Goal: Task Accomplishment & Management: Manage account settings

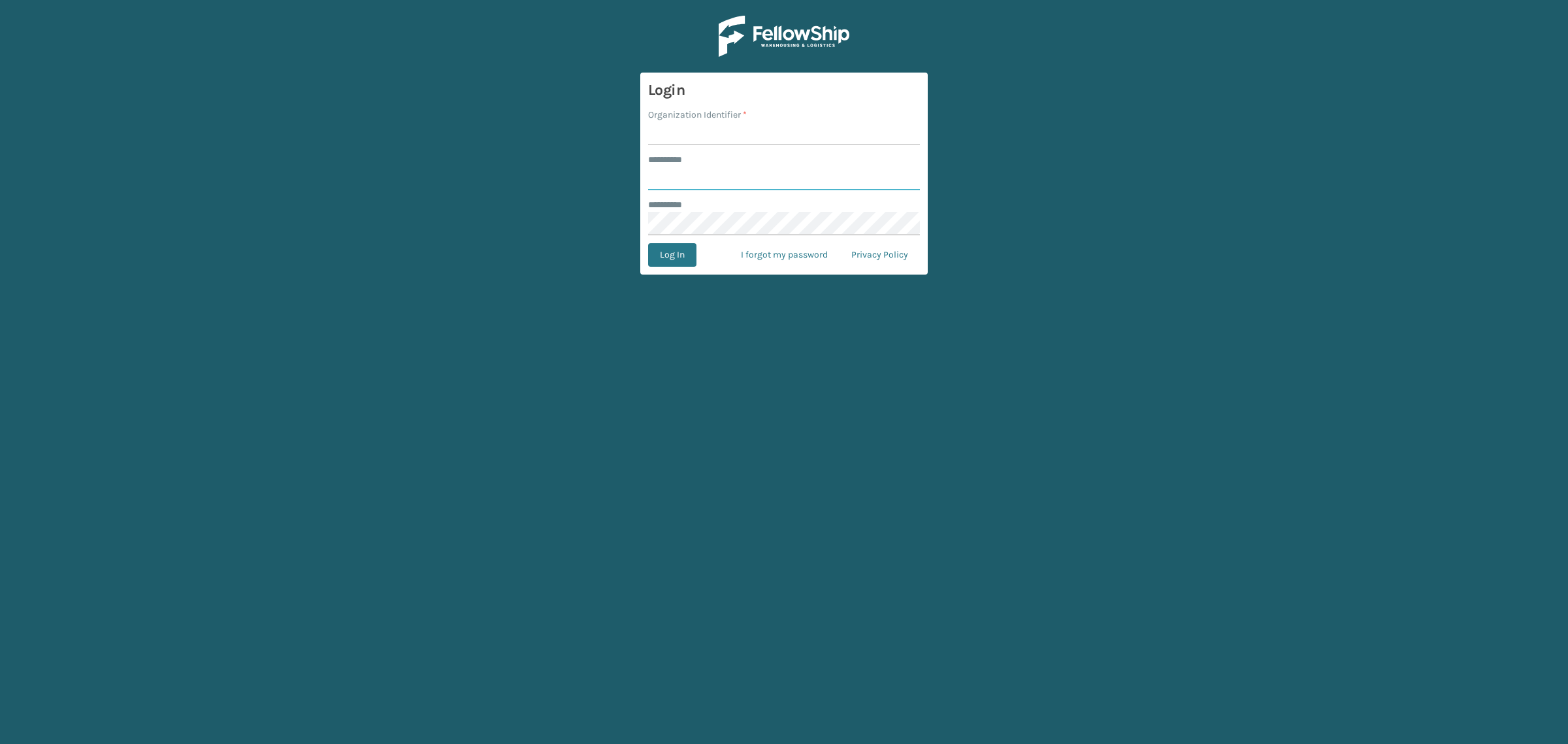
type input "**********"
click at [800, 142] on input "Organization Identifier *" at bounding box center [784, 133] width 272 height 23
type input "SuperAdminOrganization"
click at [666, 250] on button "Log In" at bounding box center [672, 254] width 48 height 23
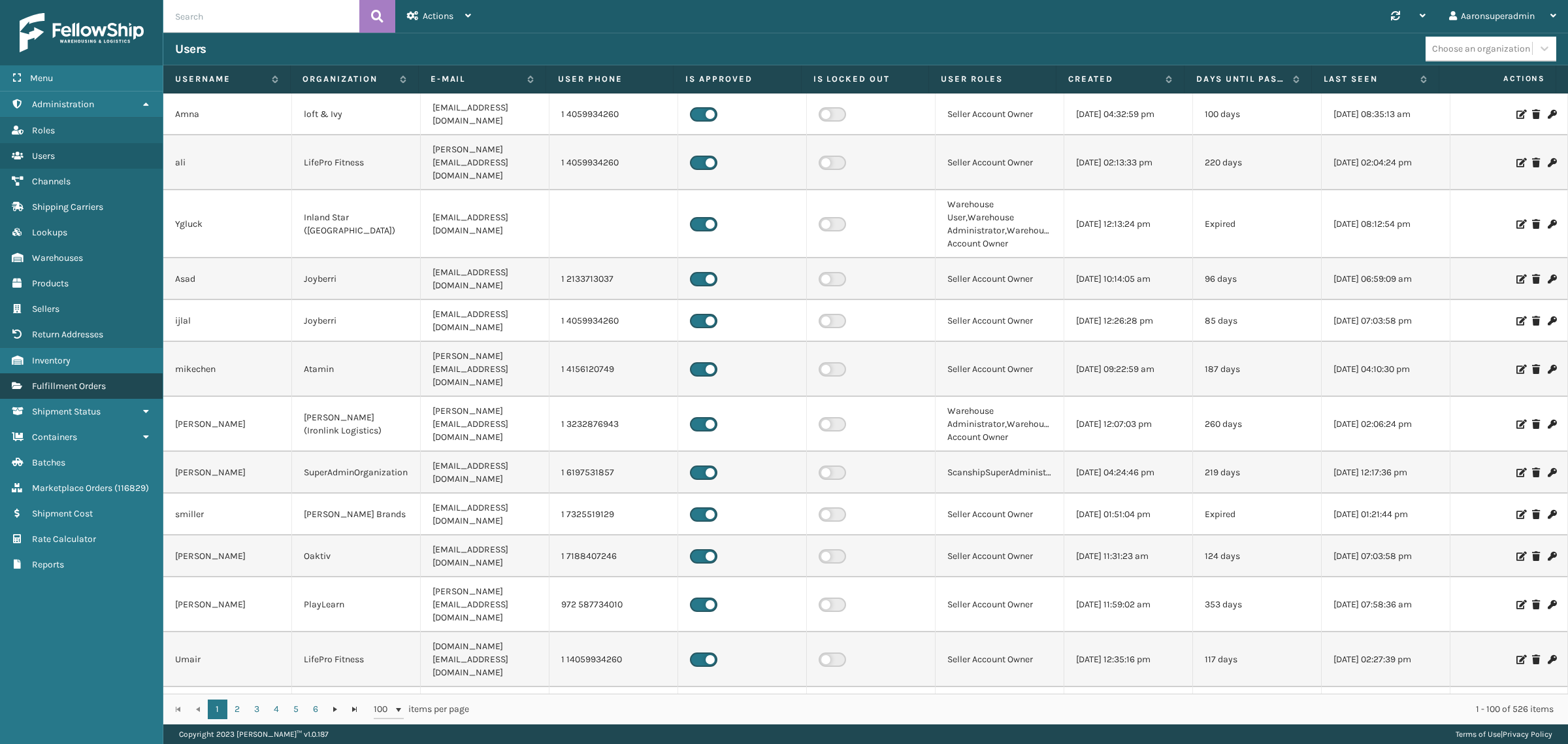
click at [82, 381] on span "Fulfillment Orders" at bounding box center [69, 386] width 74 height 11
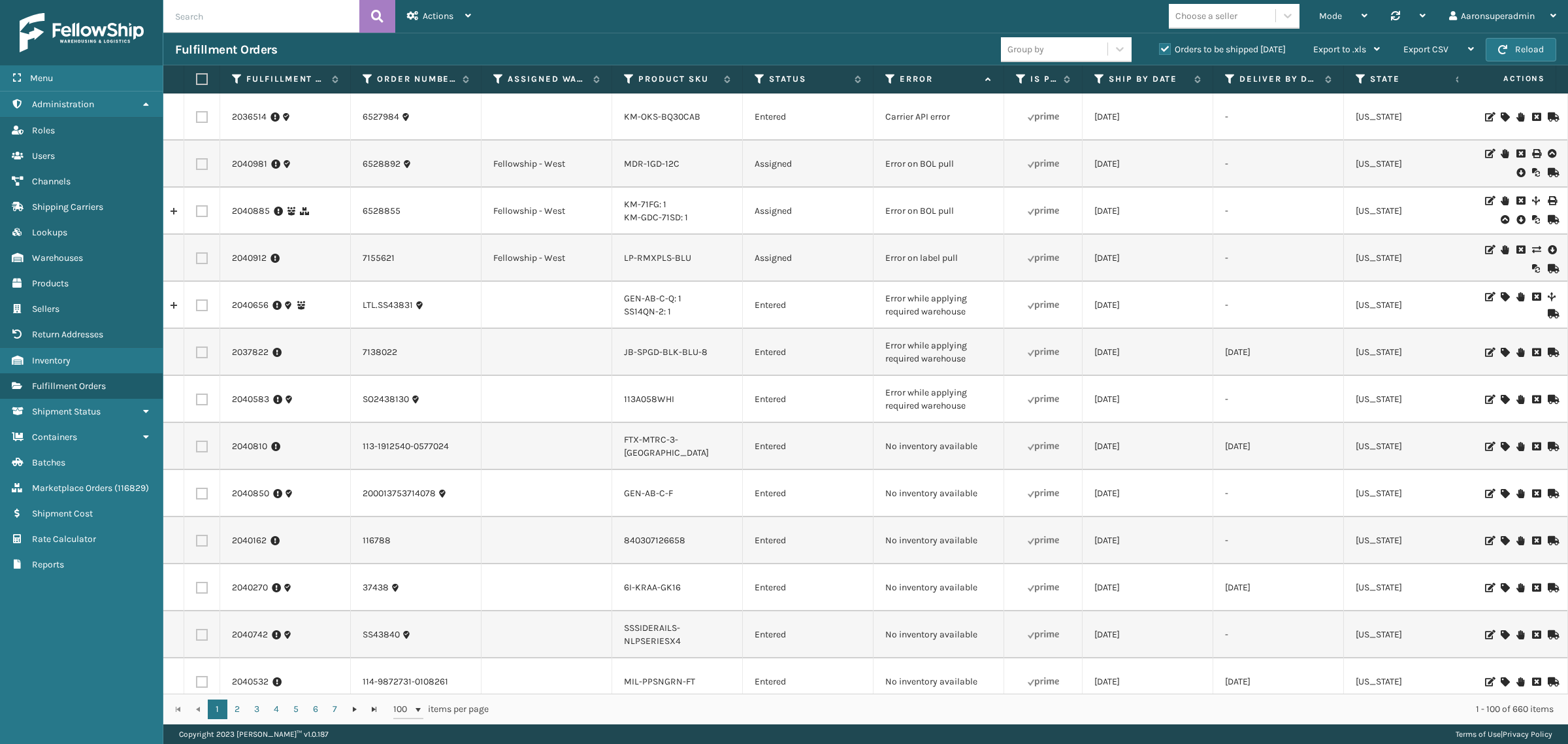
click at [203, 20] on input "text" at bounding box center [261, 16] width 196 height 33
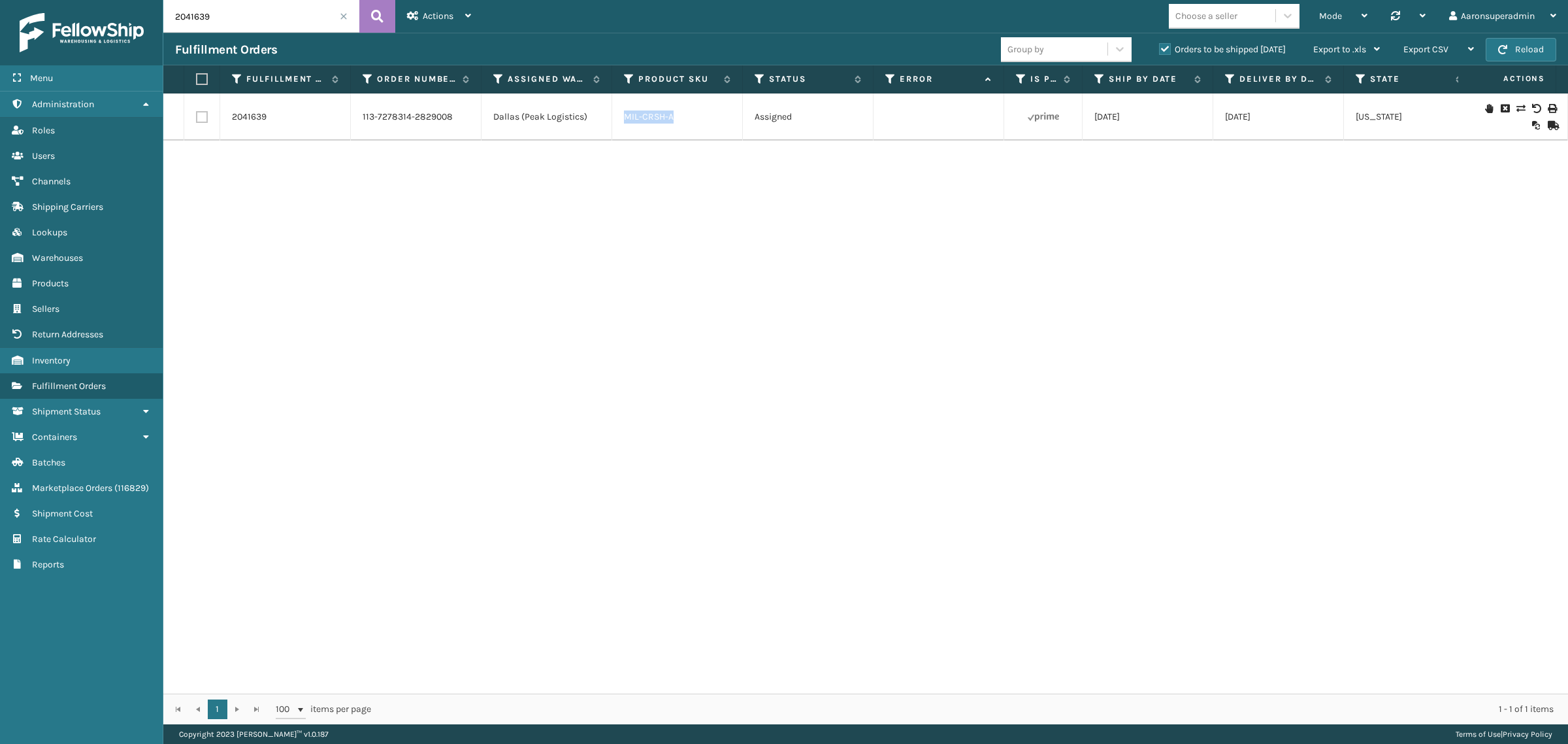
drag, startPoint x: 686, startPoint y: 131, endPoint x: 593, endPoint y: 124, distance: 93.3
copy tr "MIL-CRSH-A"
click at [234, 27] on input "2041639" at bounding box center [261, 16] width 196 height 33
click at [234, 26] on input "2041639" at bounding box center [261, 16] width 196 height 33
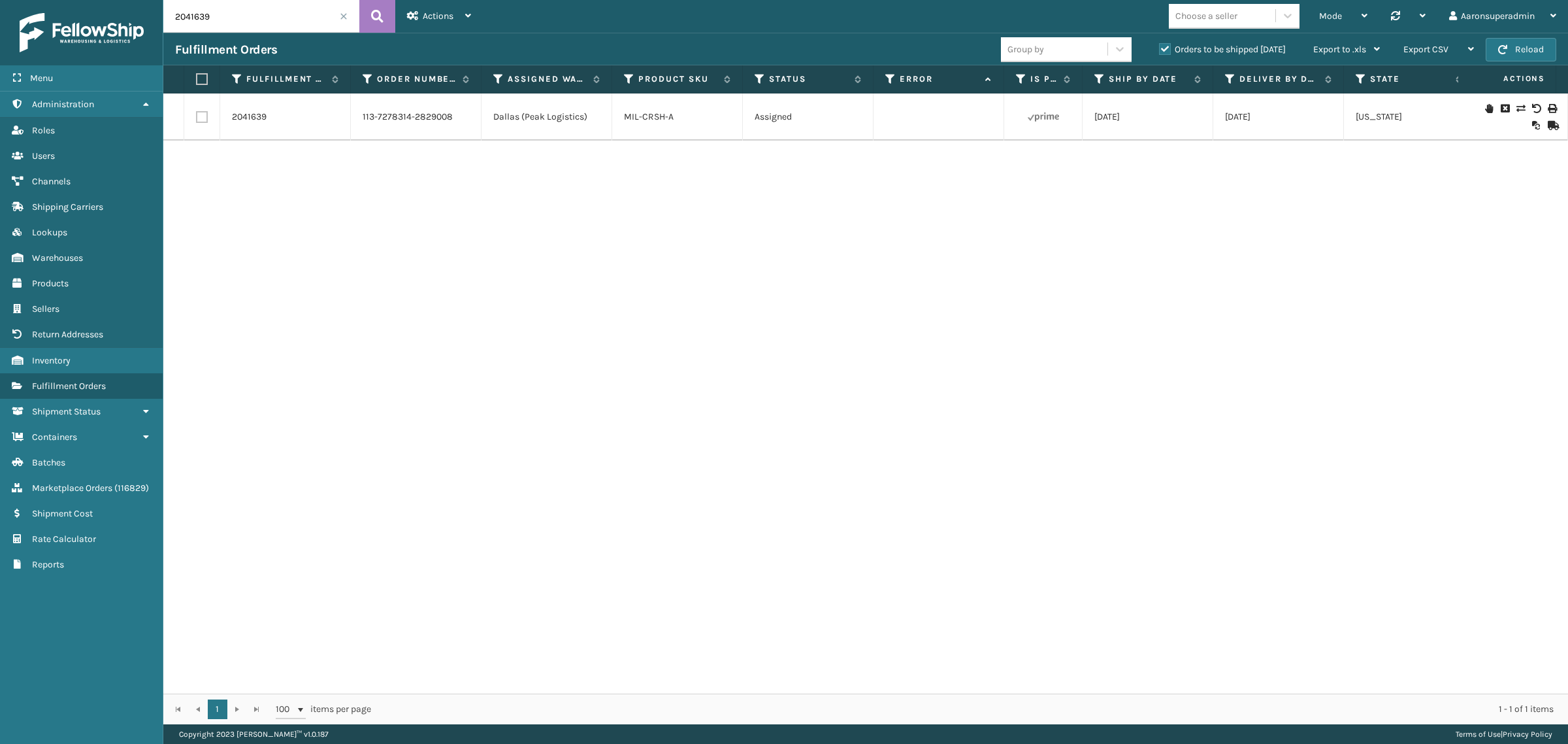
paste input "MIL-CRSH-A"
type input "MIL-CRSH-A"
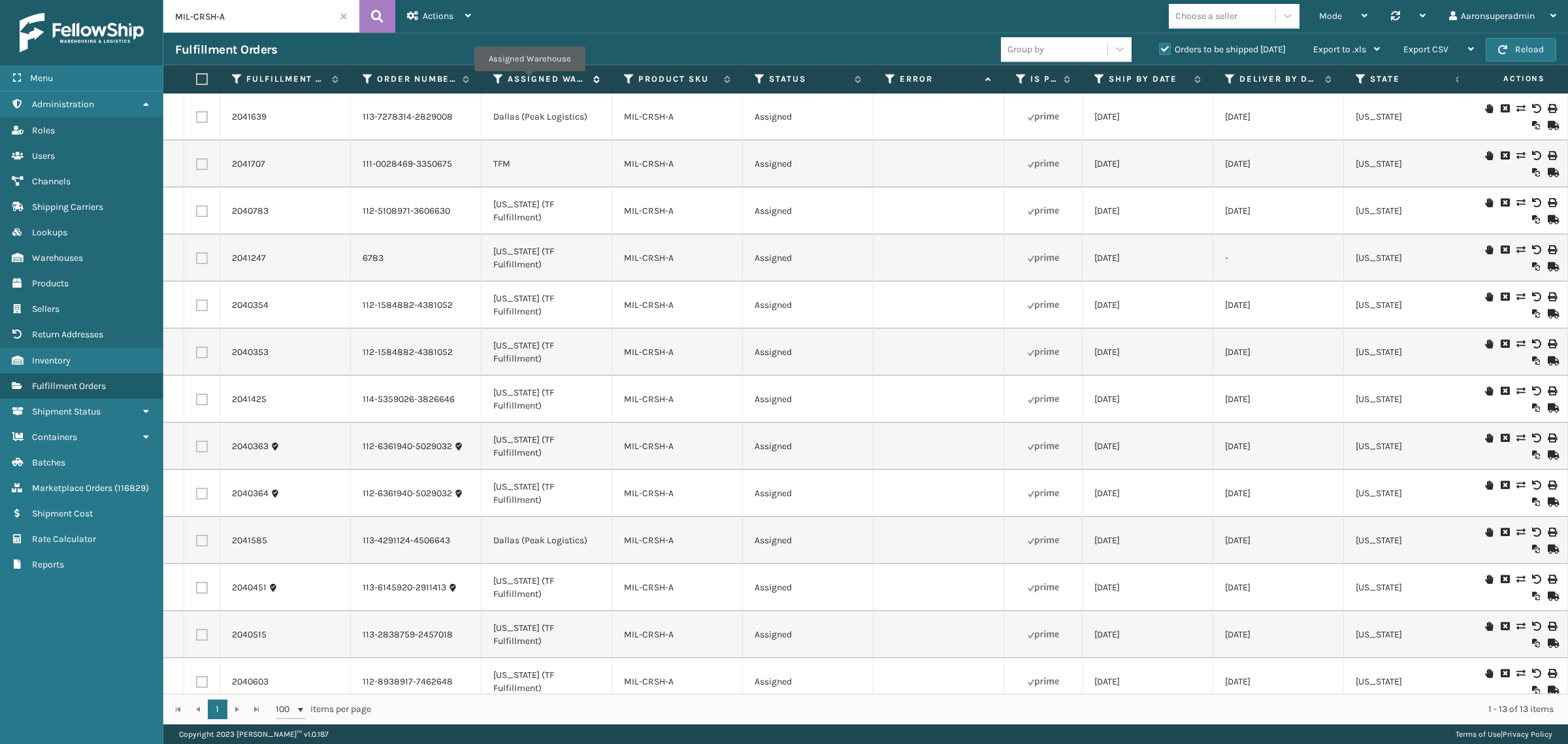
click at [529, 81] on label "Assigned Warehouse" at bounding box center [547, 79] width 79 height 12
click at [650, 115] on link "MIL-CRSH-A" at bounding box center [649, 117] width 50 height 11
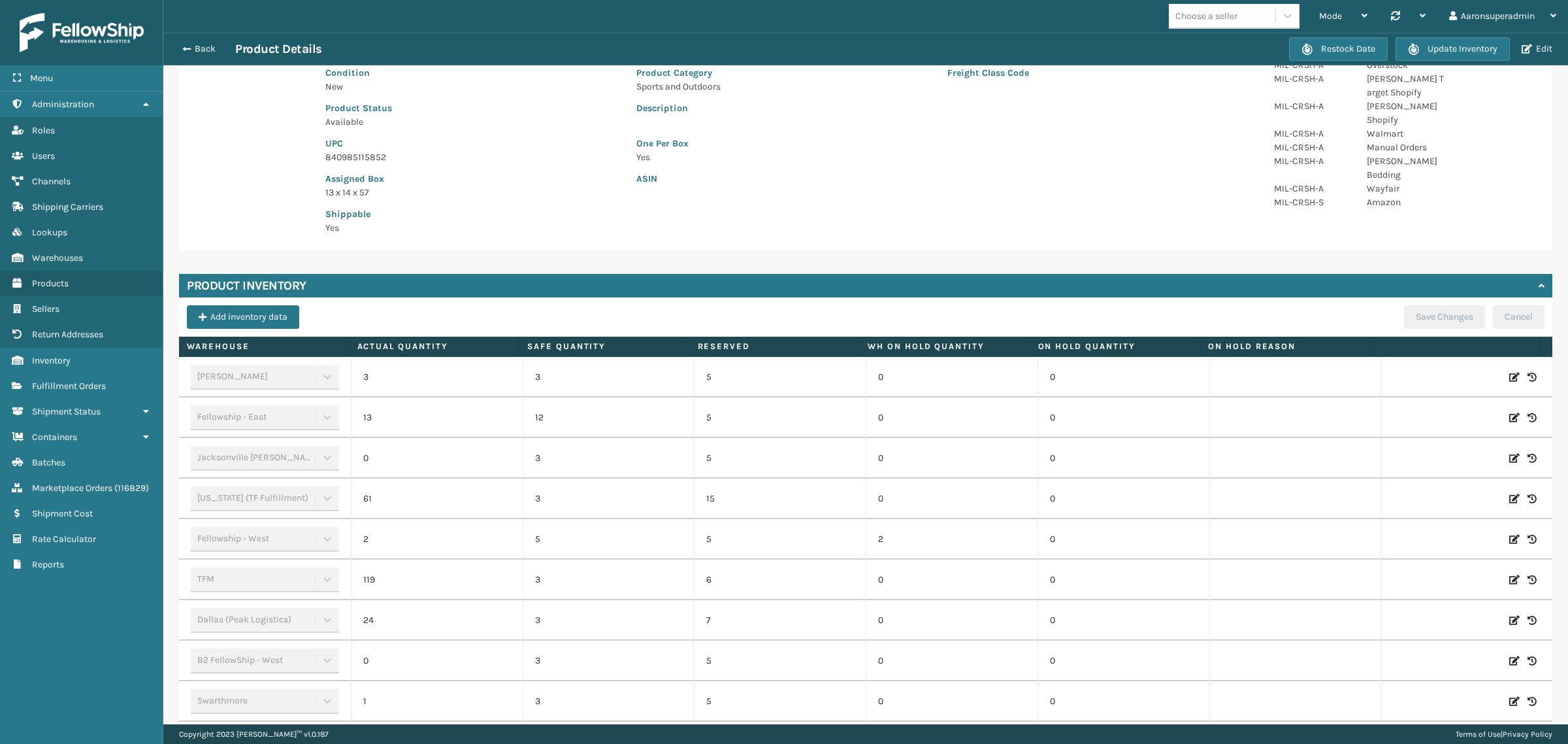
scroll to position [164, 0]
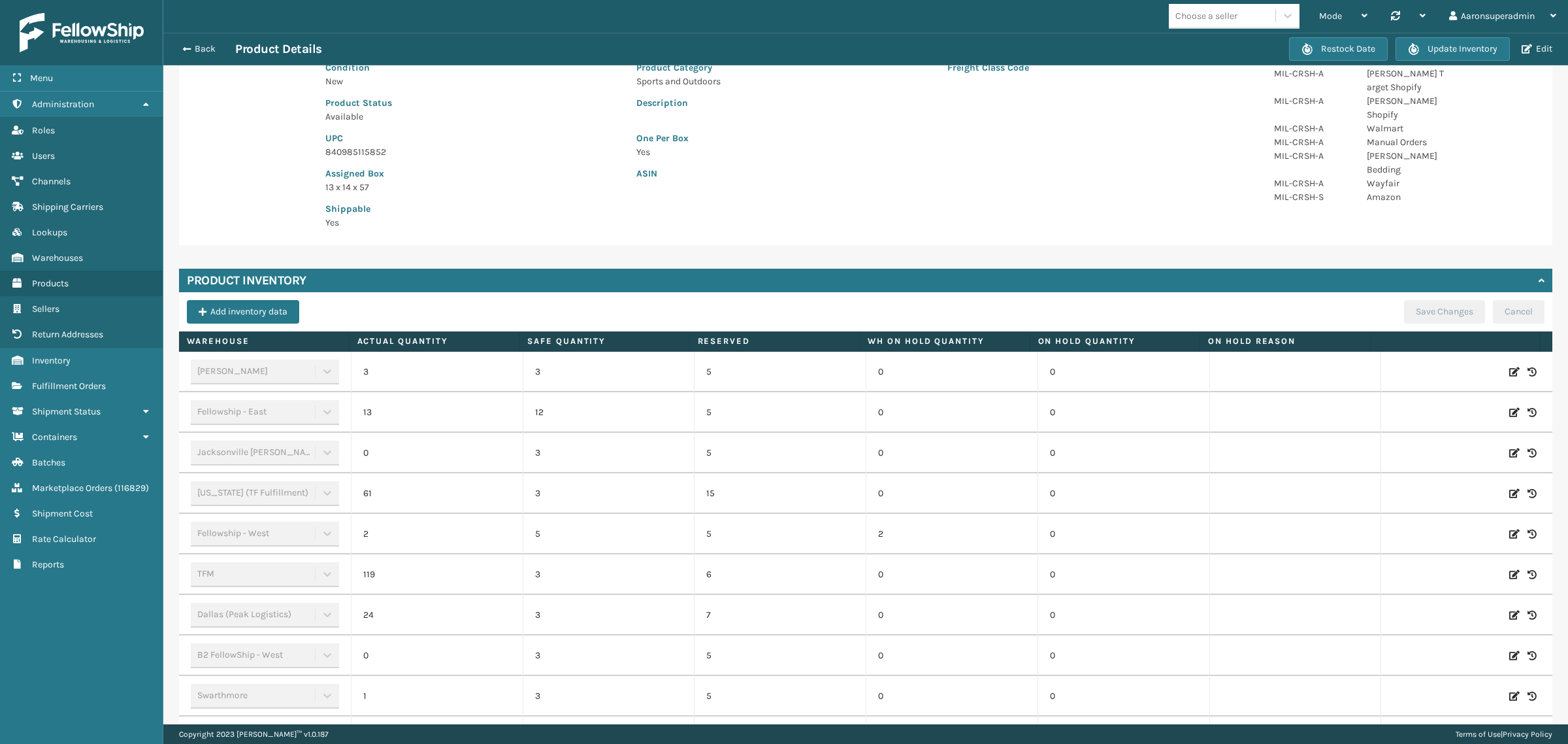
click at [1509, 616] on icon at bounding box center [1514, 615] width 11 height 13
click at [451, 622] on input "24" at bounding box center [437, 615] width 113 height 23
type input "1"
type input "0"
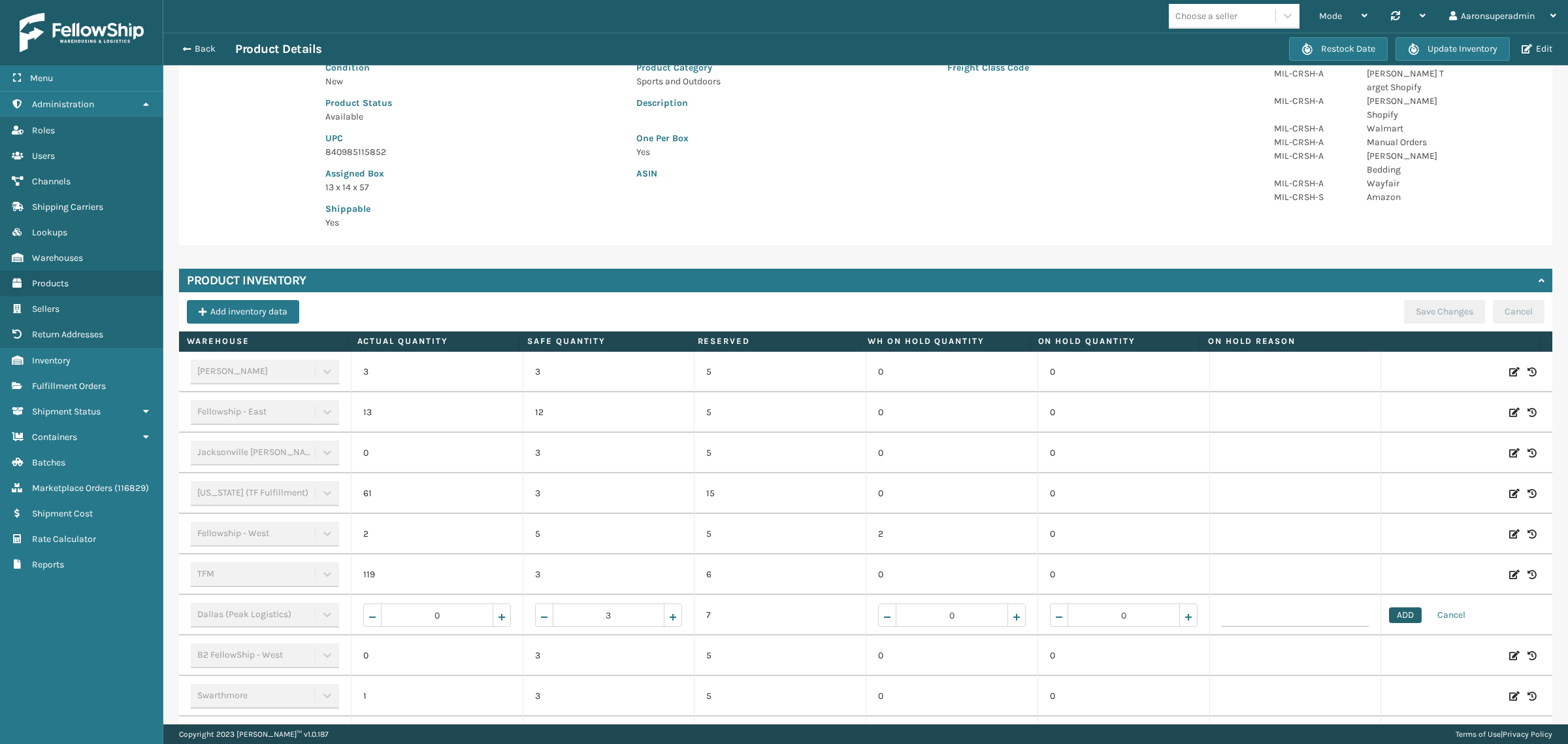
click at [1389, 614] on button "ADD" at bounding box center [1405, 615] width 33 height 16
click at [1422, 316] on button "Save Changes" at bounding box center [1445, 311] width 81 height 23
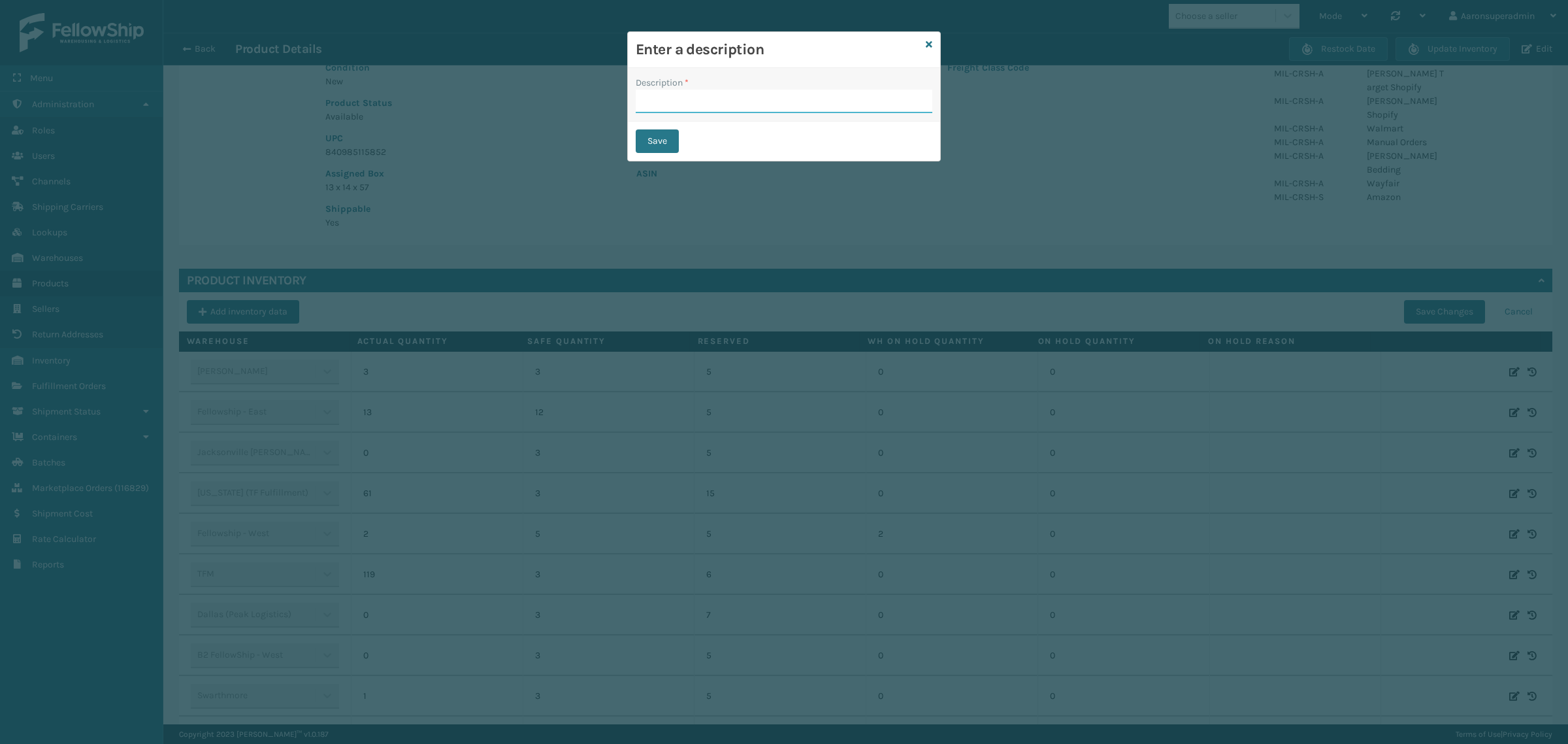
drag, startPoint x: 650, startPoint y: 95, endPoint x: 680, endPoint y: 114, distance: 35.5
click at [651, 96] on input "Description *" at bounding box center [784, 101] width 297 height 23
type input "SFP"
click at [661, 139] on button "Save" at bounding box center [657, 141] width 43 height 23
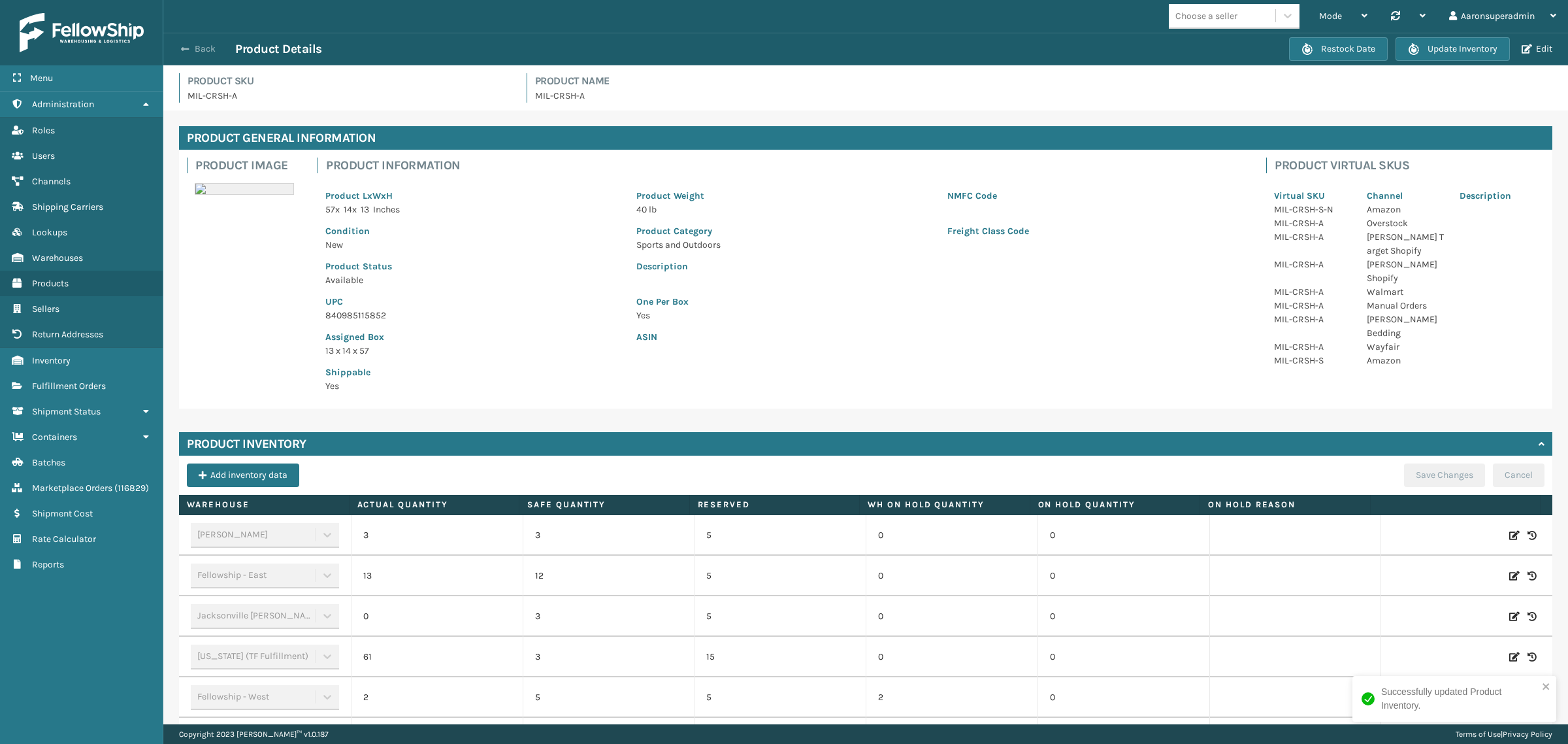
click at [204, 55] on div "Back Product Details" at bounding box center [732, 49] width 1114 height 16
click at [206, 51] on button "Back" at bounding box center [205, 49] width 60 height 12
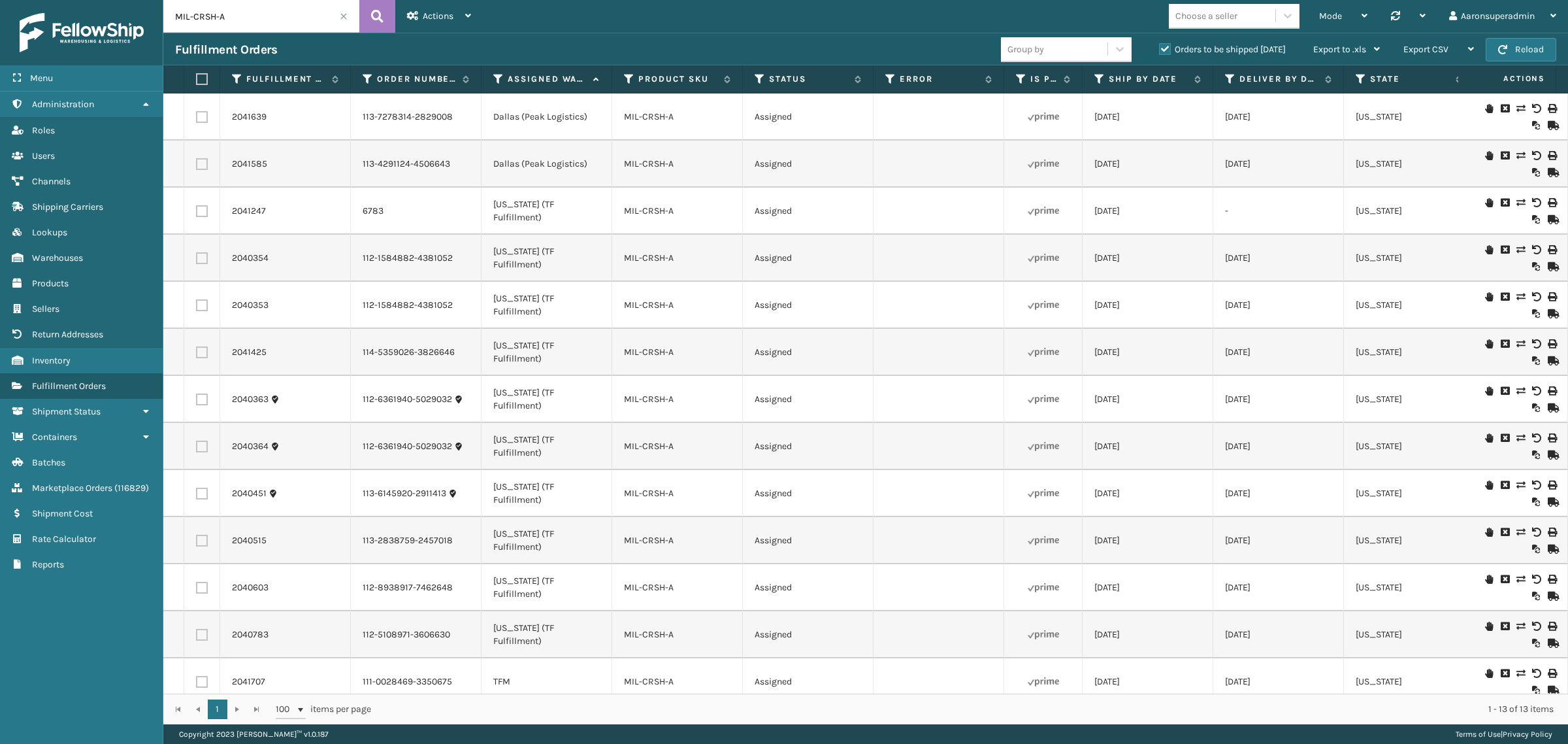
click at [1516, 106] on icon at bounding box center [1520, 108] width 8 height 9
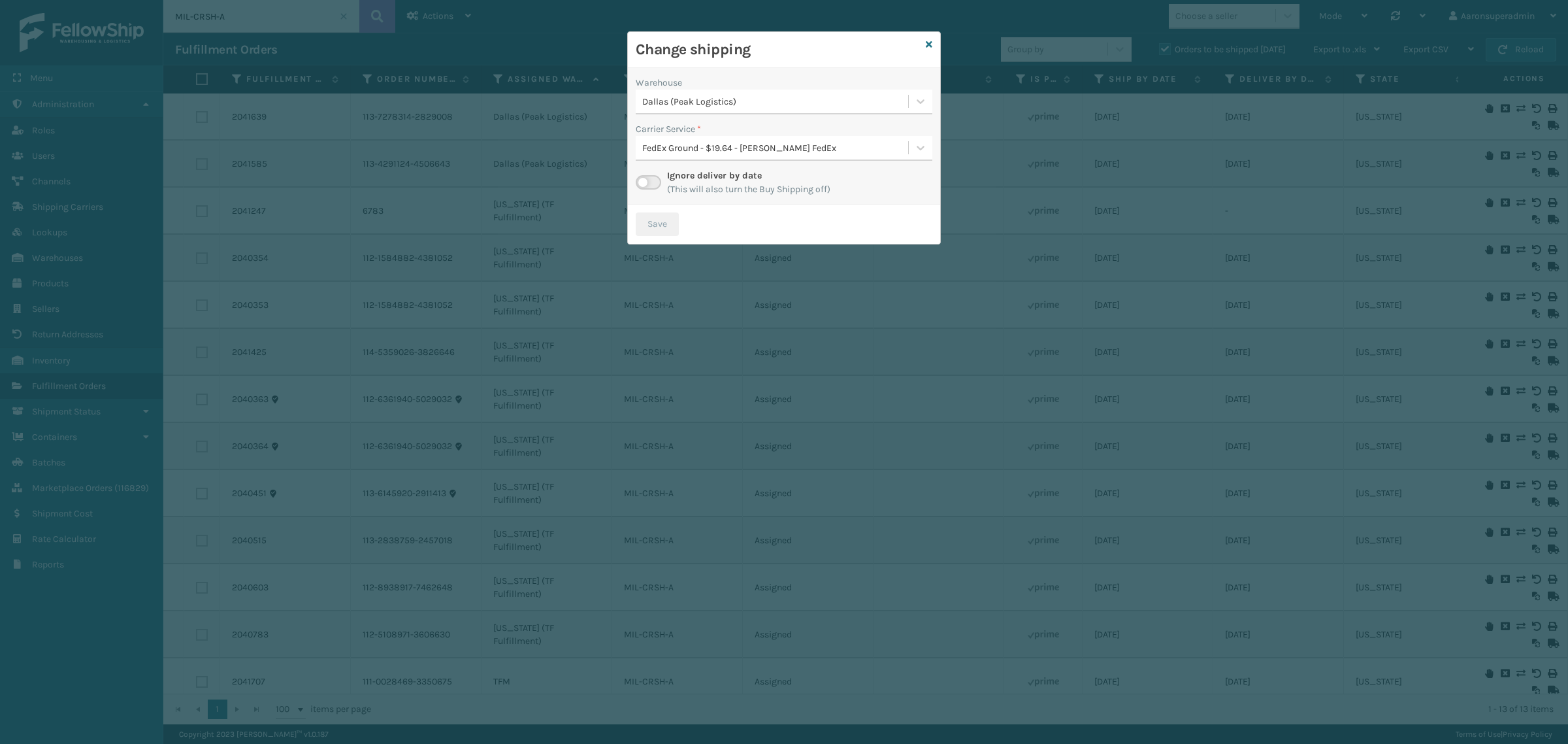
click at [678, 96] on div "Dallas (Peak Logistics)" at bounding box center [776, 101] width 267 height 13
click at [931, 47] on icon at bounding box center [928, 44] width 6 height 9
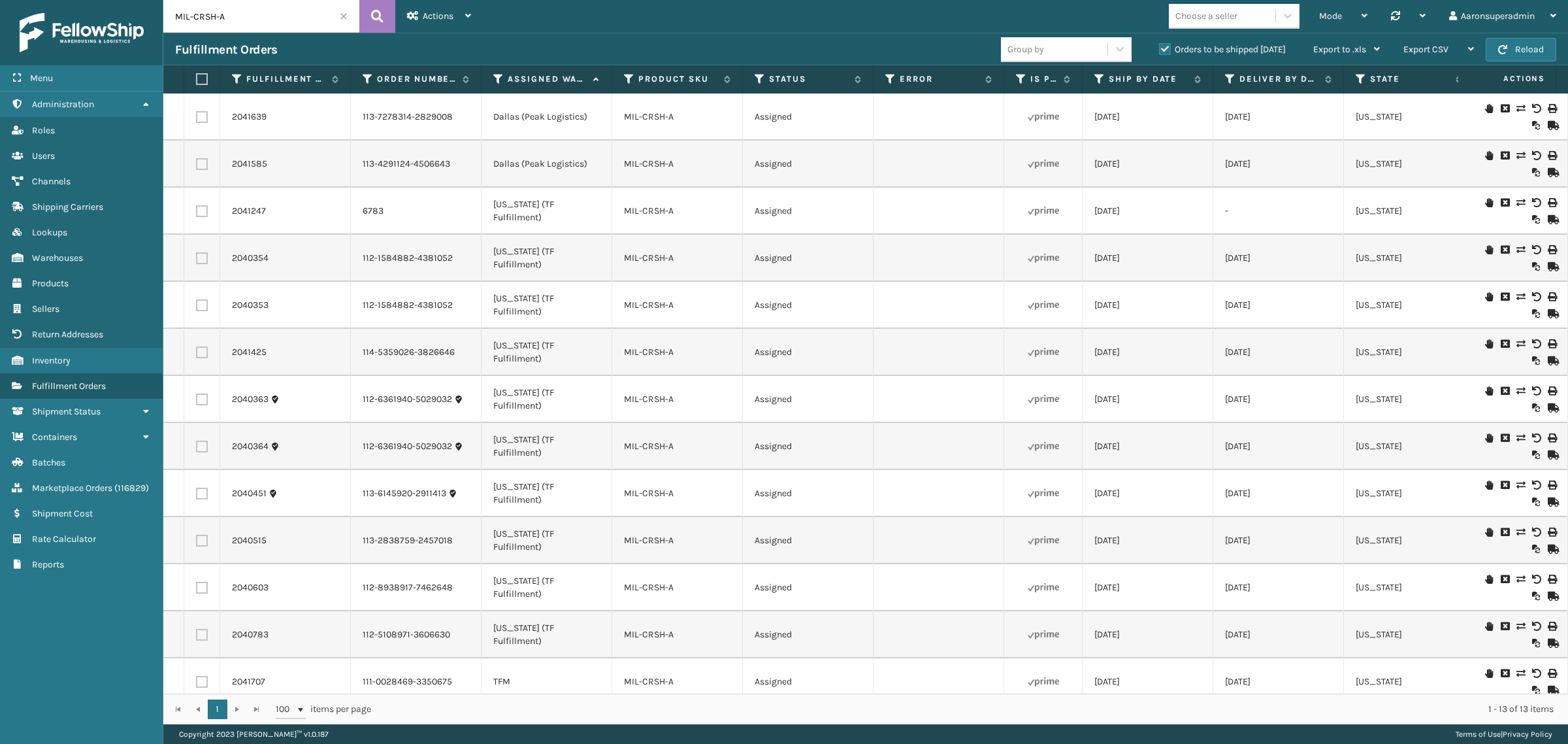
click at [197, 168] on label at bounding box center [202, 164] width 12 height 12
click at [197, 167] on input "checkbox" at bounding box center [196, 162] width 1 height 9
checkbox input "true"
click at [205, 108] on td at bounding box center [202, 117] width 36 height 47
click at [200, 114] on label at bounding box center [202, 117] width 12 height 12
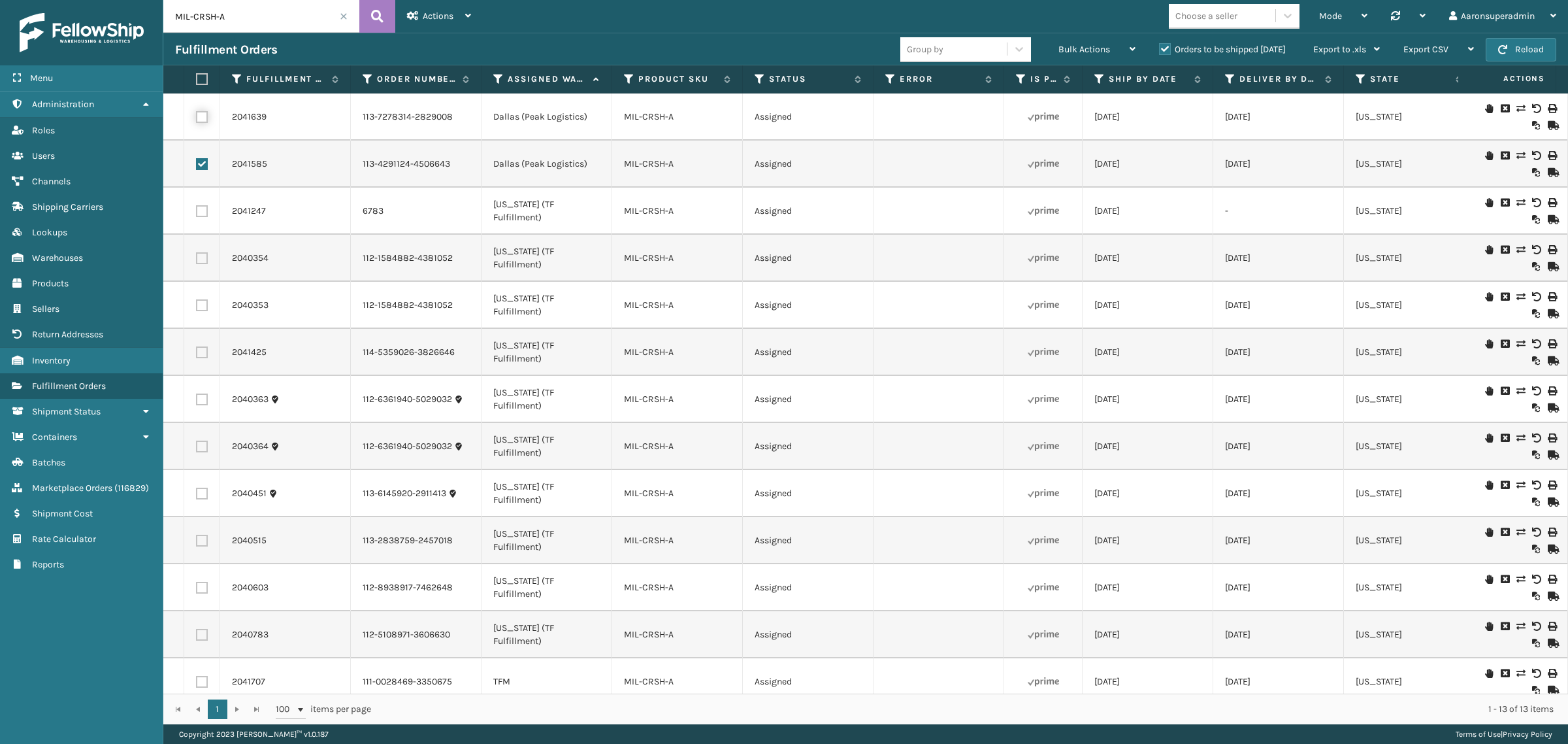
click at [197, 114] on input "checkbox" at bounding box center [196, 115] width 1 height 9
click at [1096, 40] on div "Bulk Actions" at bounding box center [1097, 50] width 77 height 33
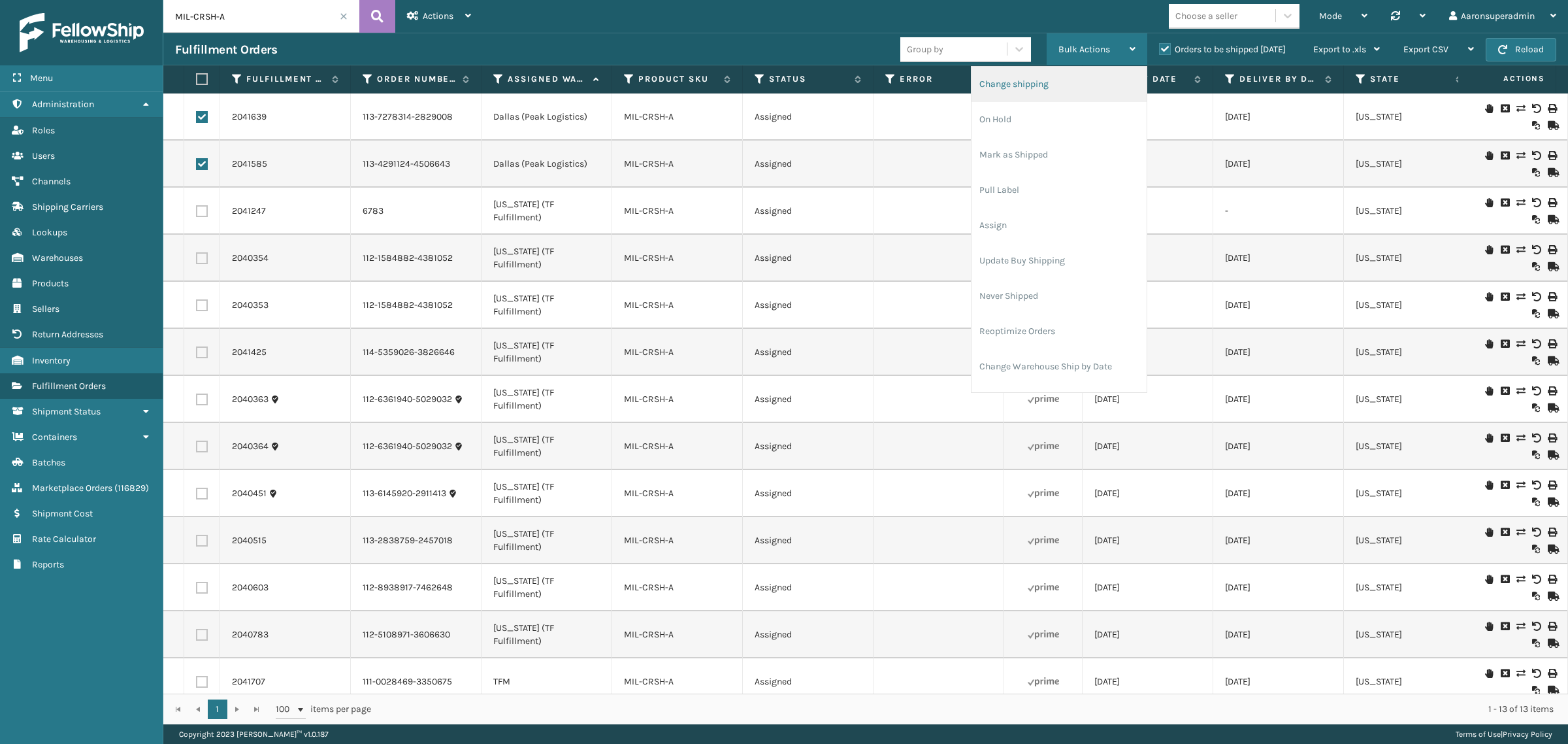
click at [994, 94] on li "Change shipping" at bounding box center [1059, 84] width 175 height 35
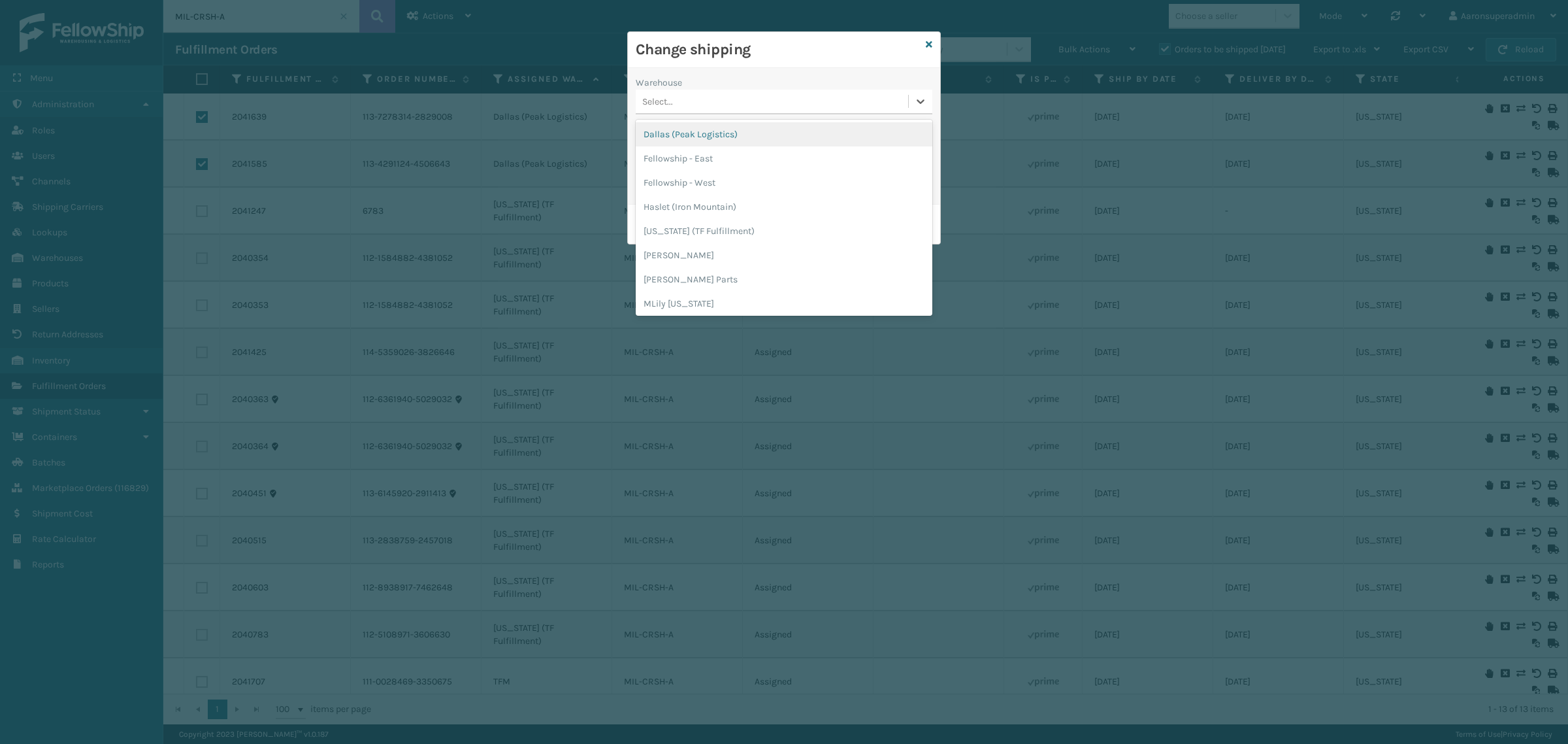
click at [680, 91] on div "Select..." at bounding box center [772, 101] width 273 height 21
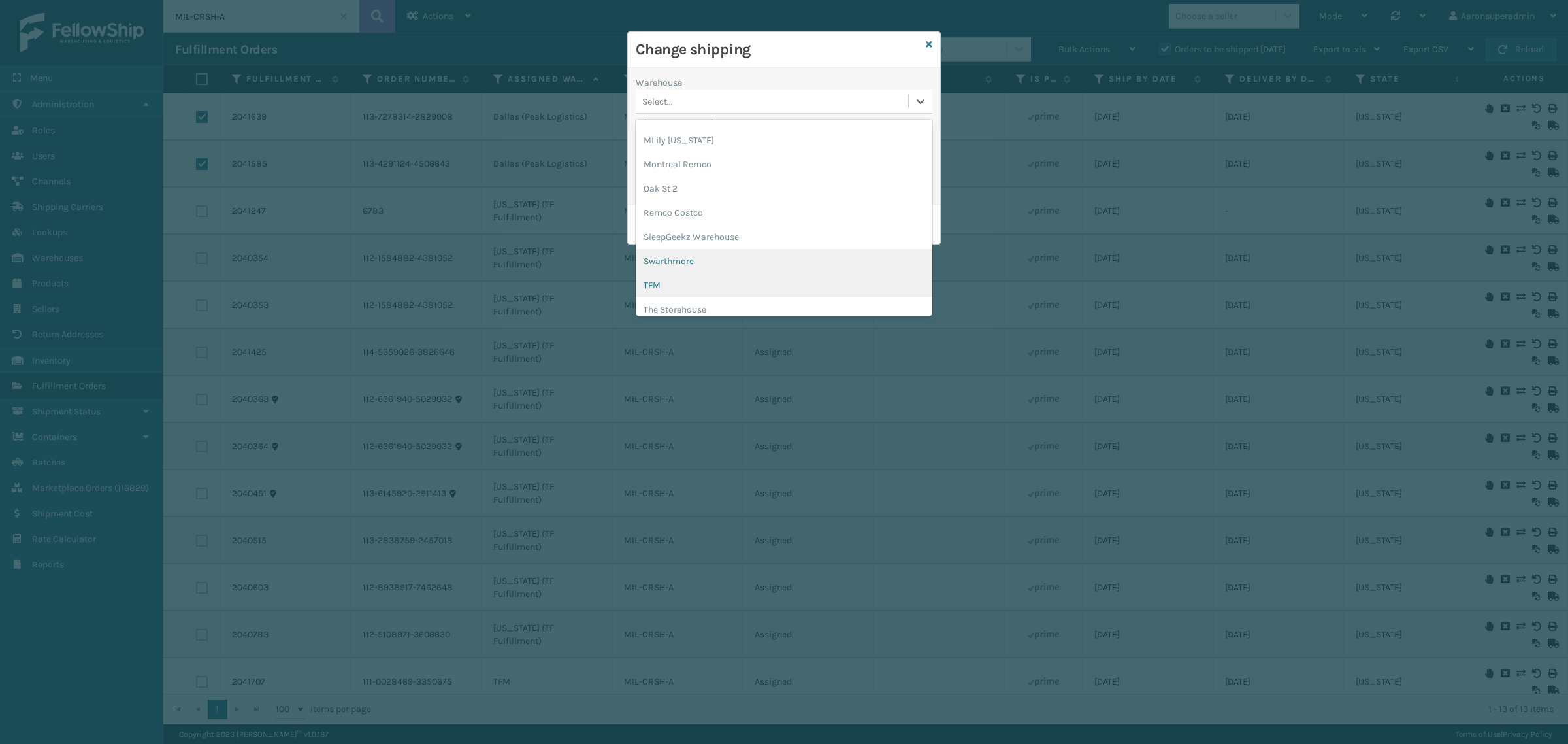
click at [668, 278] on div "TFM" at bounding box center [784, 286] width 297 height 24
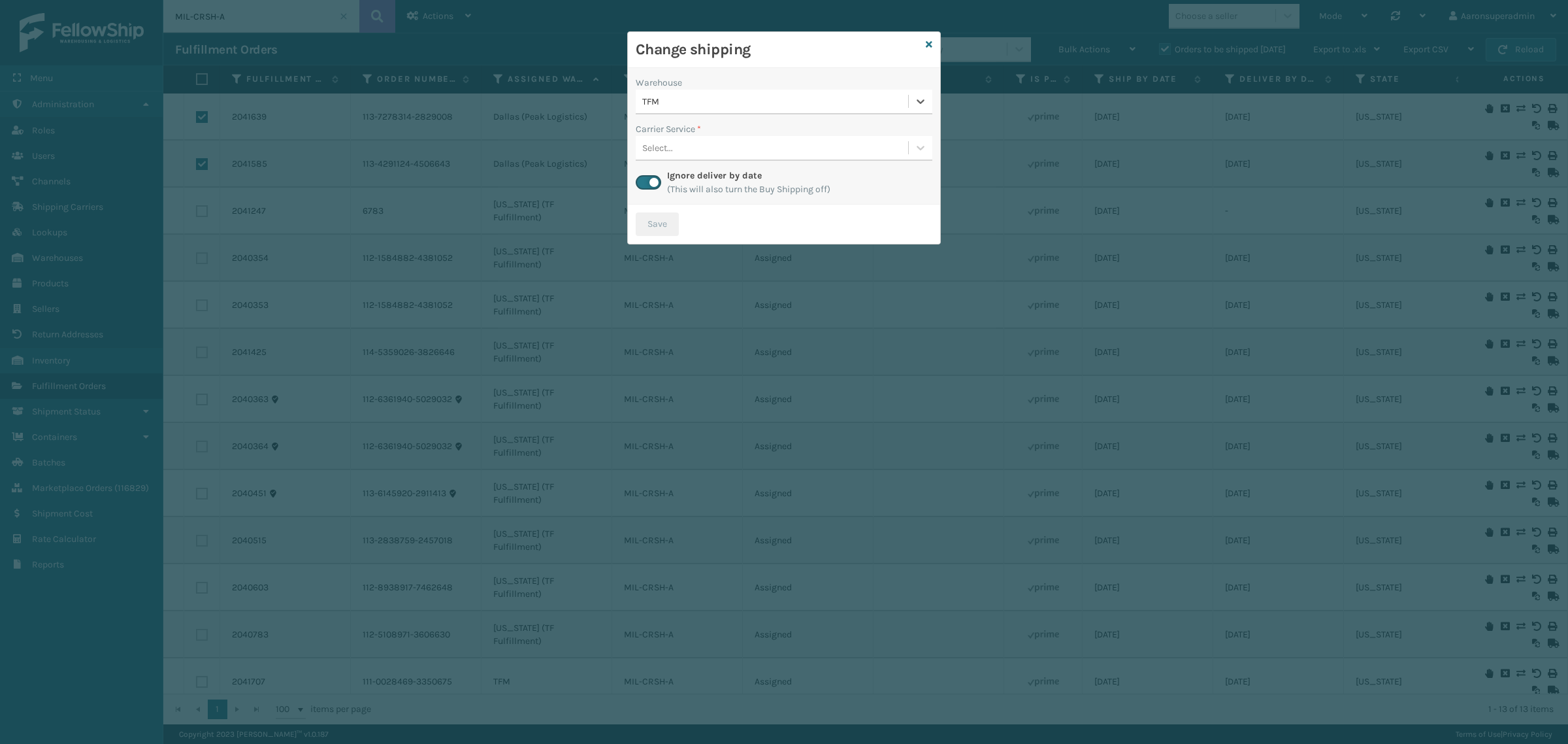
click at [700, 148] on div "Select..." at bounding box center [772, 148] width 273 height 21
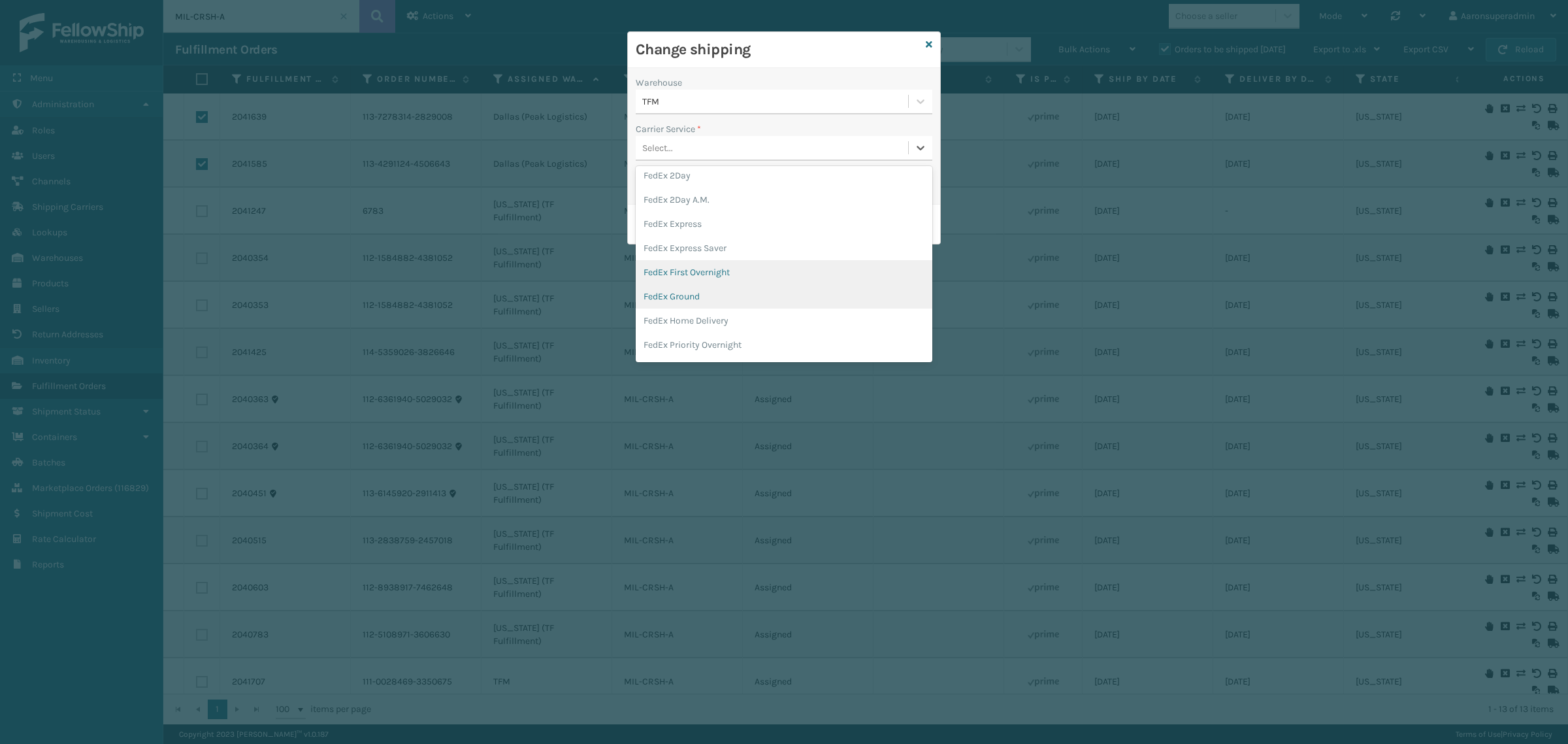
scroll to position [55, 0]
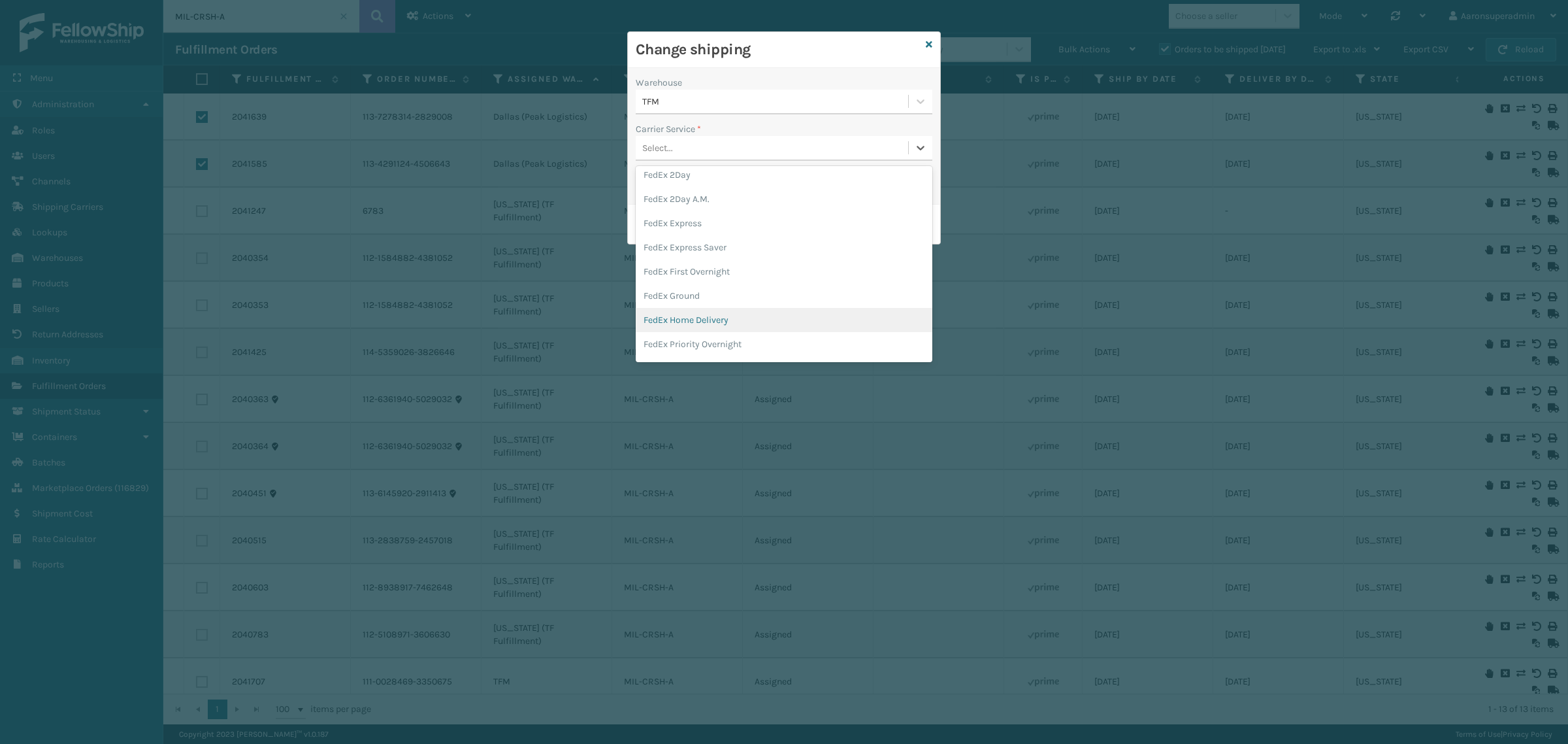
click at [675, 325] on div "FedEx Home Delivery" at bounding box center [784, 320] width 297 height 24
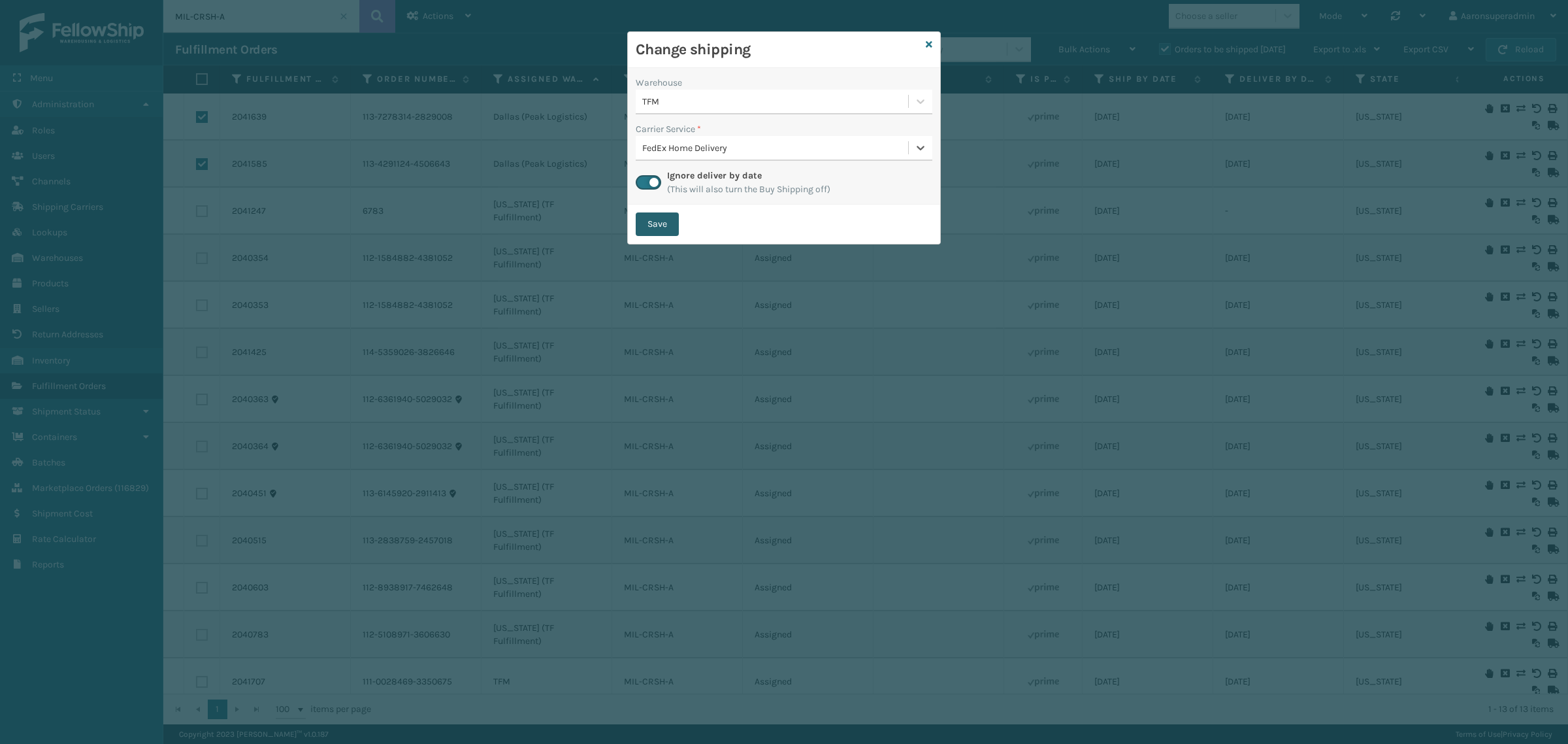
click at [657, 226] on button "Save" at bounding box center [657, 224] width 43 height 23
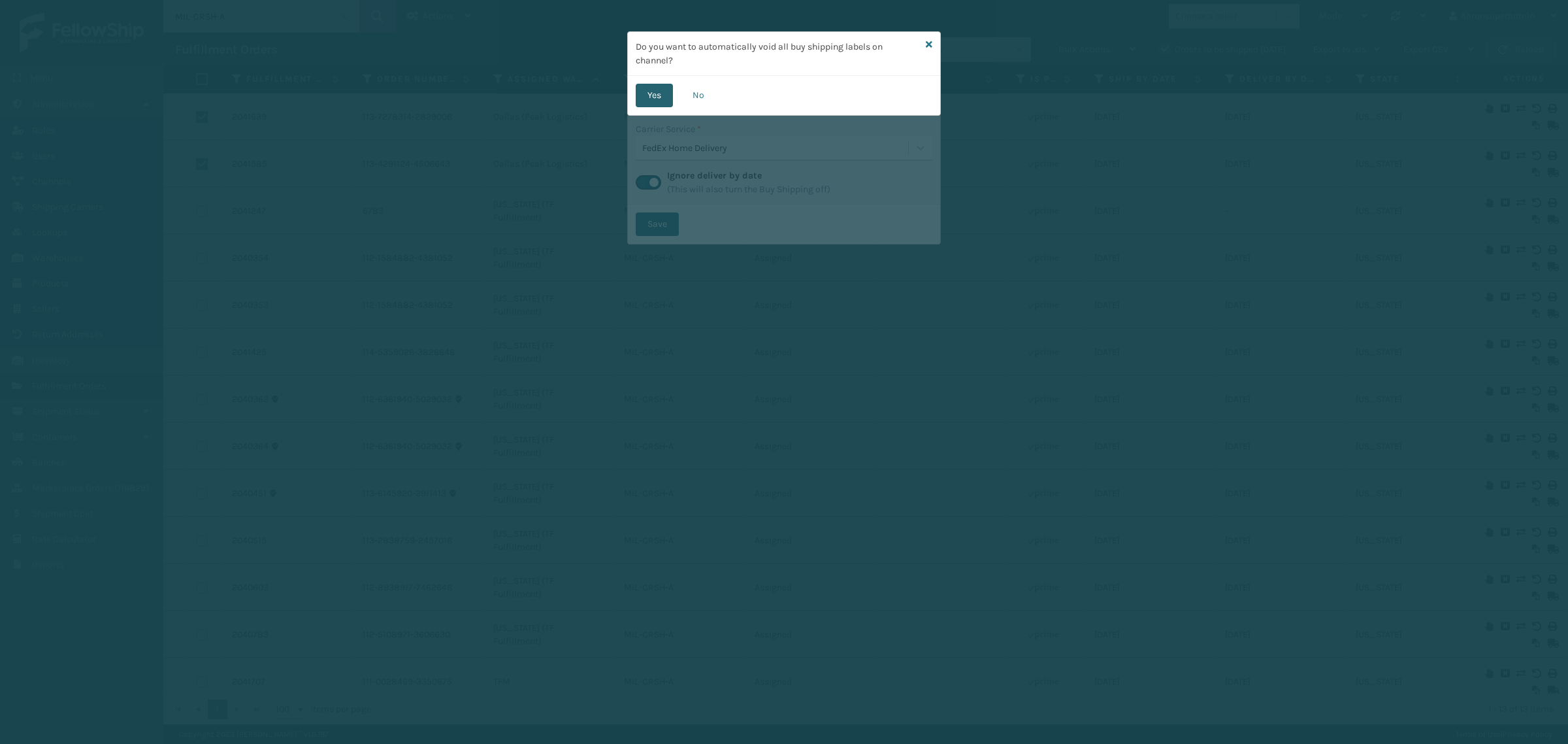
drag, startPoint x: 655, startPoint y: 96, endPoint x: 1395, endPoint y: 185, distance: 745.3
click at [657, 96] on button "Yes" at bounding box center [654, 95] width 38 height 23
checkbox input "false"
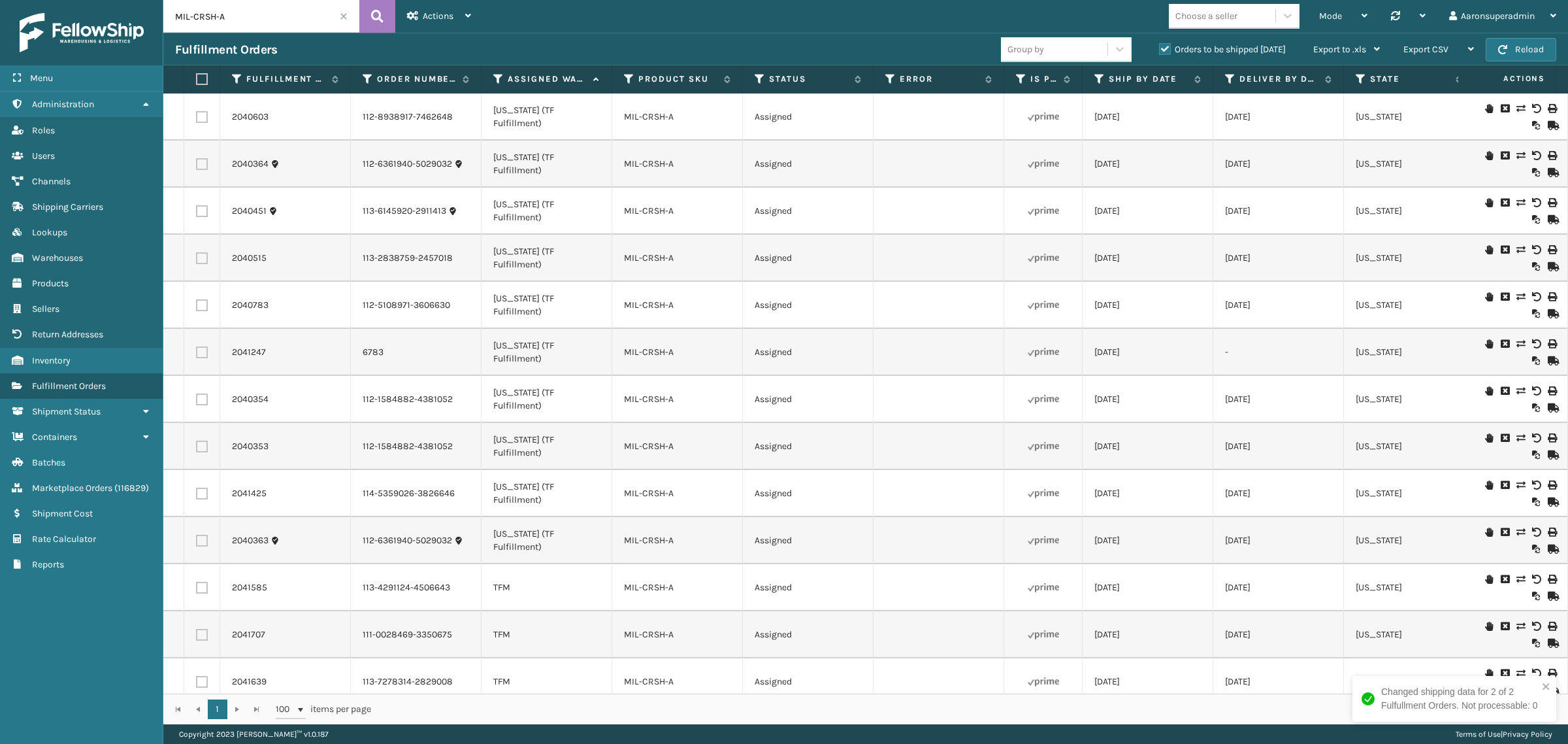
click at [343, 18] on span at bounding box center [343, 16] width 8 height 8
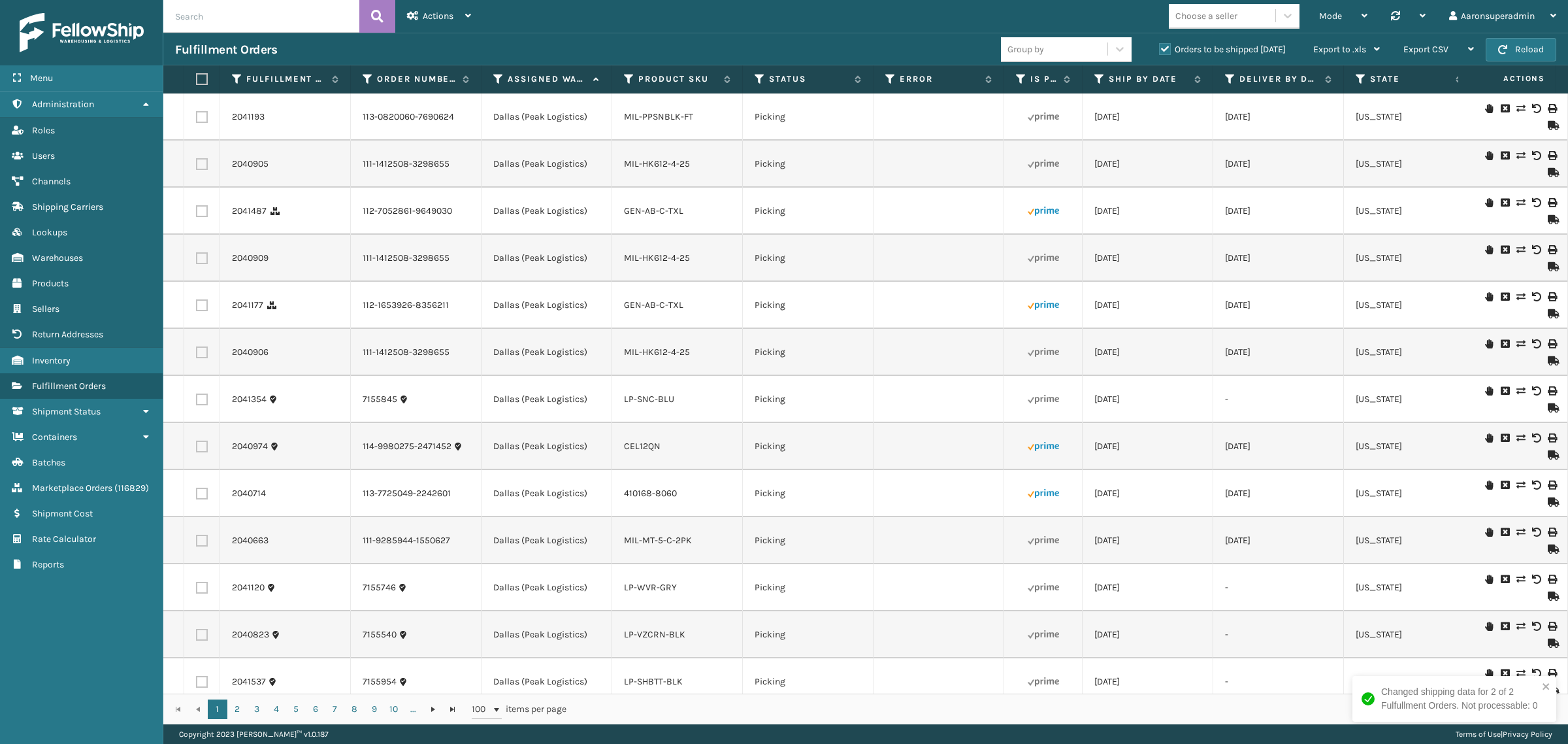
scroll to position [27, 0]
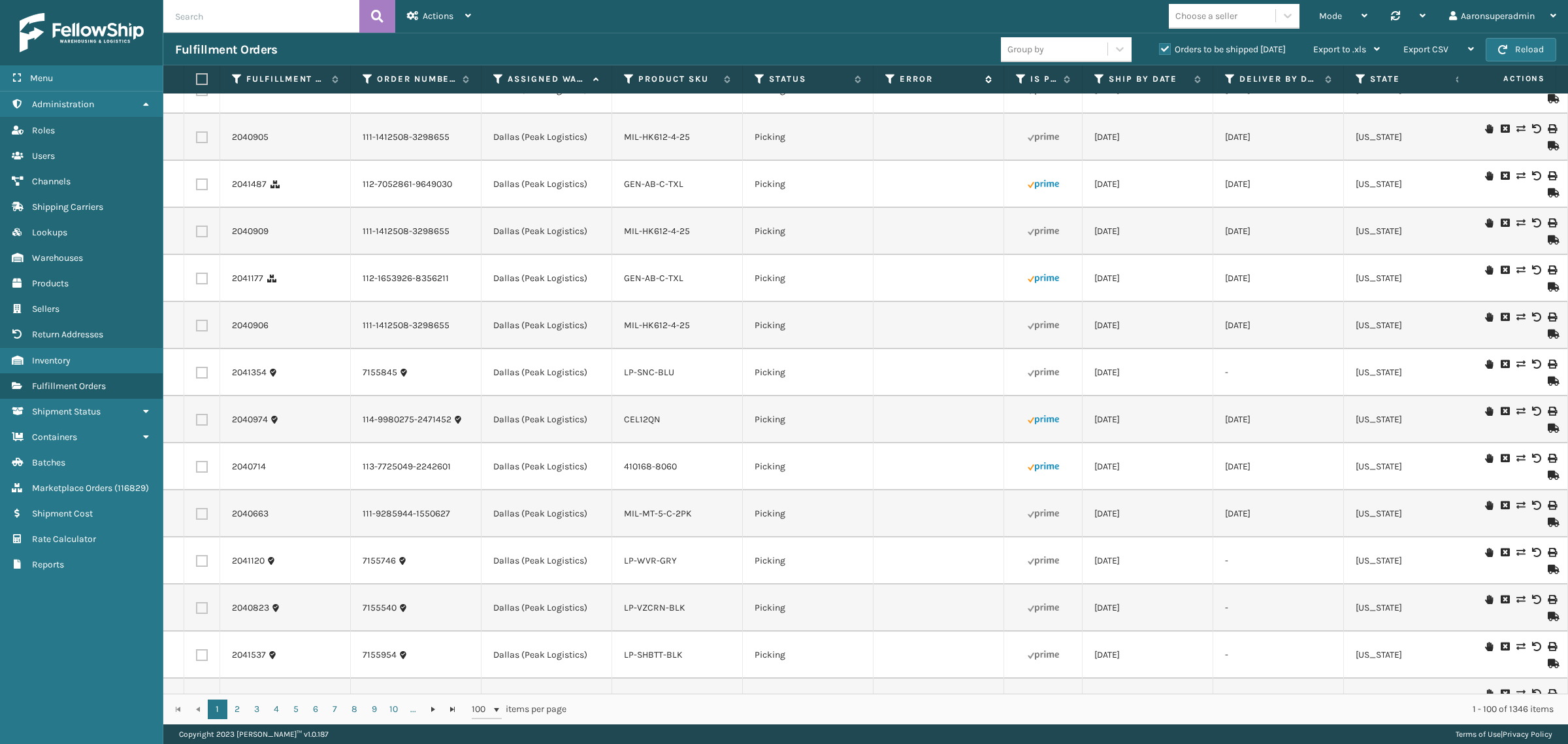
click at [913, 79] on label "Error" at bounding box center [939, 79] width 79 height 12
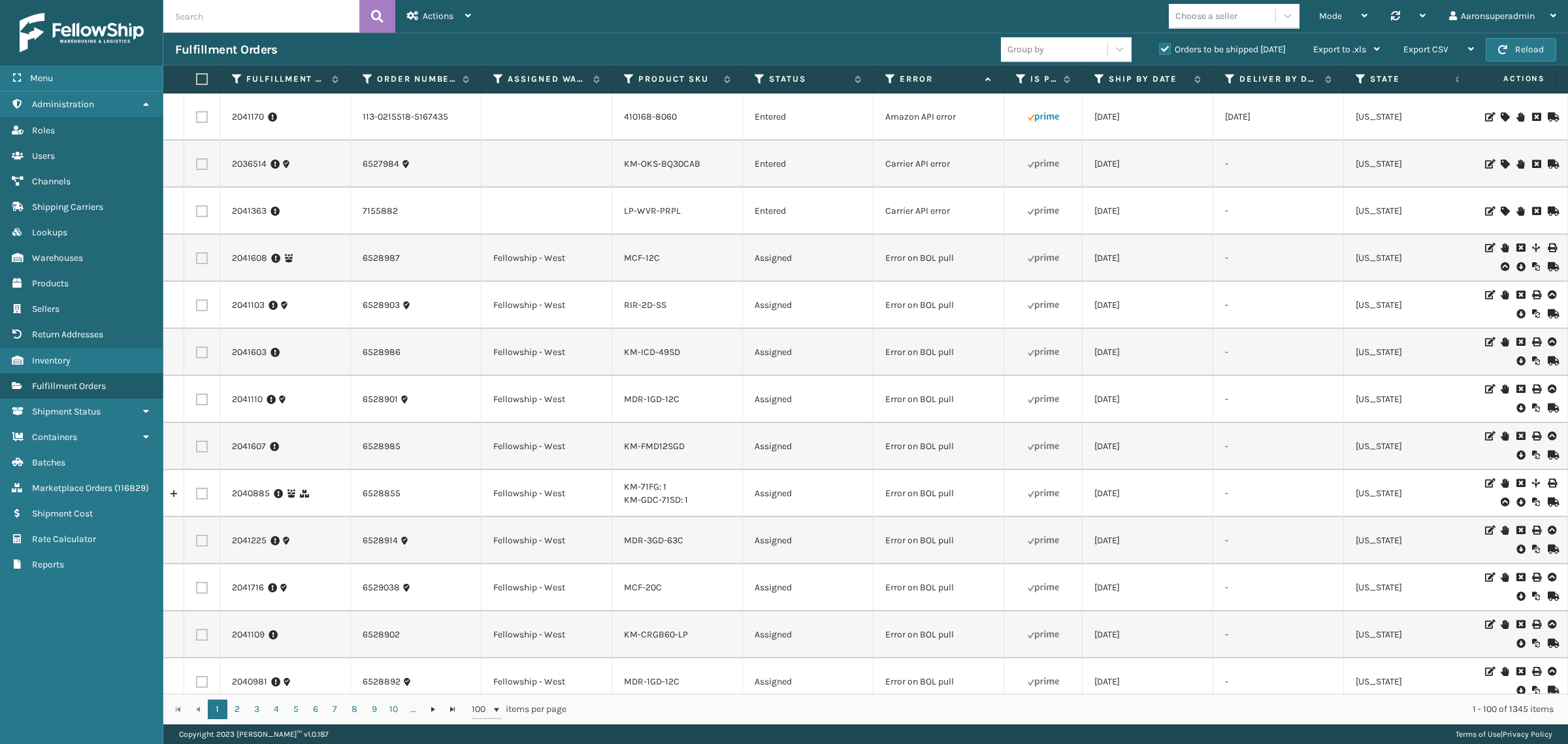
click at [1532, 113] on icon at bounding box center [1535, 117] width 8 height 9
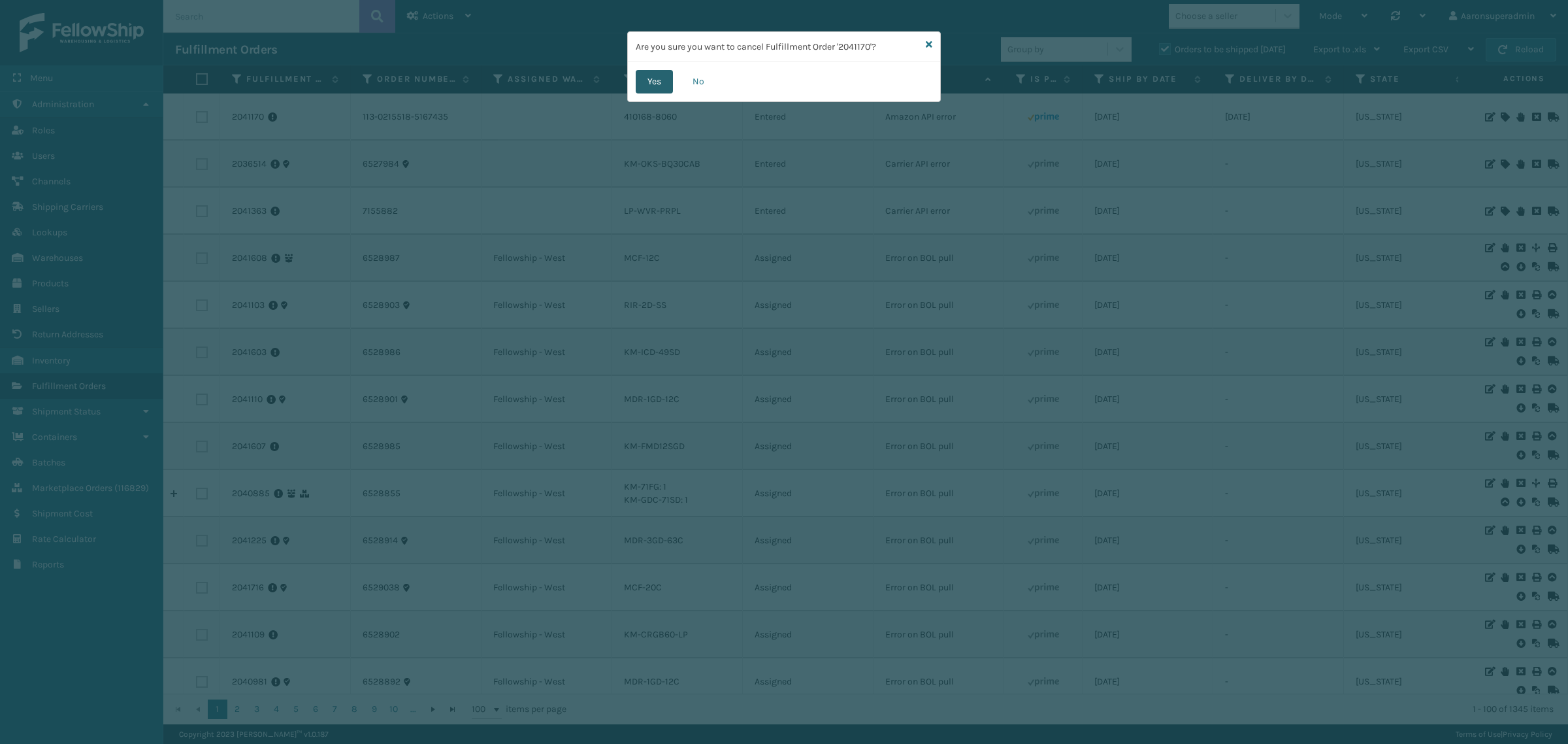
click at [660, 90] on button "Yes" at bounding box center [654, 81] width 38 height 23
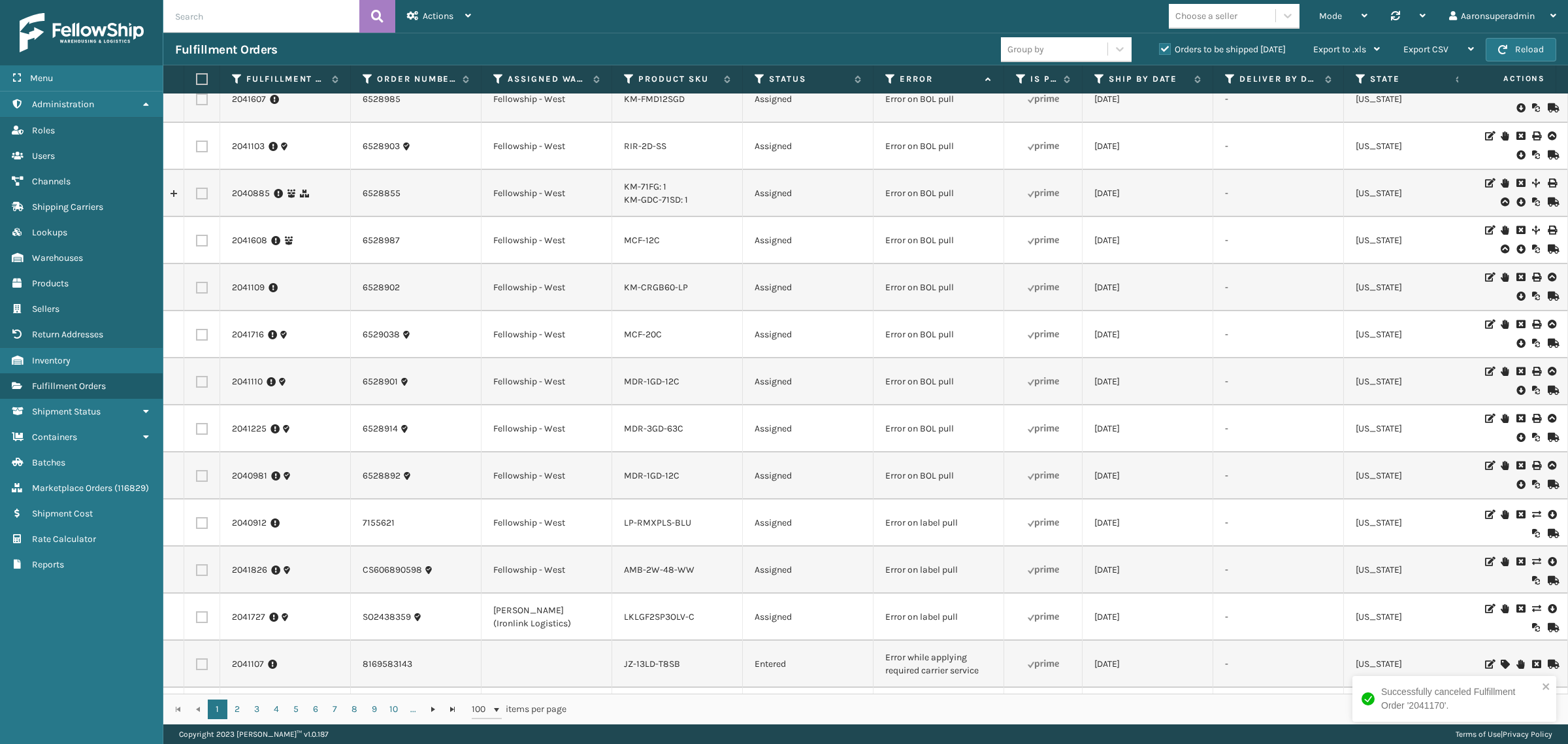
scroll to position [164, 0]
drag, startPoint x: 962, startPoint y: 379, endPoint x: 874, endPoint y: 384, distance: 88.1
click at [874, 384] on td "Error on BOL pull" at bounding box center [939, 377] width 131 height 47
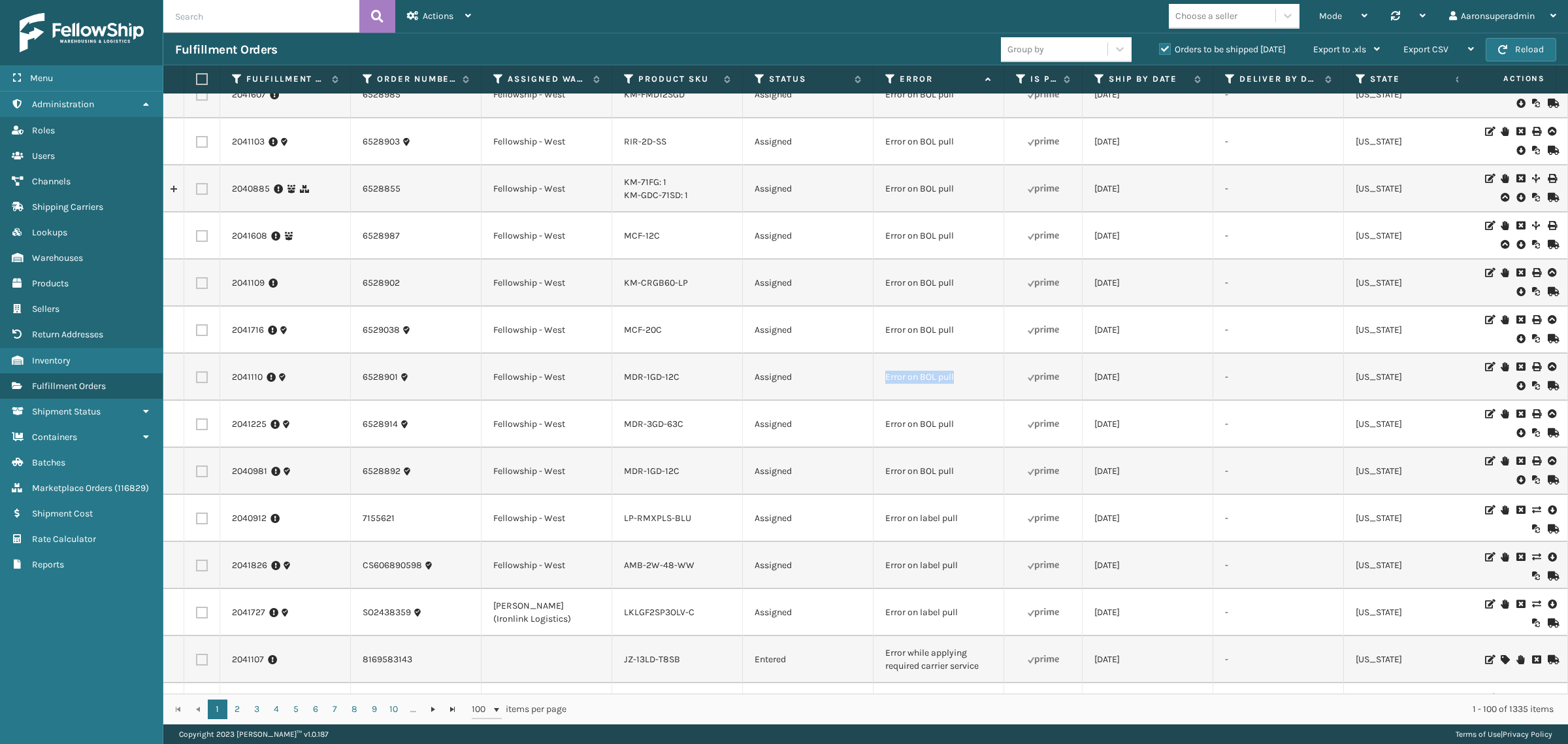
copy td "Error on BOL pull"
click at [213, 13] on input "text" at bounding box center [261, 16] width 196 height 33
paste input "Error on BOL pull"
type input "Error on BOL pull"
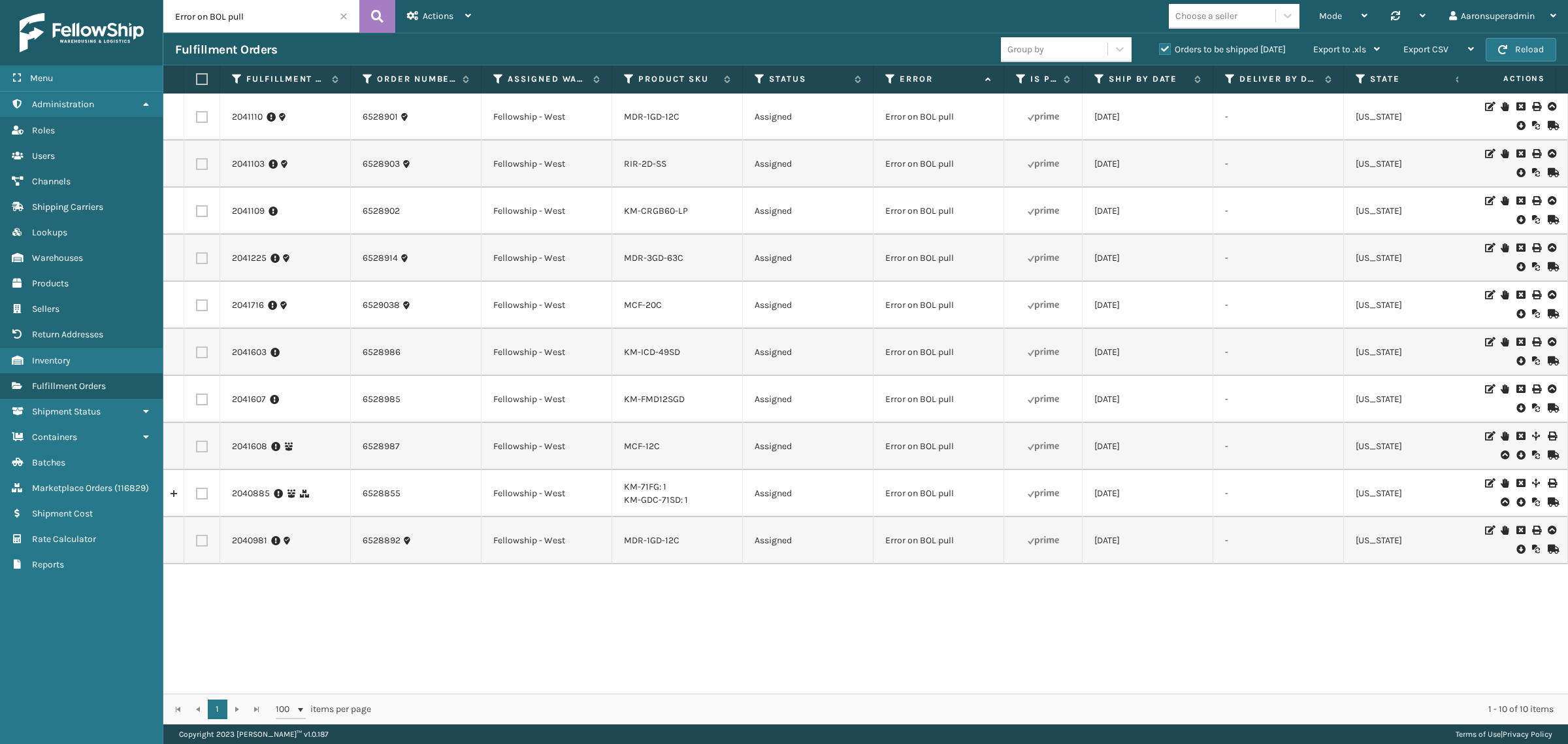
click at [1516, 124] on icon at bounding box center [1520, 125] width 8 height 13
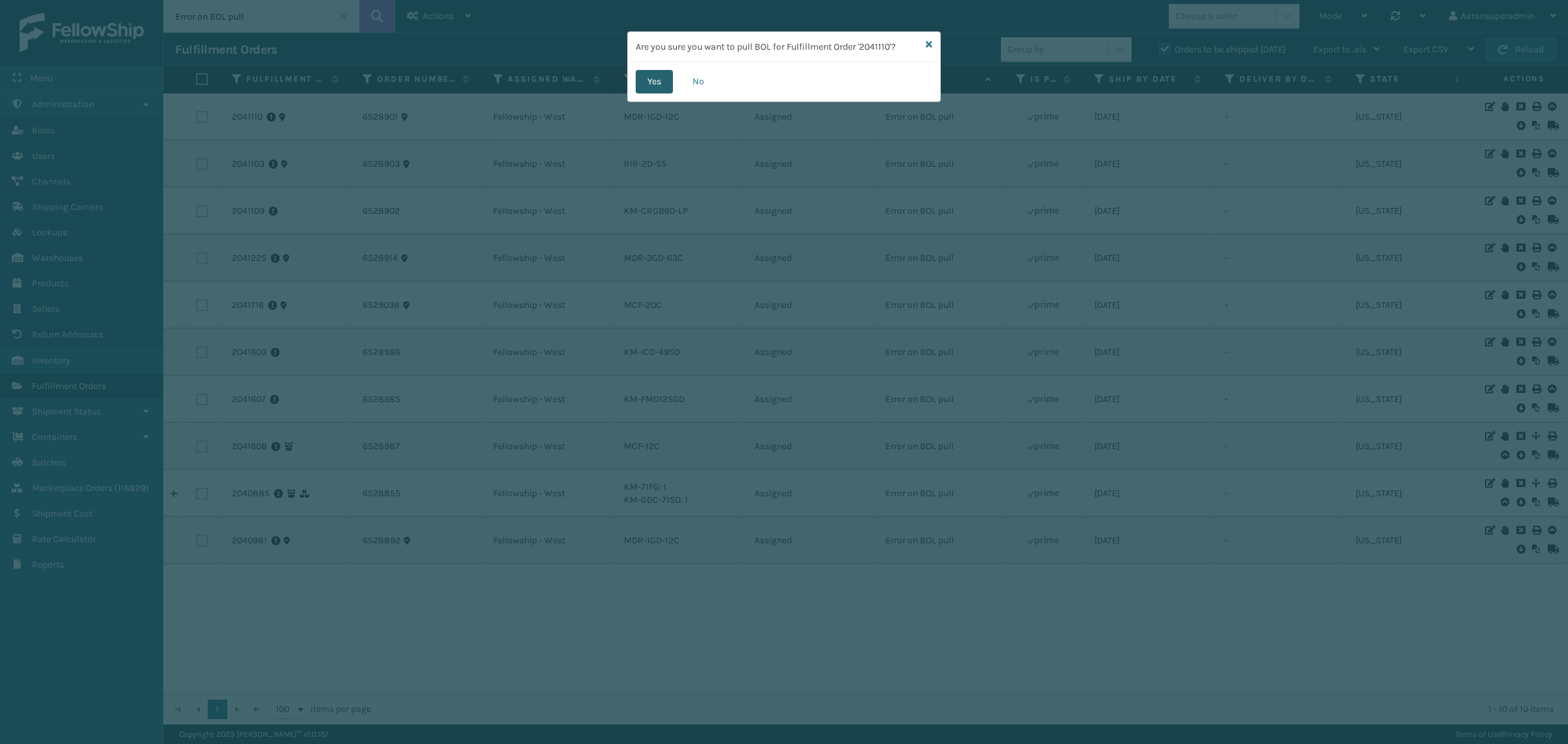
click at [654, 79] on button "Yes" at bounding box center [654, 81] width 38 height 23
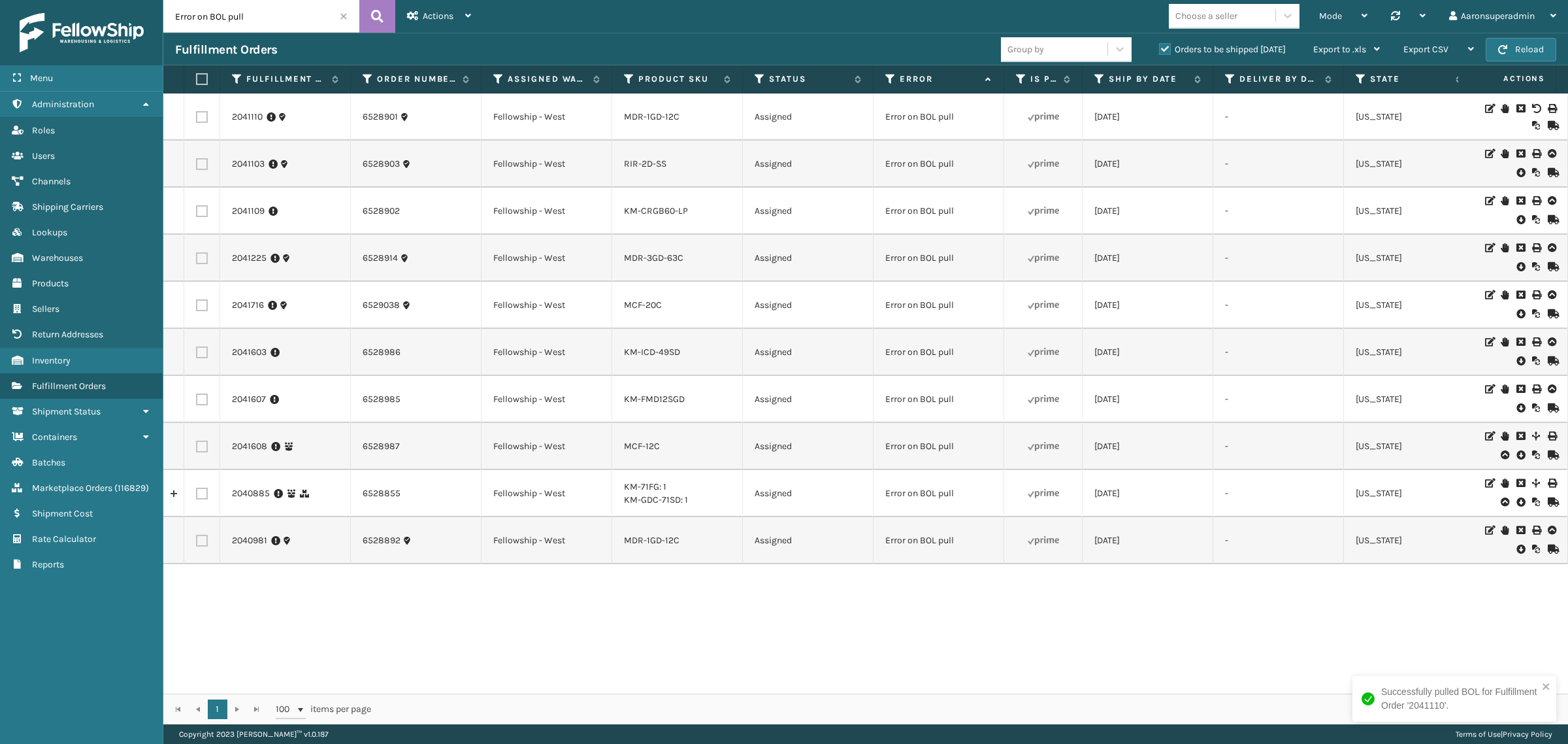
drag, startPoint x: 1507, startPoint y: 172, endPoint x: 933, endPoint y: 159, distance: 574.1
click at [1499, 172] on div at bounding box center [1518, 164] width 74 height 30
click at [1516, 176] on icon at bounding box center [1520, 172] width 8 height 13
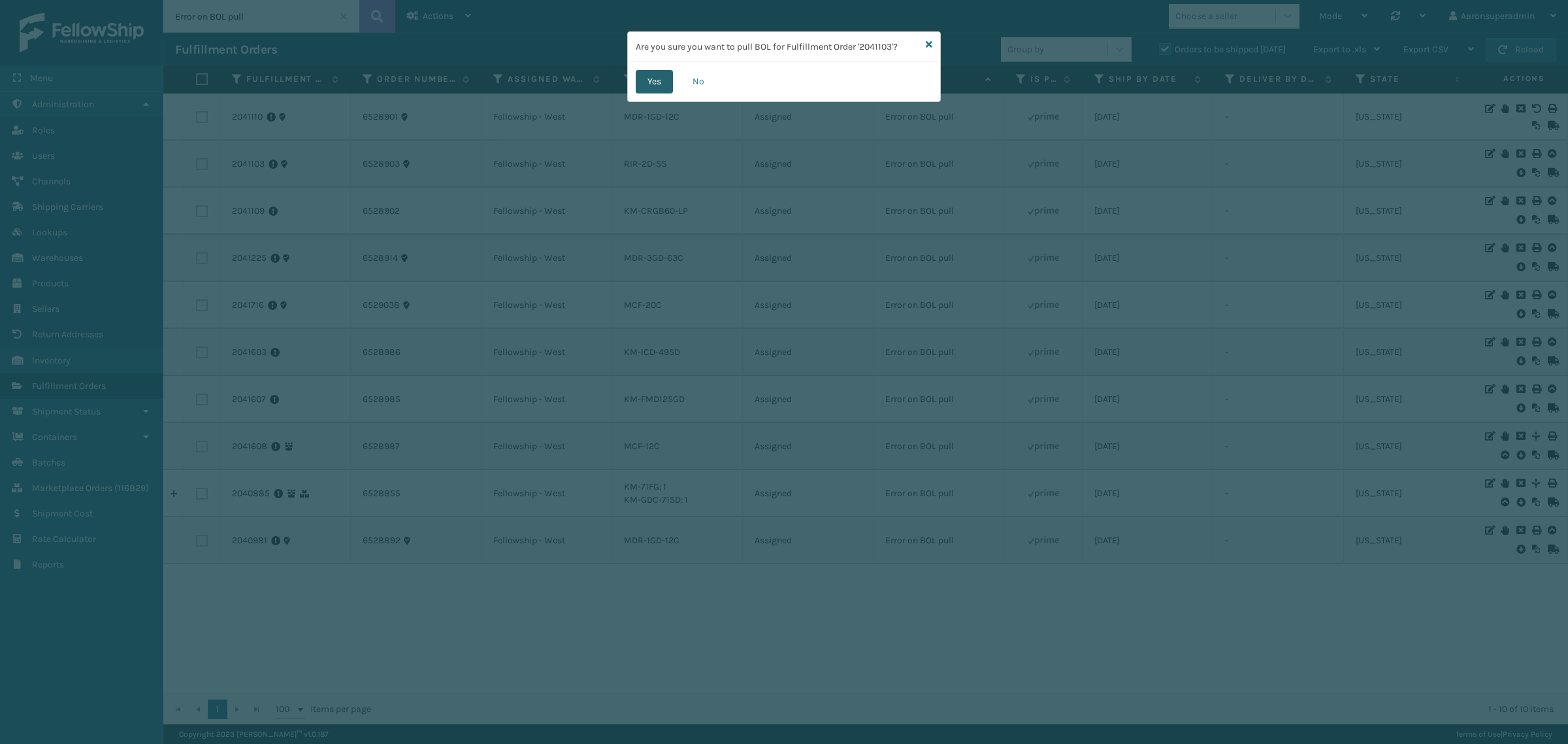
click at [662, 80] on button "Yes" at bounding box center [654, 81] width 38 height 23
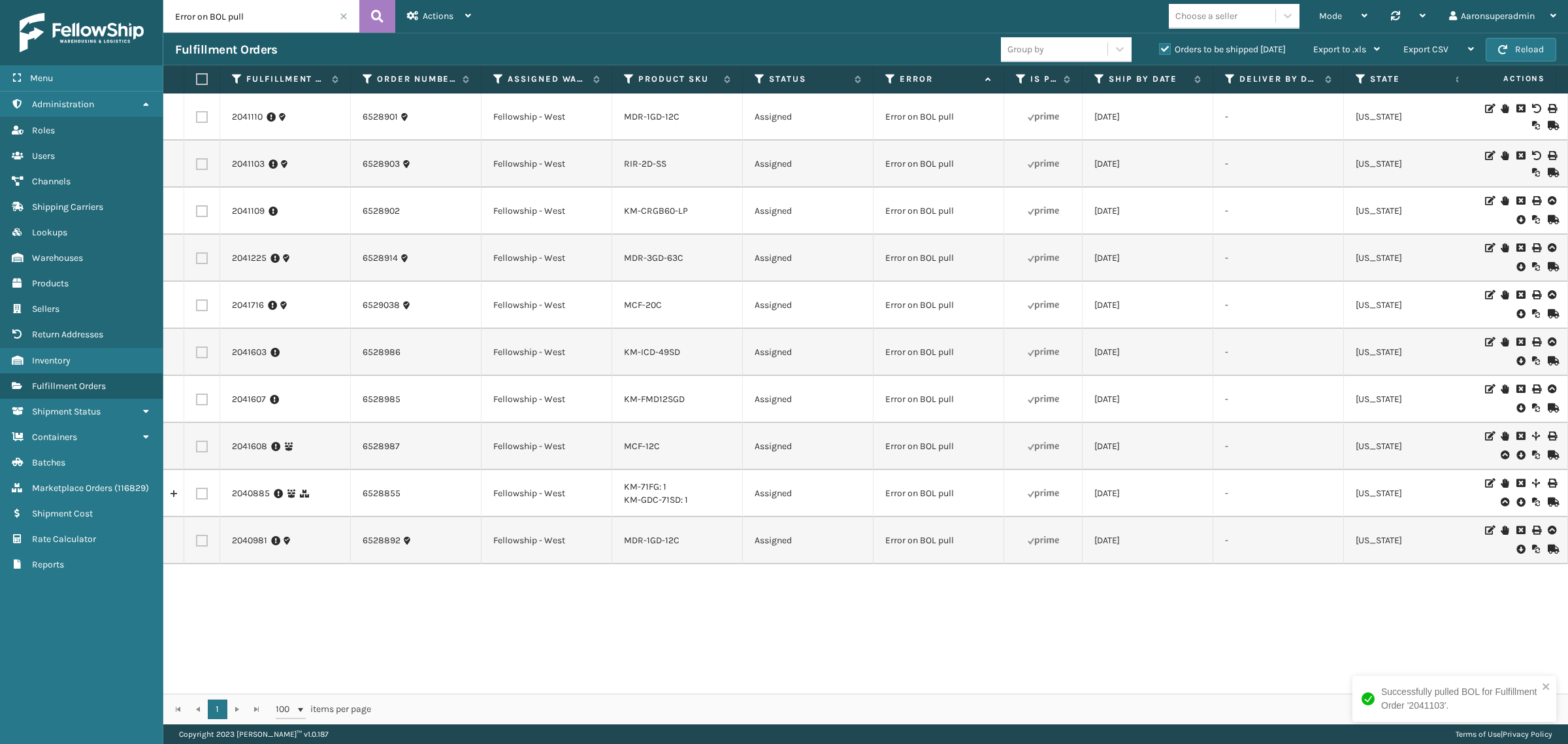
click at [1516, 218] on icon at bounding box center [1520, 220] width 8 height 13
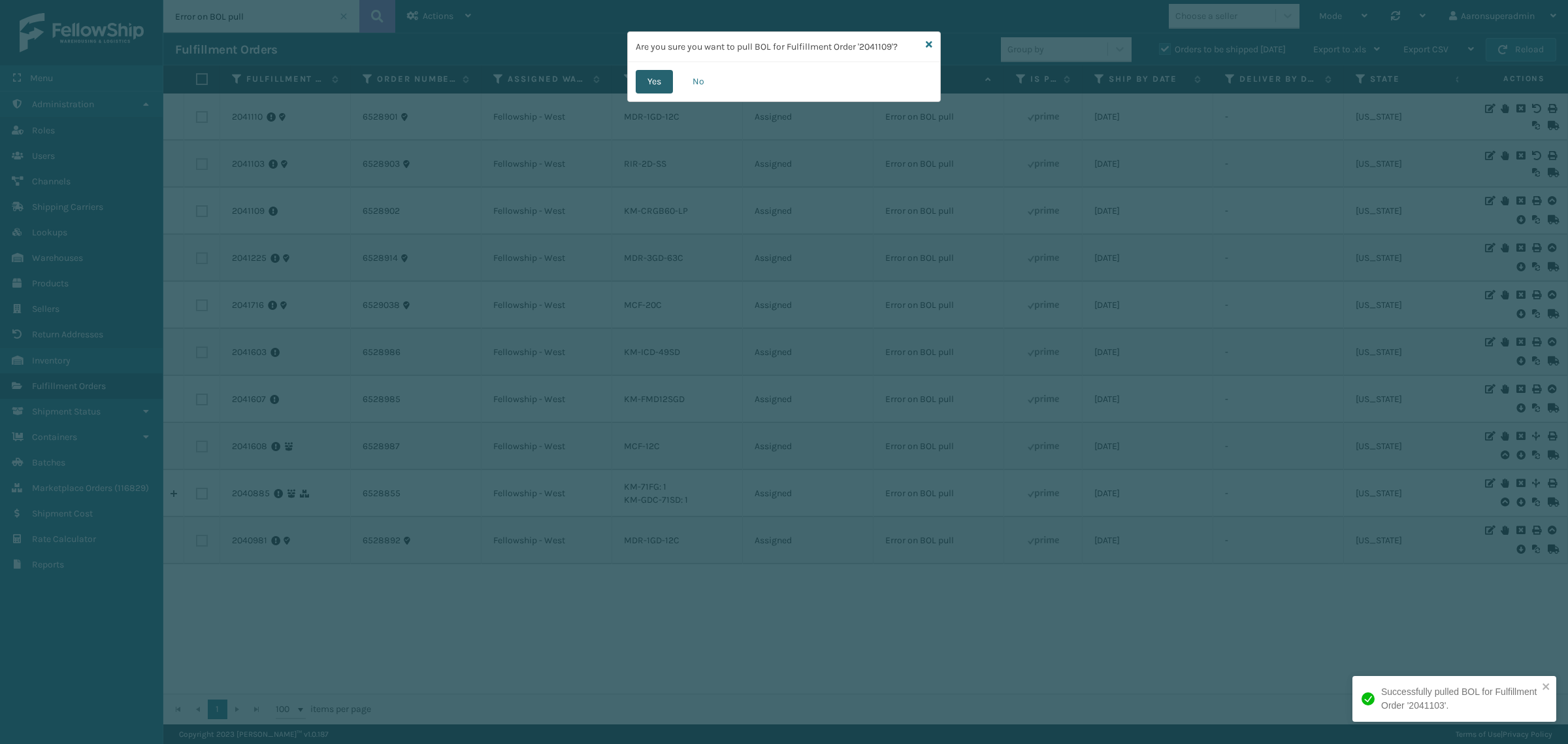
click at [660, 82] on button "Yes" at bounding box center [654, 81] width 38 height 23
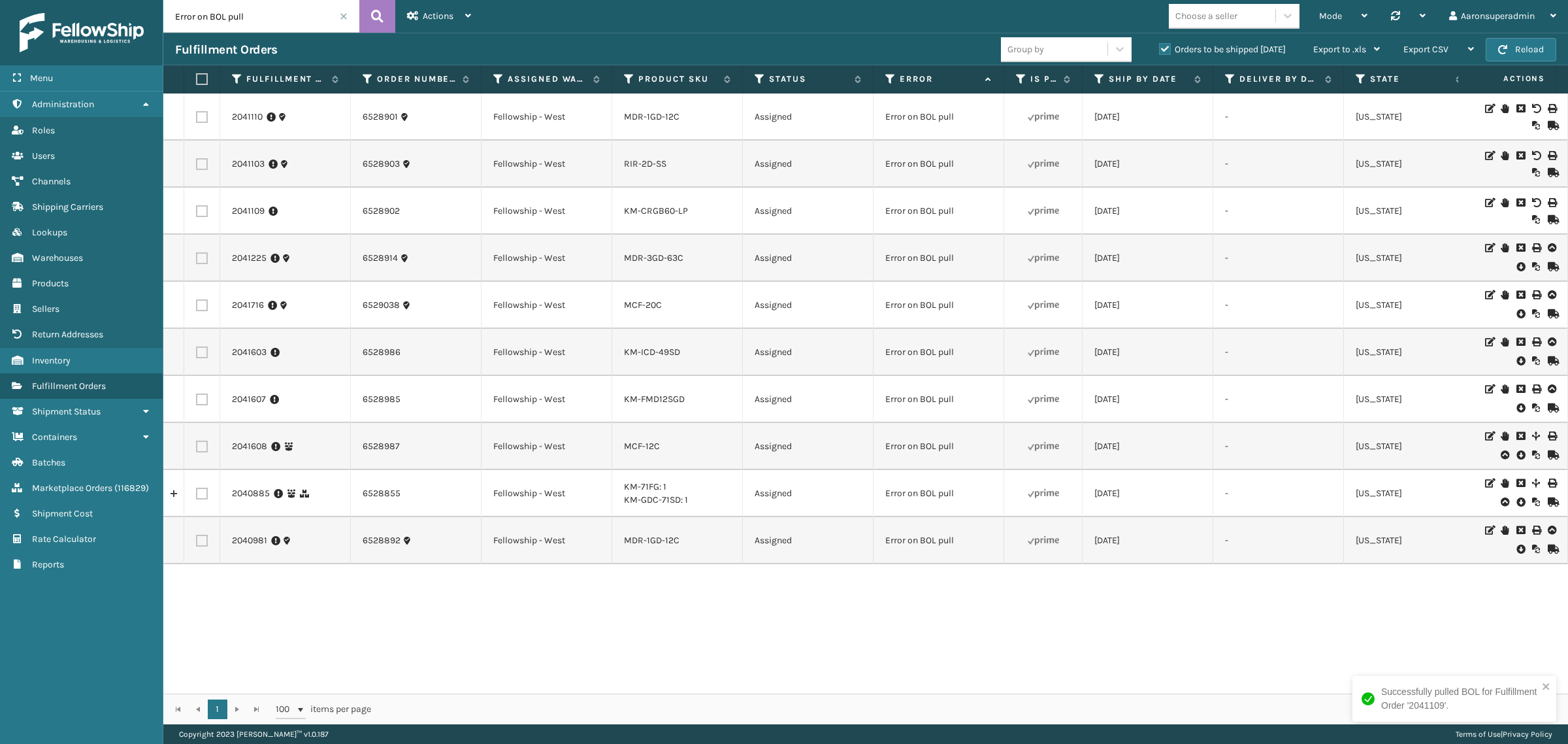
click at [1516, 266] on icon at bounding box center [1520, 266] width 8 height 13
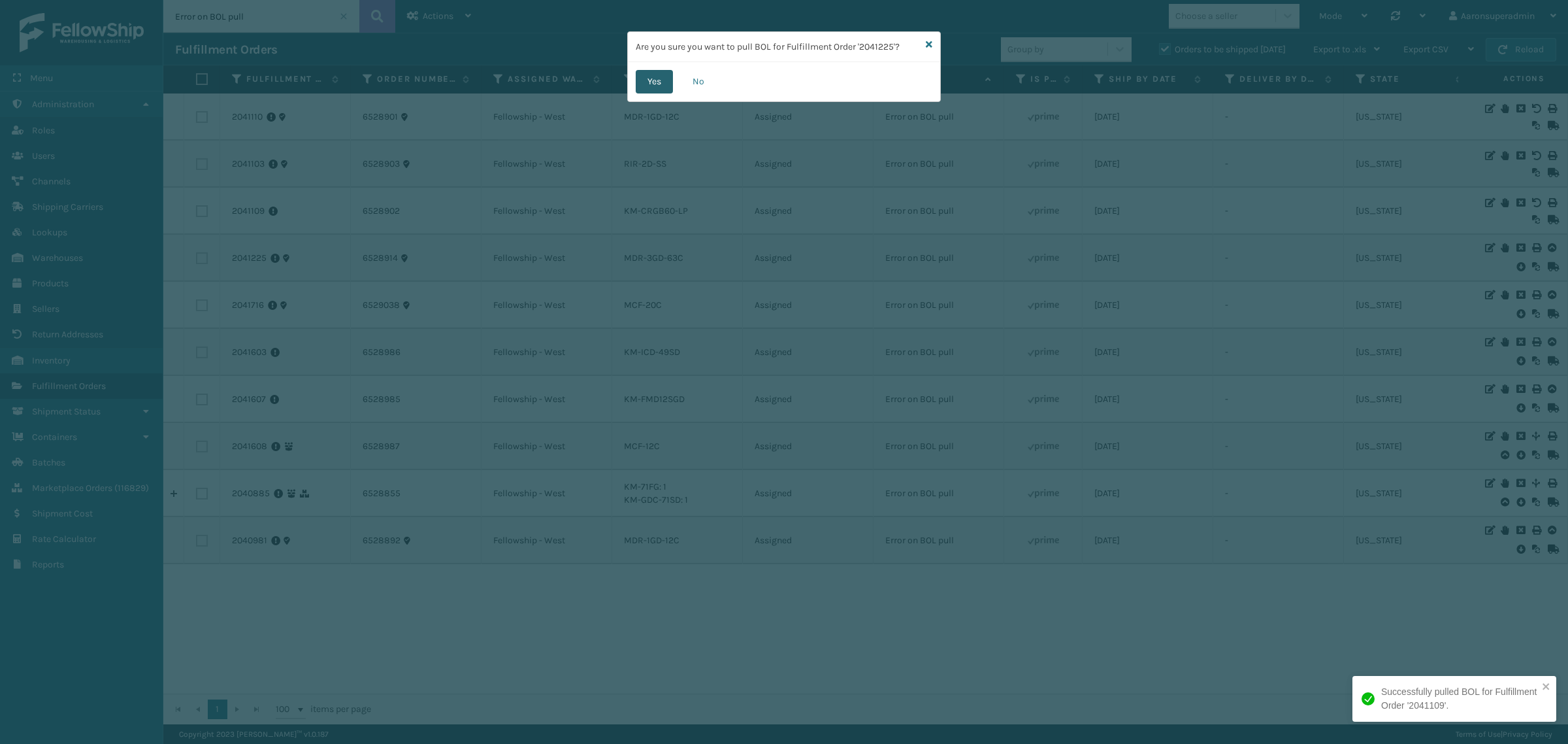
click at [657, 79] on button "Yes" at bounding box center [654, 81] width 38 height 23
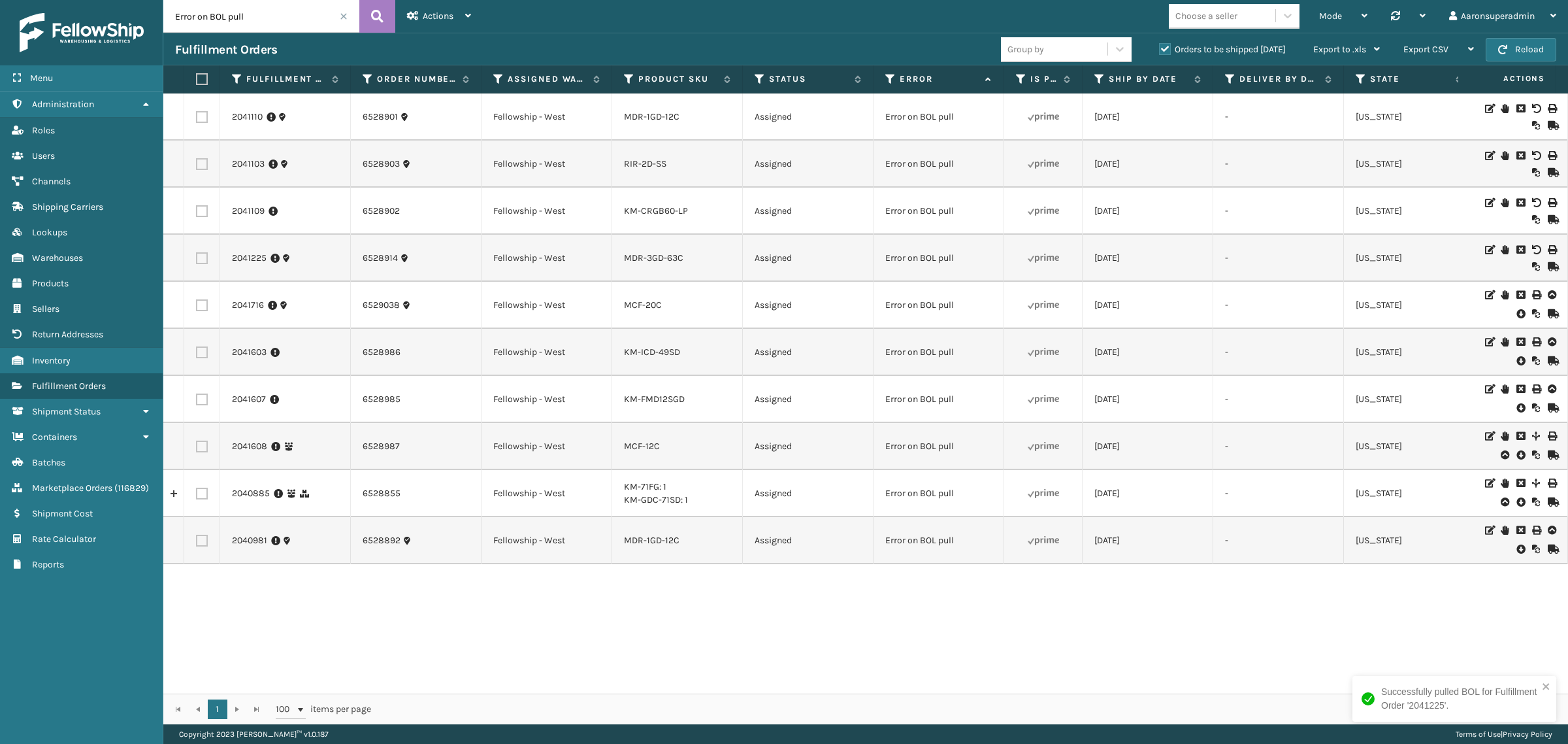
click at [1516, 312] on icon at bounding box center [1520, 314] width 8 height 13
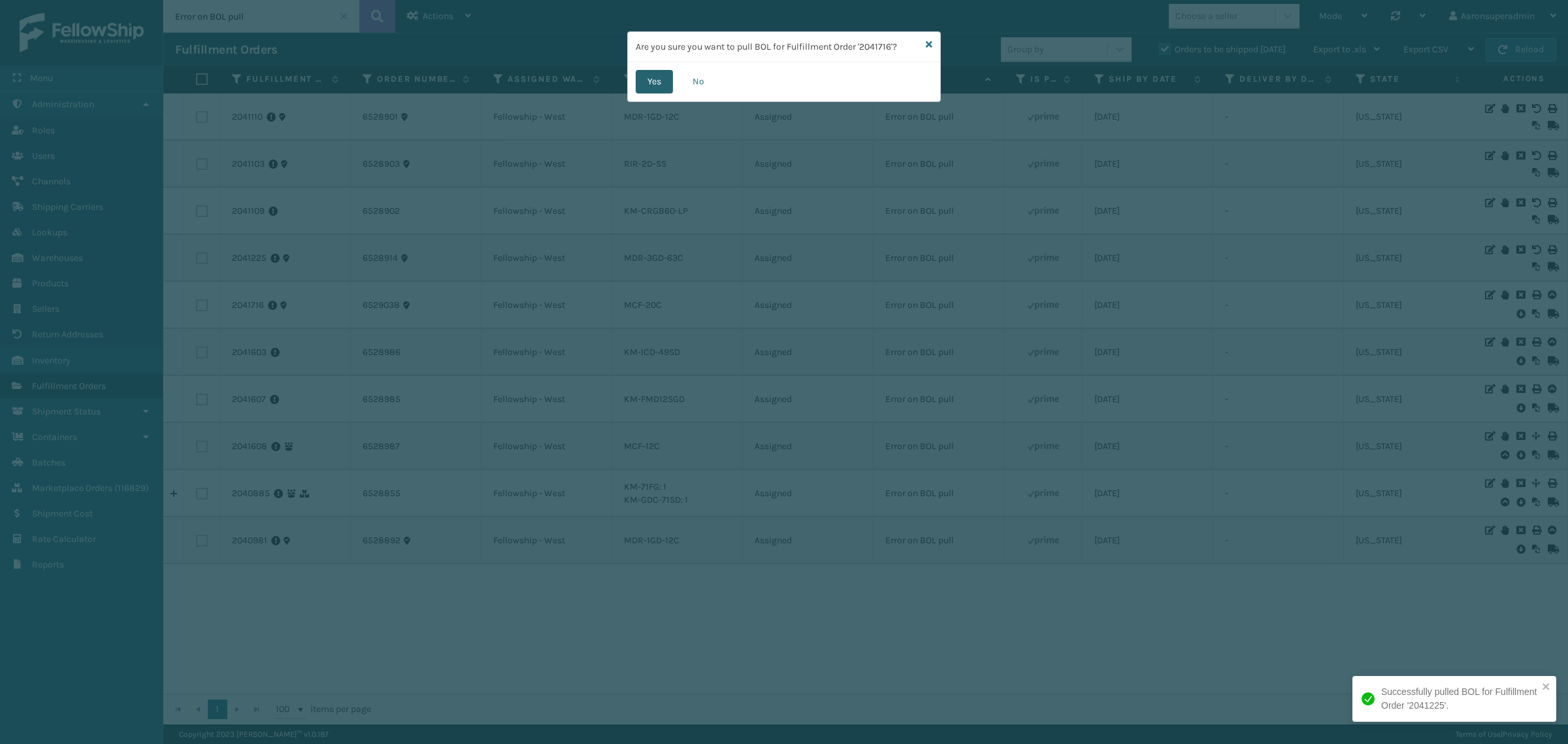
click at [668, 81] on button "Yes" at bounding box center [654, 81] width 38 height 23
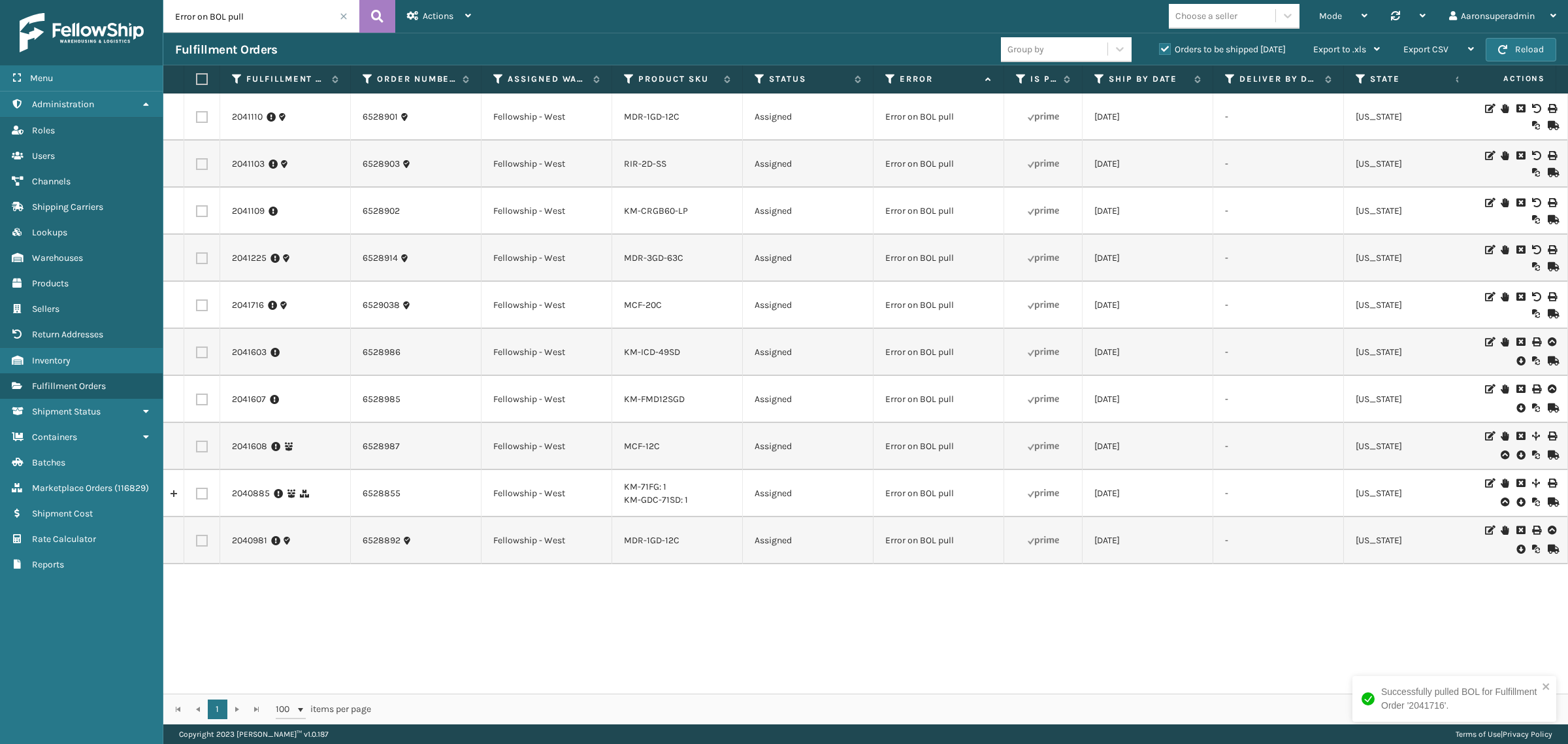
click at [1516, 357] on icon at bounding box center [1520, 361] width 8 height 13
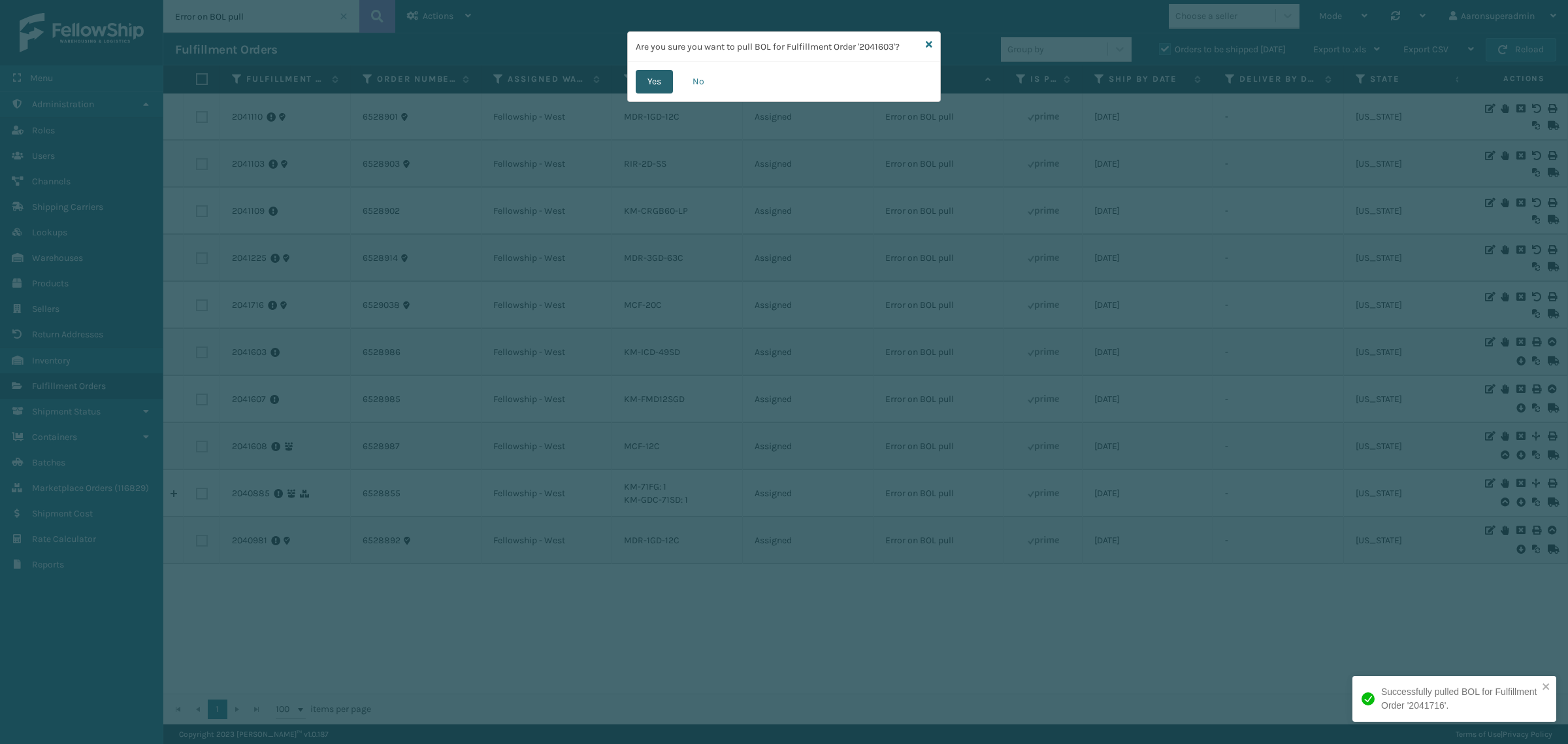
click at [636, 86] on button "Yes" at bounding box center [654, 81] width 38 height 23
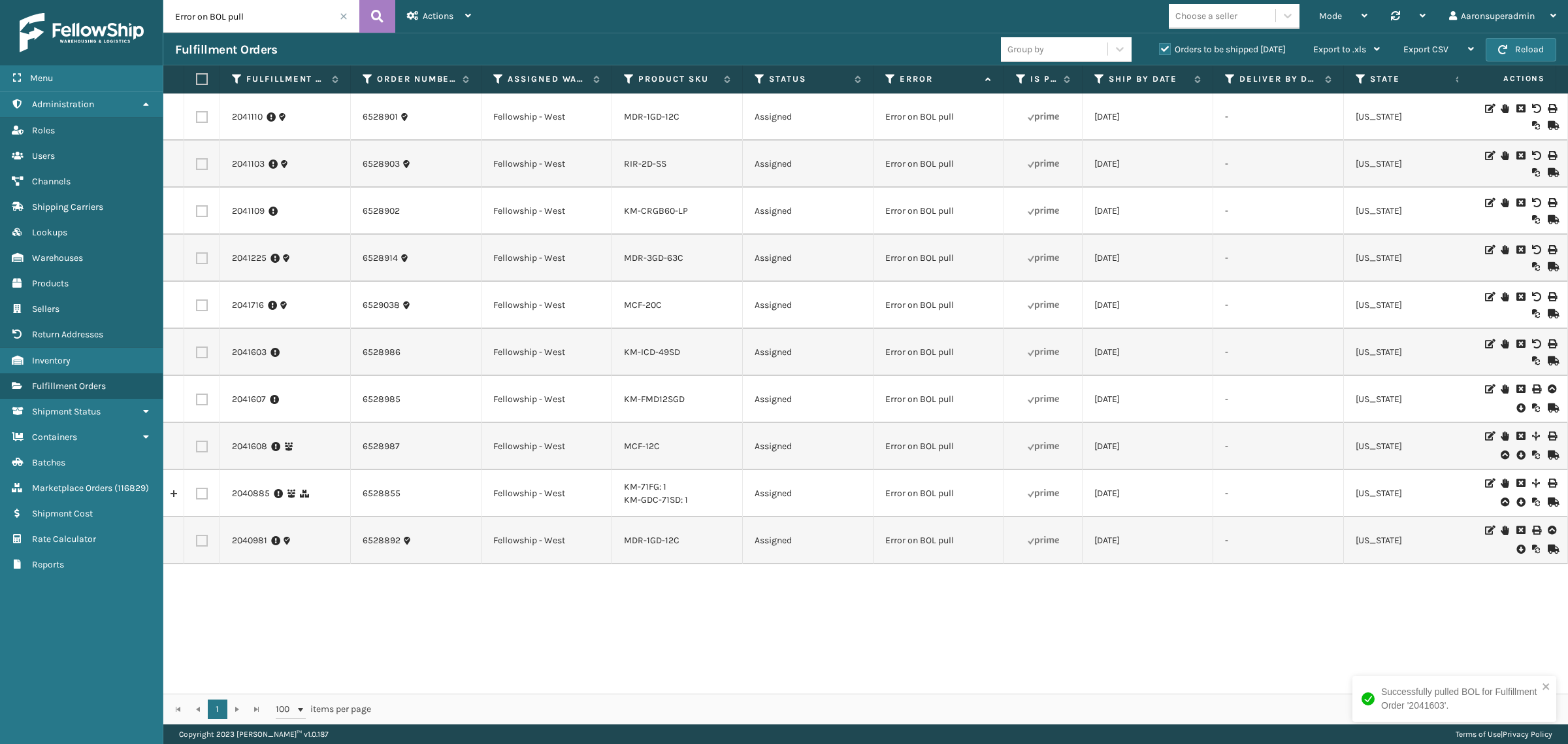
click at [1516, 414] on icon at bounding box center [1520, 407] width 8 height 13
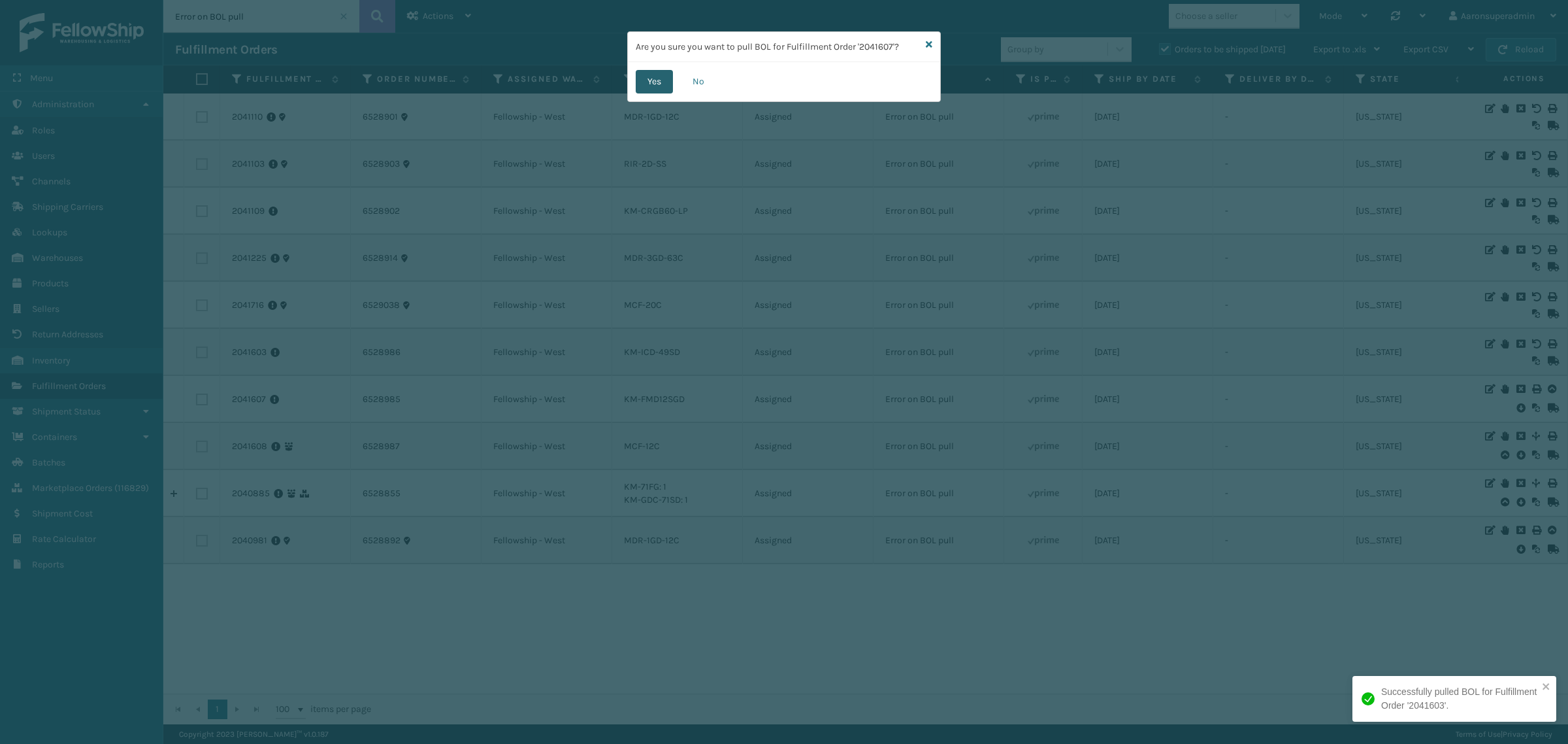
click at [659, 89] on button "Yes" at bounding box center [654, 81] width 38 height 23
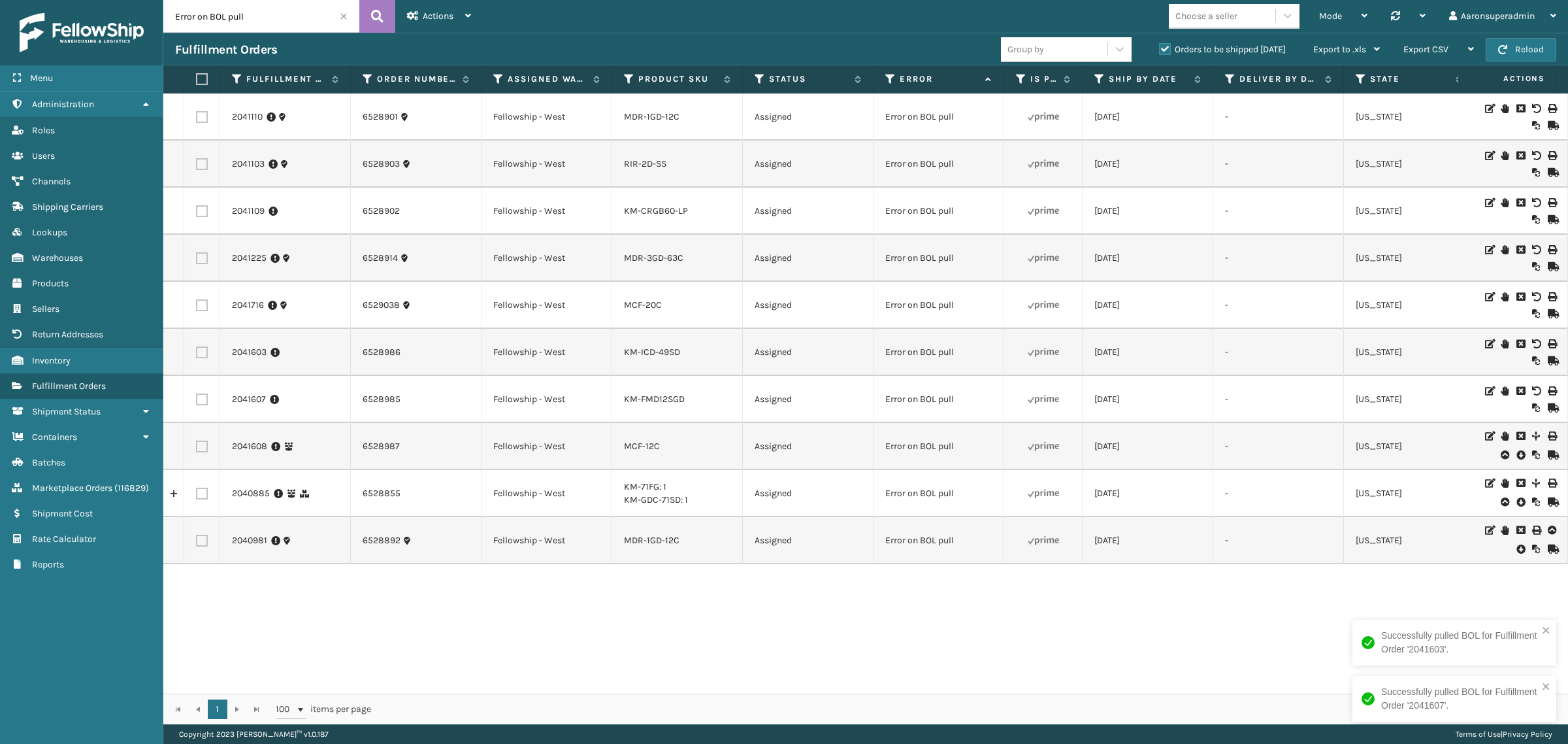
click at [1516, 456] on icon at bounding box center [1520, 455] width 8 height 13
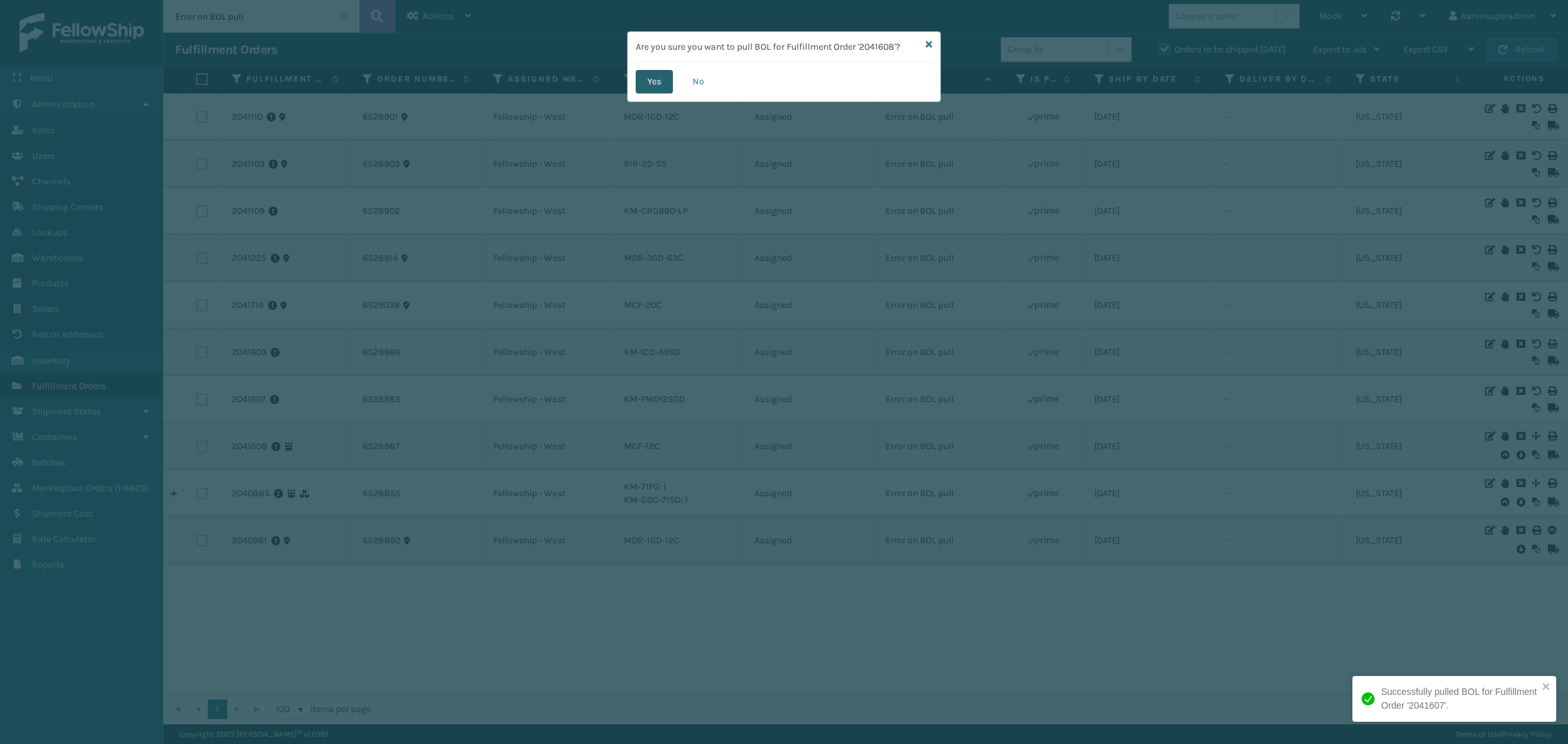
click at [666, 77] on button "Yes" at bounding box center [654, 81] width 38 height 23
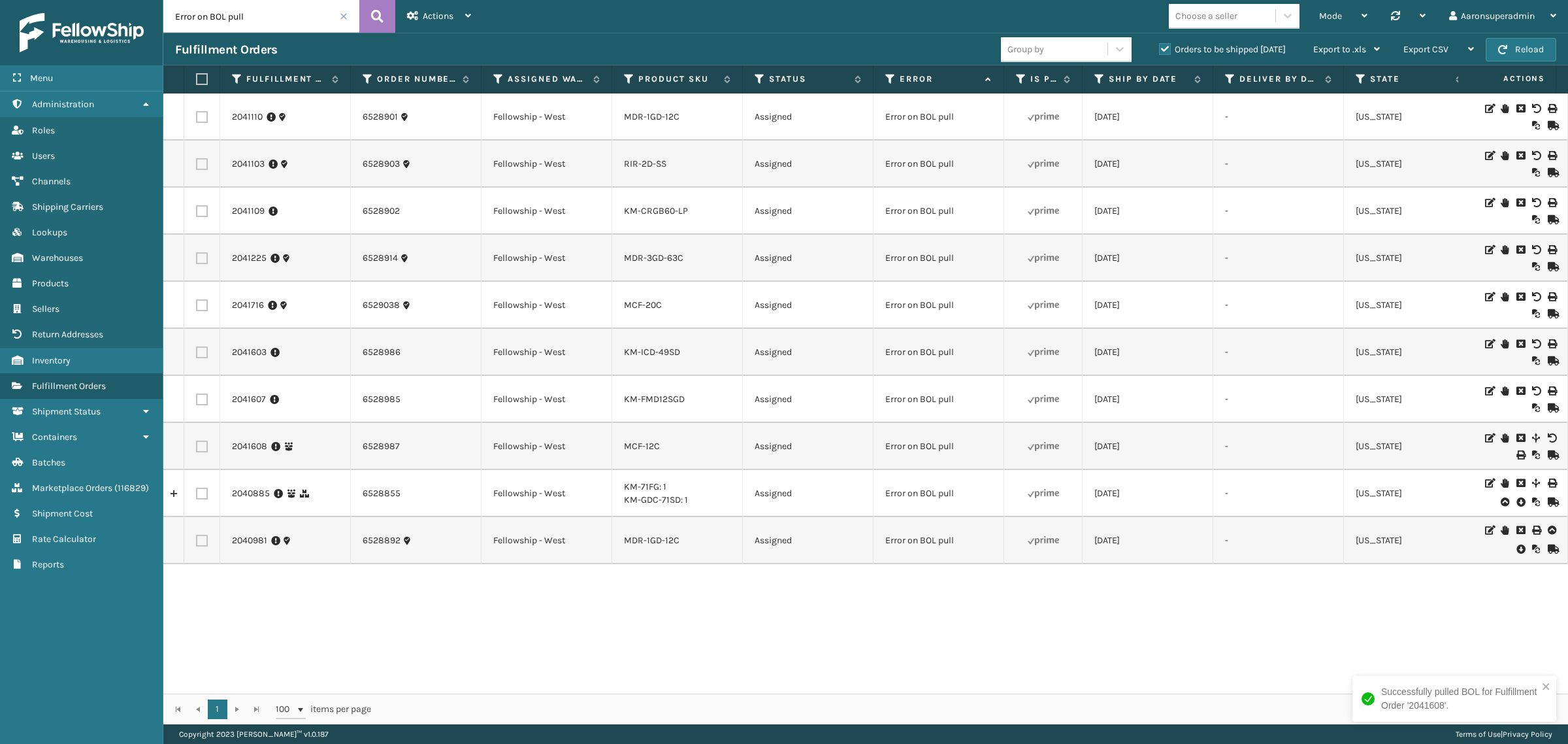
click at [1516, 498] on icon at bounding box center [1520, 502] width 8 height 13
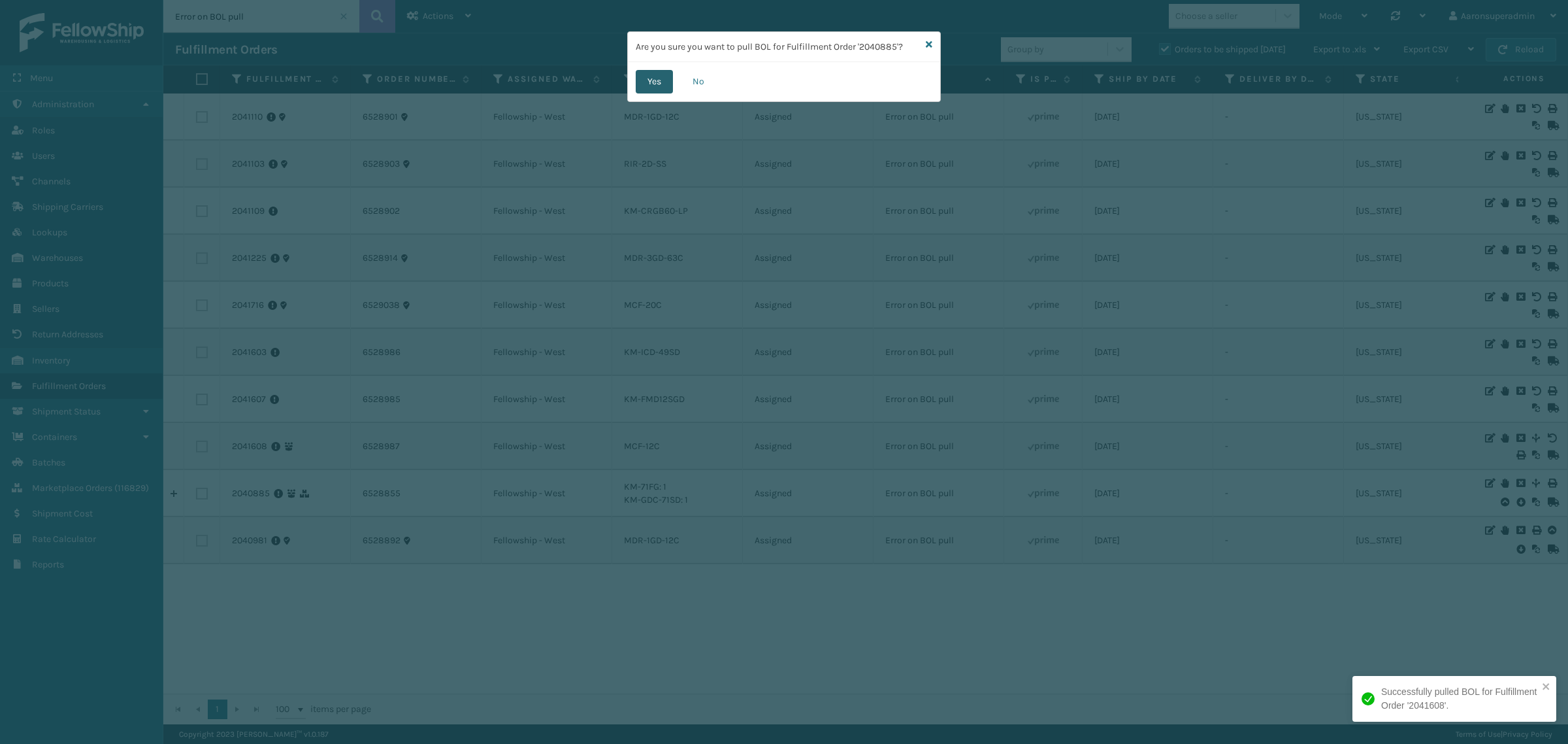
click at [652, 85] on button "Yes" at bounding box center [654, 81] width 38 height 23
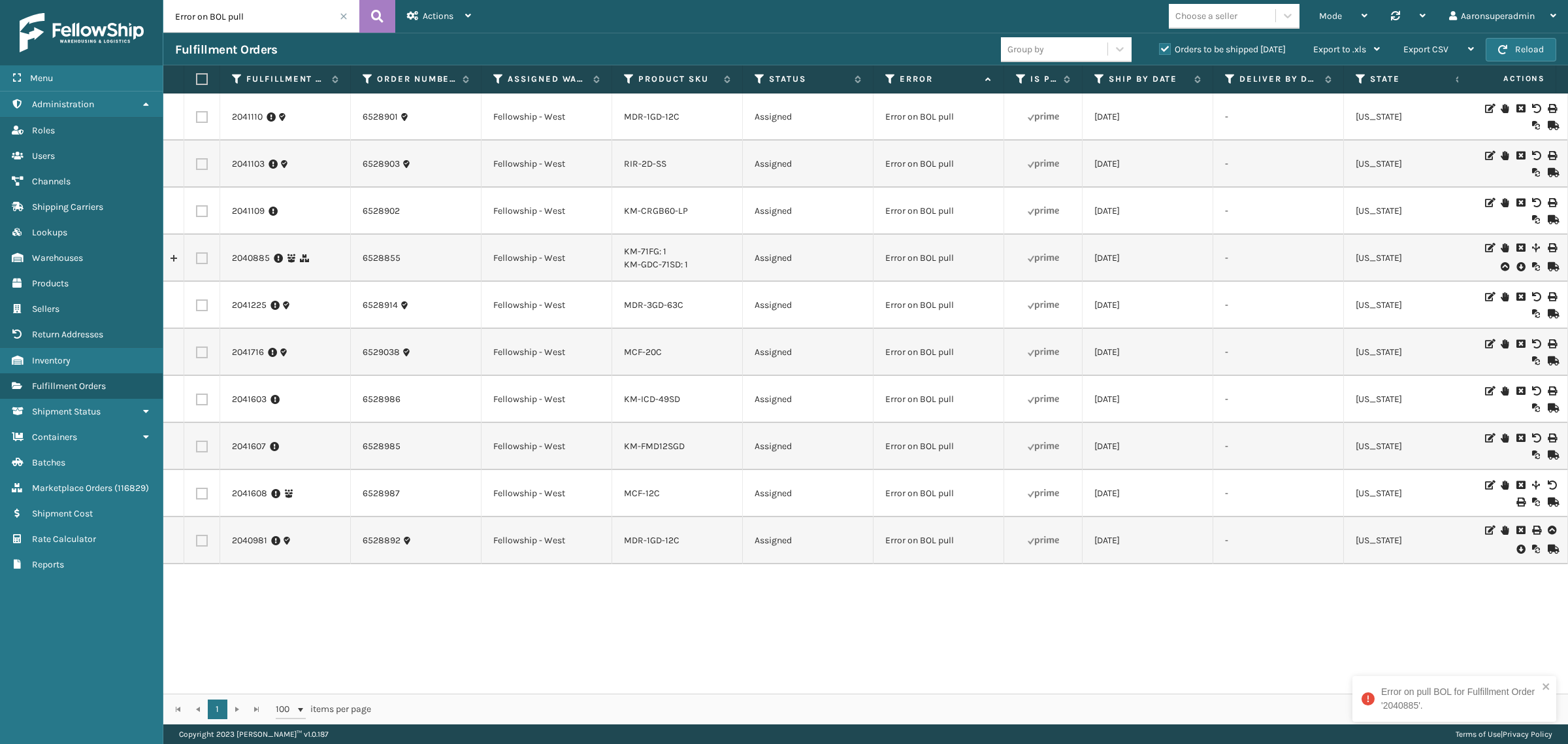
click at [1516, 549] on icon at bounding box center [1520, 549] width 8 height 13
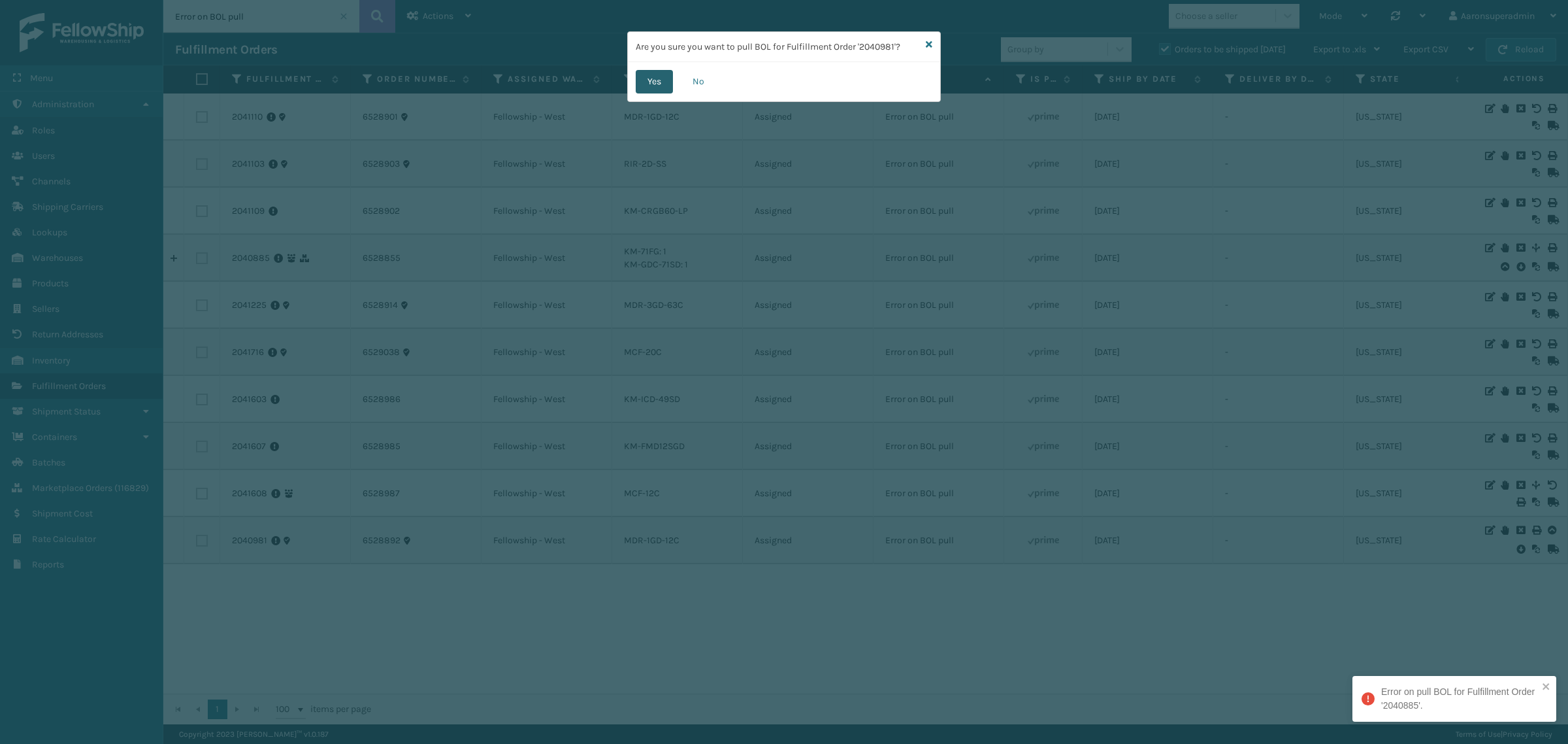
click at [646, 83] on button "Yes" at bounding box center [654, 81] width 38 height 23
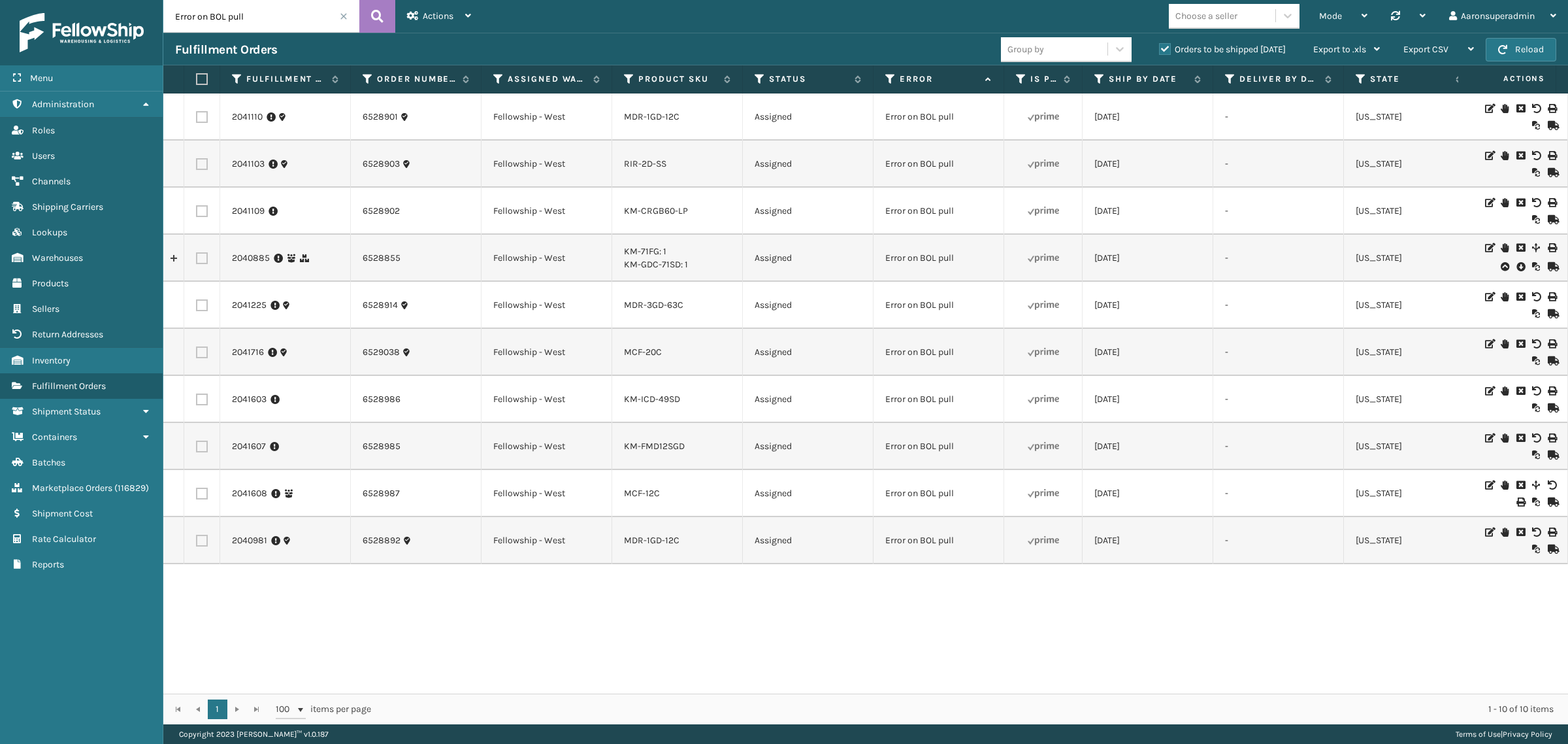
click at [1516, 269] on icon at bounding box center [1520, 266] width 8 height 13
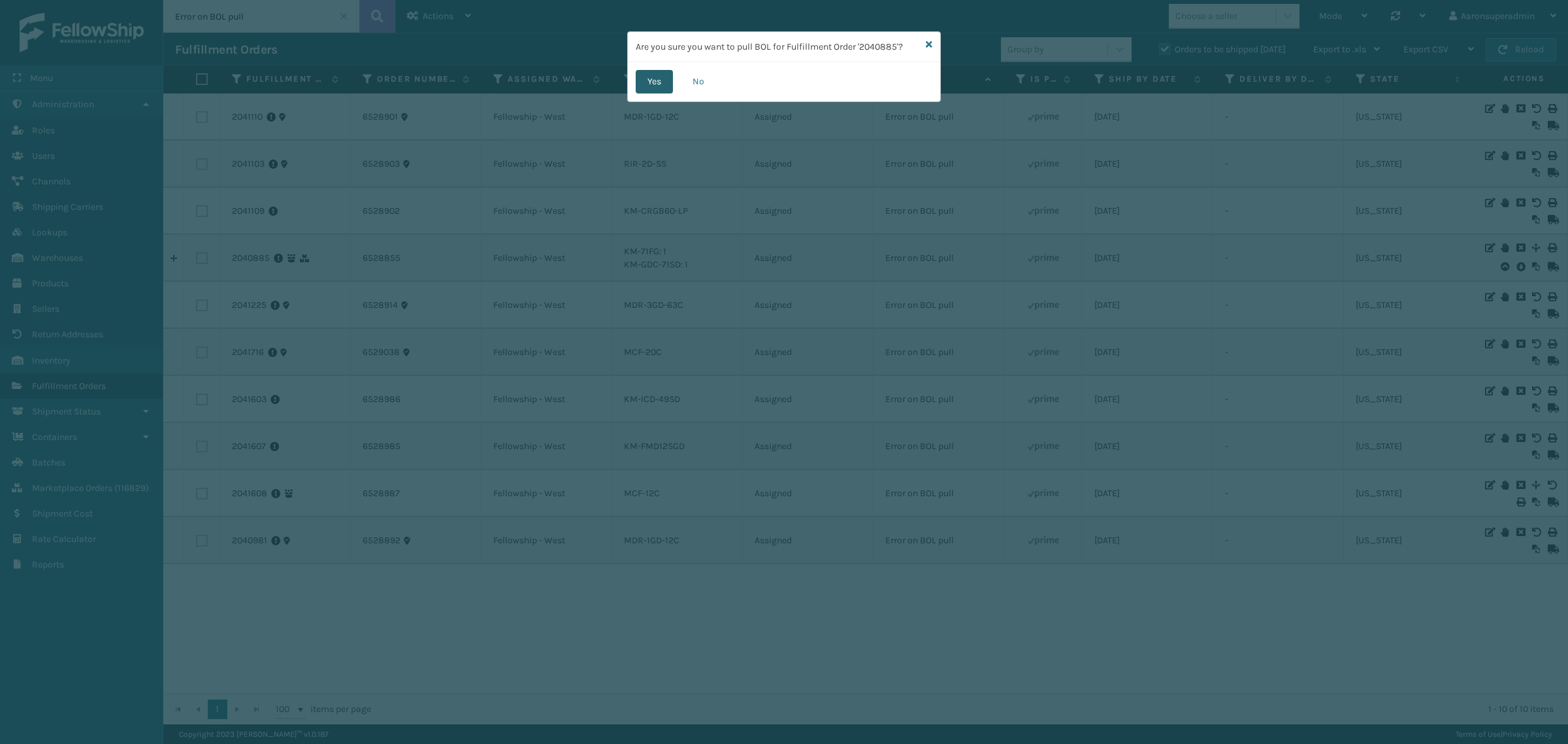
click at [646, 75] on button "Yes" at bounding box center [654, 81] width 38 height 23
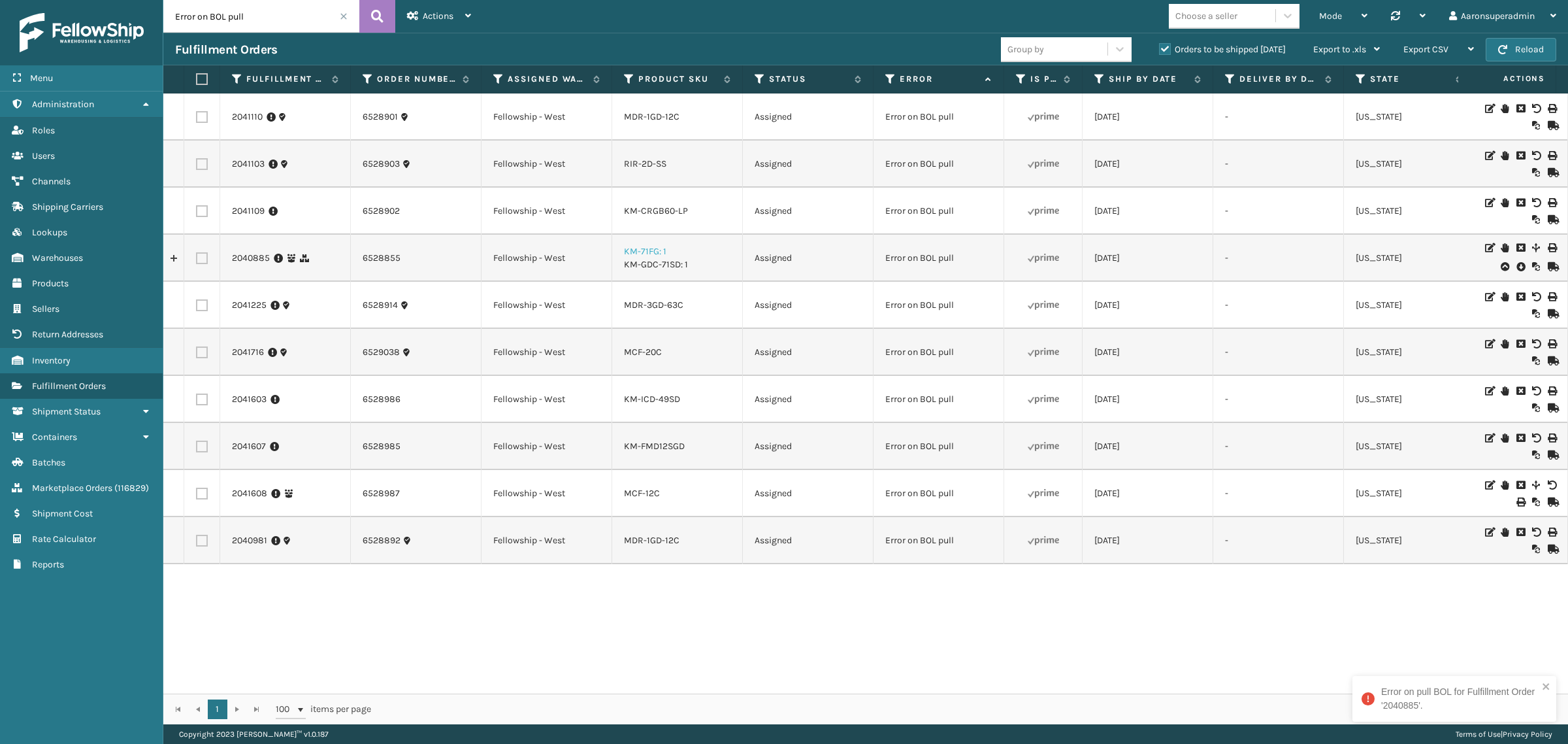
click at [642, 247] on link "KM-71FG: 1" at bounding box center [645, 252] width 42 height 11
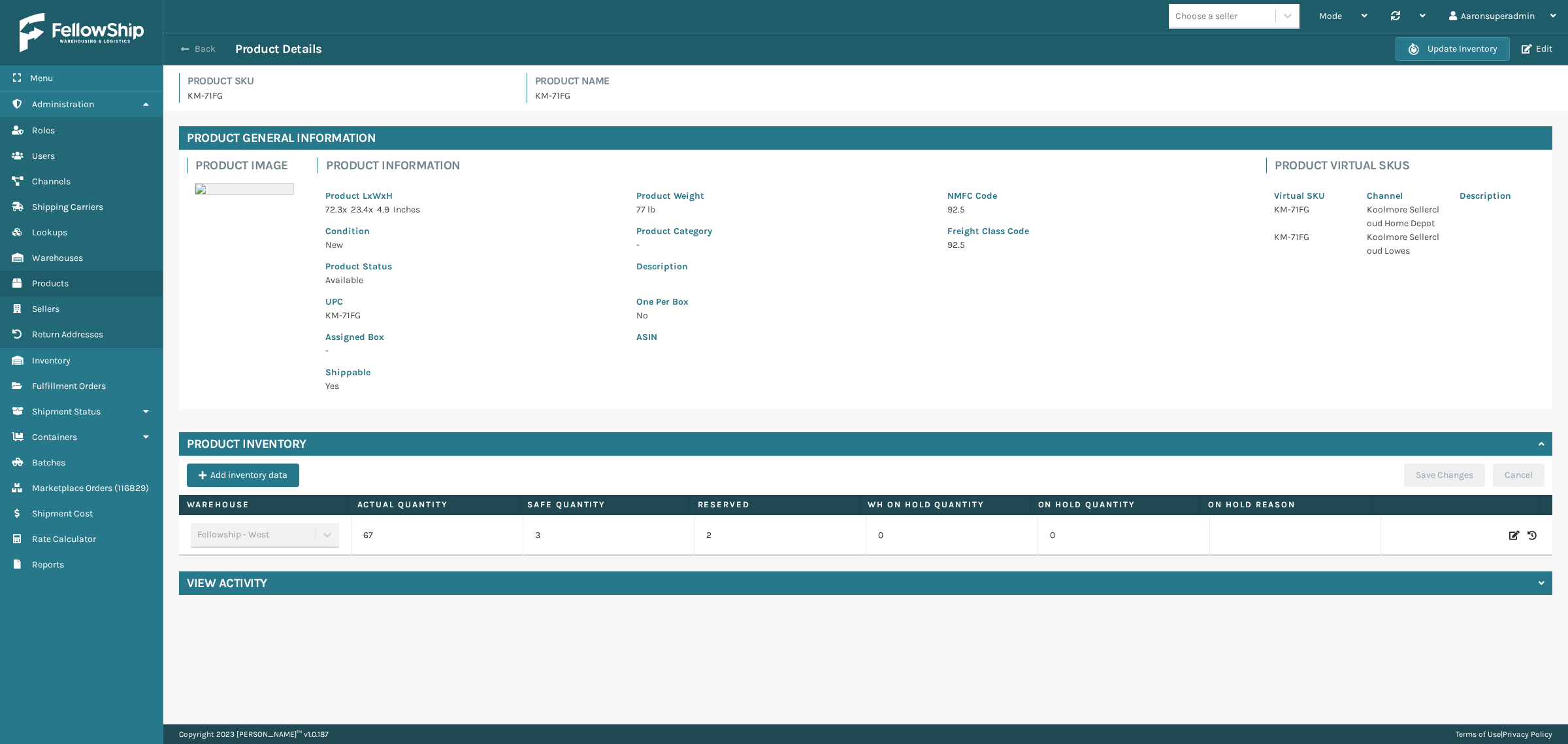
click at [200, 50] on button "Back" at bounding box center [205, 49] width 60 height 12
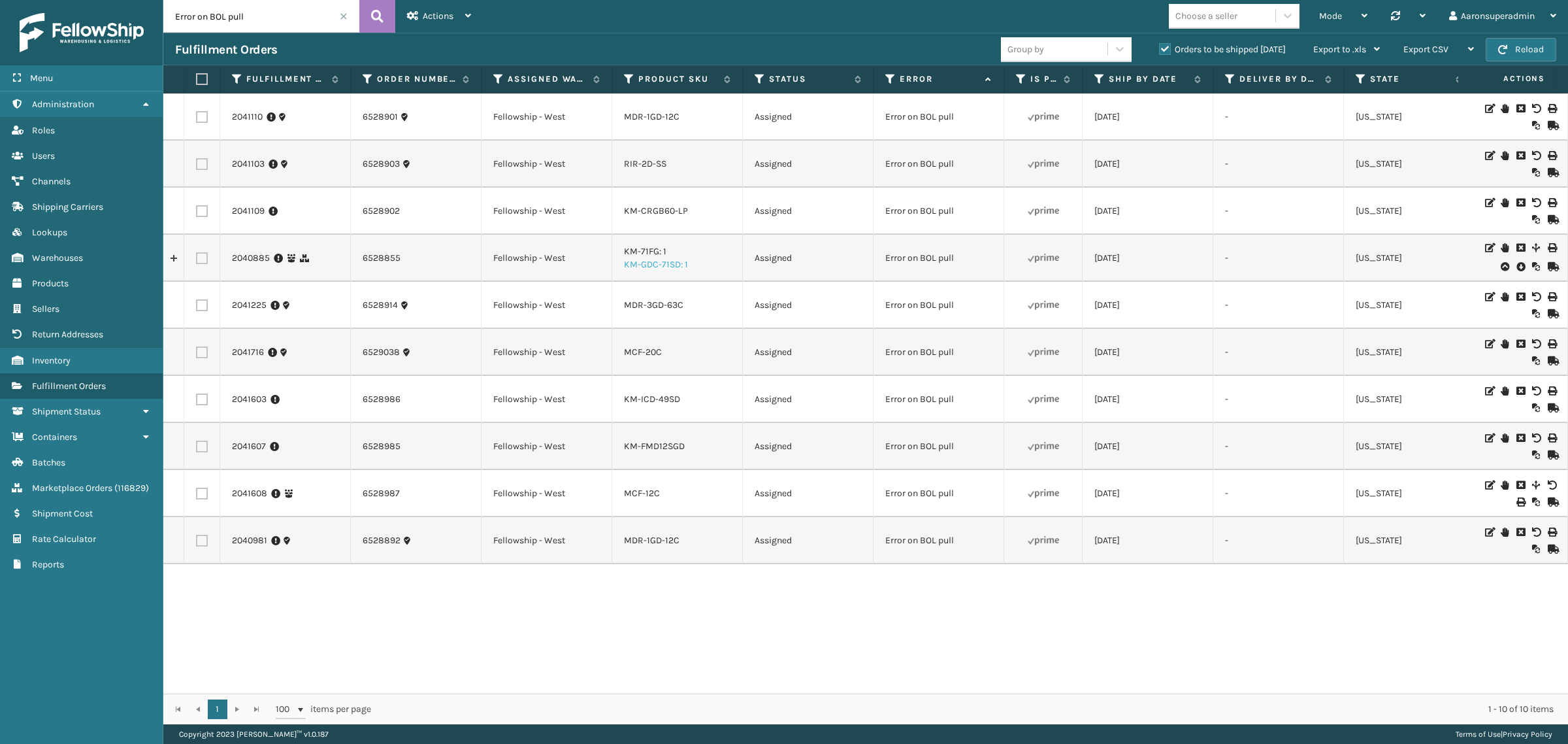
click at [642, 262] on link "KM-GDC-71SD: 1" at bounding box center [656, 264] width 64 height 11
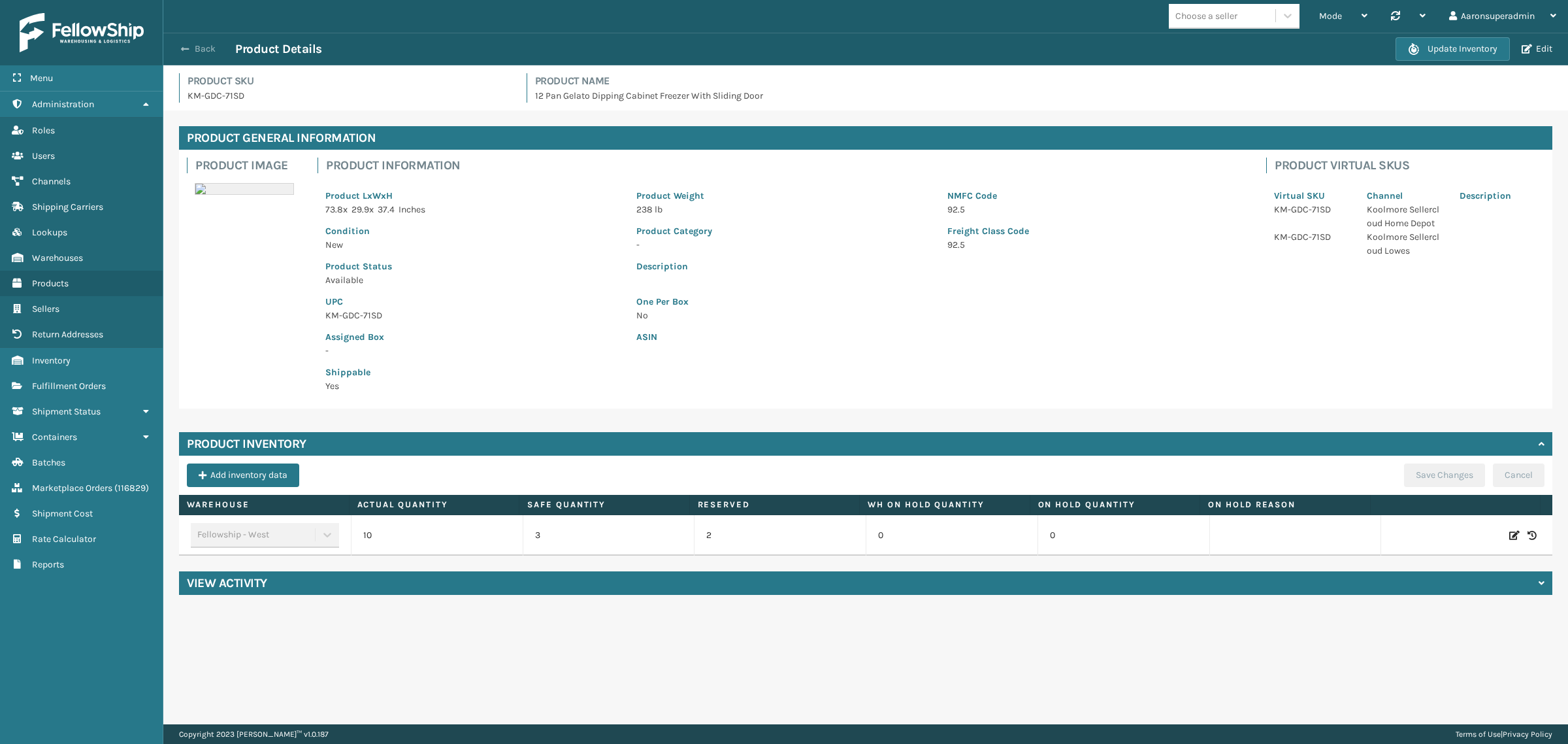
click at [204, 47] on button "Back" at bounding box center [205, 49] width 60 height 12
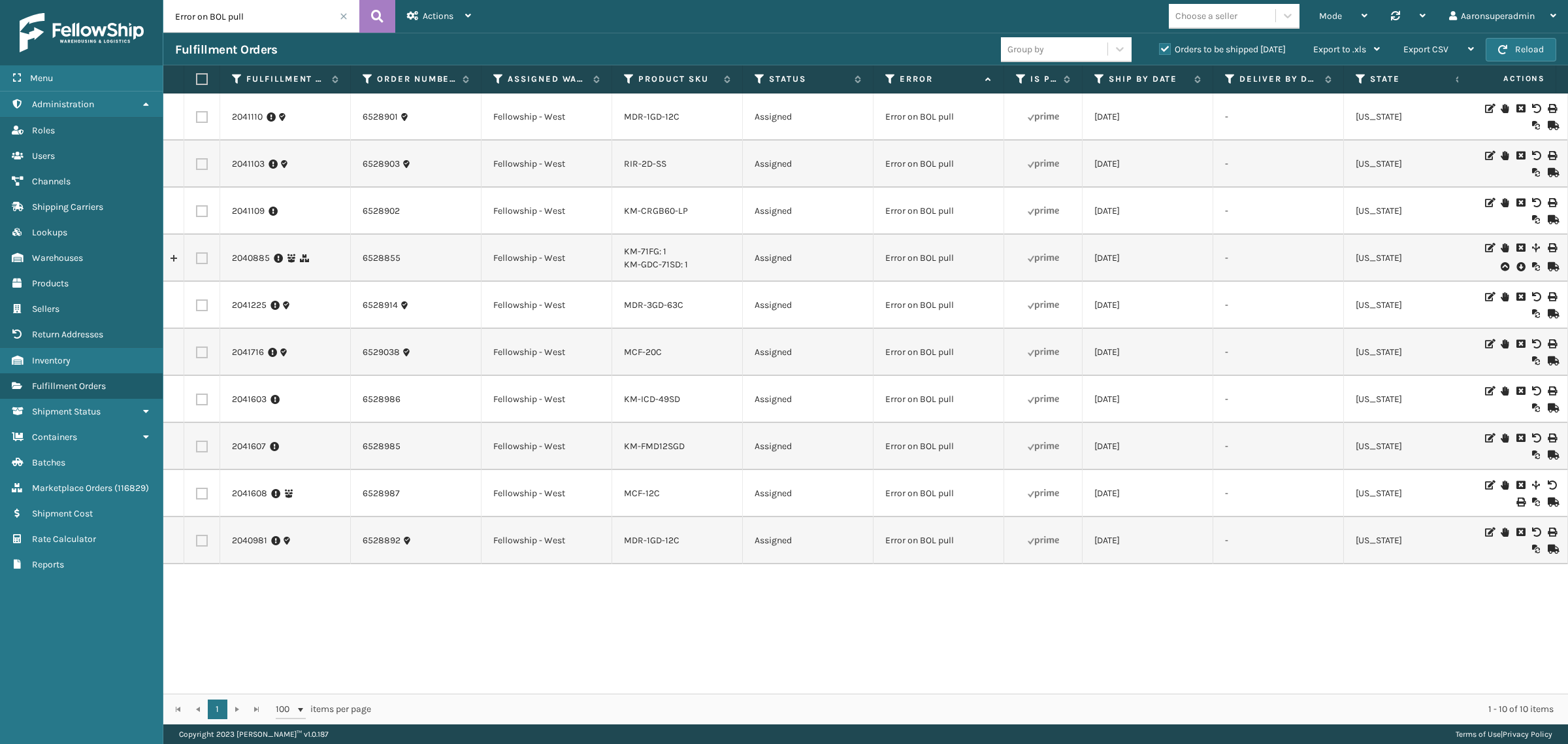
click at [201, 79] on label at bounding box center [200, 79] width 8 height 12
click at [197, 79] on input "checkbox" at bounding box center [196, 79] width 1 height 9
checkbox input "true"
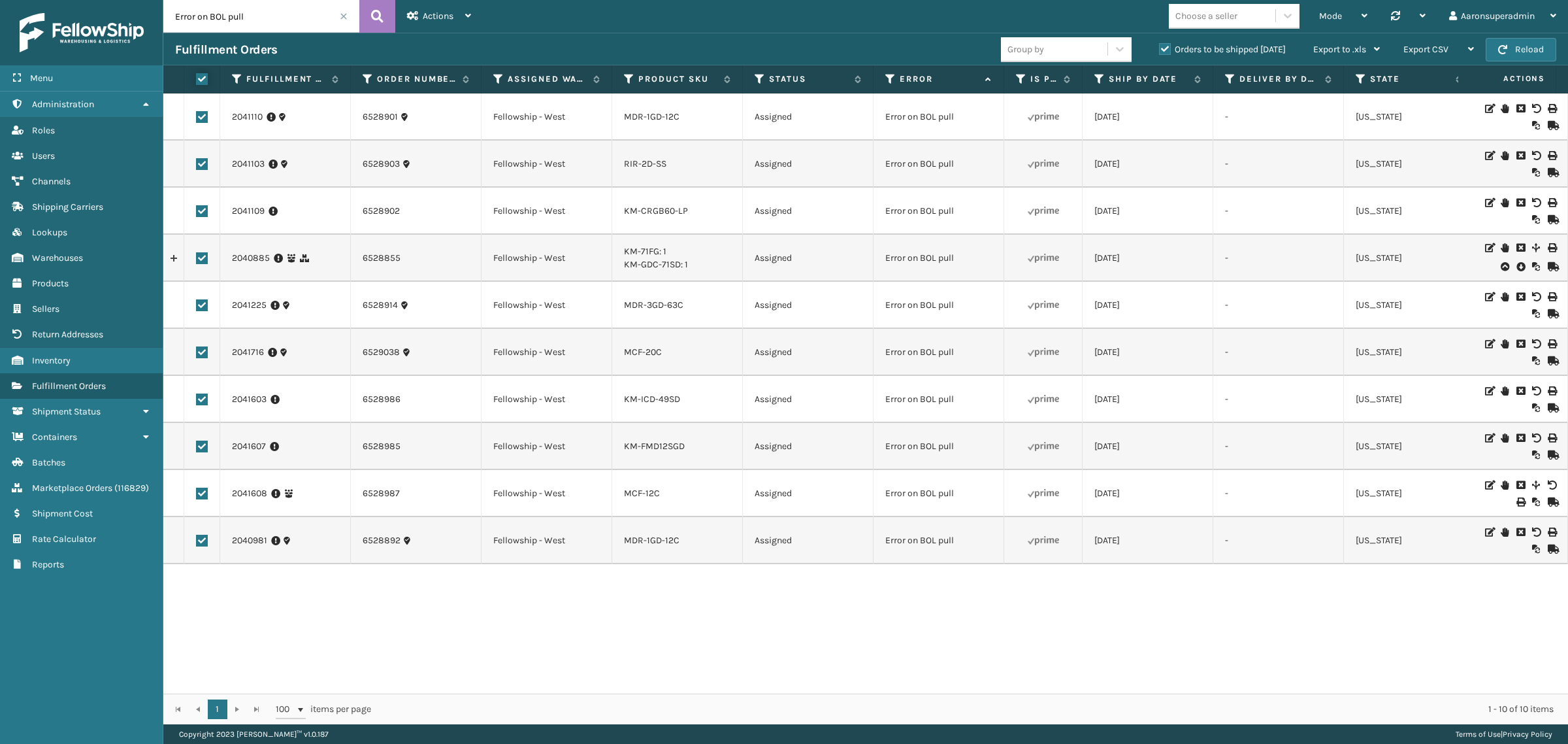
checkbox input "true"
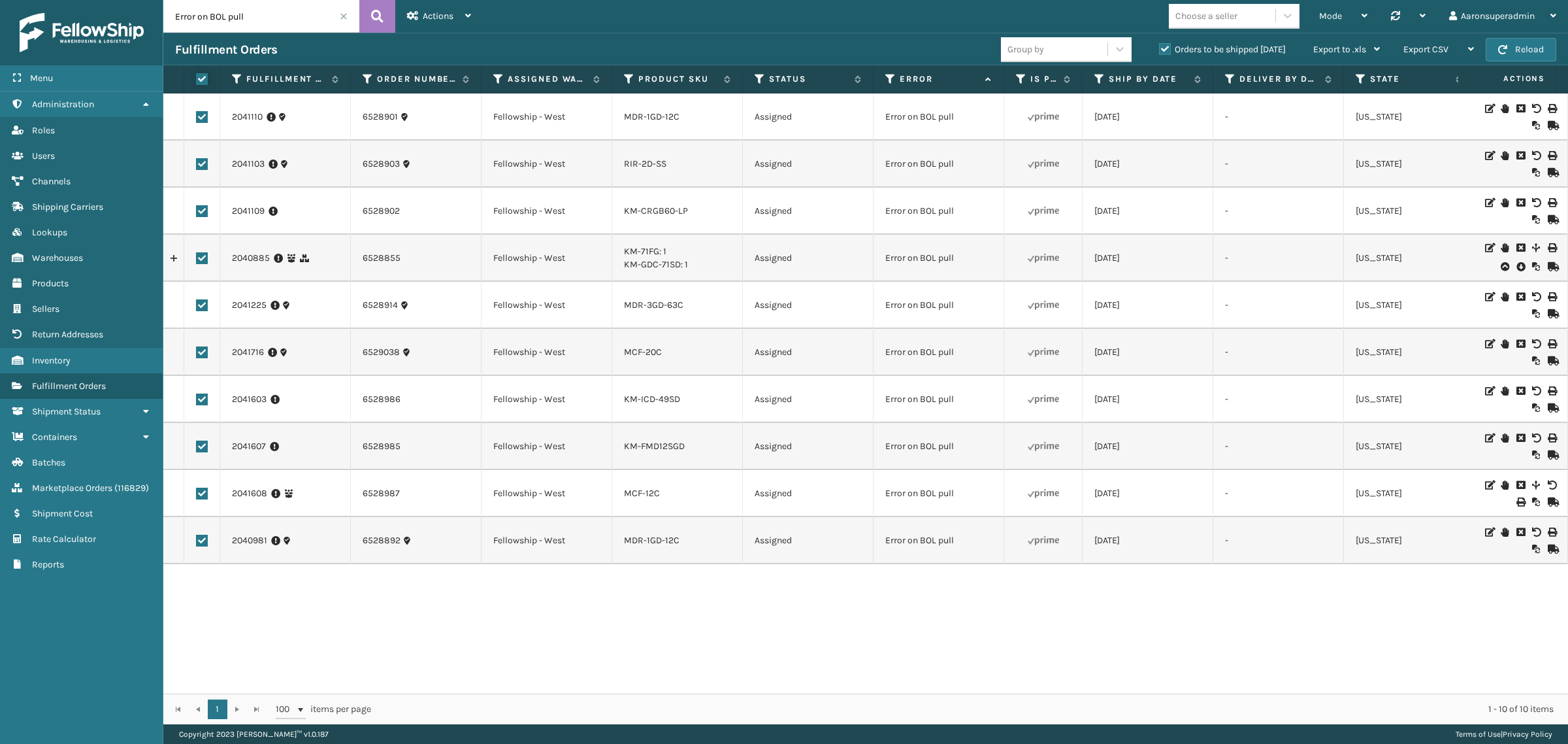
checkbox input "true"
click at [203, 257] on label at bounding box center [202, 258] width 12 height 12
click at [197, 257] on input "checkbox" at bounding box center [196, 257] width 1 height 9
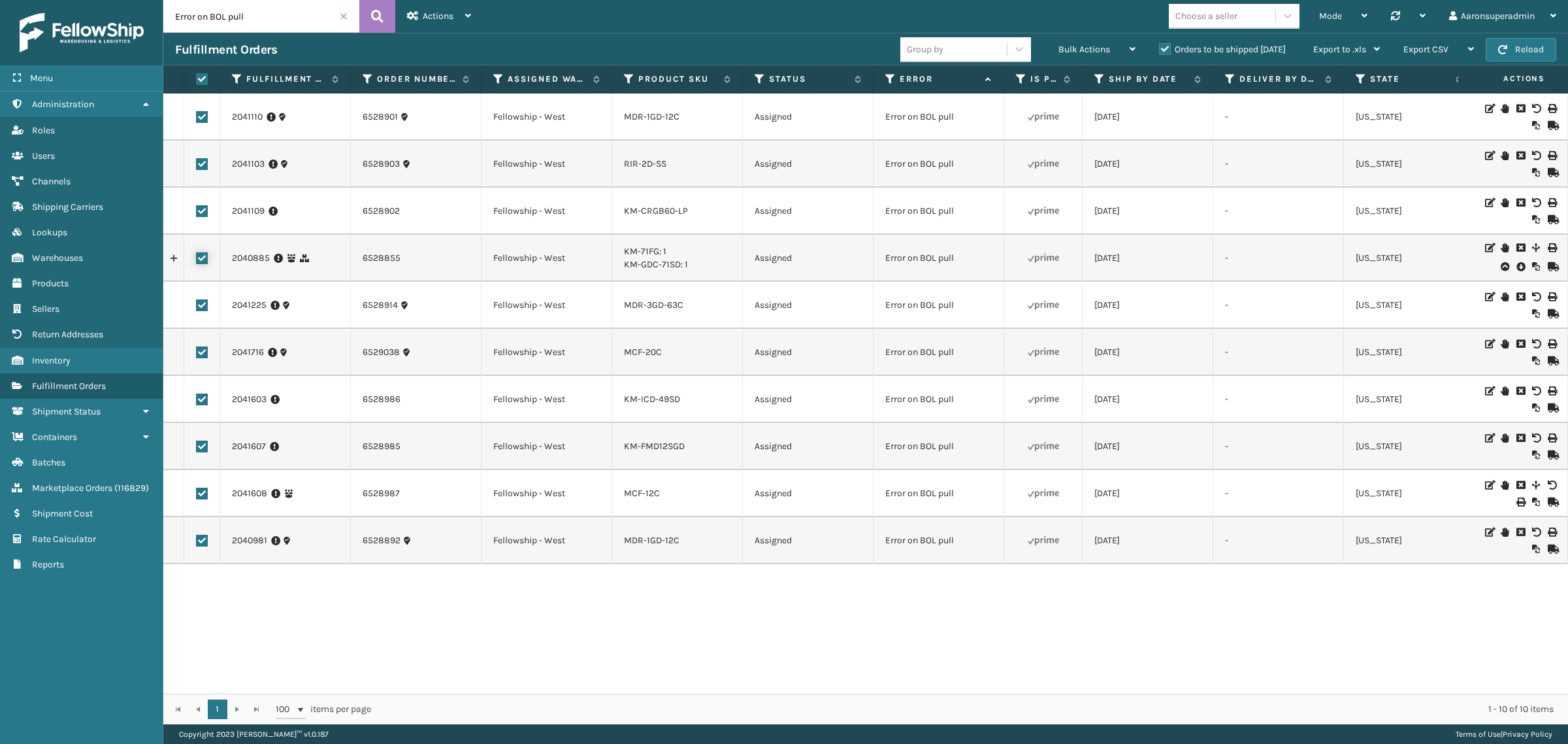
checkbox input "false"
drag, startPoint x: 1084, startPoint y: 41, endPoint x: 1073, endPoint y: 54, distance: 17.0
click at [1084, 43] on div "Bulk Actions" at bounding box center [1097, 50] width 77 height 33
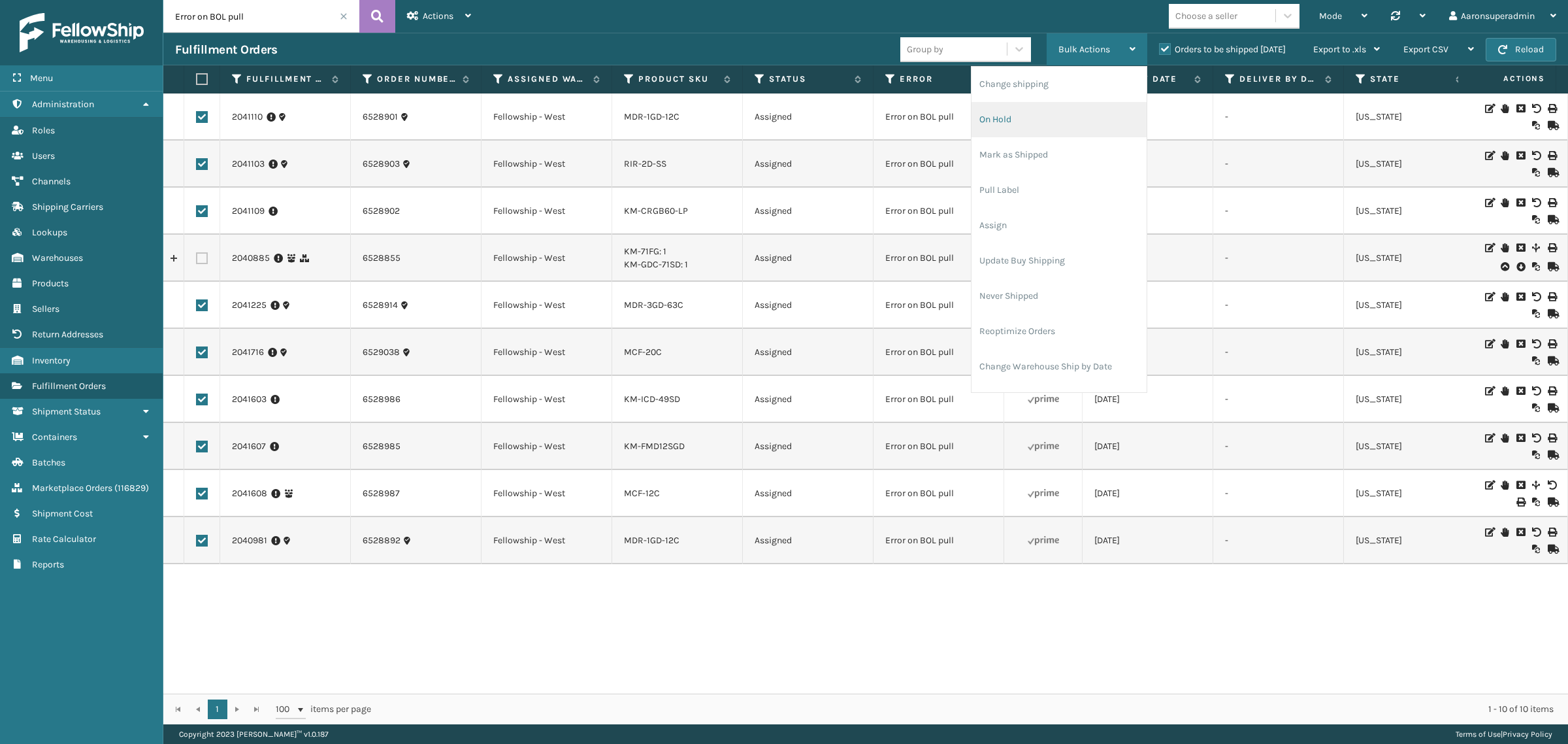
click at [1021, 114] on li "On Hold" at bounding box center [1059, 120] width 175 height 35
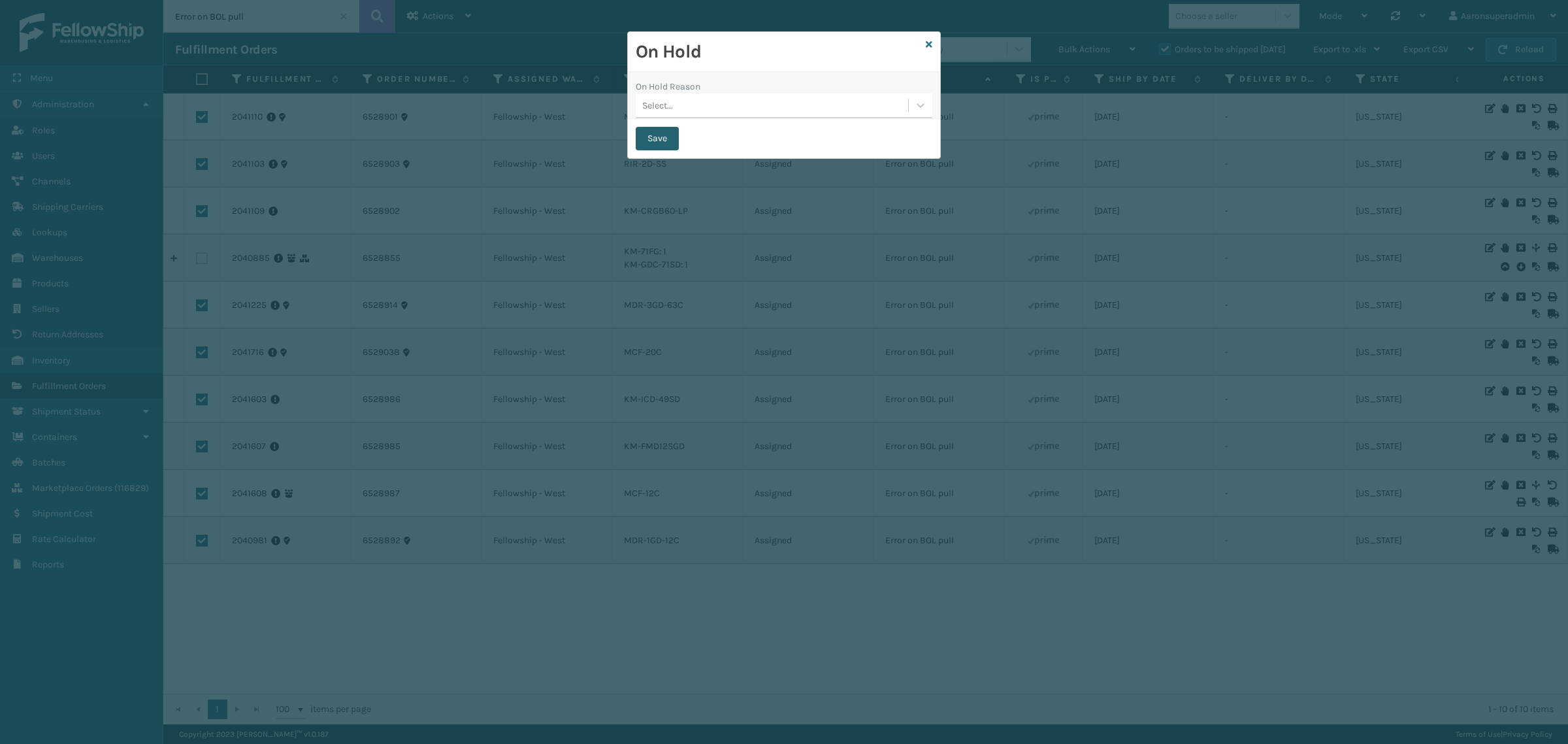
click at [641, 140] on button "Save" at bounding box center [657, 138] width 43 height 23
checkbox input "false"
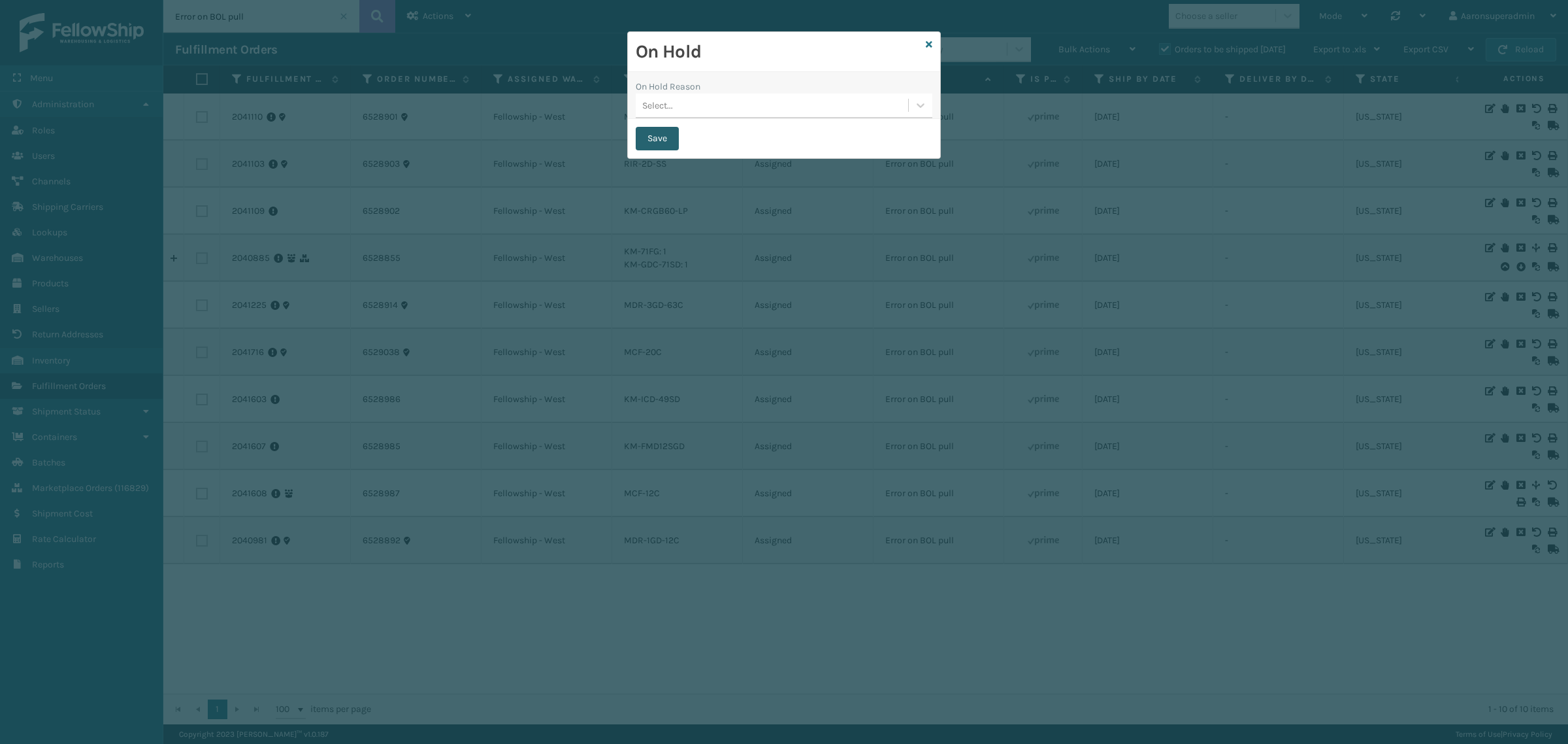
checkbox input "false"
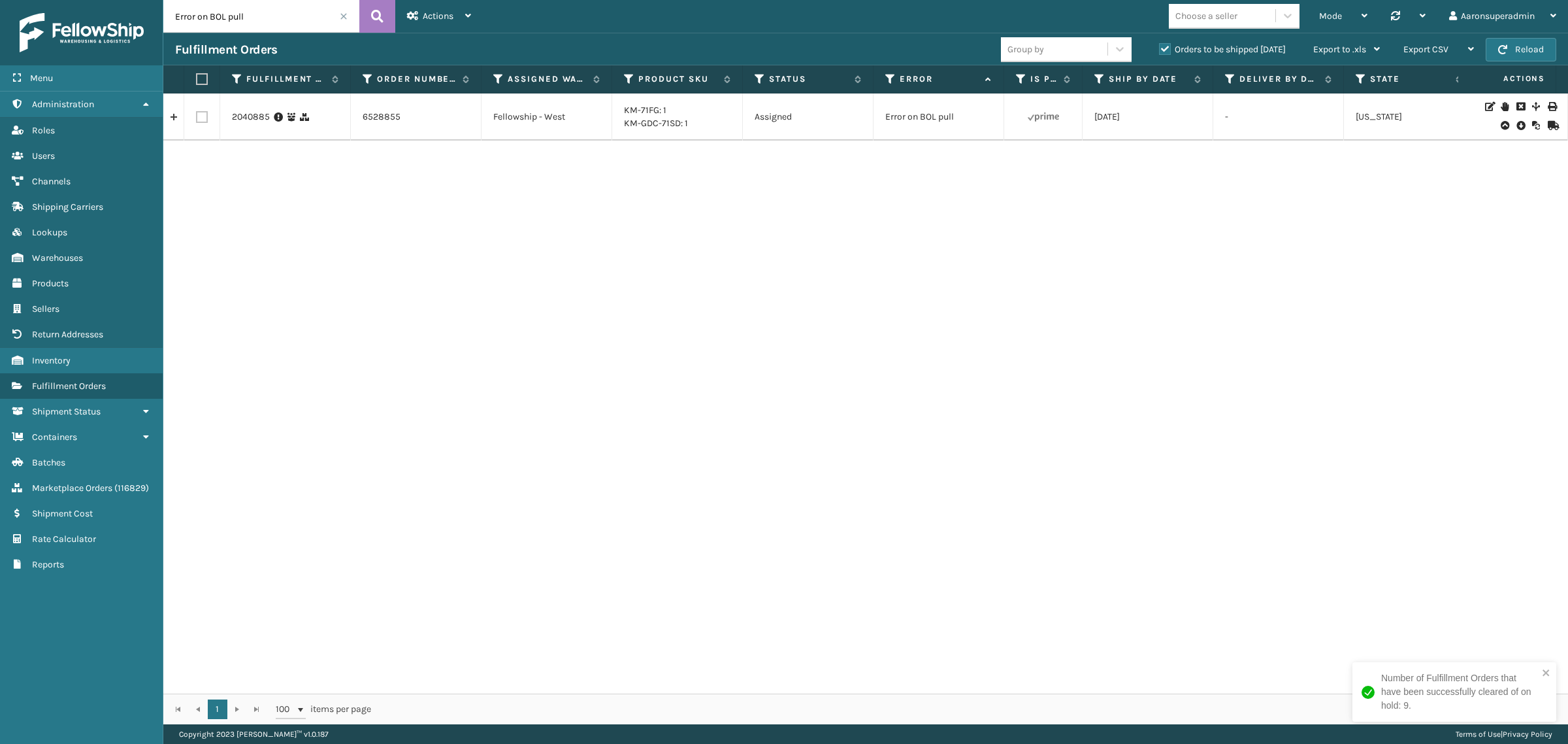
click at [341, 18] on span at bounding box center [343, 16] width 8 height 8
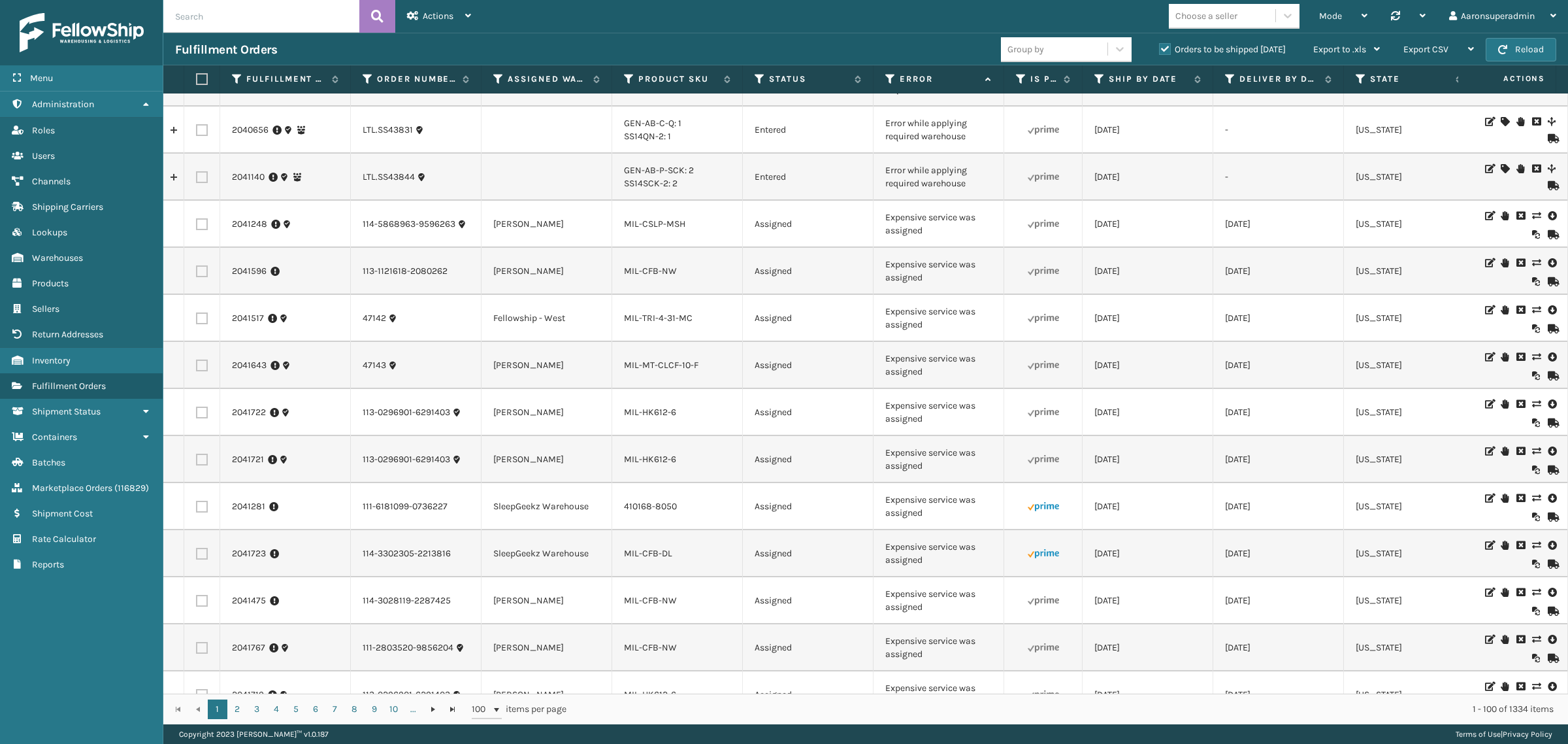
scroll to position [844, 0]
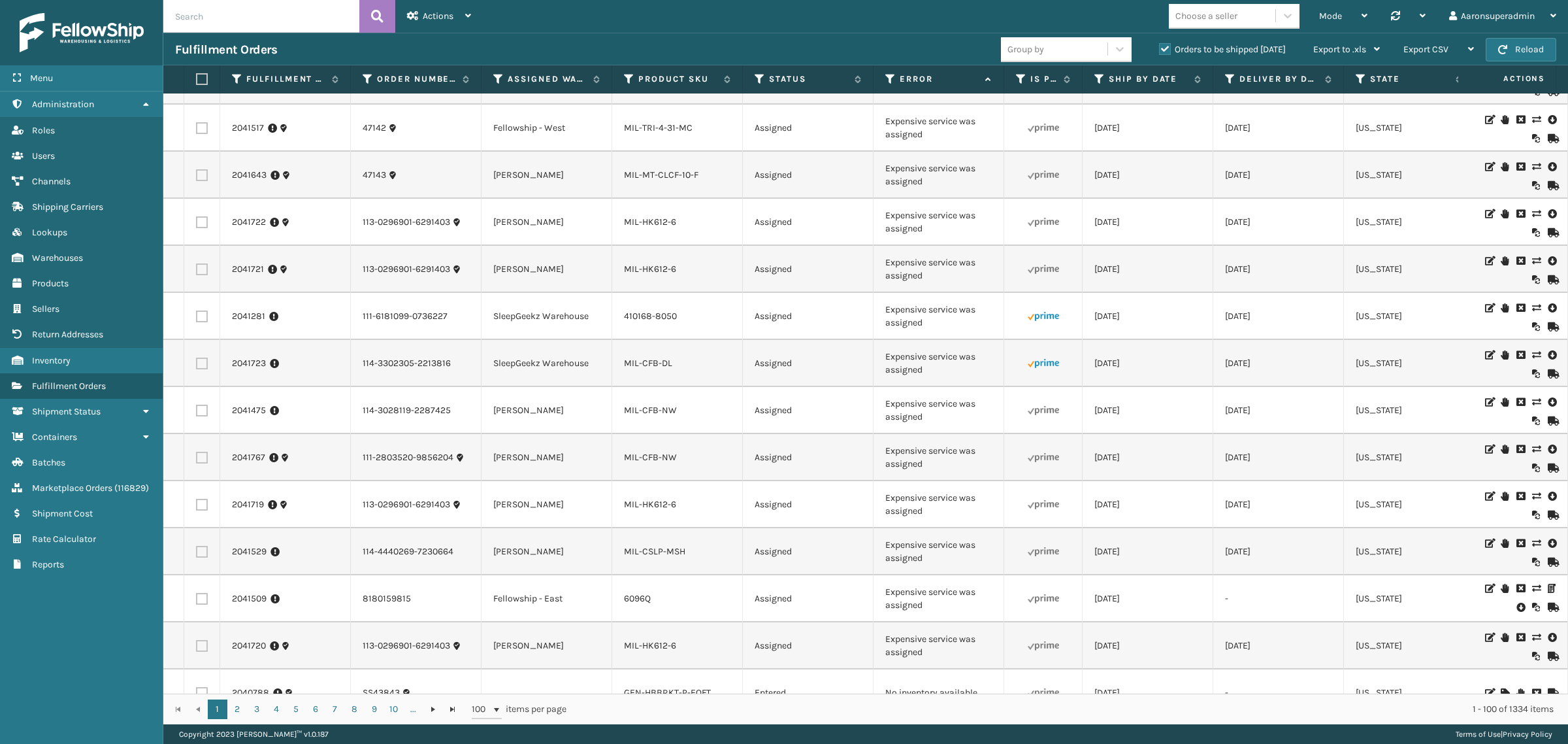
click at [1532, 305] on icon at bounding box center [1535, 308] width 8 height 9
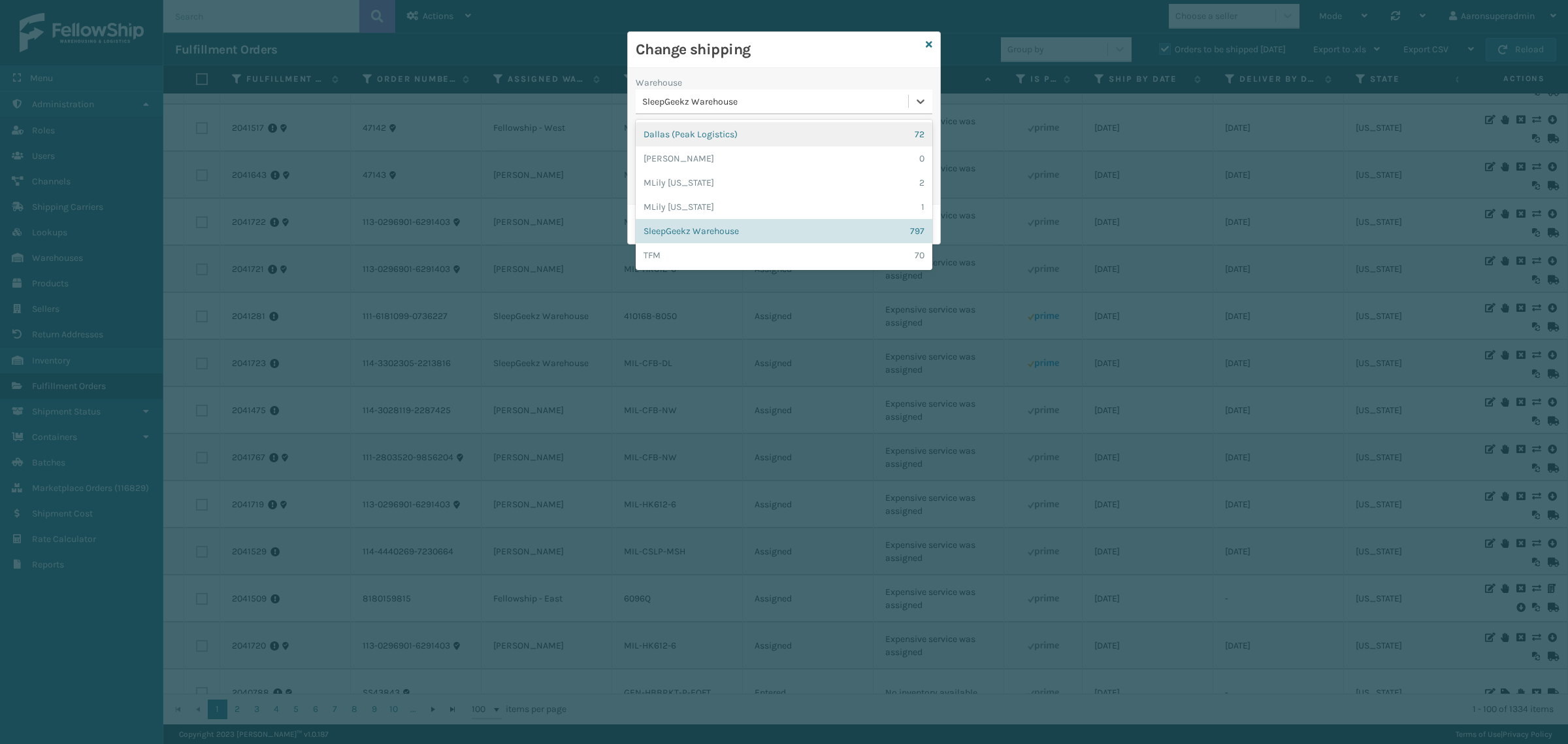
click at [720, 103] on div "SleepGeekz Warehouse" at bounding box center [776, 101] width 267 height 13
click at [735, 86] on div "Warehouse" at bounding box center [784, 82] width 297 height 13
click at [725, 99] on div "SleepGeekz Warehouse" at bounding box center [776, 101] width 267 height 13
click at [681, 164] on div "[PERSON_NAME] 0" at bounding box center [784, 159] width 297 height 24
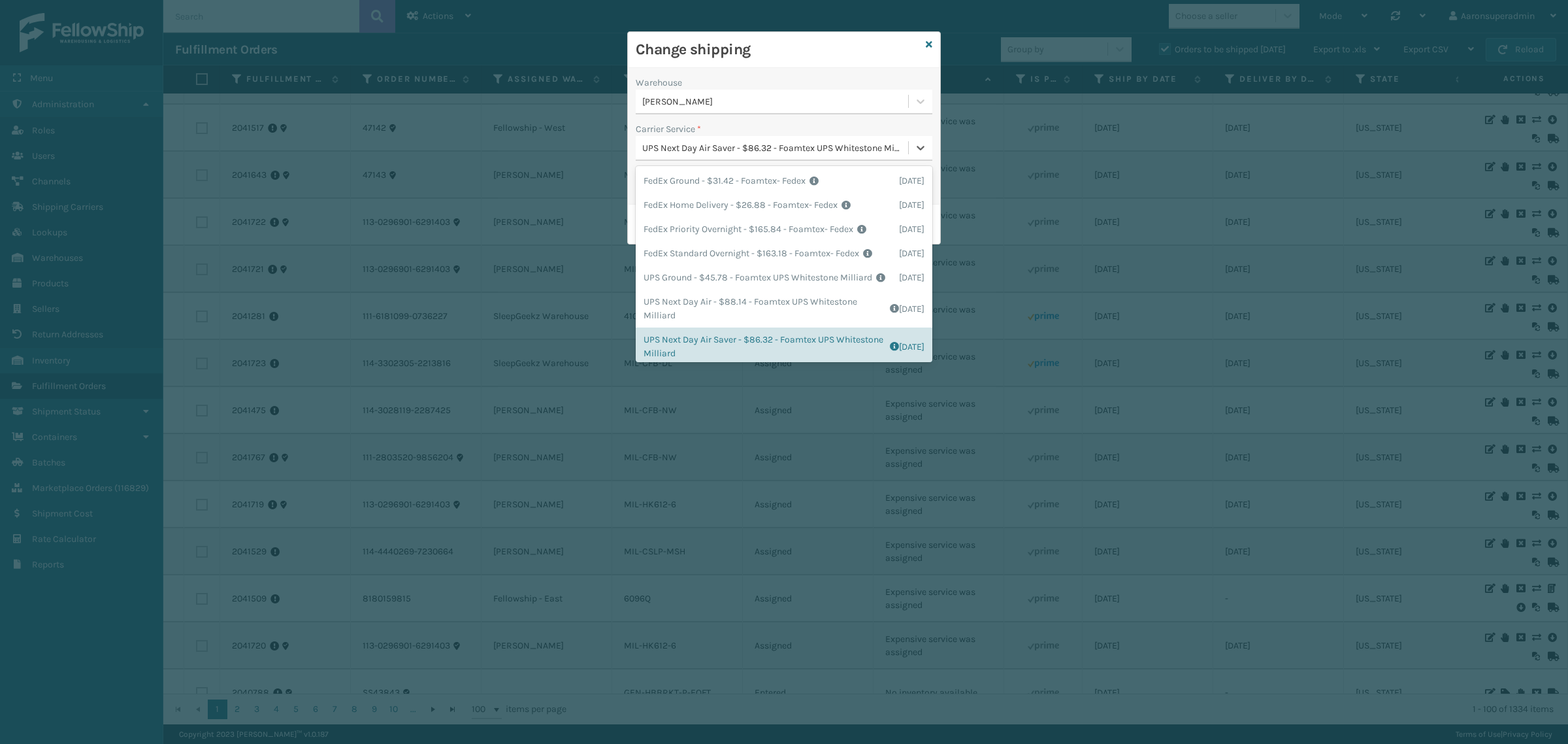
click at [714, 151] on div "UPS Next Day Air Saver - $86.32 - Foamtex UPS Whitestone Milliard" at bounding box center [776, 147] width 267 height 13
click at [700, 260] on div "UPS Ground - $45.78 - Foamtex UPS Whitestone Milliard Shipping Cost $38.15 Surp…" at bounding box center [784, 271] width 297 height 24
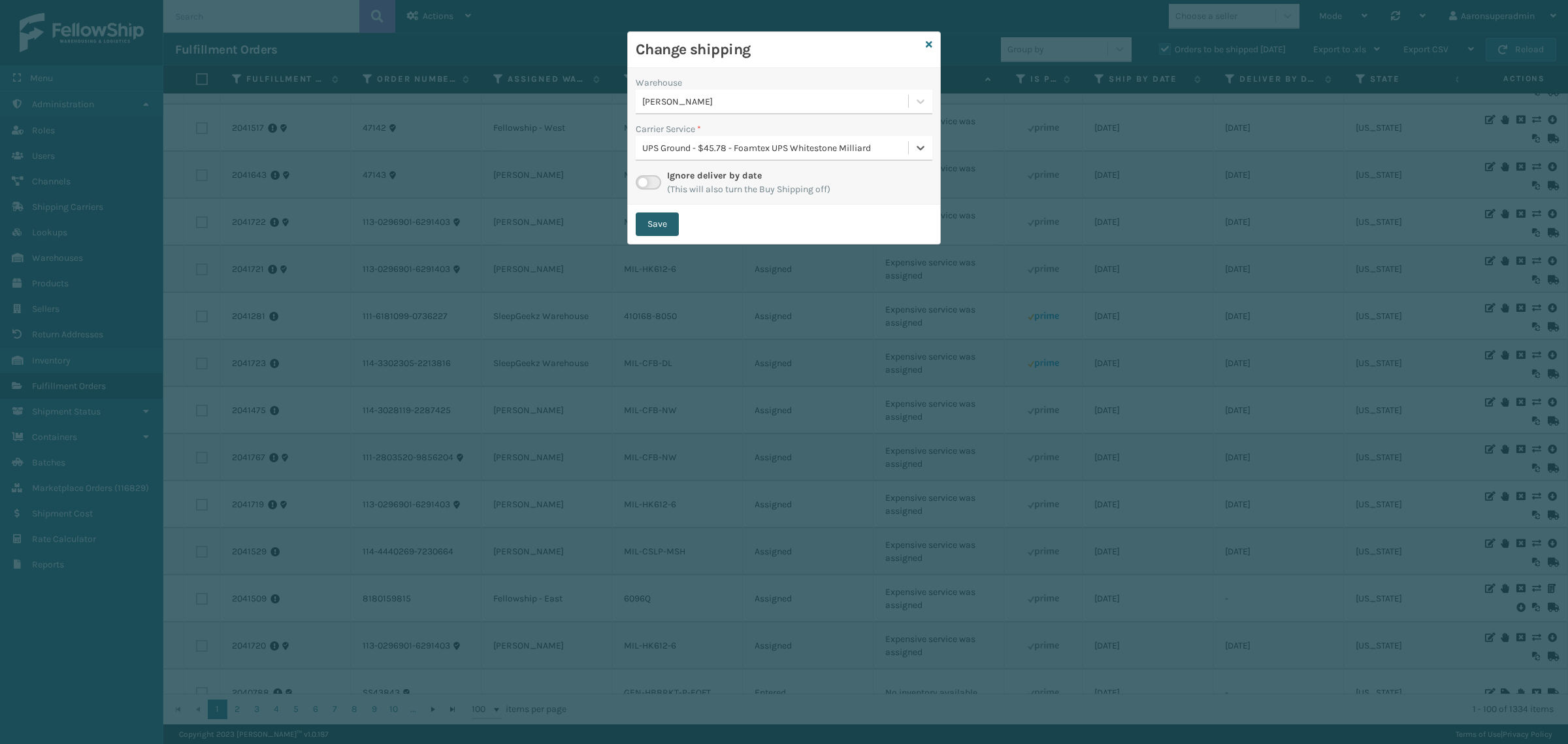
click at [654, 221] on button "Save" at bounding box center [657, 224] width 43 height 23
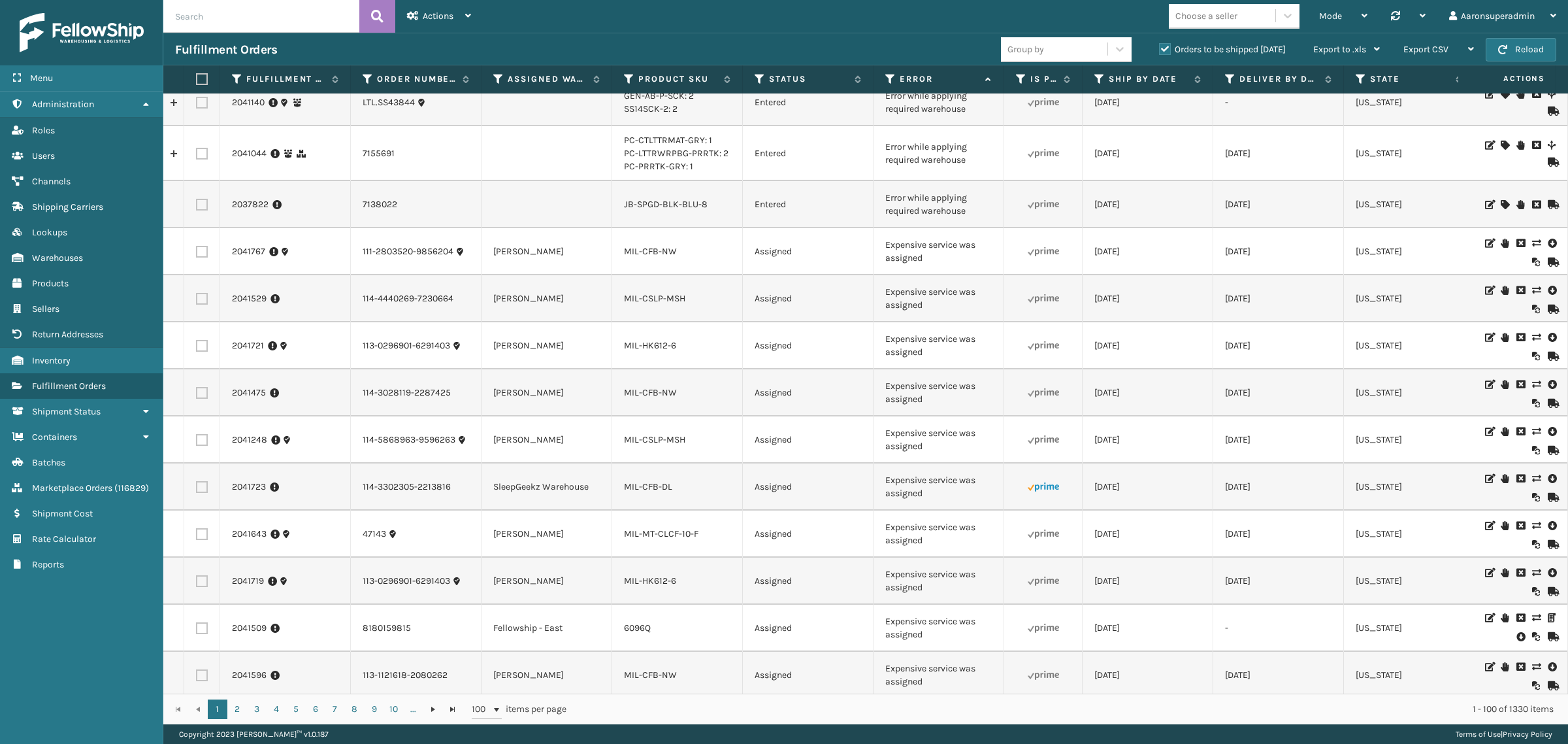
scroll to position [708, 0]
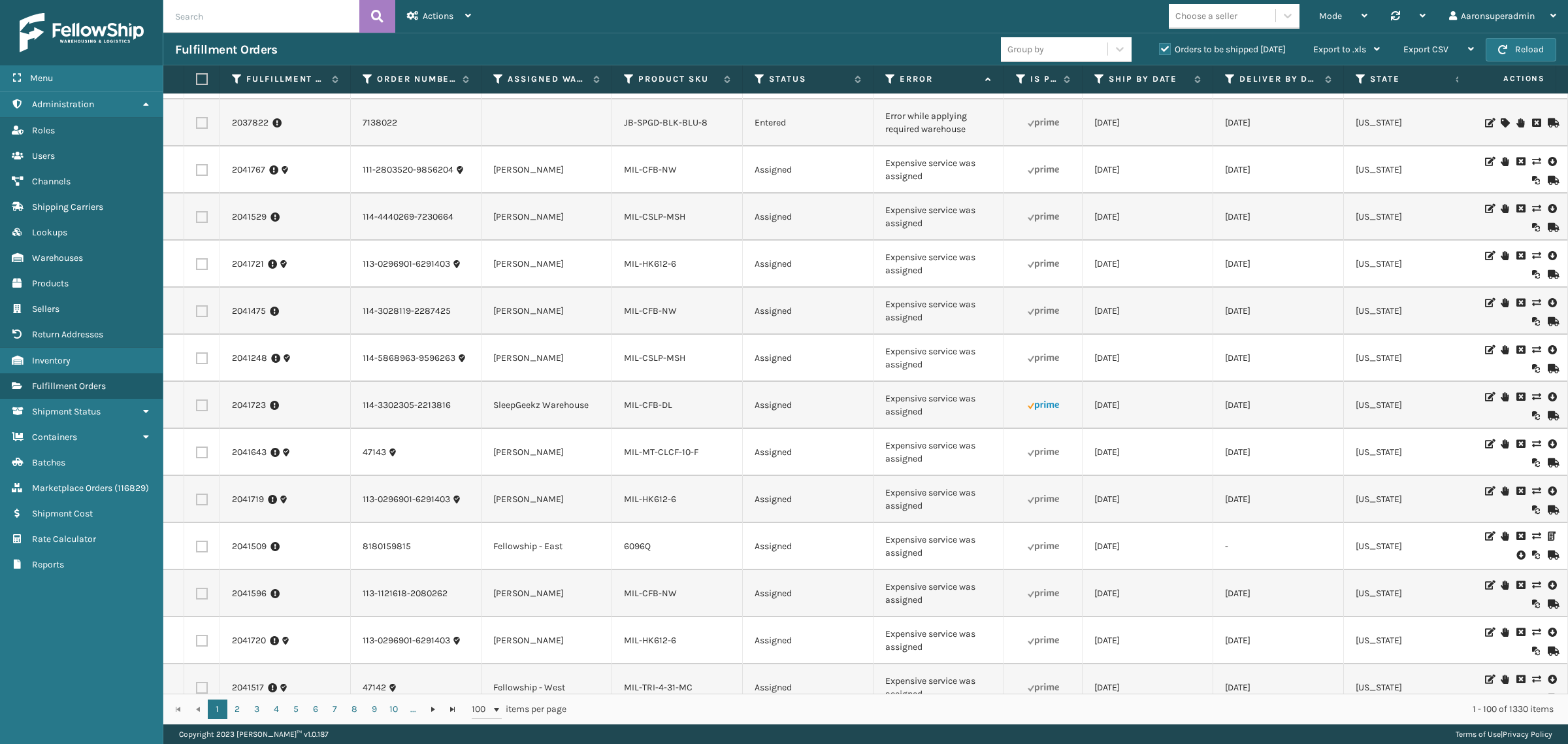
click at [1532, 397] on icon at bounding box center [1535, 397] width 8 height 9
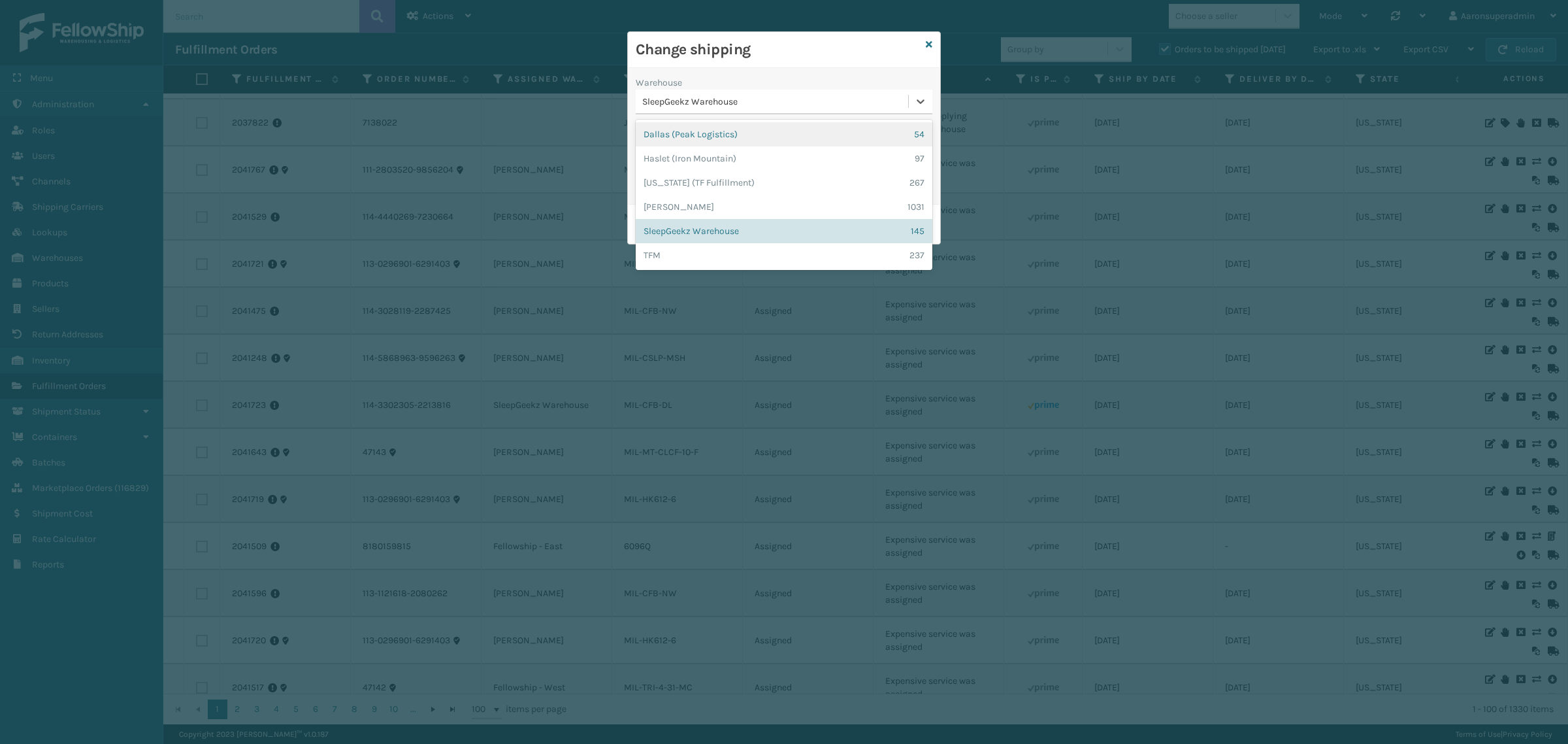
click at [681, 105] on div "SleepGeekz Warehouse" at bounding box center [776, 101] width 267 height 13
click at [686, 257] on div "TFM 237" at bounding box center [784, 255] width 297 height 24
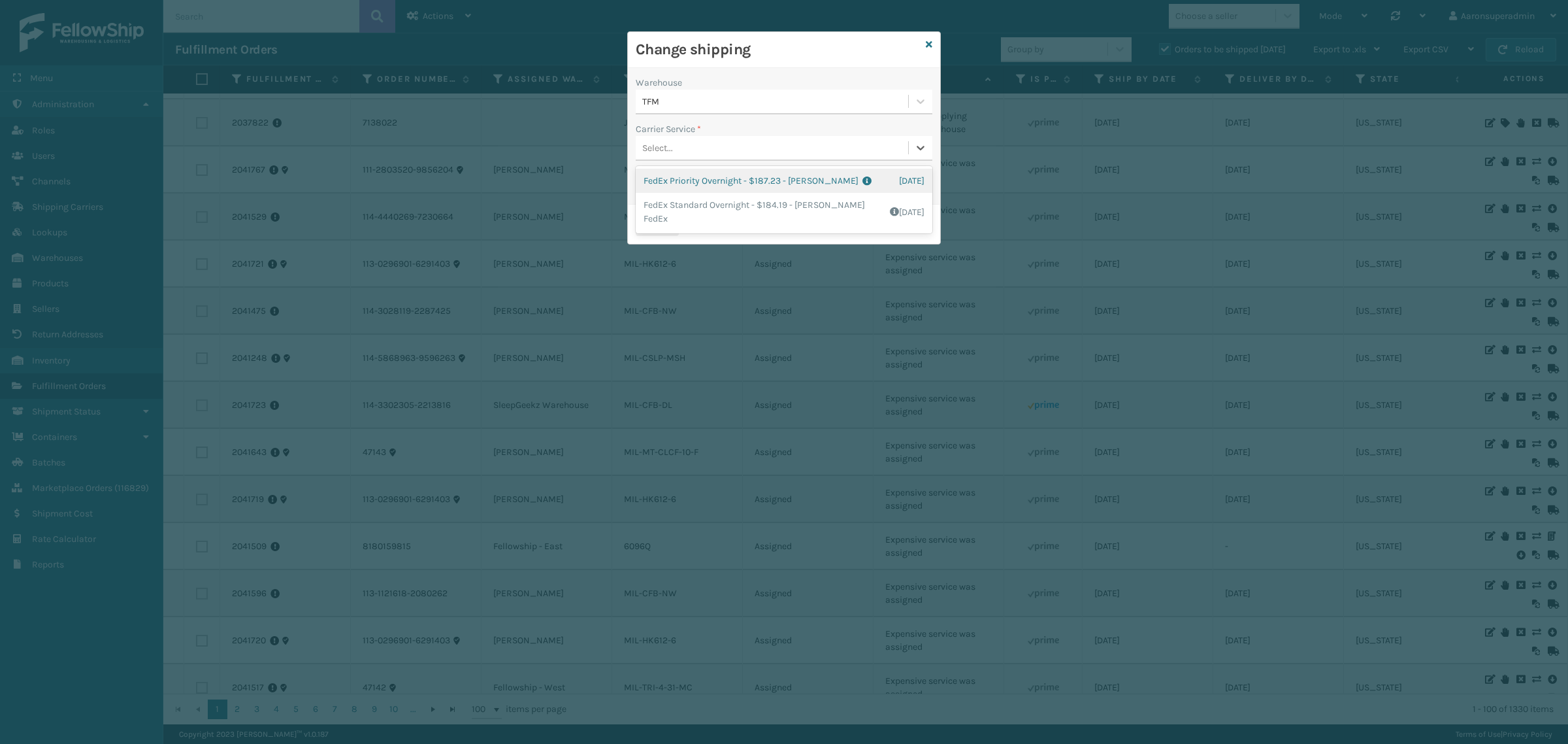
drag, startPoint x: 683, startPoint y: 162, endPoint x: 696, endPoint y: 161, distance: 13.0
click at [689, 162] on div "Warehouse TFM Carrier Service * option FedEx Priority Overnight - $187.23 - [PE…" at bounding box center [784, 136] width 312 height 137
click at [693, 103] on div "TFM" at bounding box center [776, 101] width 267 height 13
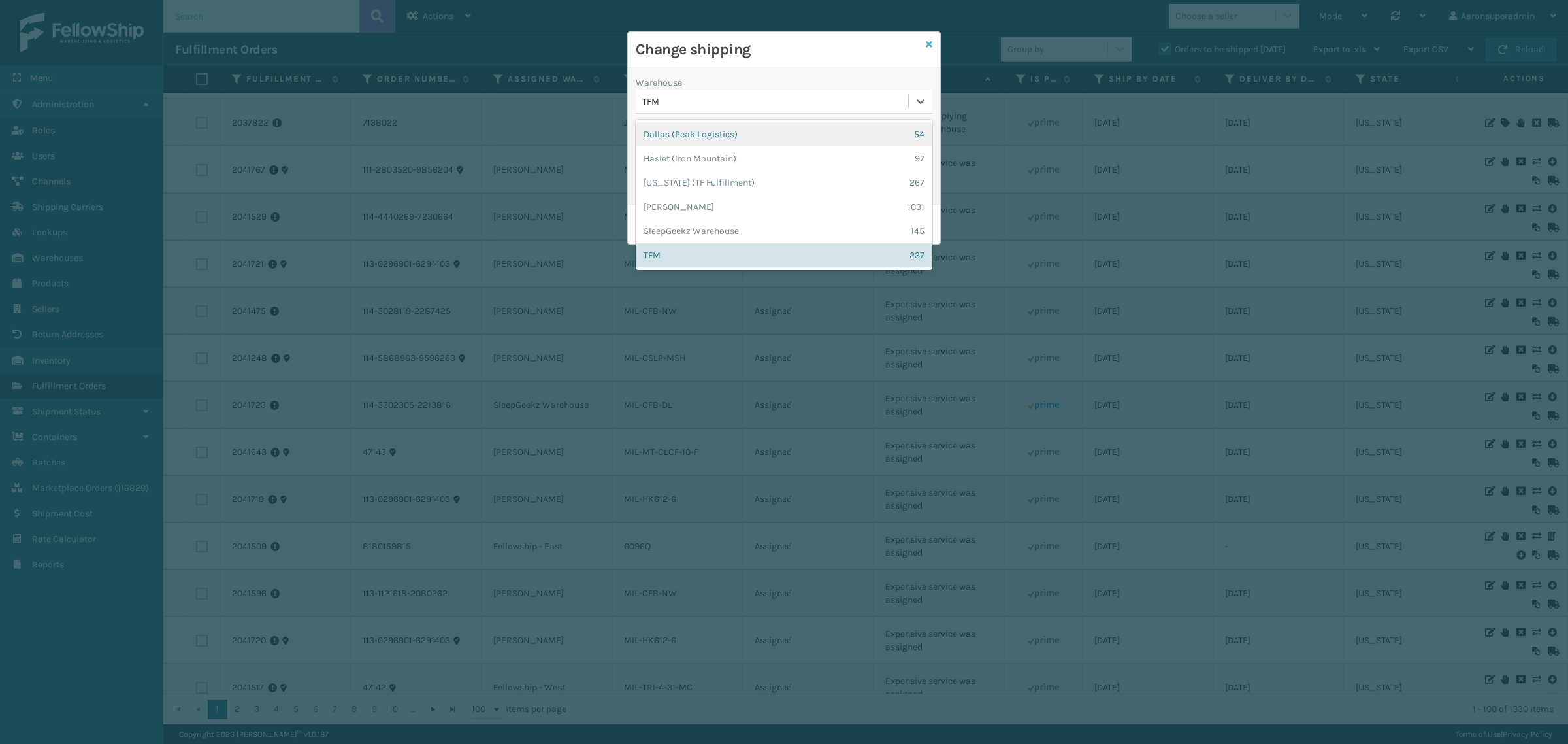
click at [926, 41] on icon at bounding box center [928, 44] width 6 height 9
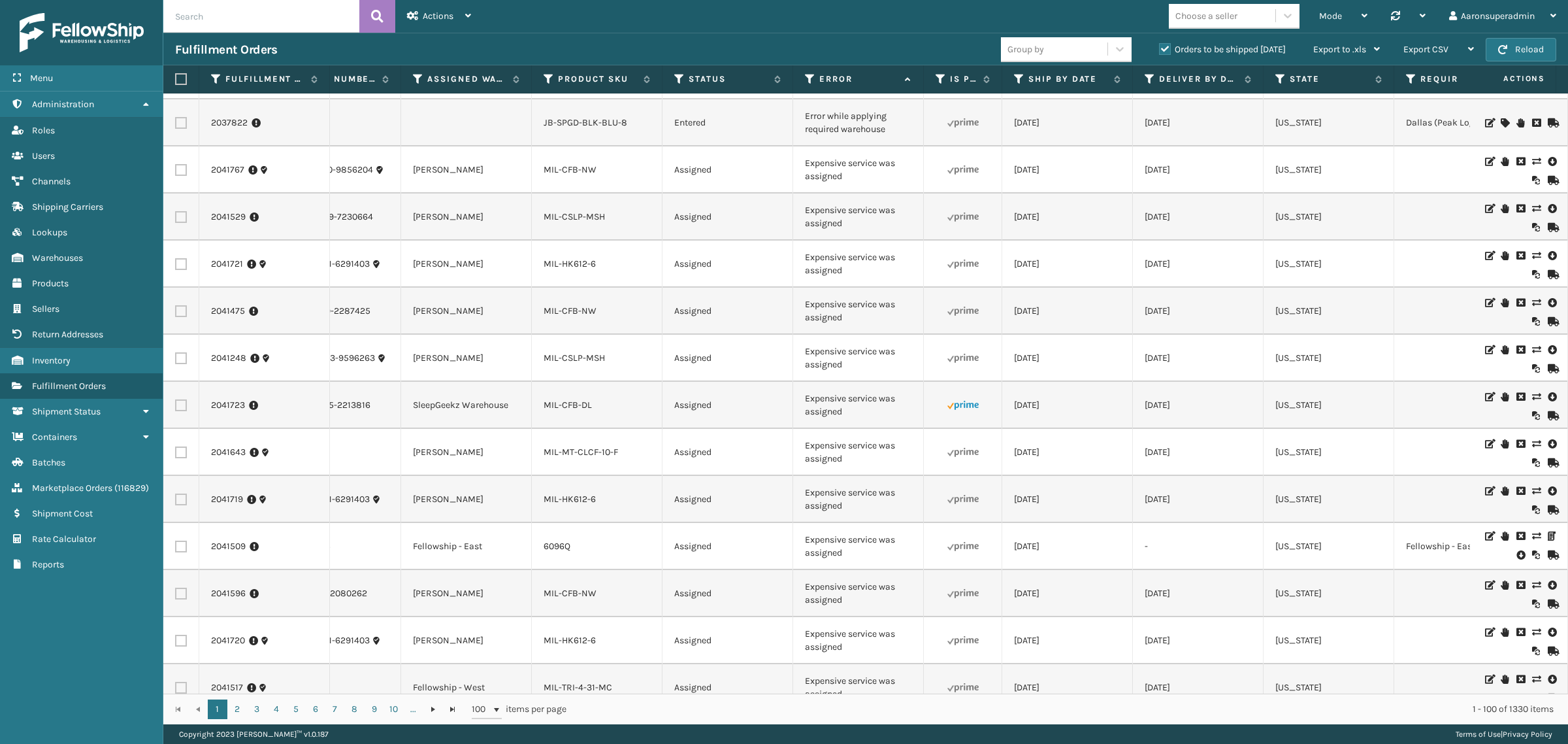
scroll to position [0, 0]
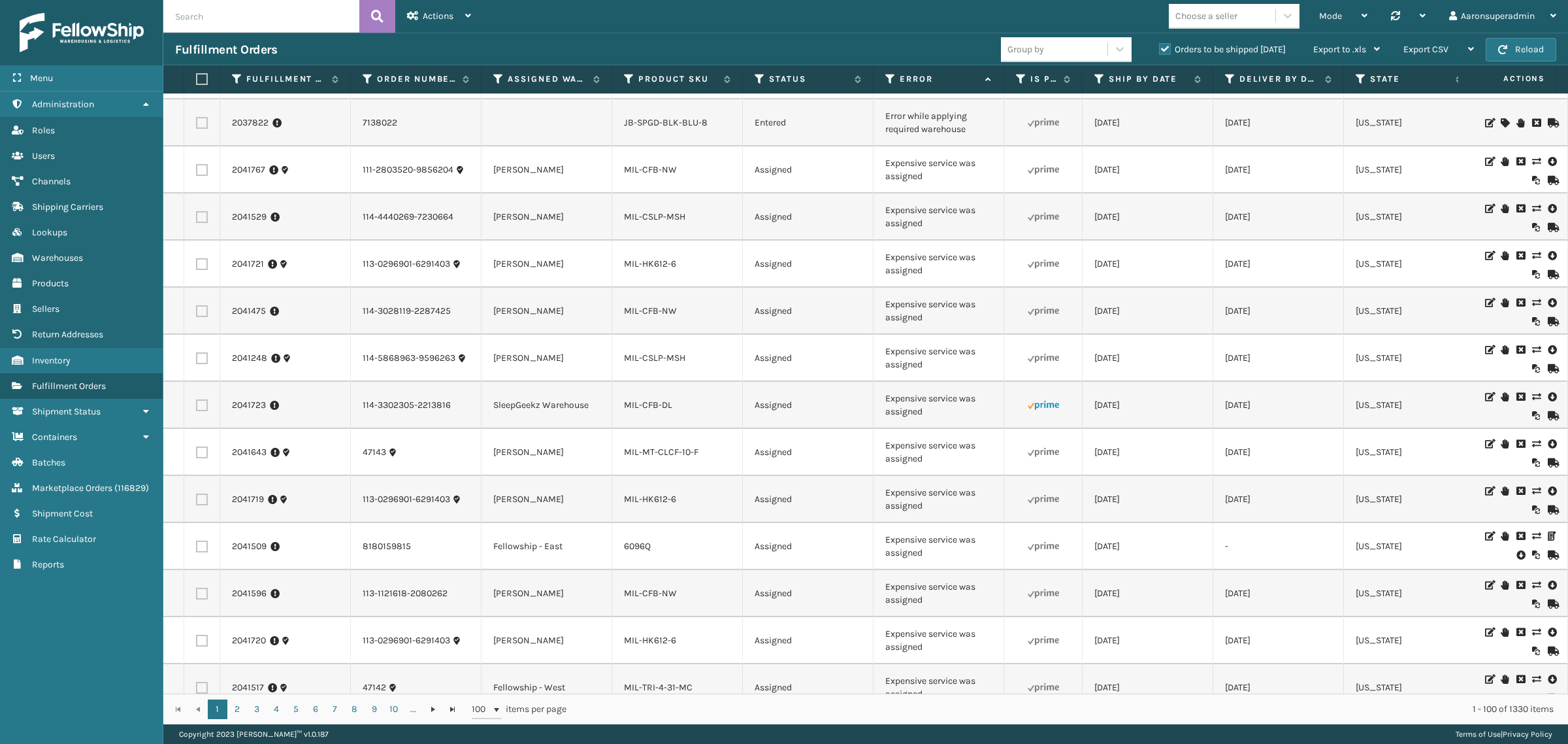
click at [1532, 394] on icon at bounding box center [1535, 397] width 8 height 9
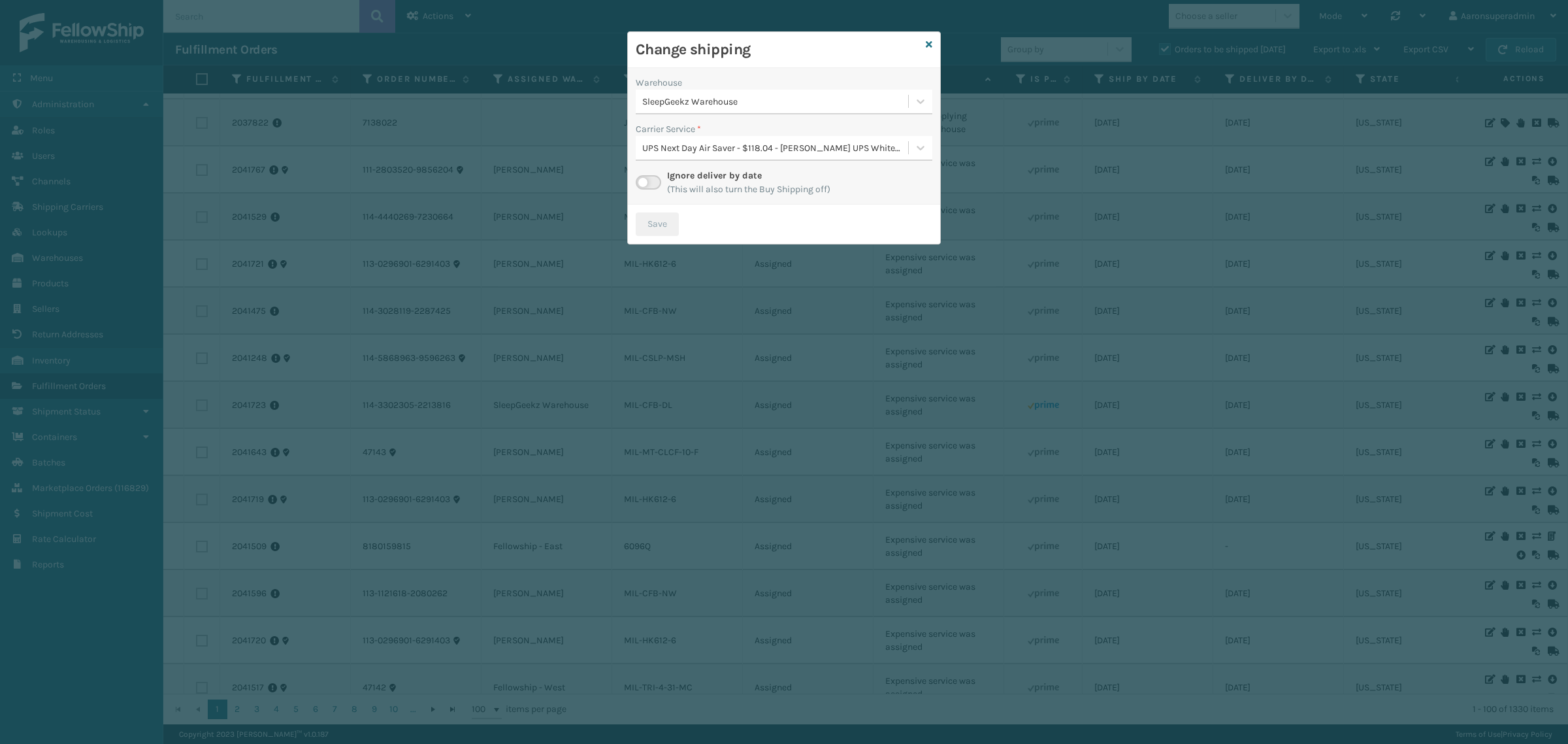
click at [641, 184] on label at bounding box center [649, 182] width 25 height 14
click at [641, 184] on input "checkbox" at bounding box center [640, 179] width 8 height 9
click at [688, 141] on div "Select..." at bounding box center [772, 148] width 273 height 21
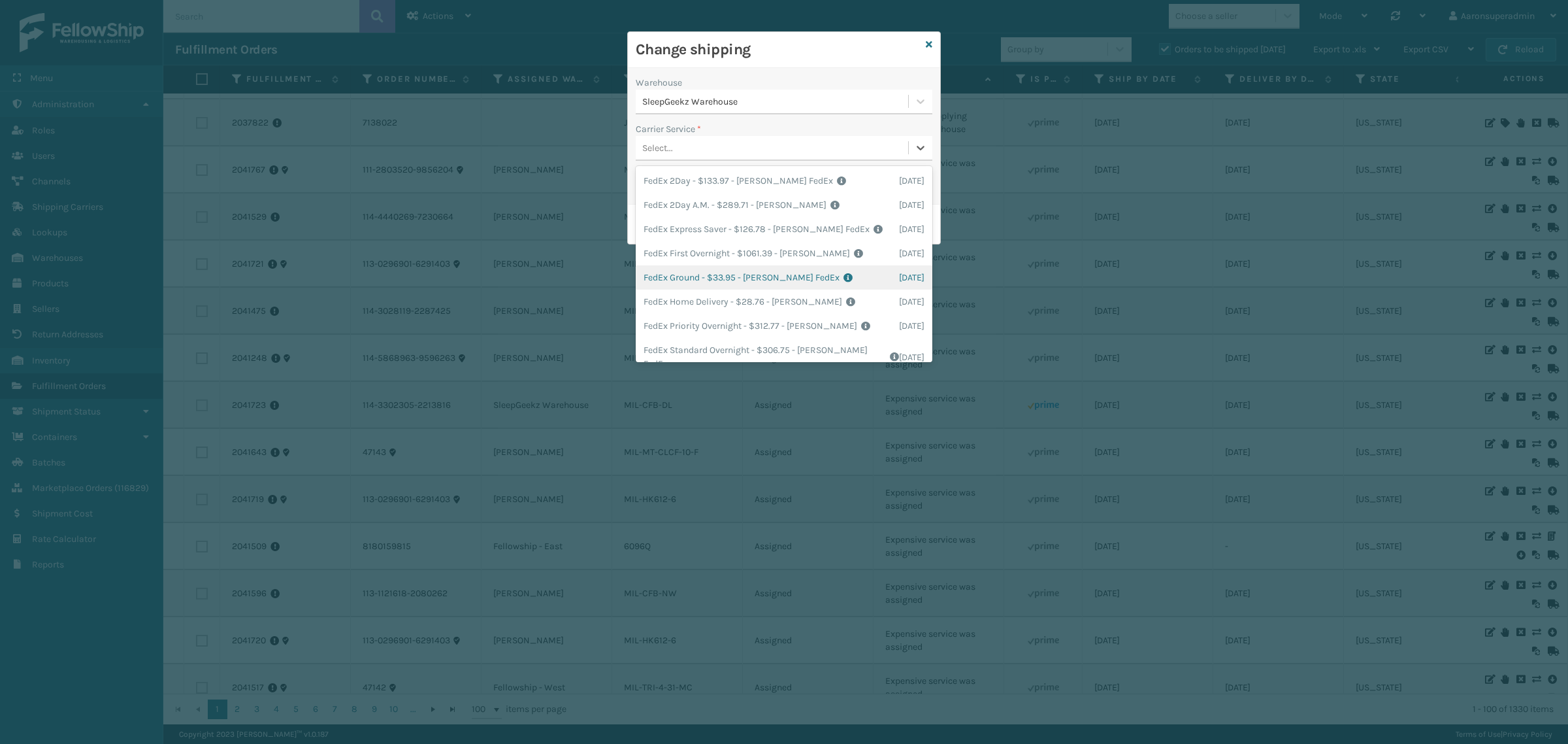
click at [664, 282] on div "FedEx Ground - $33.95 - [PERSON_NAME] FedEx Shipping Cost $29.78 Surplus Cost $…" at bounding box center [784, 278] width 297 height 24
click at [705, 142] on div "FedEx Ground - $33.95 - [PERSON_NAME] FedEx" at bounding box center [776, 147] width 267 height 13
click at [670, 299] on div "FedEx Home Delivery - $28.76 - [PERSON_NAME] FedEx Shipping Cost $25.23 Surplus…" at bounding box center [784, 302] width 297 height 24
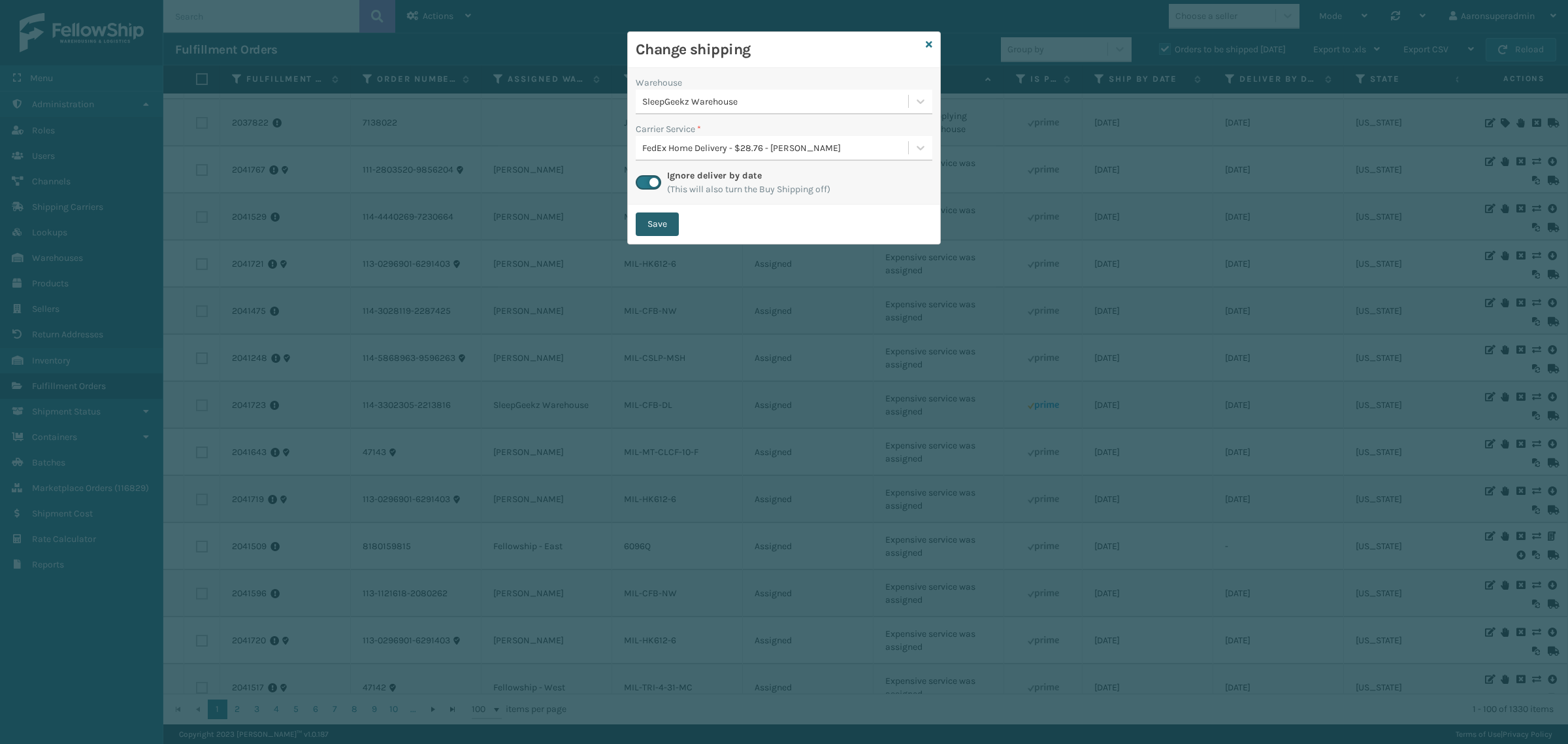
click at [647, 224] on button "Save" at bounding box center [657, 224] width 43 height 23
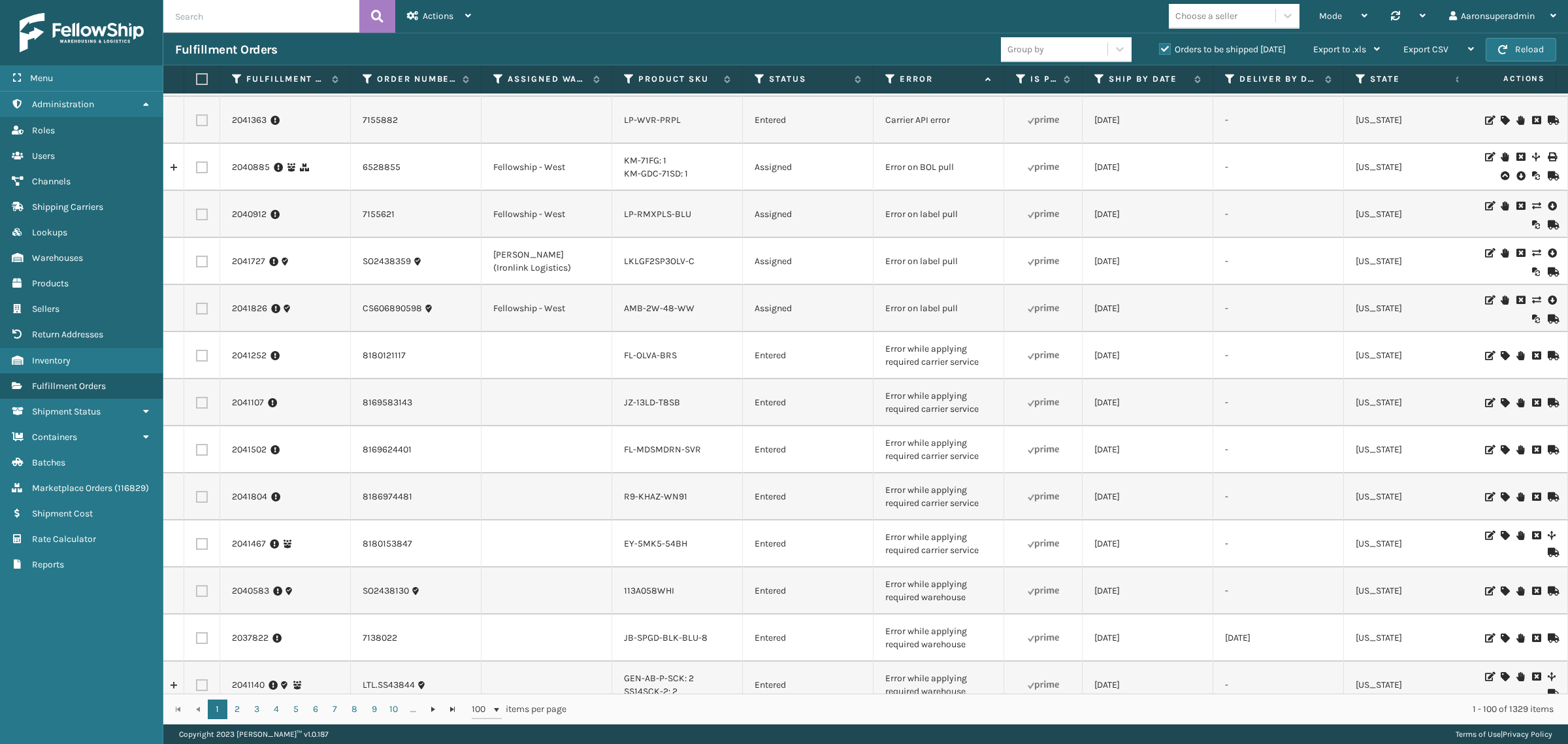
scroll to position [55, 0]
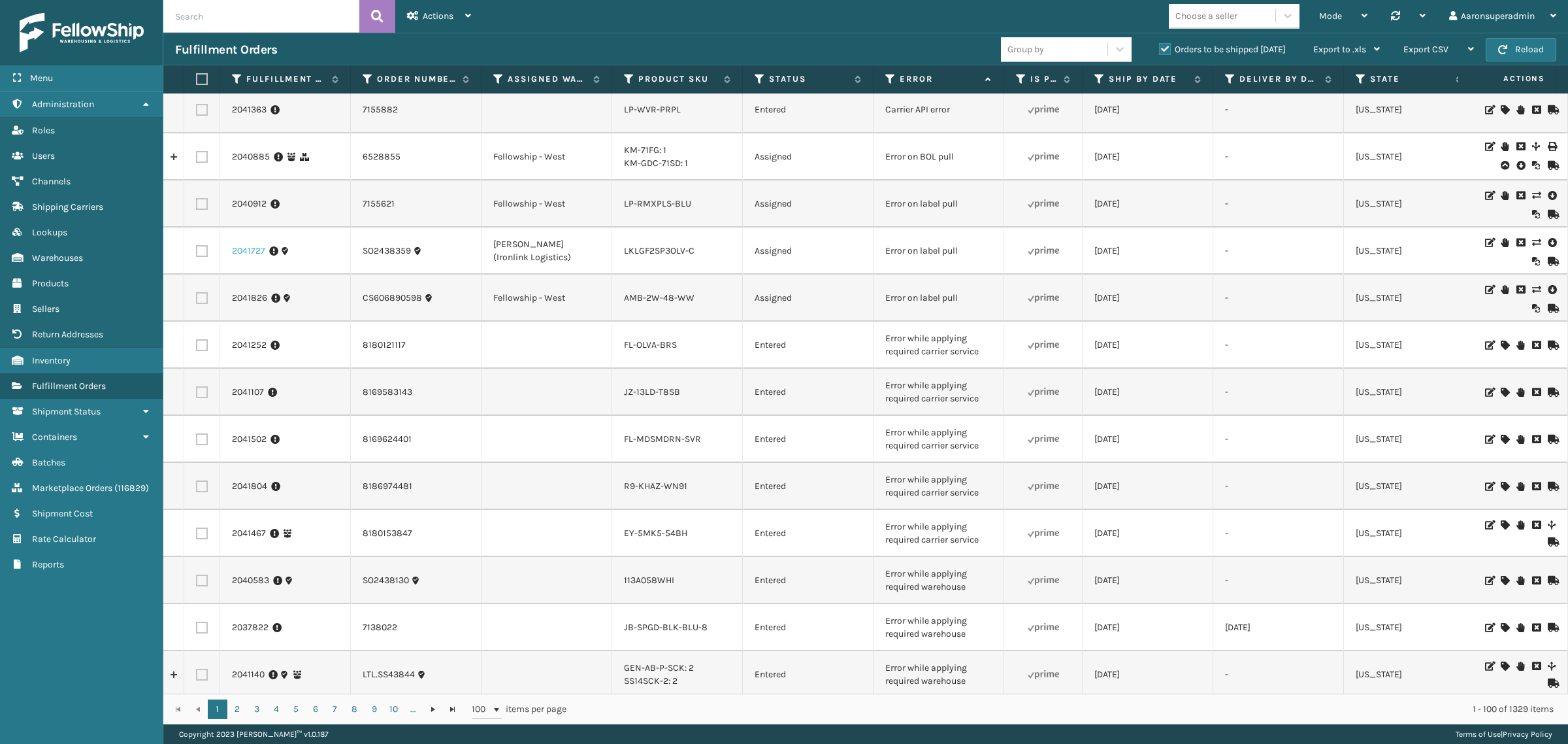
click at [242, 247] on link "2041727" at bounding box center [249, 251] width 33 height 13
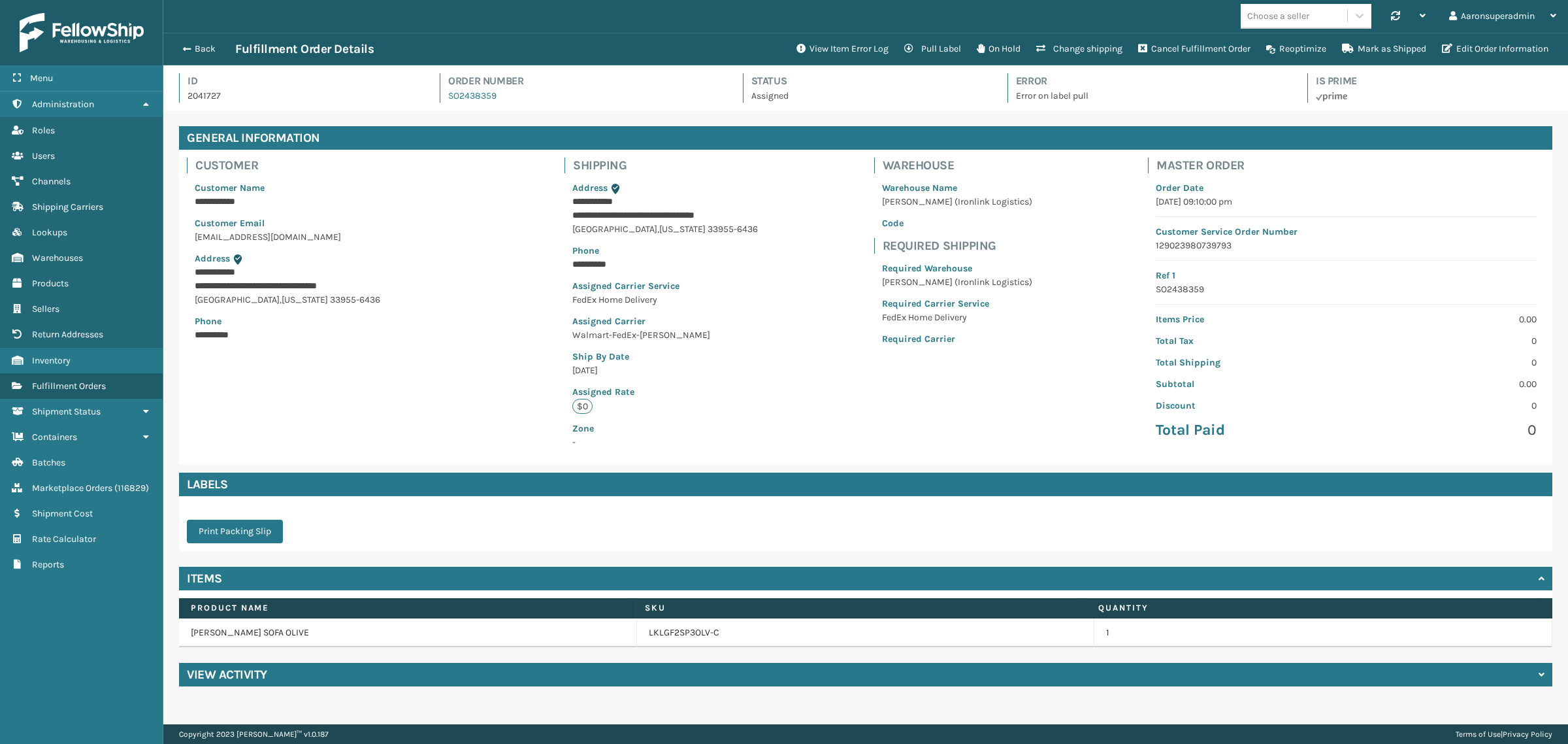
scroll to position [30, 1405]
click at [824, 47] on button "View Item Error Log" at bounding box center [843, 49] width 108 height 26
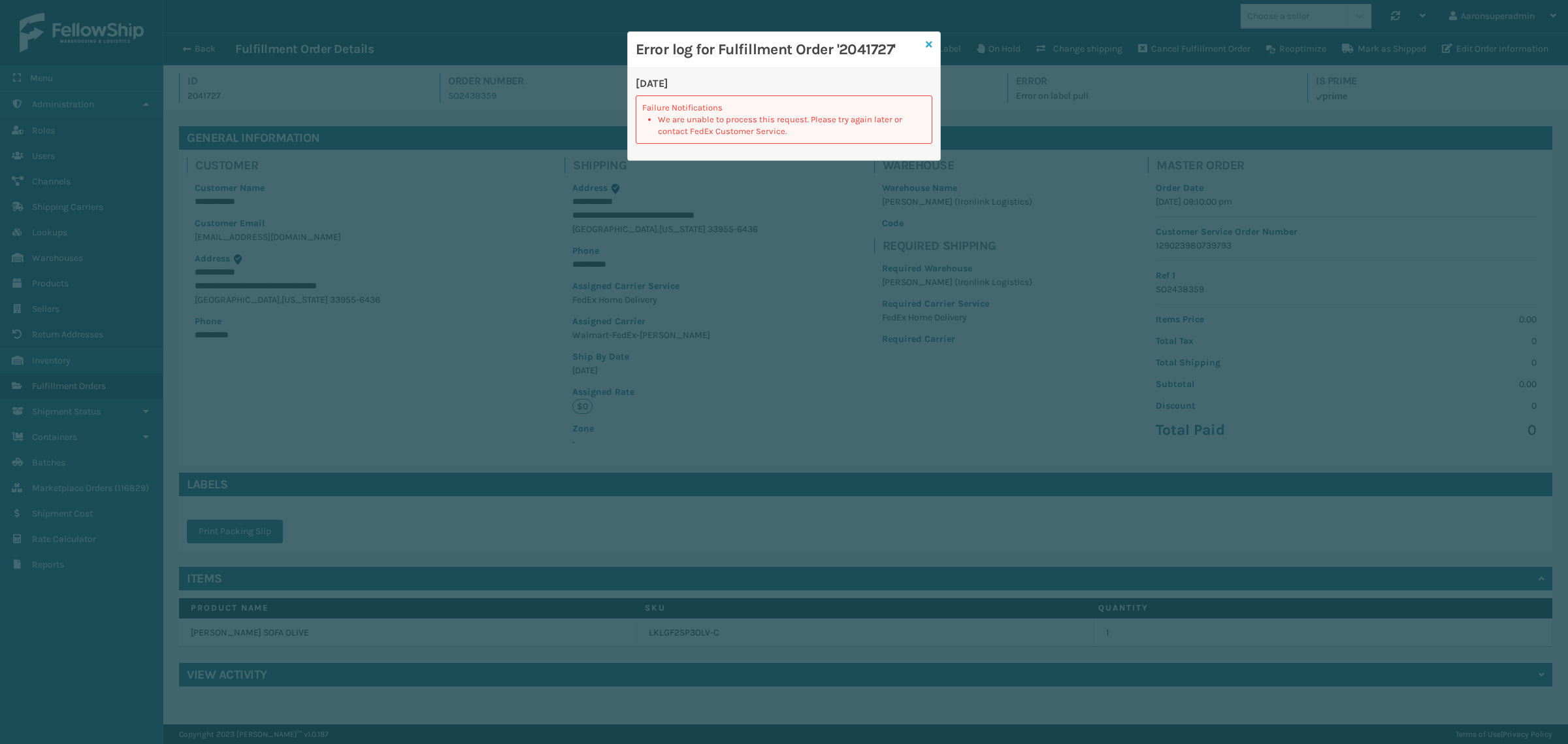
click at [928, 45] on icon at bounding box center [928, 44] width 6 height 9
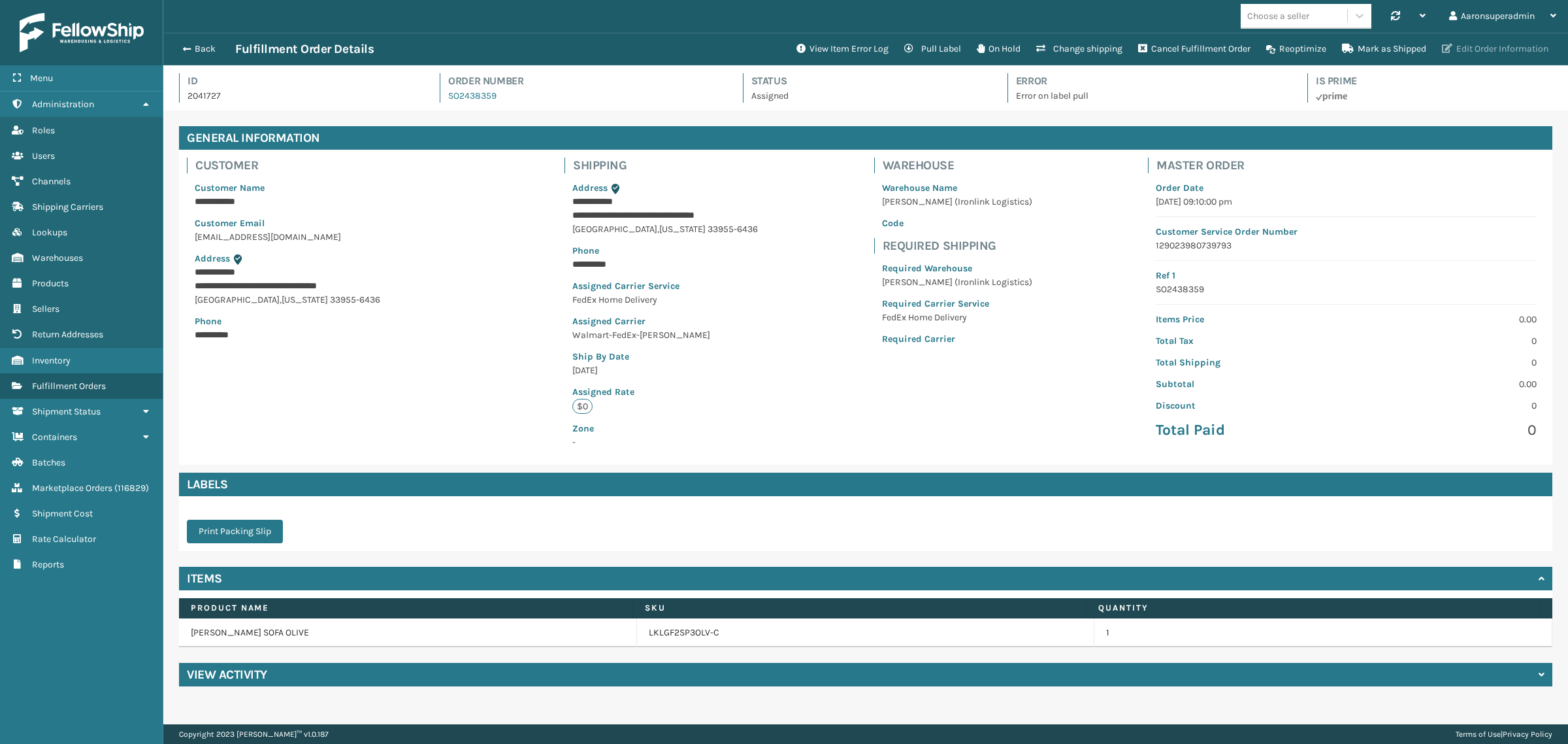
click at [1465, 47] on button "Edit Order Information" at bounding box center [1495, 49] width 123 height 26
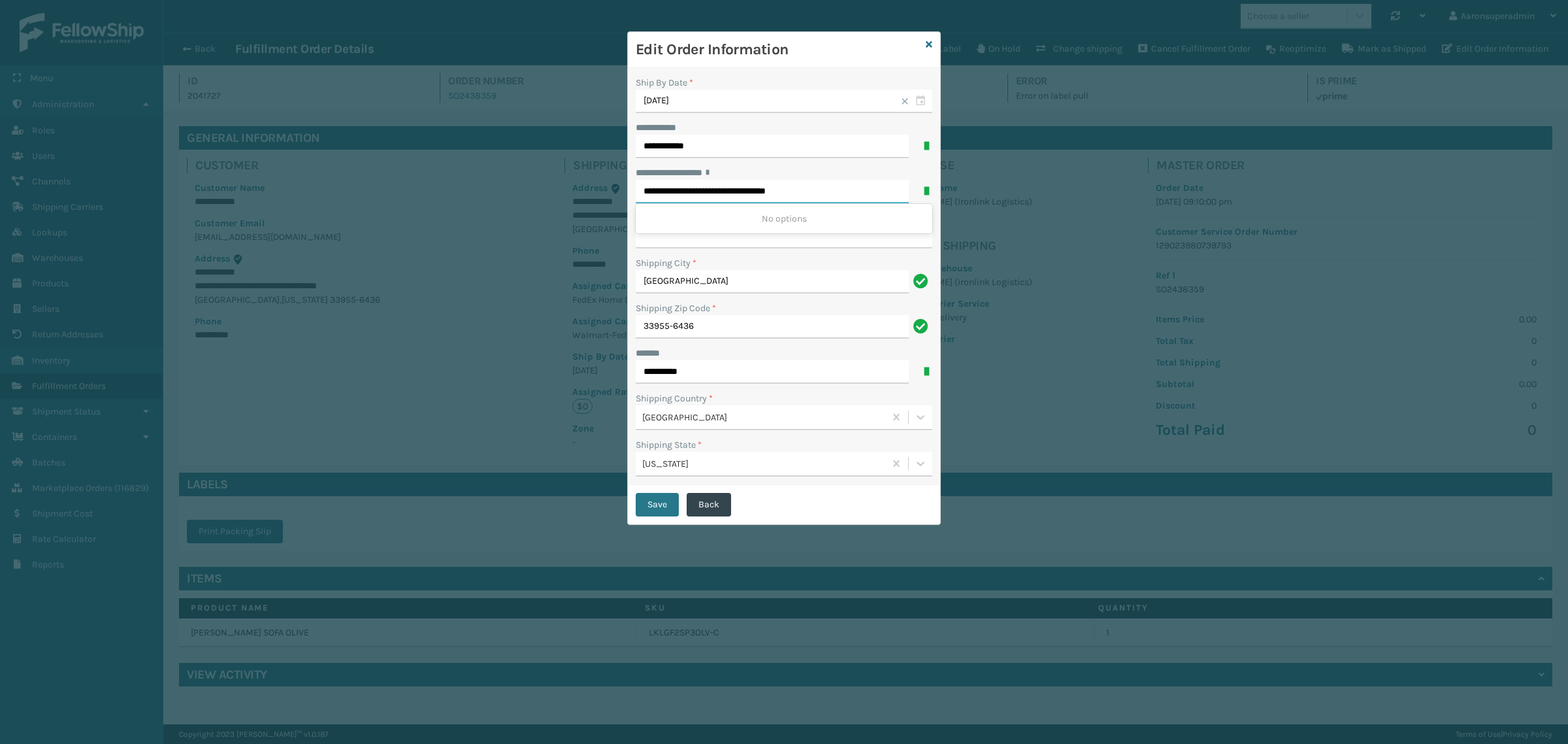
drag, startPoint x: 769, startPoint y: 196, endPoint x: 815, endPoint y: 190, distance: 46.4
click at [815, 190] on input "**********" at bounding box center [773, 191] width 273 height 23
drag, startPoint x: 799, startPoint y: 190, endPoint x: 748, endPoint y: 245, distance: 75.0
click at [748, 245] on input "**********" at bounding box center [784, 236] width 297 height 23
drag, startPoint x: 820, startPoint y: 191, endPoint x: 770, endPoint y: 196, distance: 50.2
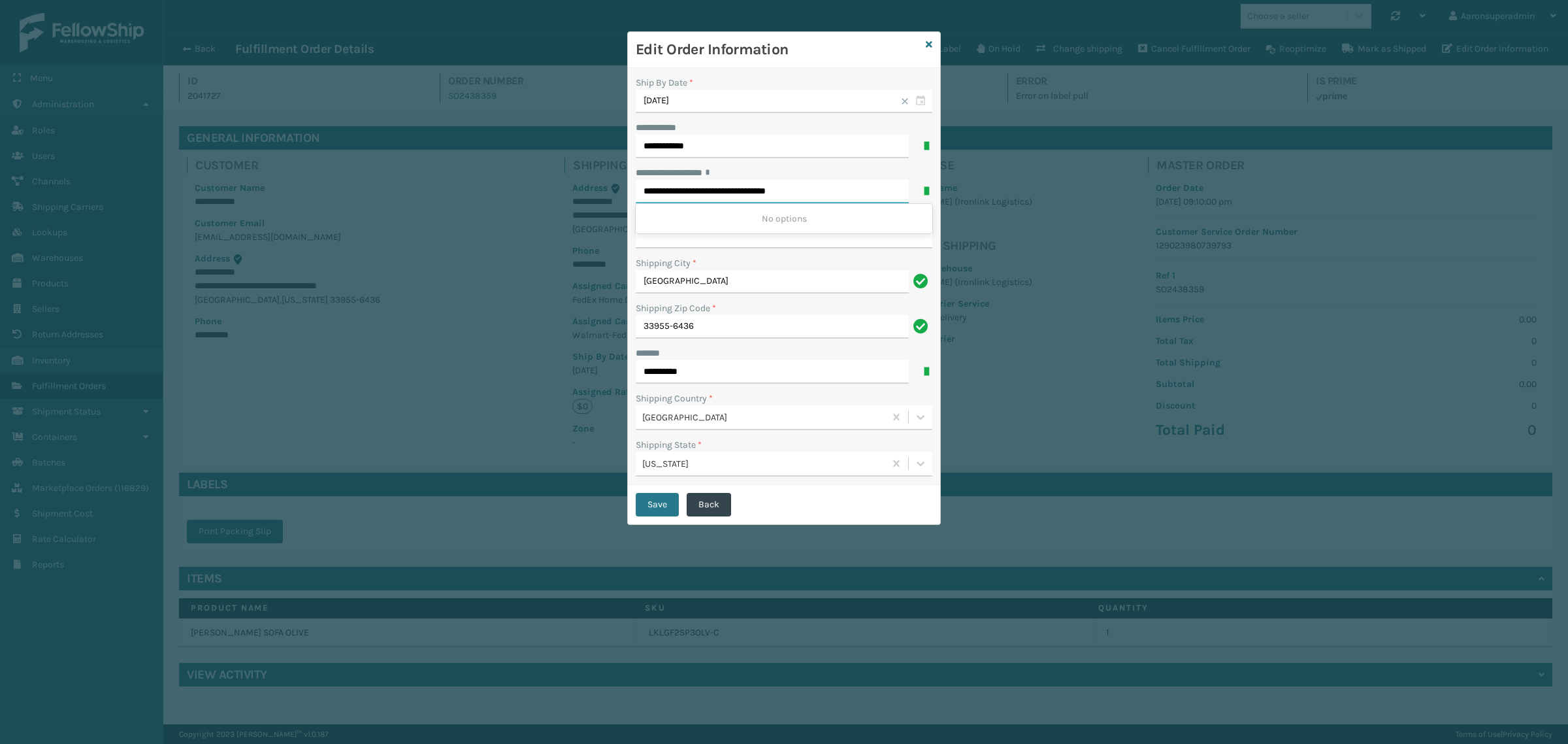
click at [770, 196] on input "**********" at bounding box center [773, 191] width 273 height 23
type input "**********"
click at [714, 240] on input "**********" at bounding box center [784, 236] width 297 height 23
paste input "*********"
type input "*********"
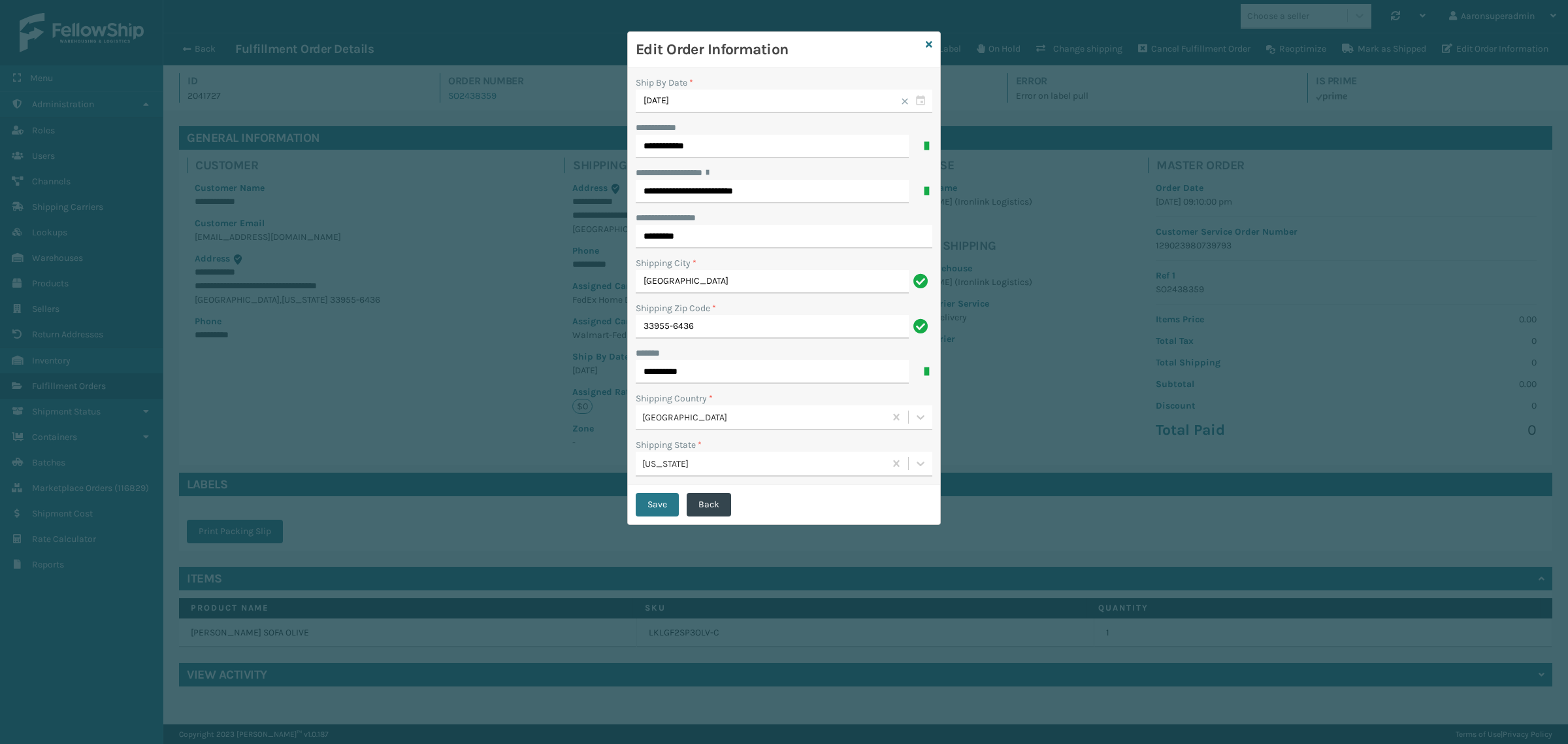
click at [660, 495] on button "Save" at bounding box center [657, 505] width 43 height 23
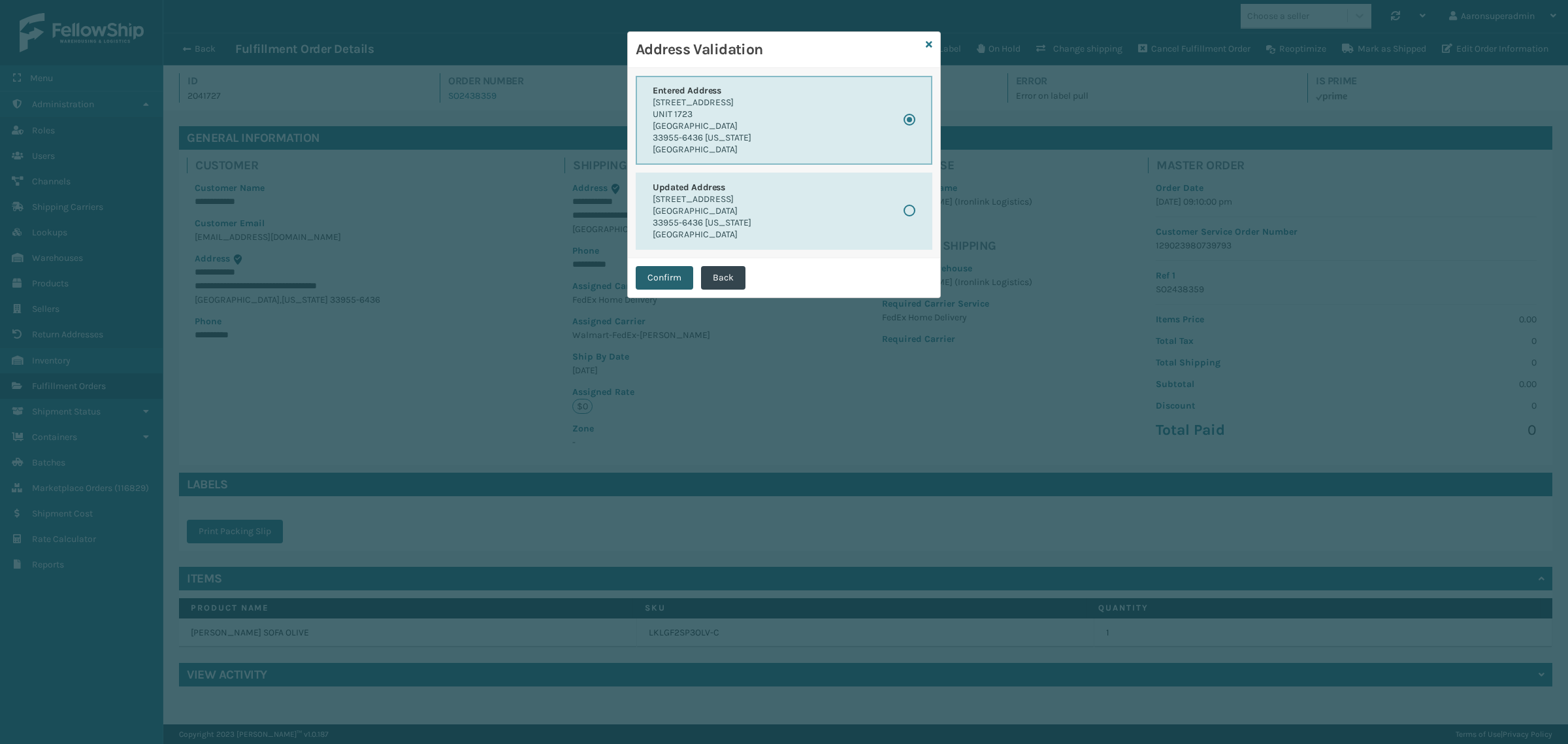
click at [654, 278] on button "Confirm" at bounding box center [664, 277] width 57 height 23
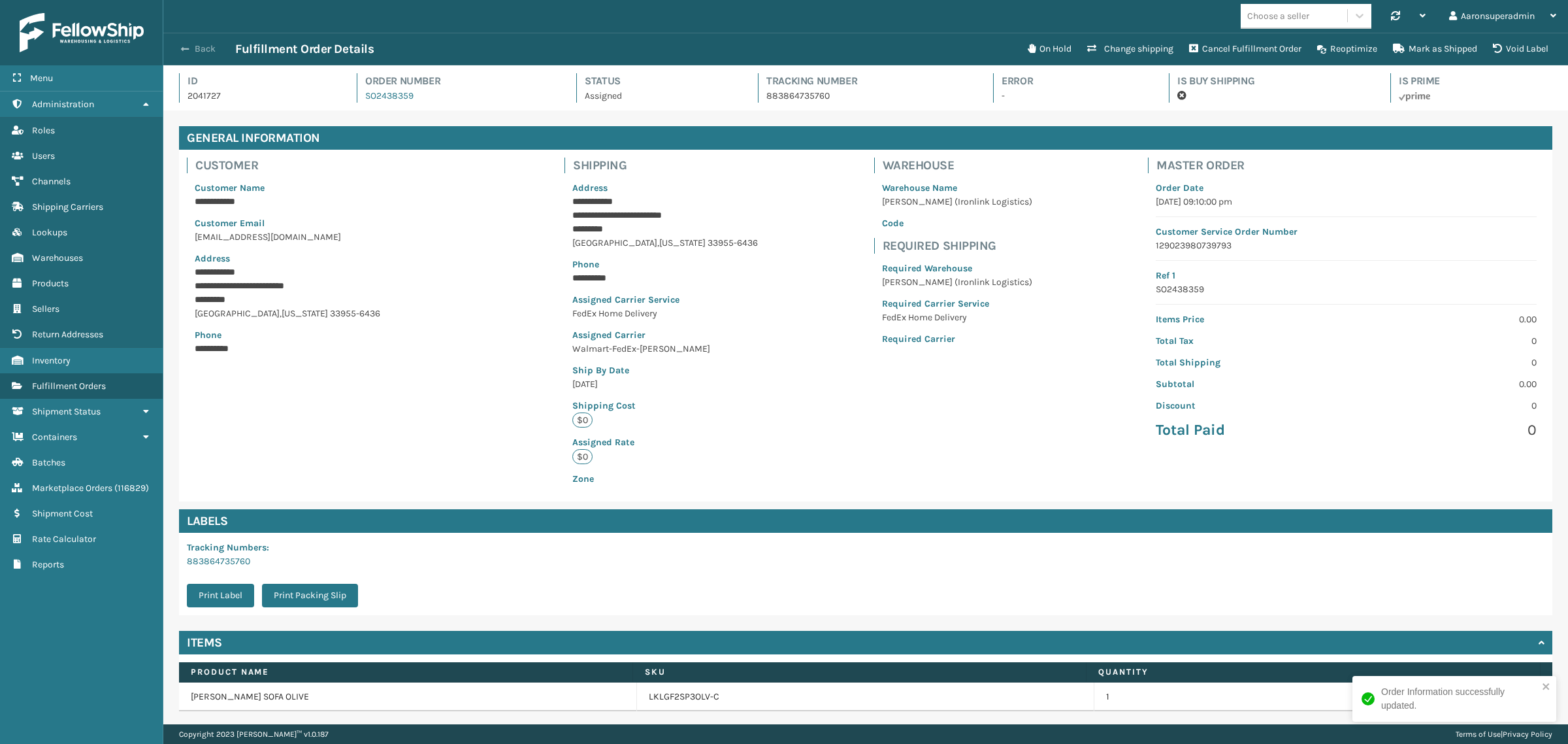
click at [193, 51] on button "Back" at bounding box center [205, 49] width 60 height 12
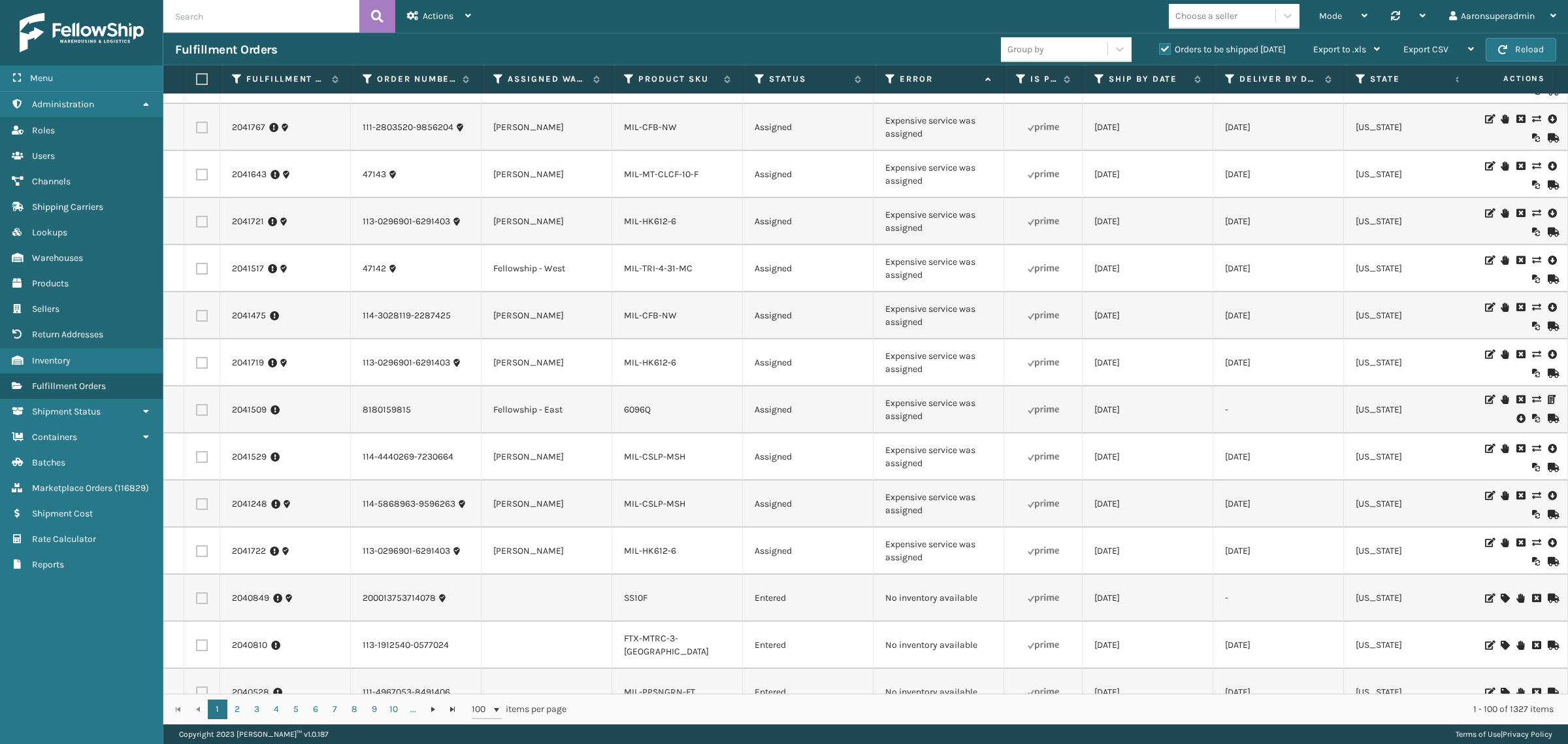
scroll to position [765, 0]
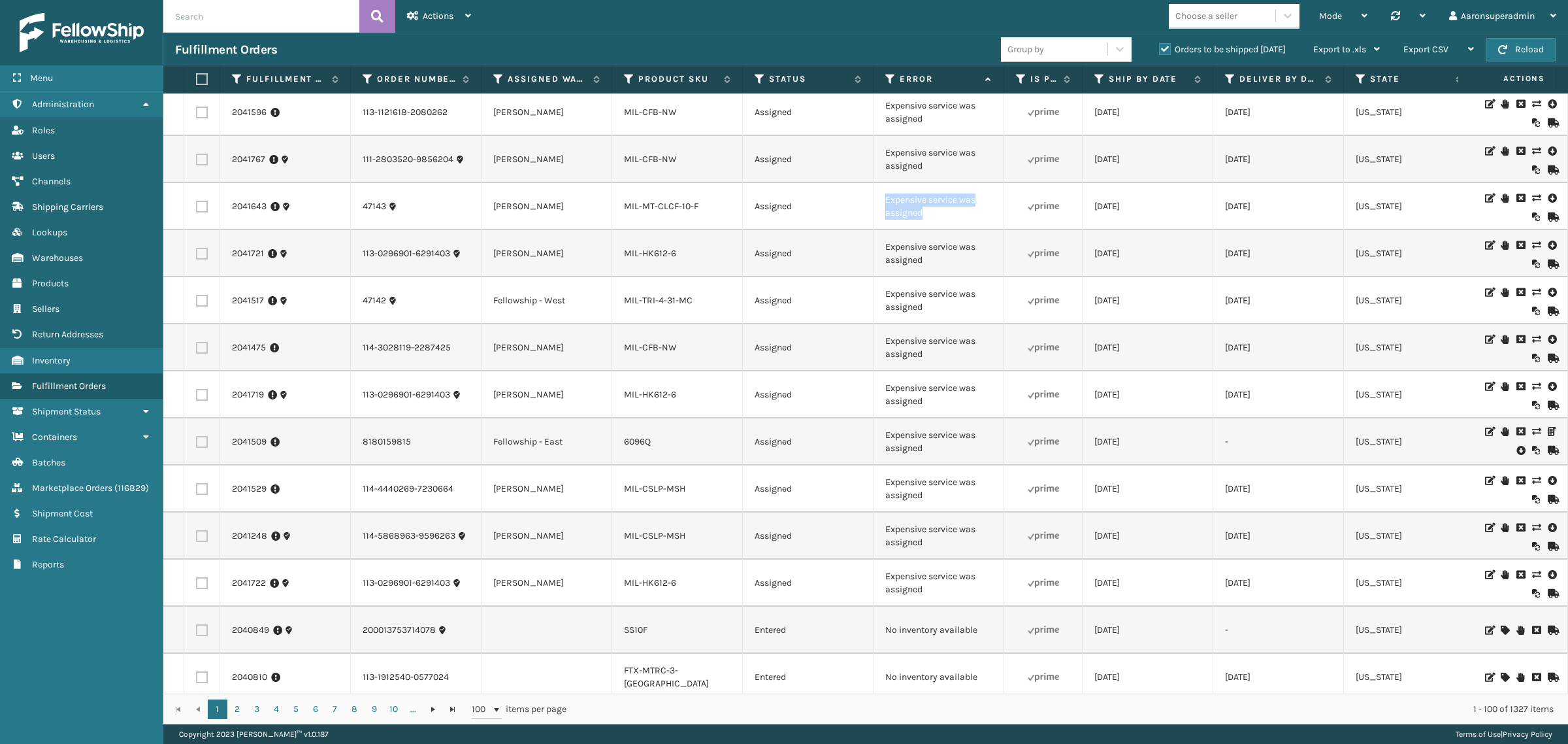
drag, startPoint x: 950, startPoint y: 221, endPoint x: 879, endPoint y: 203, distance: 73.2
click at [879, 203] on td "Expensive service was assigned" at bounding box center [939, 206] width 131 height 47
drag, startPoint x: 877, startPoint y: 203, endPoint x: 972, endPoint y: 154, distance: 106.9
click at [972, 154] on td "Expensive service was assigned" at bounding box center [939, 159] width 131 height 47
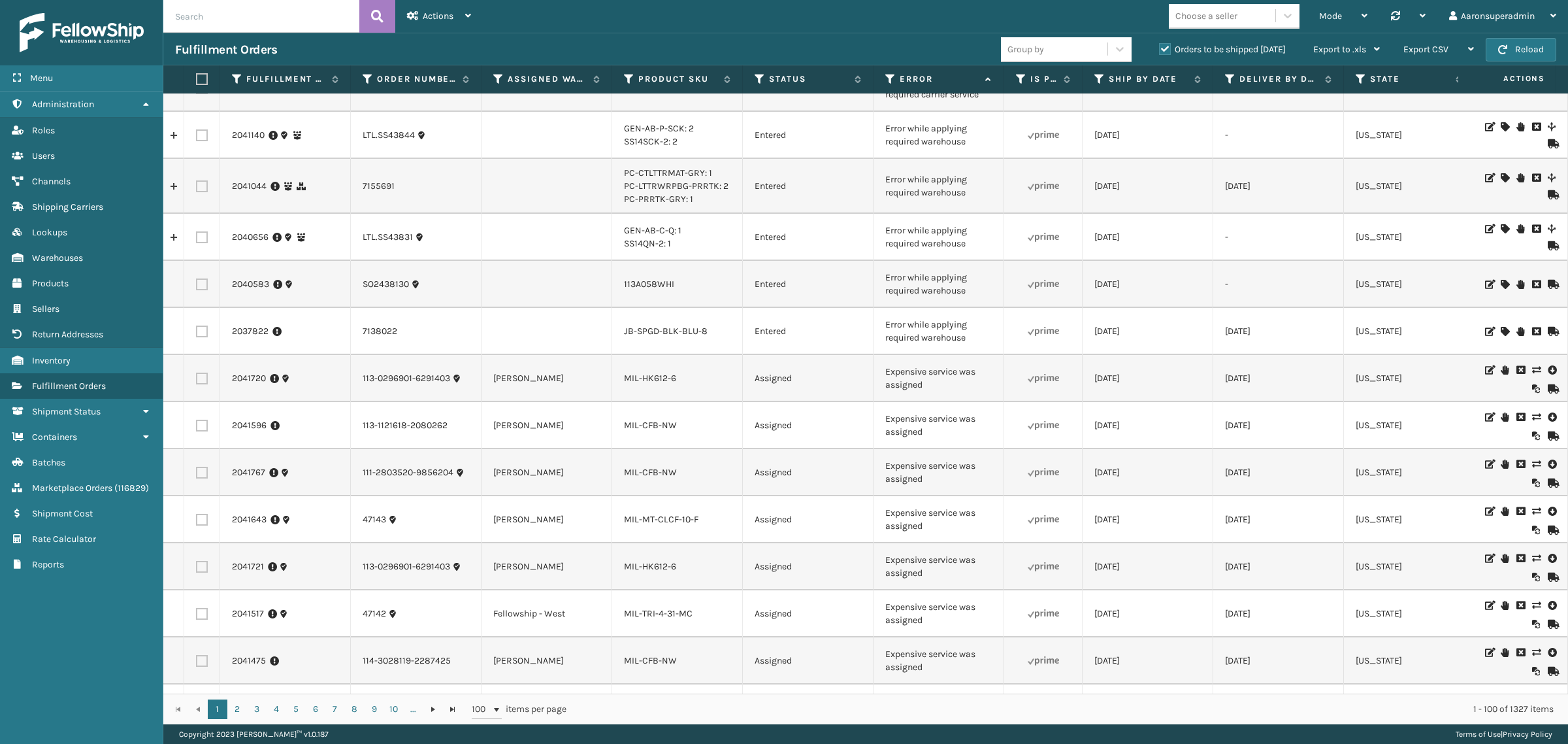
scroll to position [360, 0]
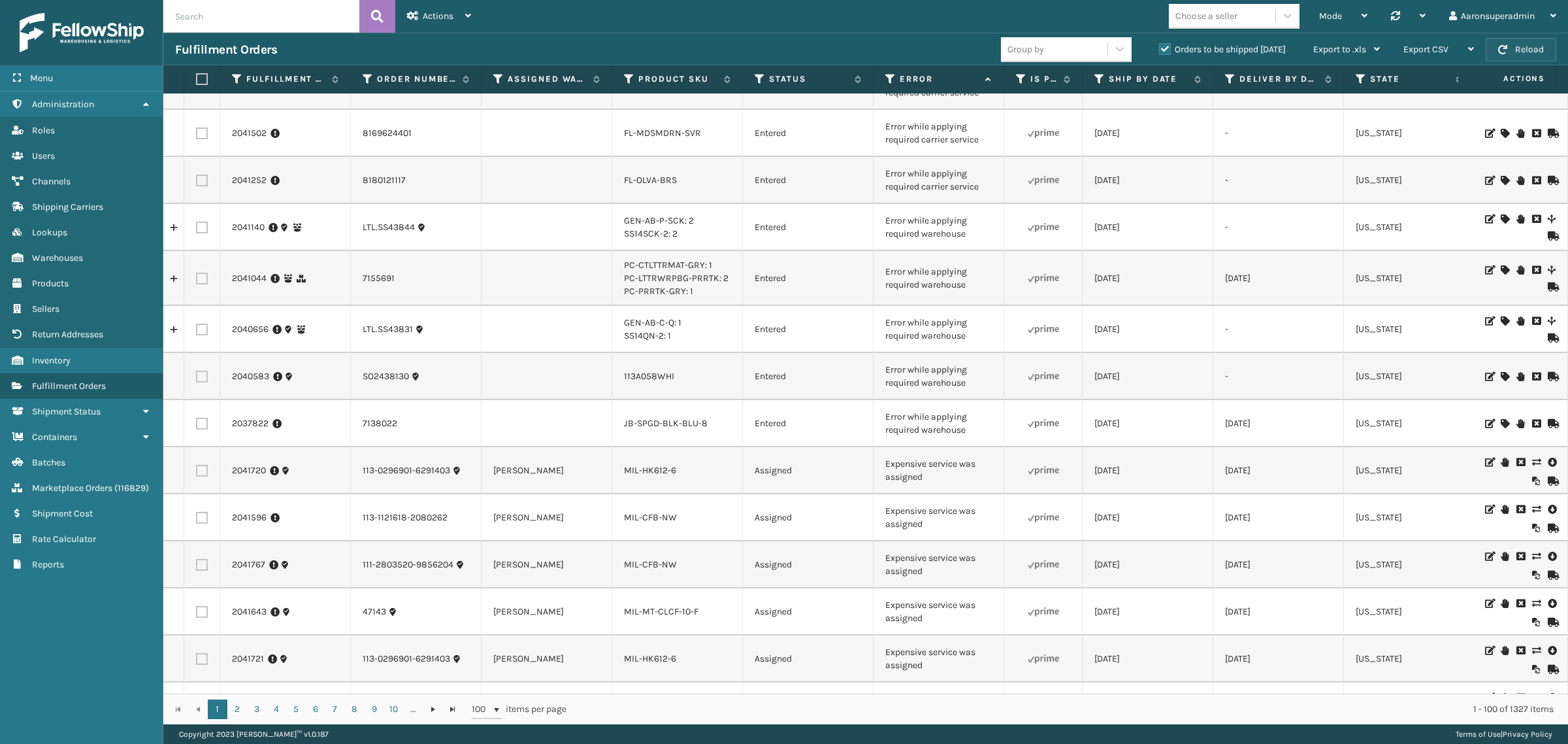
click at [1521, 56] on button "Reload" at bounding box center [1521, 50] width 71 height 23
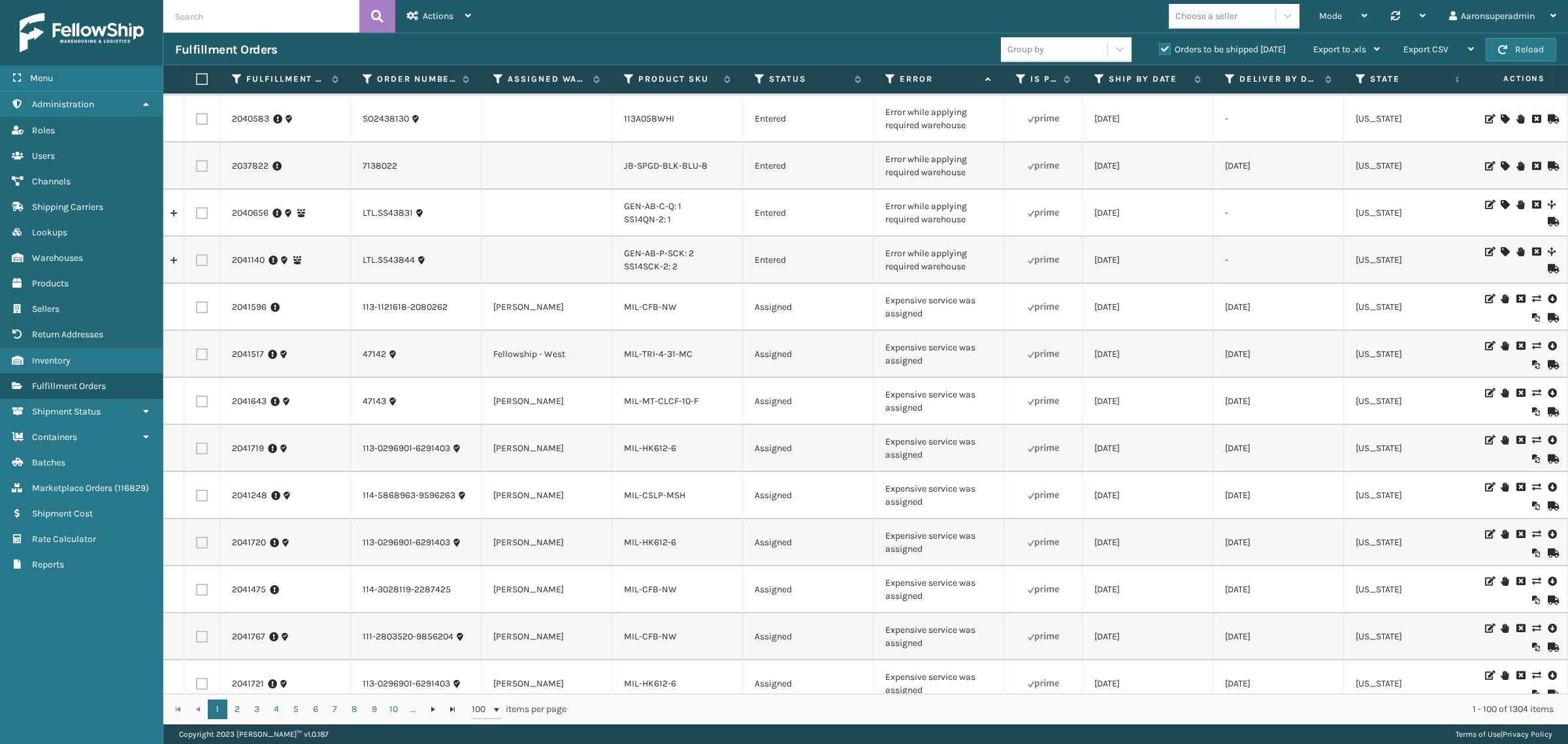
scroll to position [789, 0]
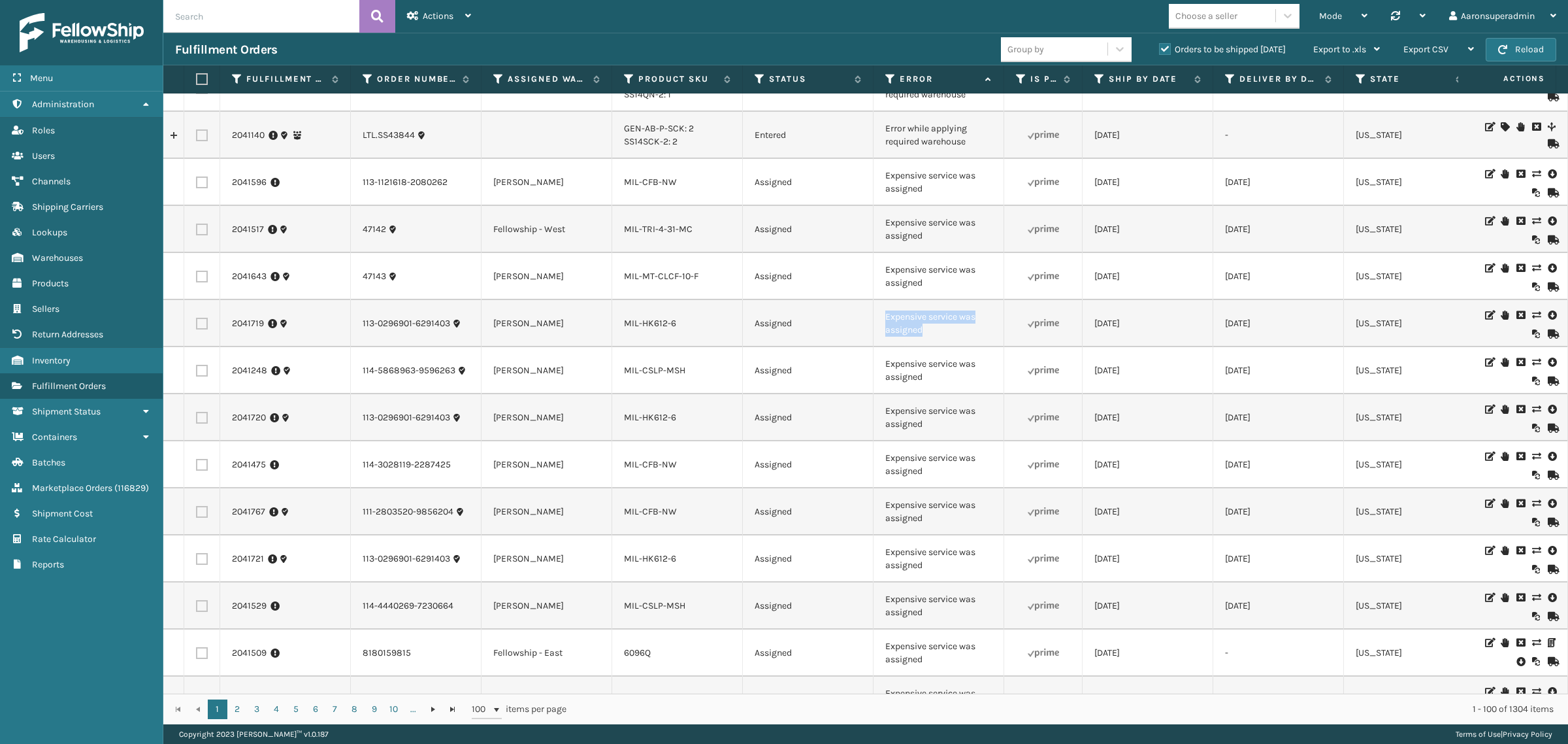
drag, startPoint x: 946, startPoint y: 363, endPoint x: 885, endPoint y: 337, distance: 66.3
click at [885, 337] on td "Expensive service was assigned" at bounding box center [939, 323] width 131 height 47
copy td "Expensive service was assigned"
click at [197, 24] on input "text" at bounding box center [261, 16] width 196 height 33
paste input "Expensive service was assigned"
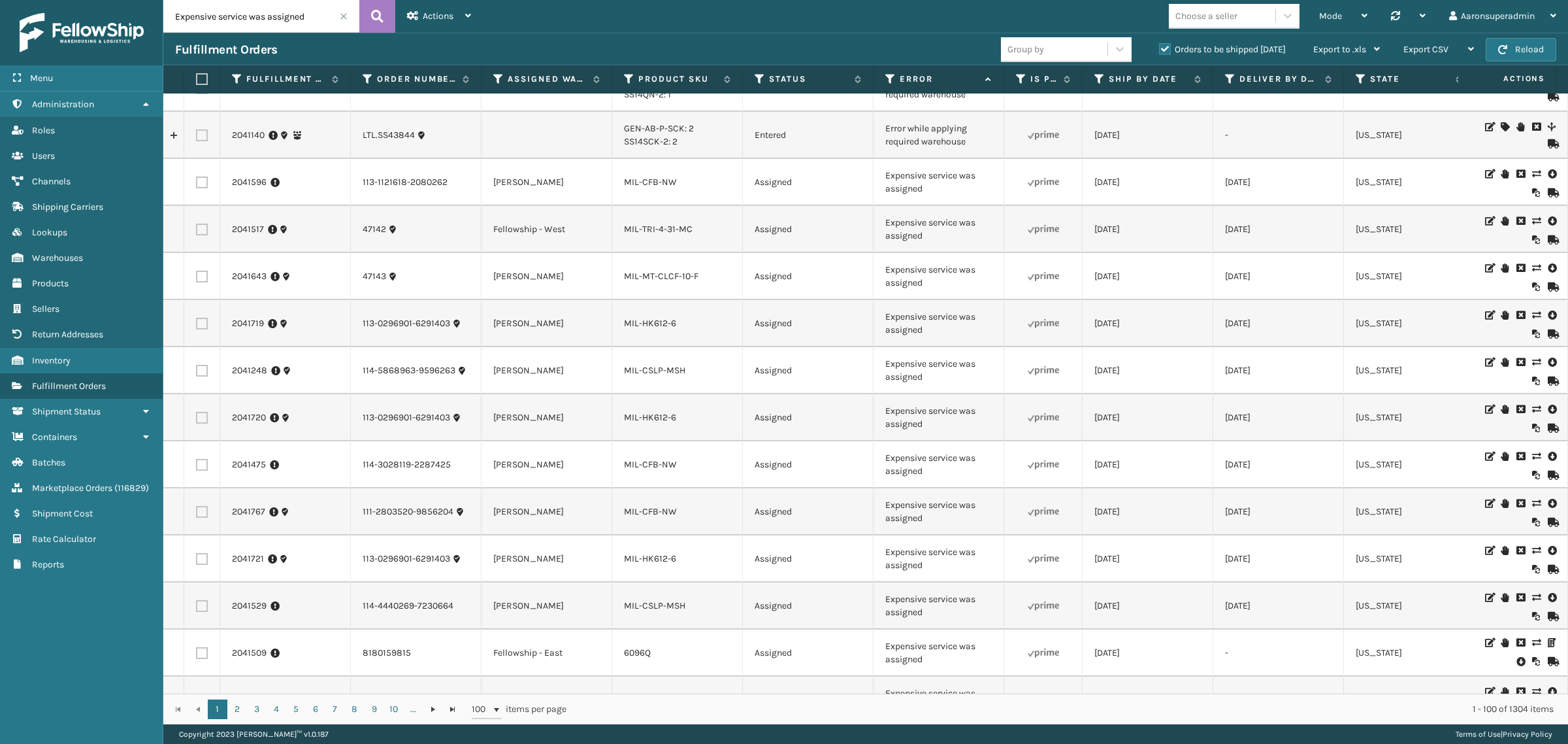
type input "Expensive service was assigned"
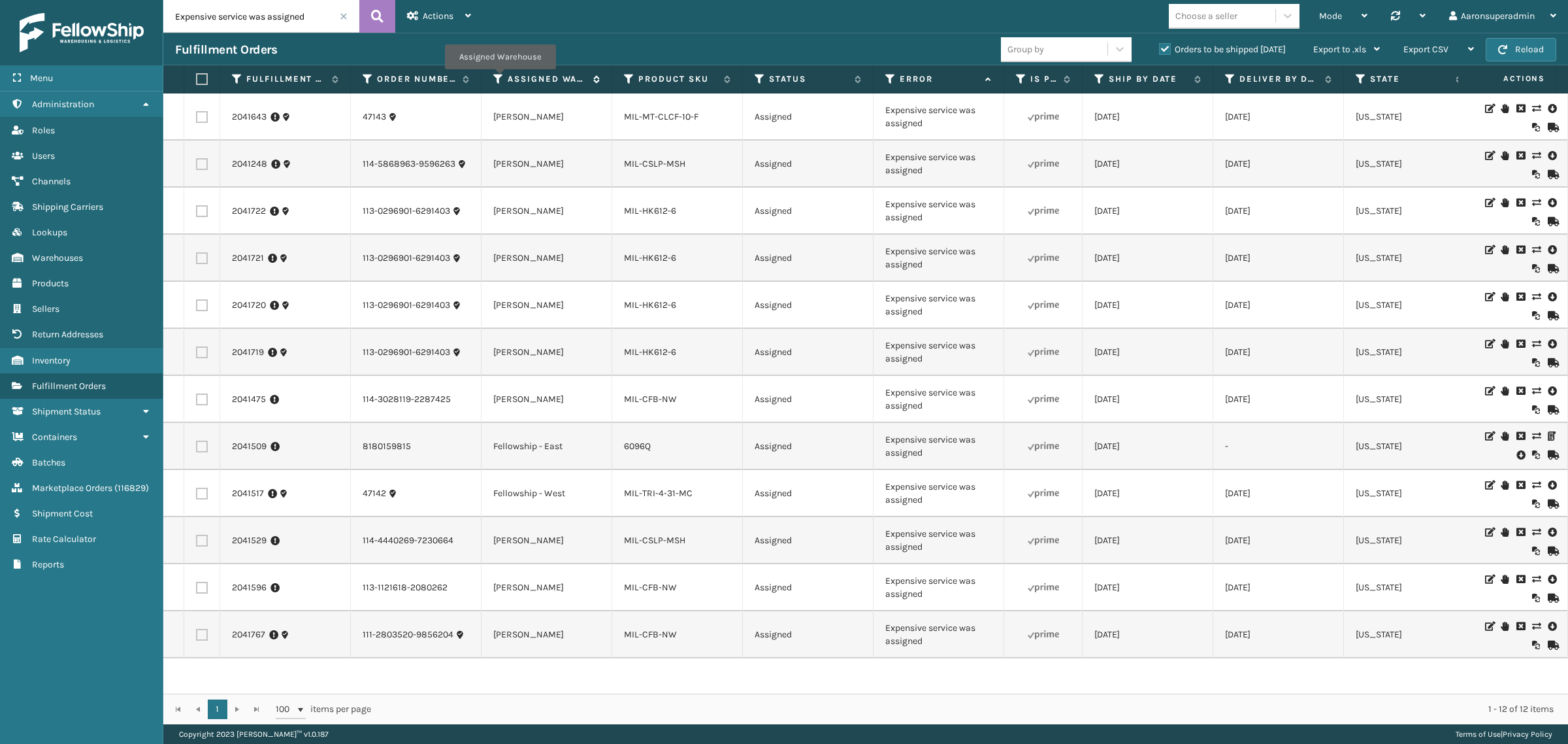
click at [500, 77] on icon at bounding box center [499, 79] width 11 height 12
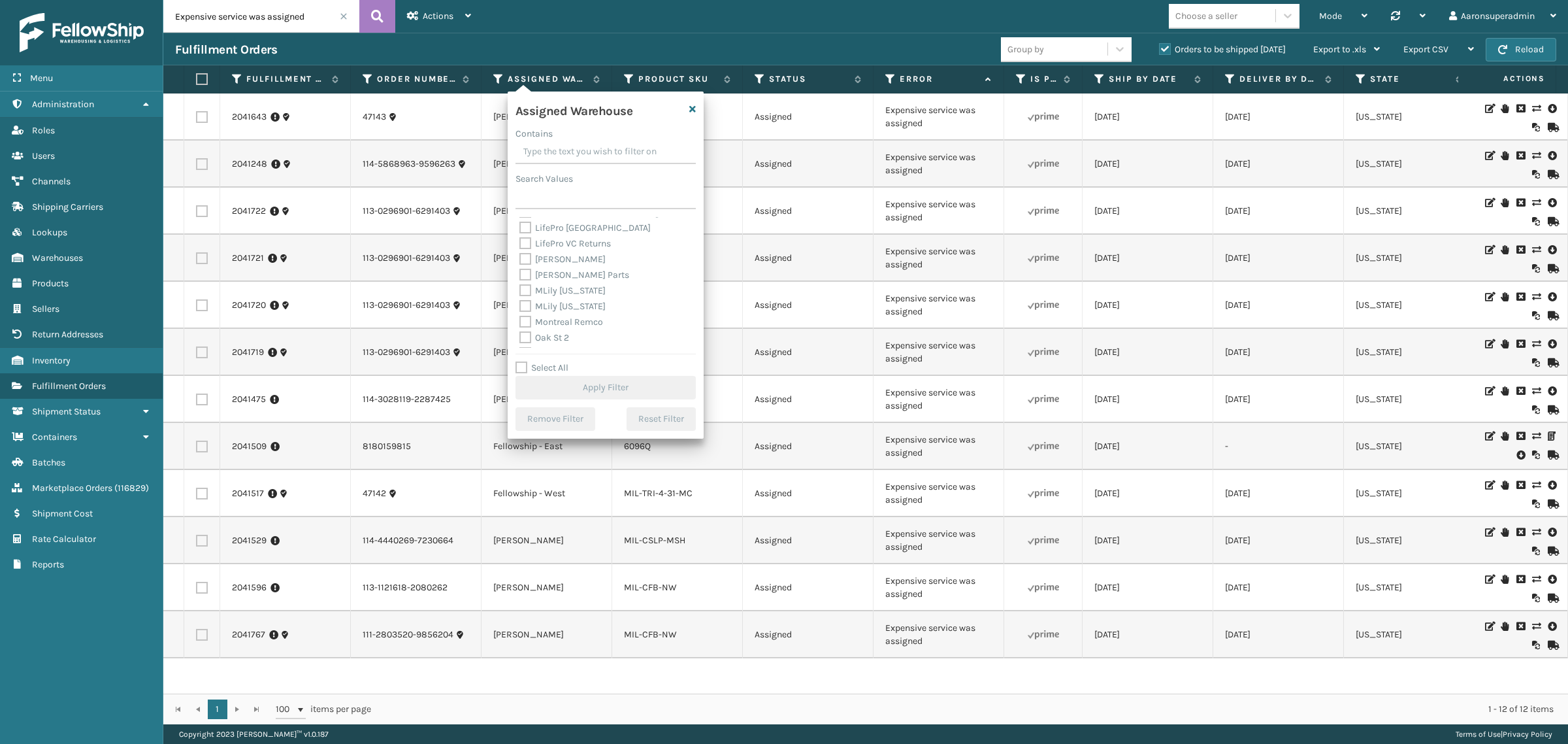
scroll to position [218, 0]
click at [552, 258] on label "[PERSON_NAME]" at bounding box center [562, 258] width 86 height 11
click at [520, 258] on input "[PERSON_NAME]" at bounding box center [519, 254] width 1 height 9
checkbox input "true"
click at [553, 381] on button "Apply Filter" at bounding box center [606, 387] width 181 height 23
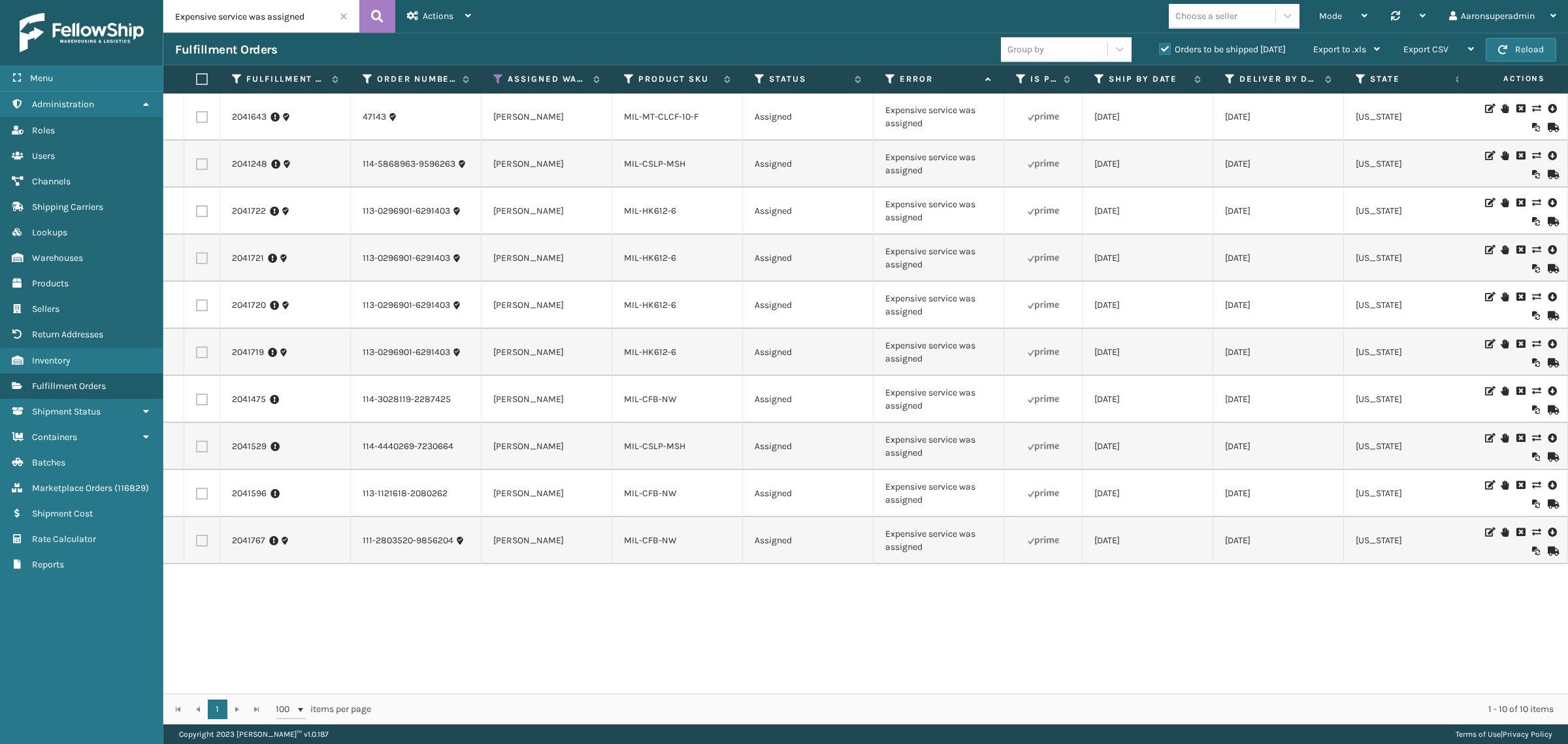
drag, startPoint x: 200, startPoint y: 79, endPoint x: 375, endPoint y: 96, distance: 175.8
click at [200, 79] on label at bounding box center [200, 79] width 8 height 12
click at [197, 79] on input "checkbox" at bounding box center [196, 79] width 1 height 9
checkbox input "true"
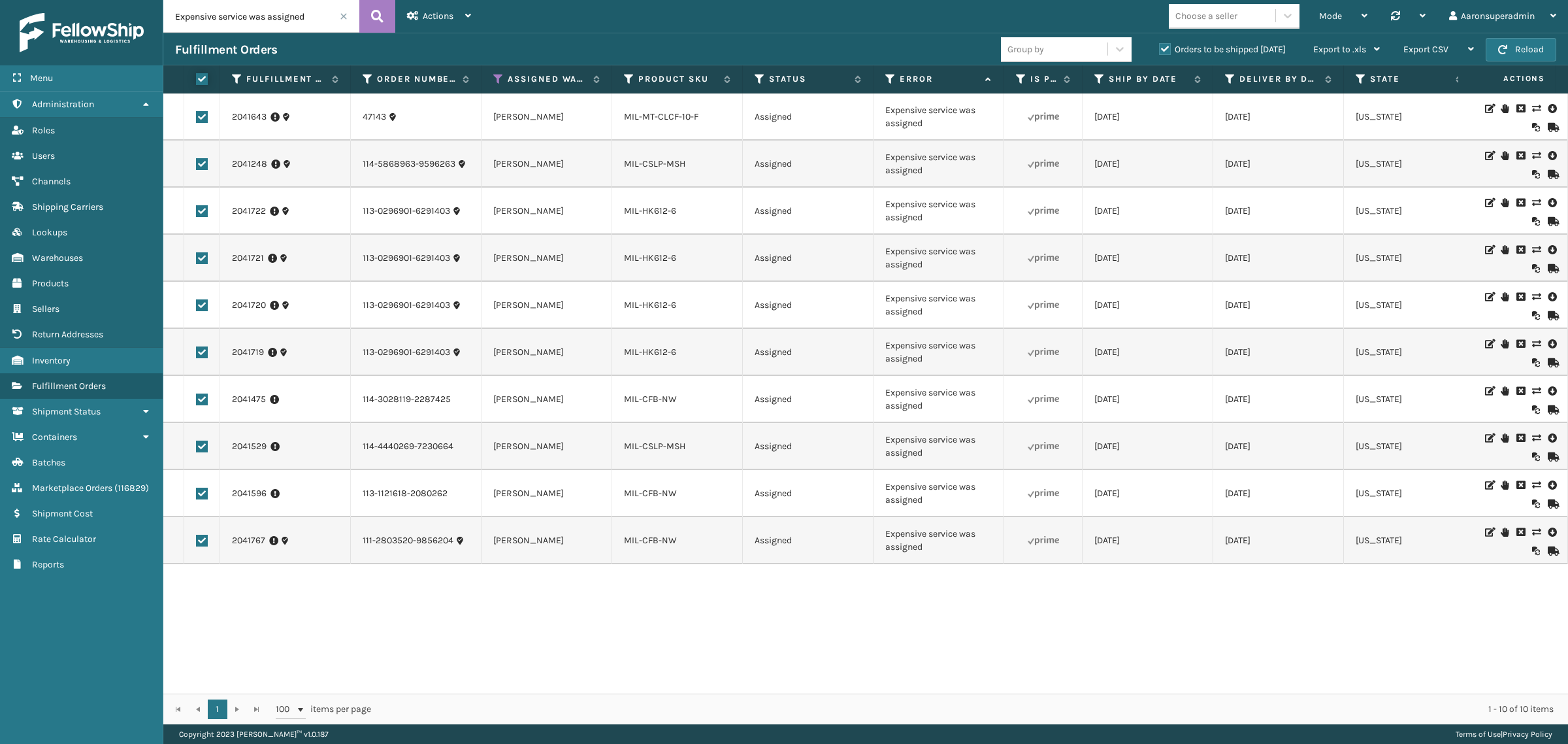
checkbox input "true"
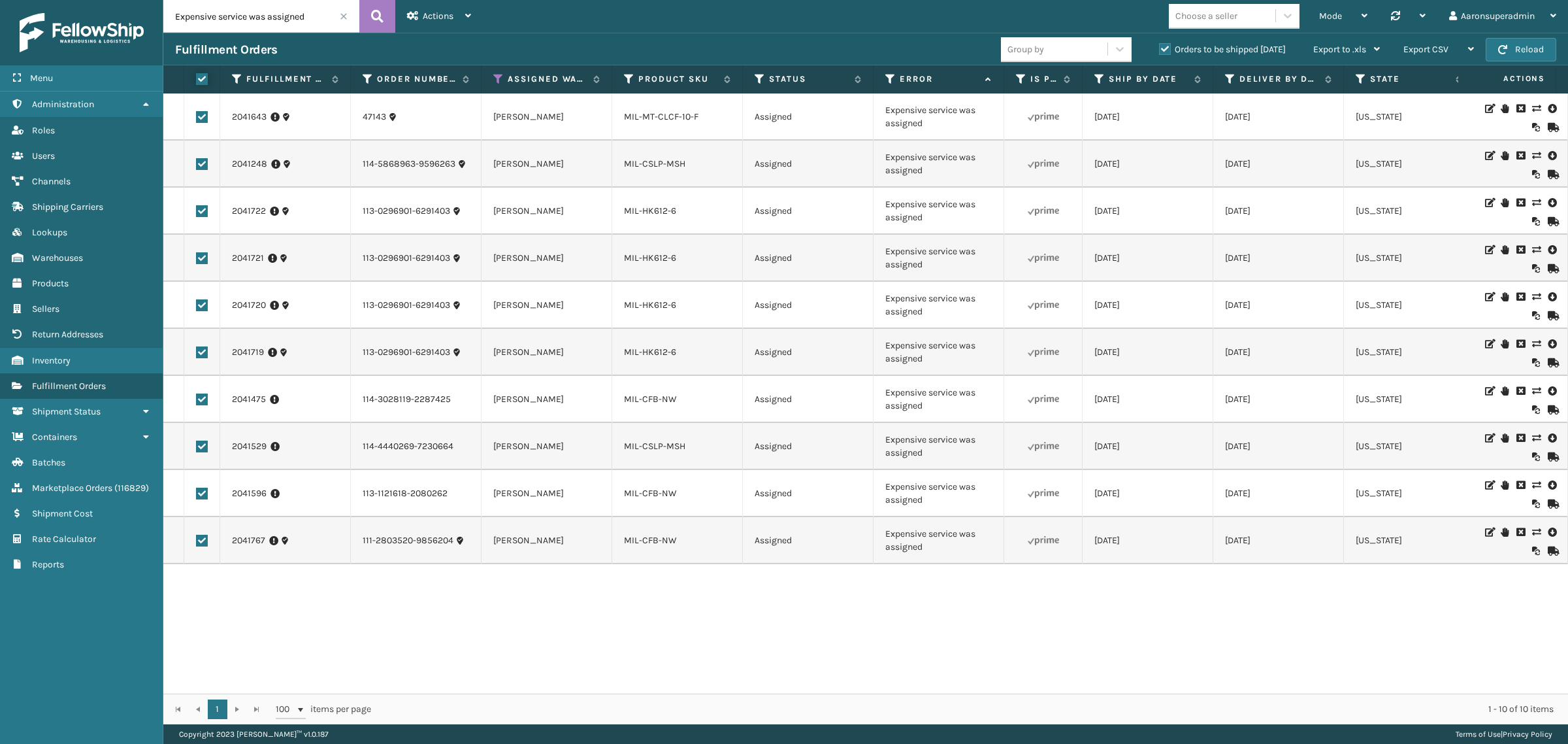
checkbox input "true"
click at [1067, 44] on span "Bulk Actions" at bounding box center [1084, 50] width 52 height 11
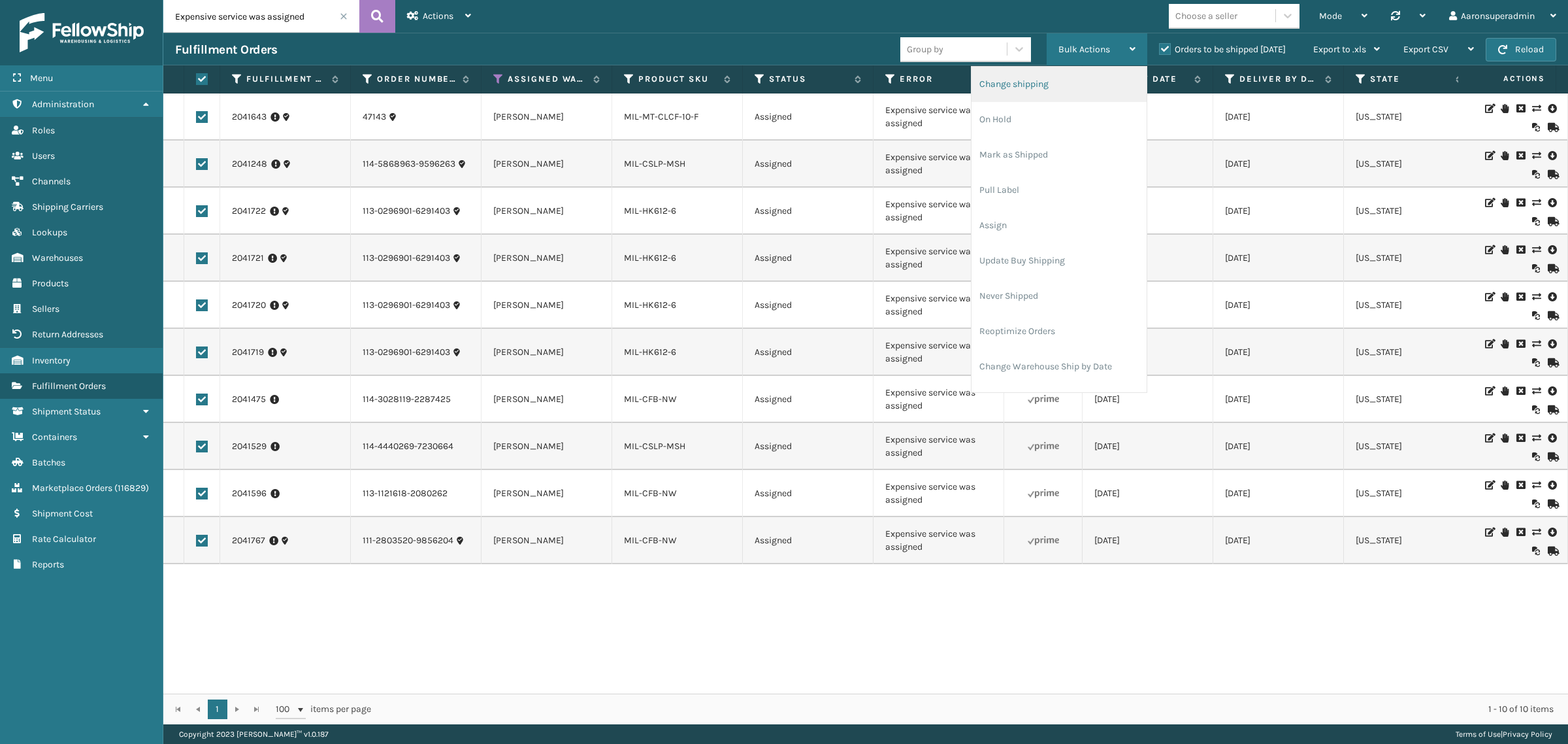
click at [1063, 87] on li "Change shipping" at bounding box center [1059, 84] width 175 height 35
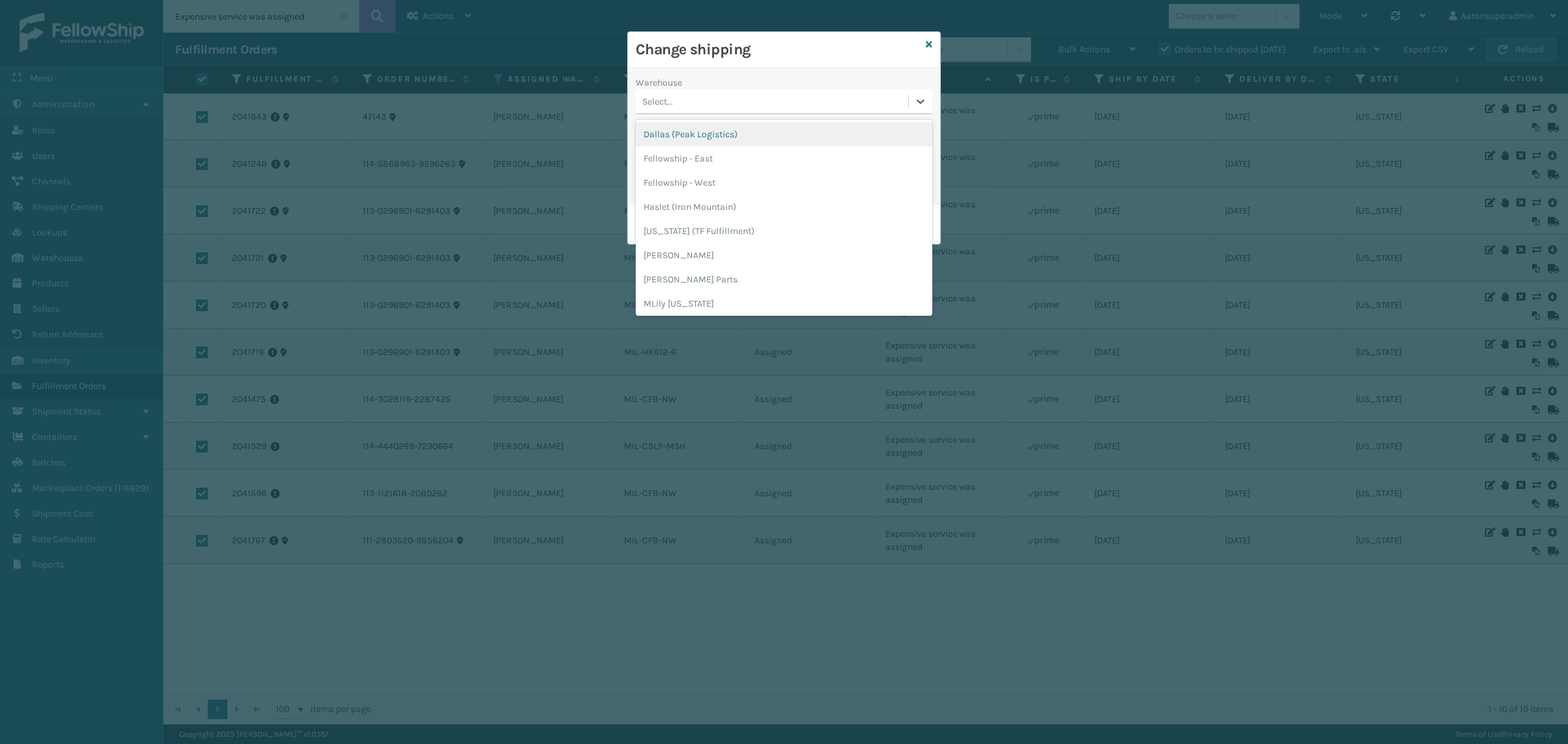
click at [714, 105] on div "Select..." at bounding box center [772, 101] width 273 height 21
click at [696, 230] on div "[PERSON_NAME]" at bounding box center [784, 228] width 297 height 24
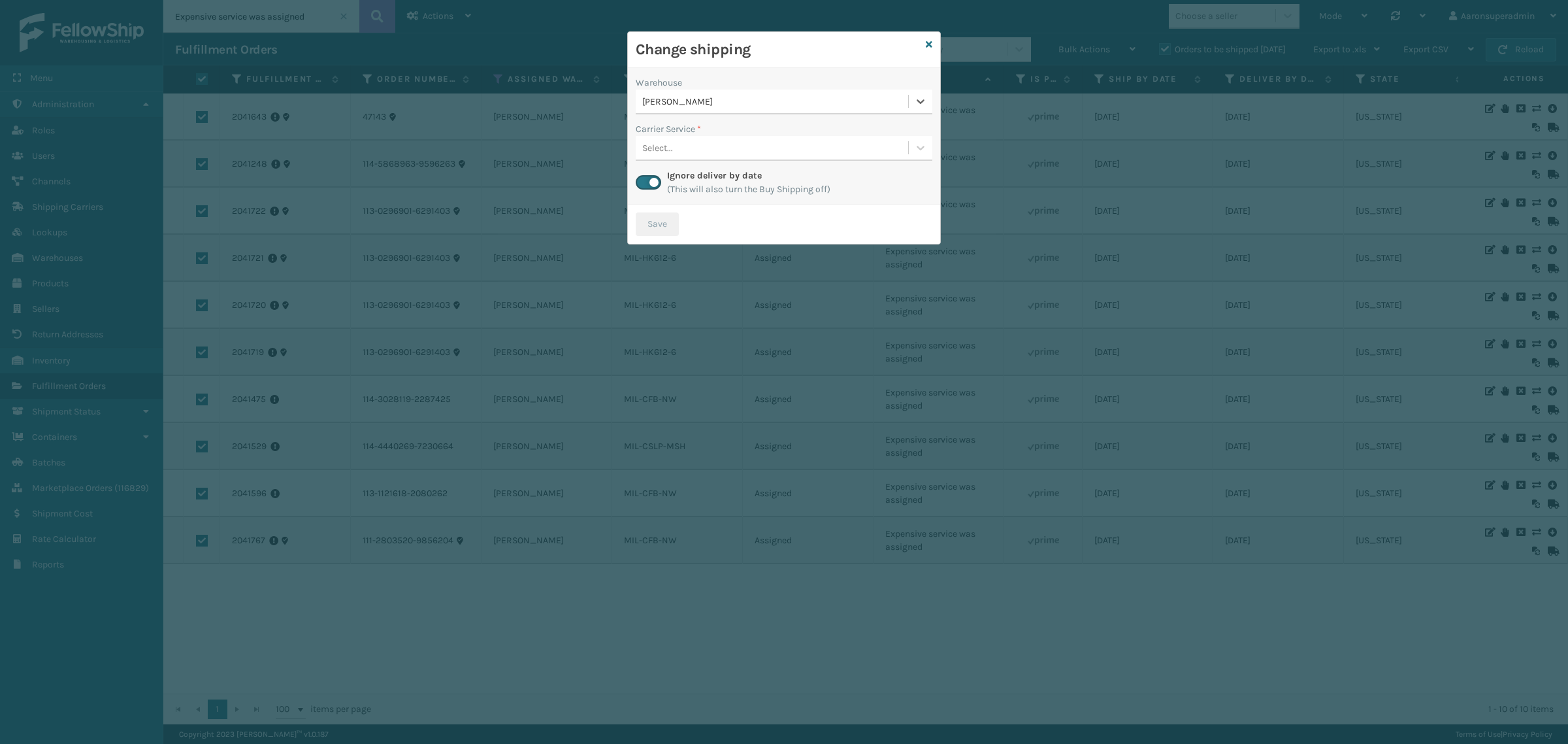
click at [678, 142] on div "Select..." at bounding box center [772, 148] width 273 height 21
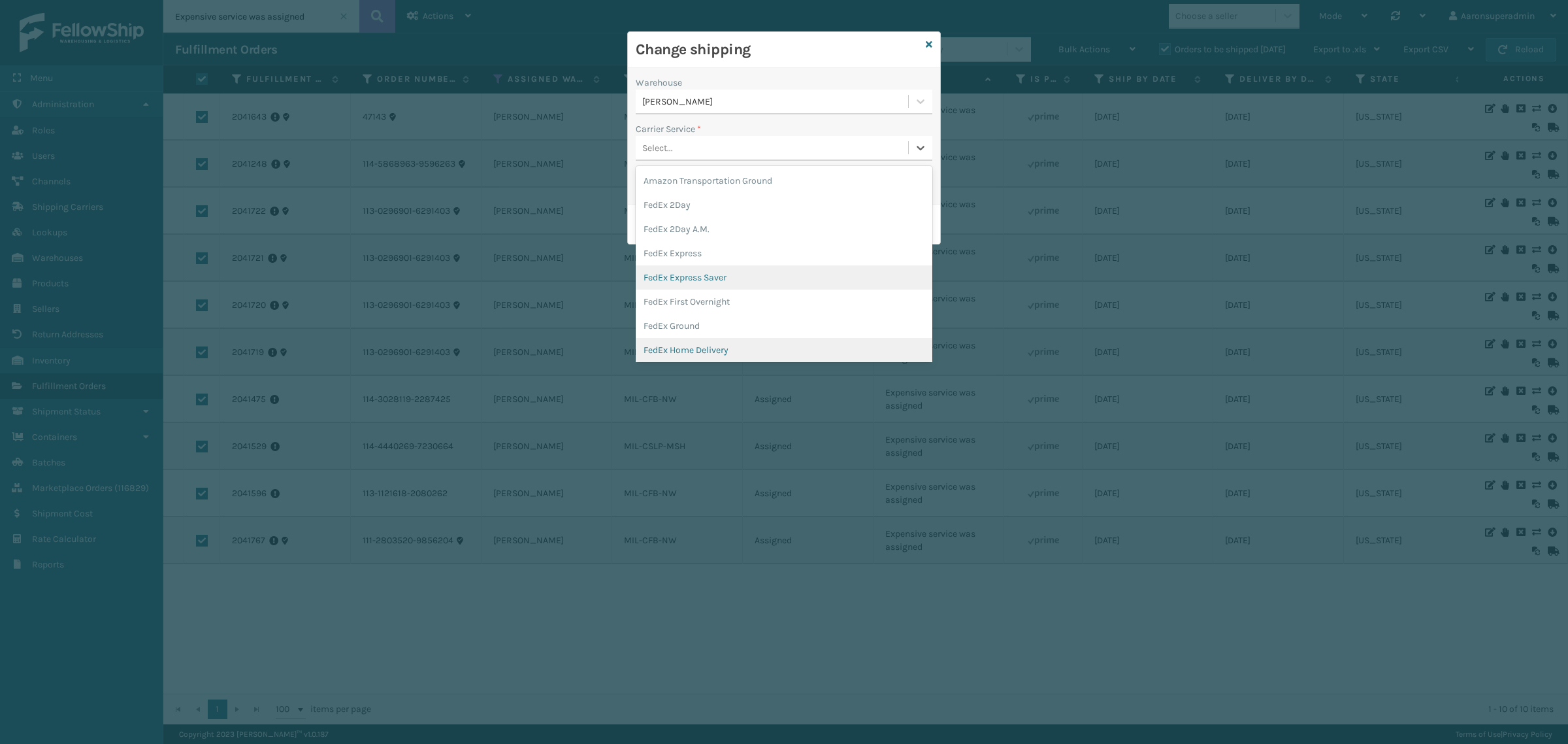
scroll to position [55, 0]
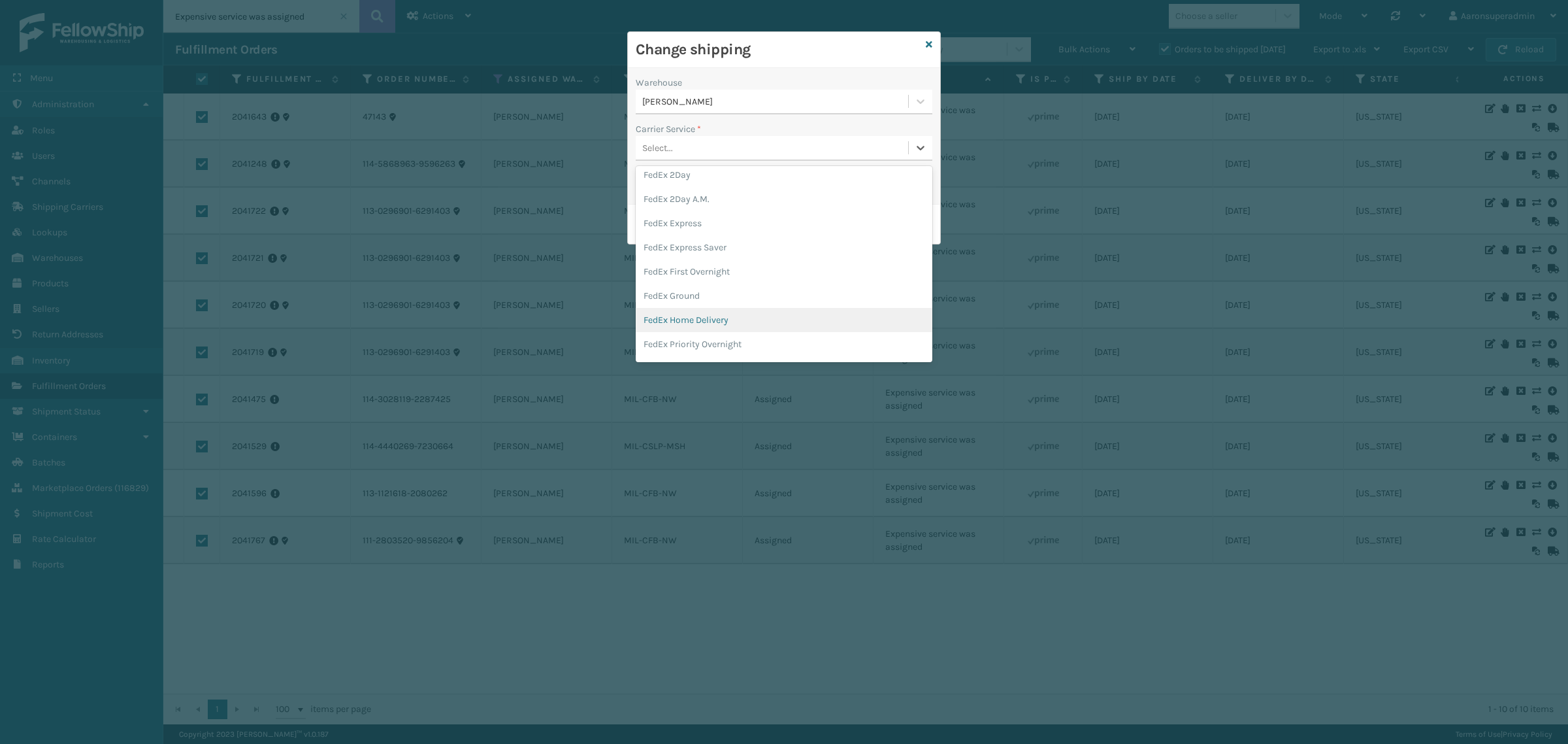
click at [696, 316] on div "FedEx Home Delivery" at bounding box center [784, 320] width 297 height 24
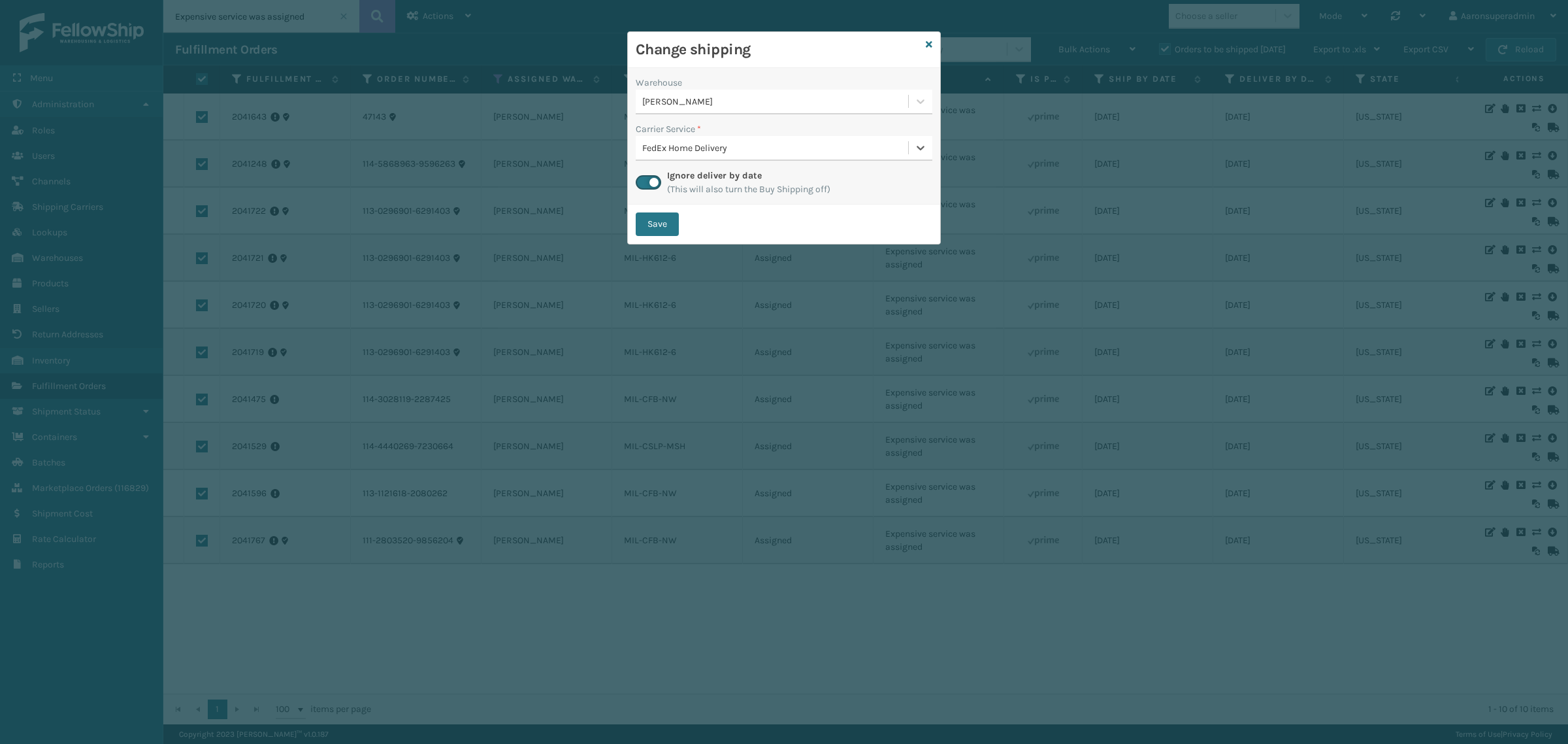
click at [654, 210] on div "Save" at bounding box center [784, 224] width 312 height 39
click at [658, 211] on div "Save" at bounding box center [784, 224] width 312 height 39
click at [650, 222] on button "Save" at bounding box center [657, 224] width 43 height 23
checkbox input "false"
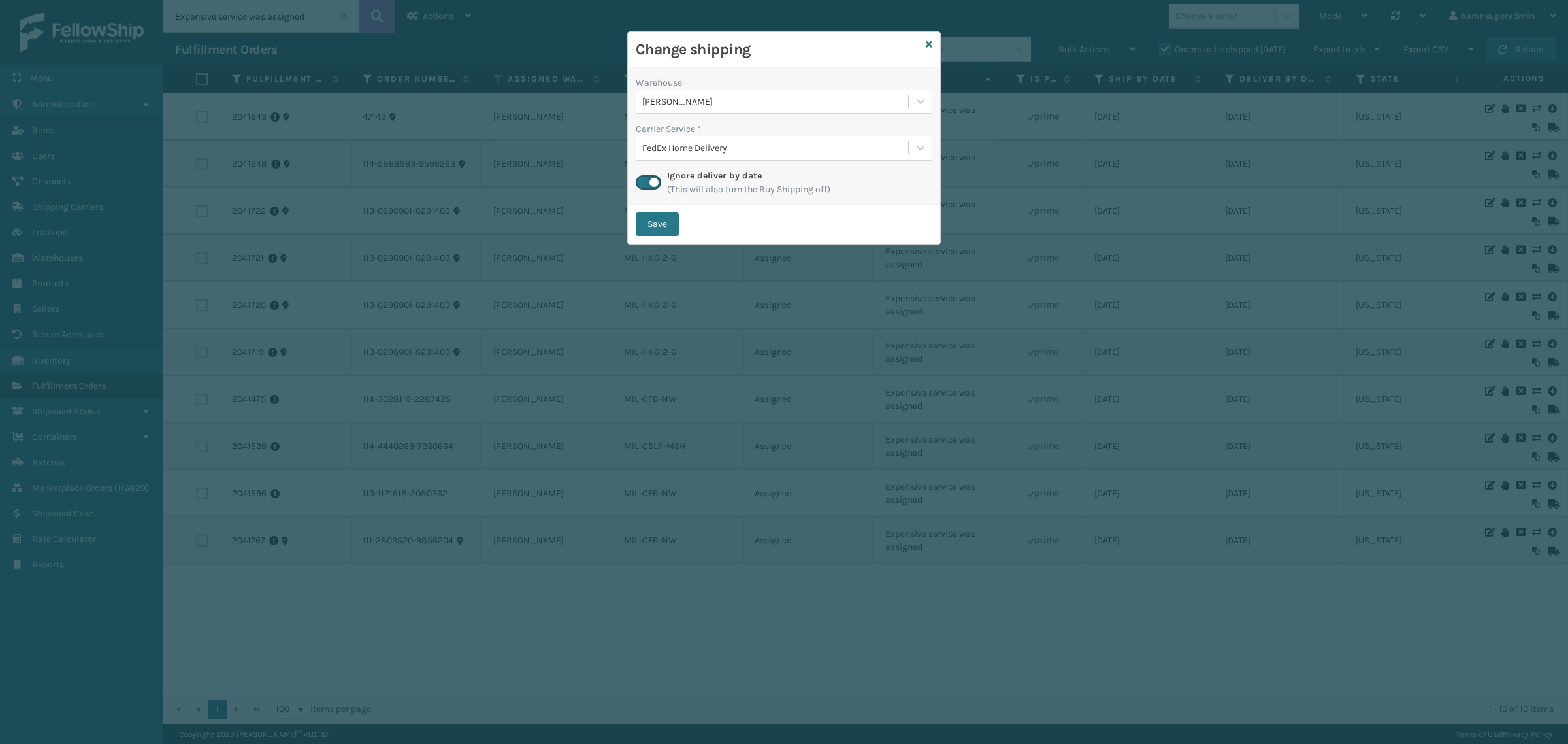
checkbox input "false"
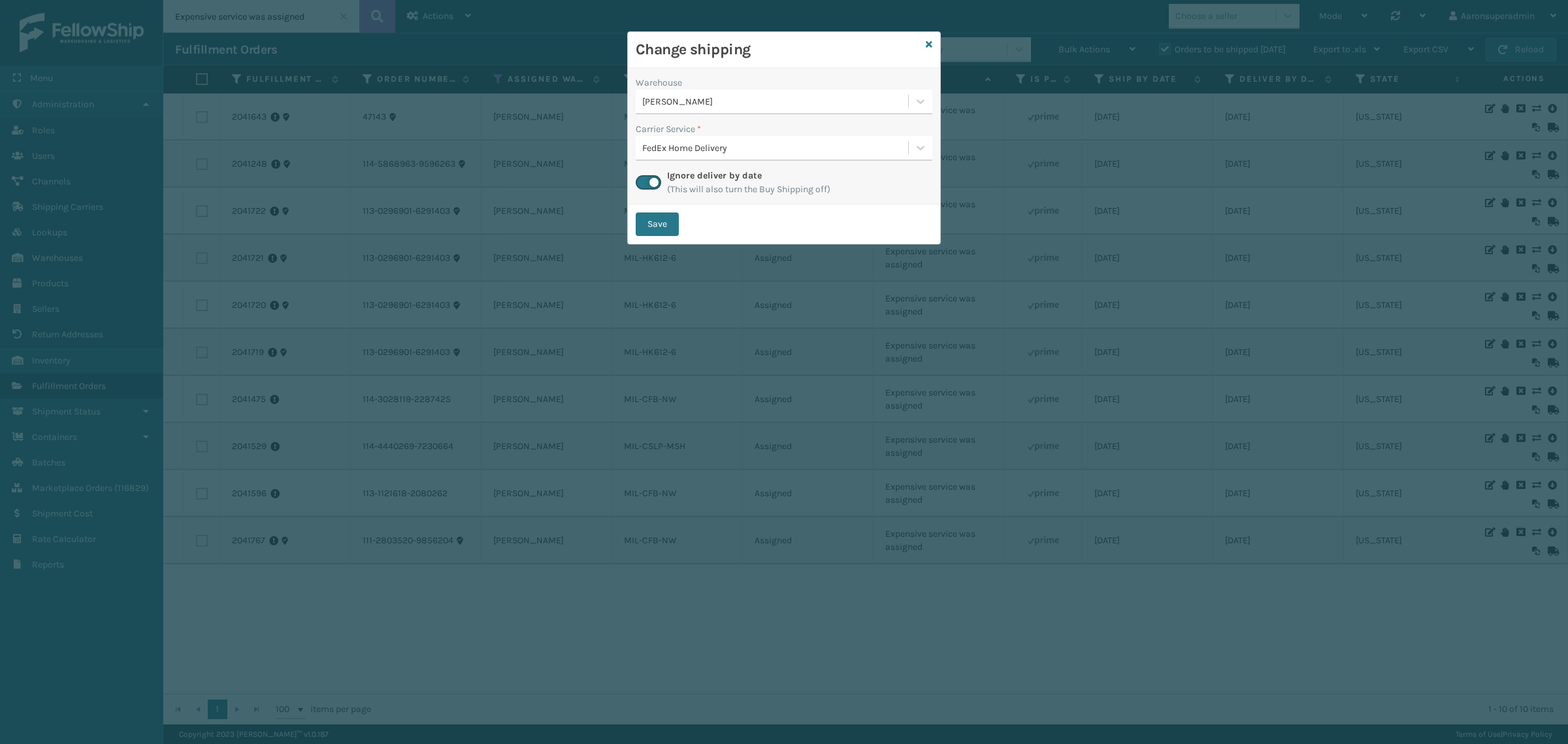
checkbox input "false"
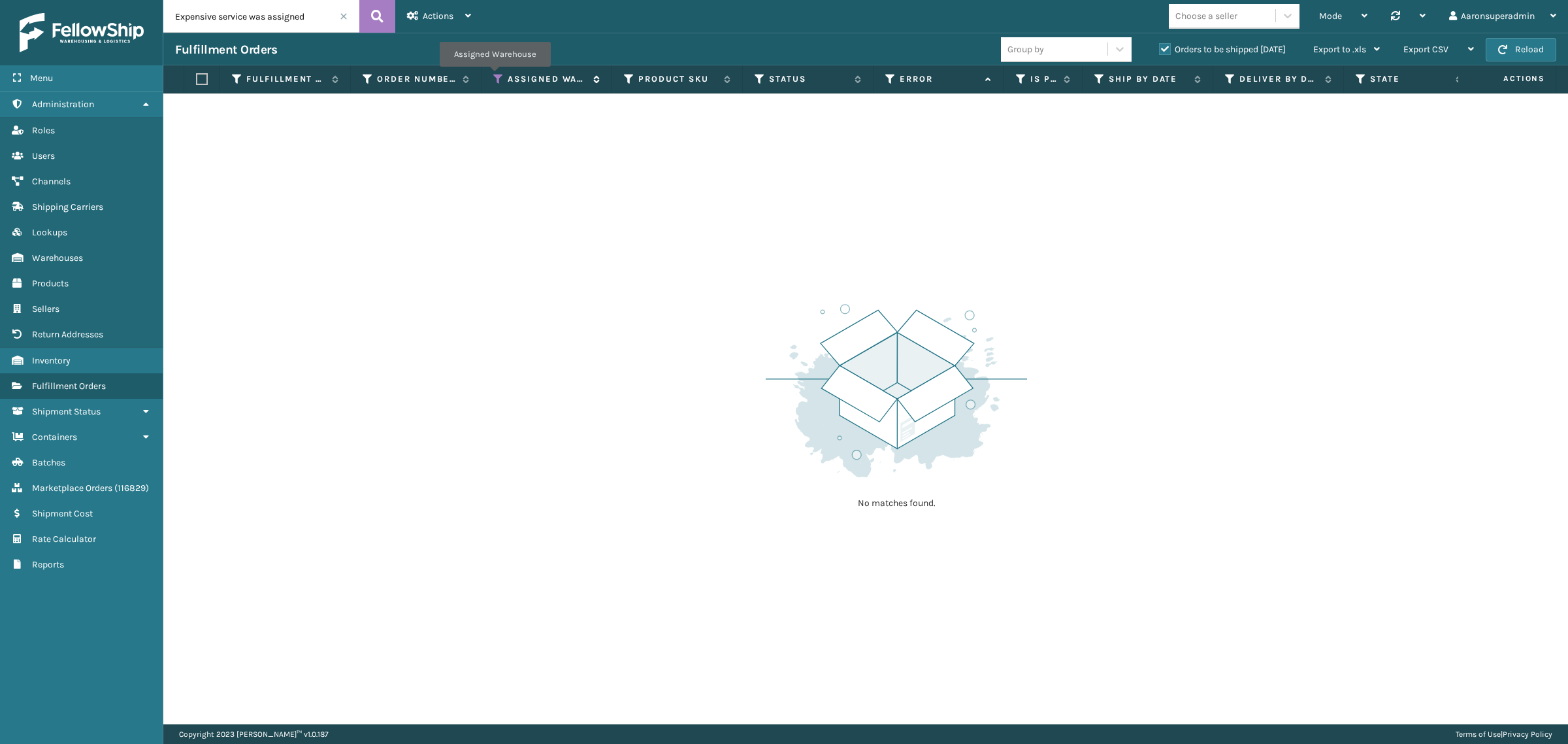
click at [494, 76] on icon at bounding box center [499, 79] width 11 height 12
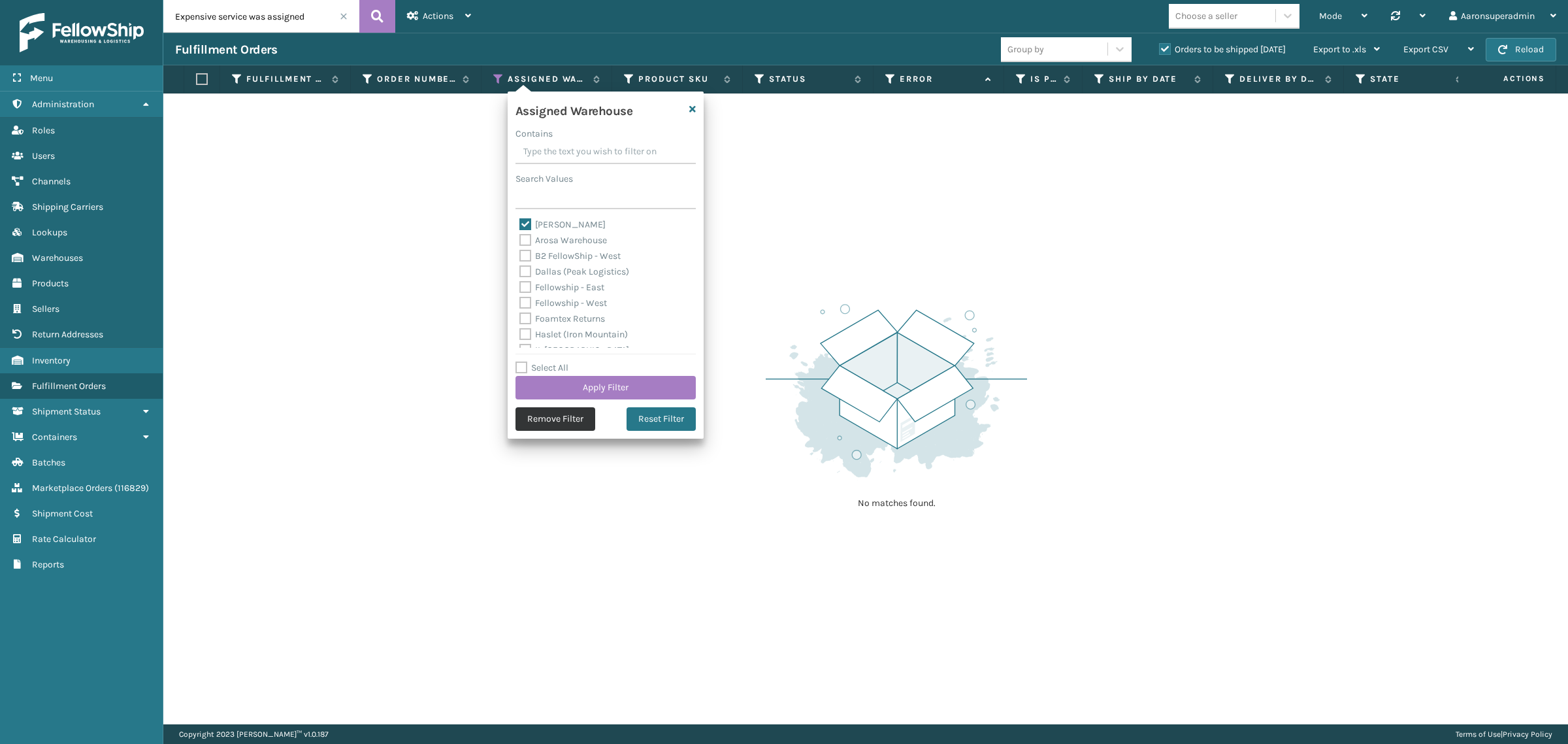
click at [561, 412] on button "Remove Filter" at bounding box center [555, 419] width 80 height 23
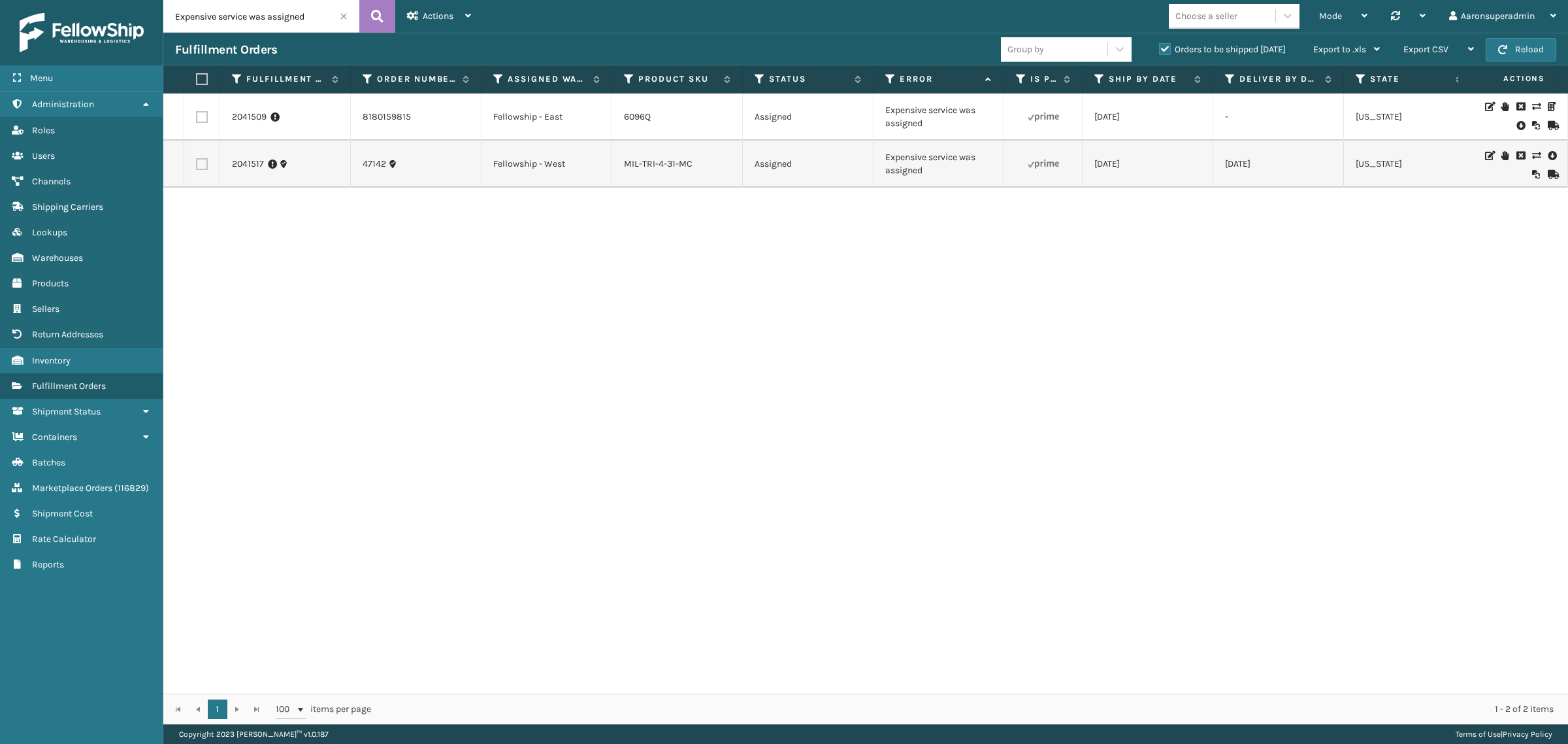
click at [343, 18] on span at bounding box center [343, 16] width 8 height 8
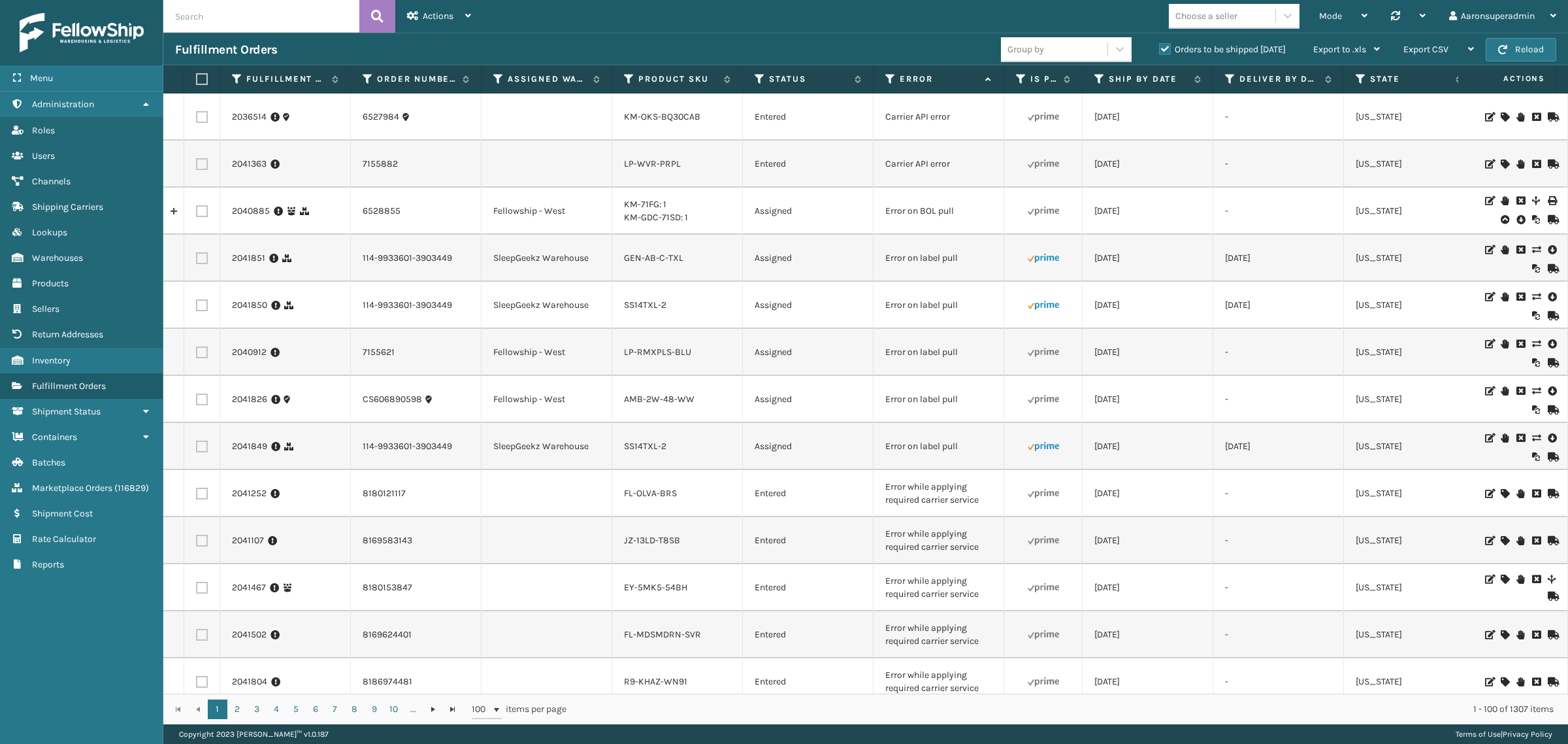
click at [203, 15] on input "text" at bounding box center [261, 16] width 196 height 33
paste input "5016881"
type input "5016881"
click at [368, 14] on button at bounding box center [377, 16] width 36 height 33
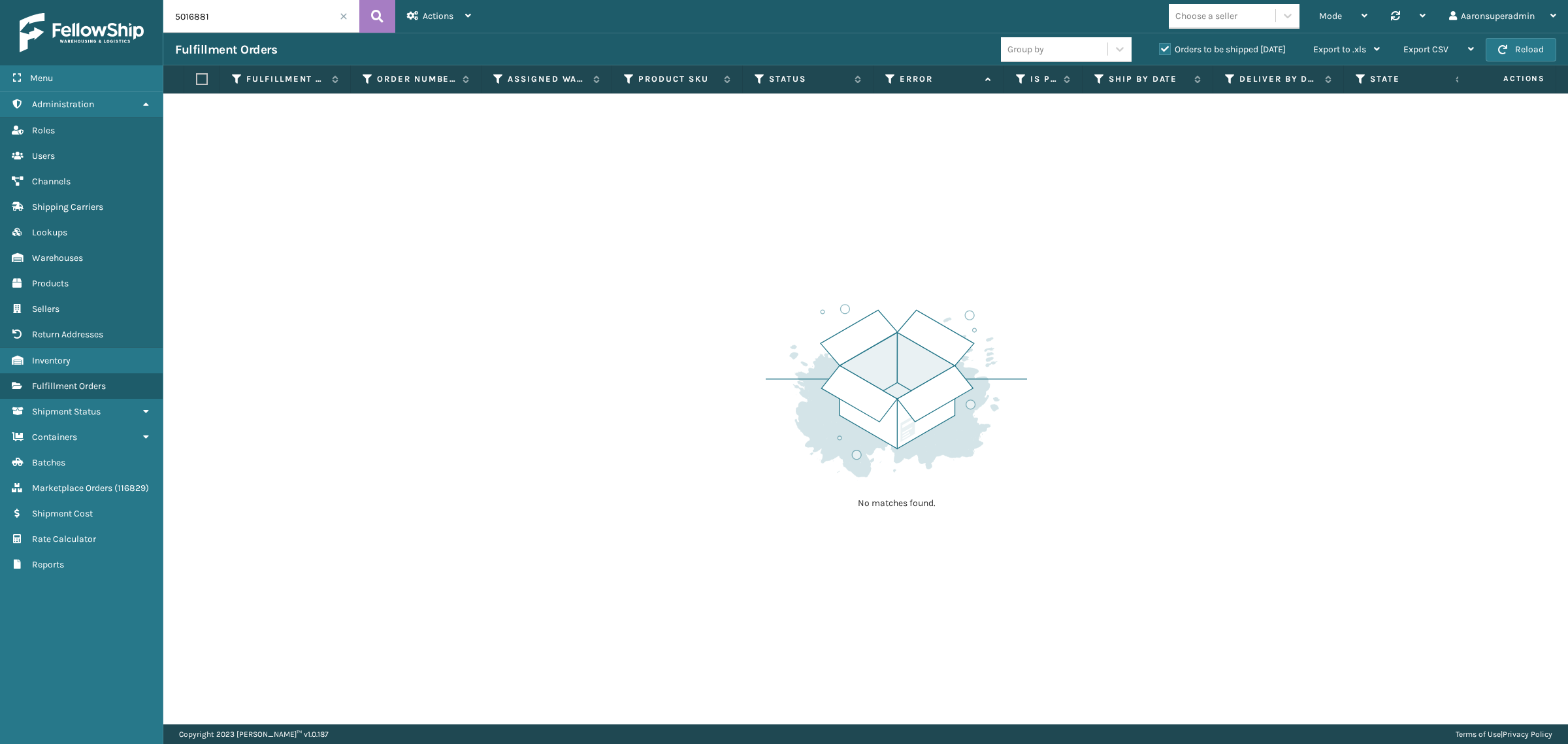
click at [1168, 47] on label "Orders to be shipped [DATE]" at bounding box center [1222, 50] width 127 height 11
click at [1160, 47] on input "Orders to be shipped [DATE]" at bounding box center [1159, 46] width 1 height 9
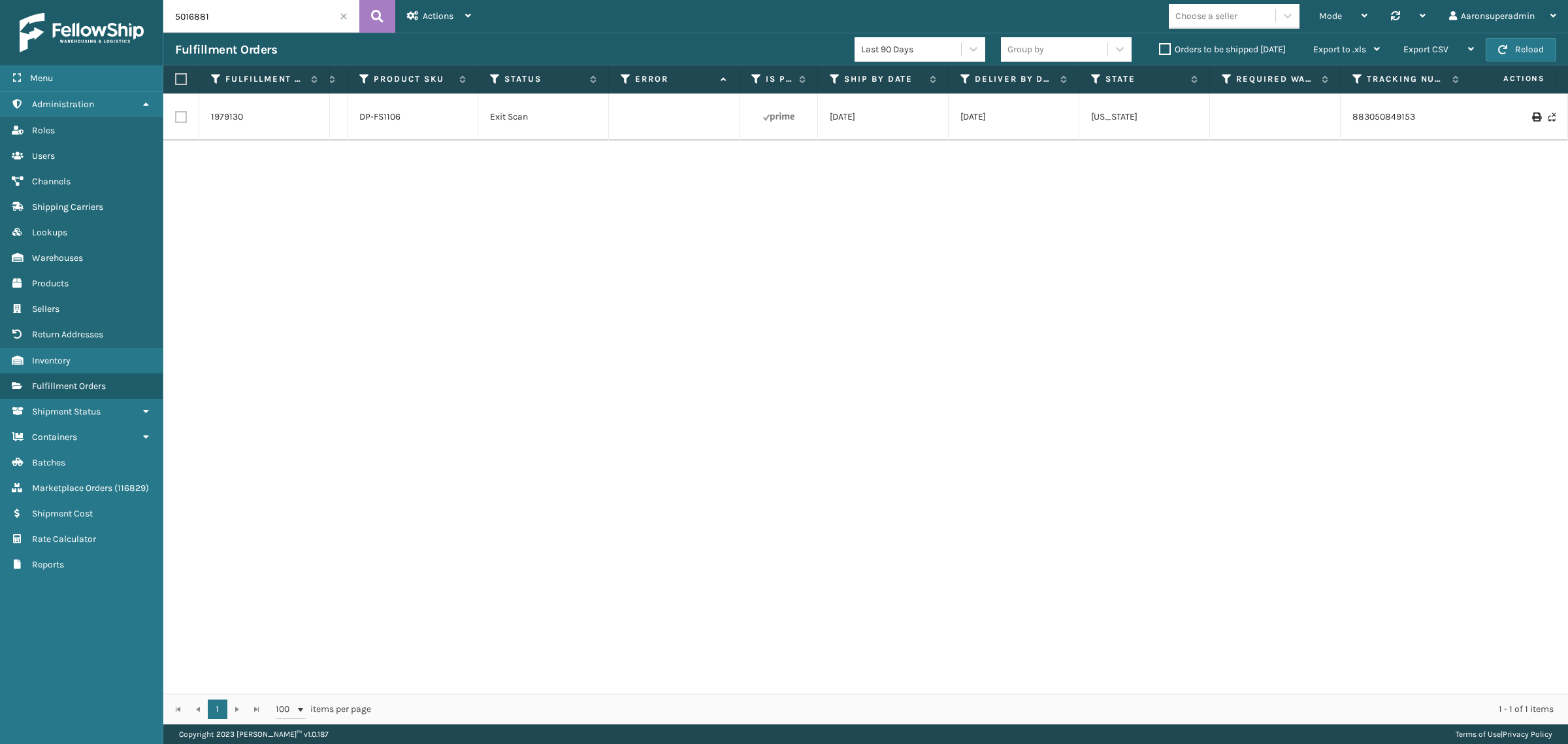
scroll to position [0, 266]
click at [1357, 120] on link "883050849153" at bounding box center [1382, 117] width 63 height 11
click at [227, 122] on link "1979130" at bounding box center [227, 117] width 32 height 13
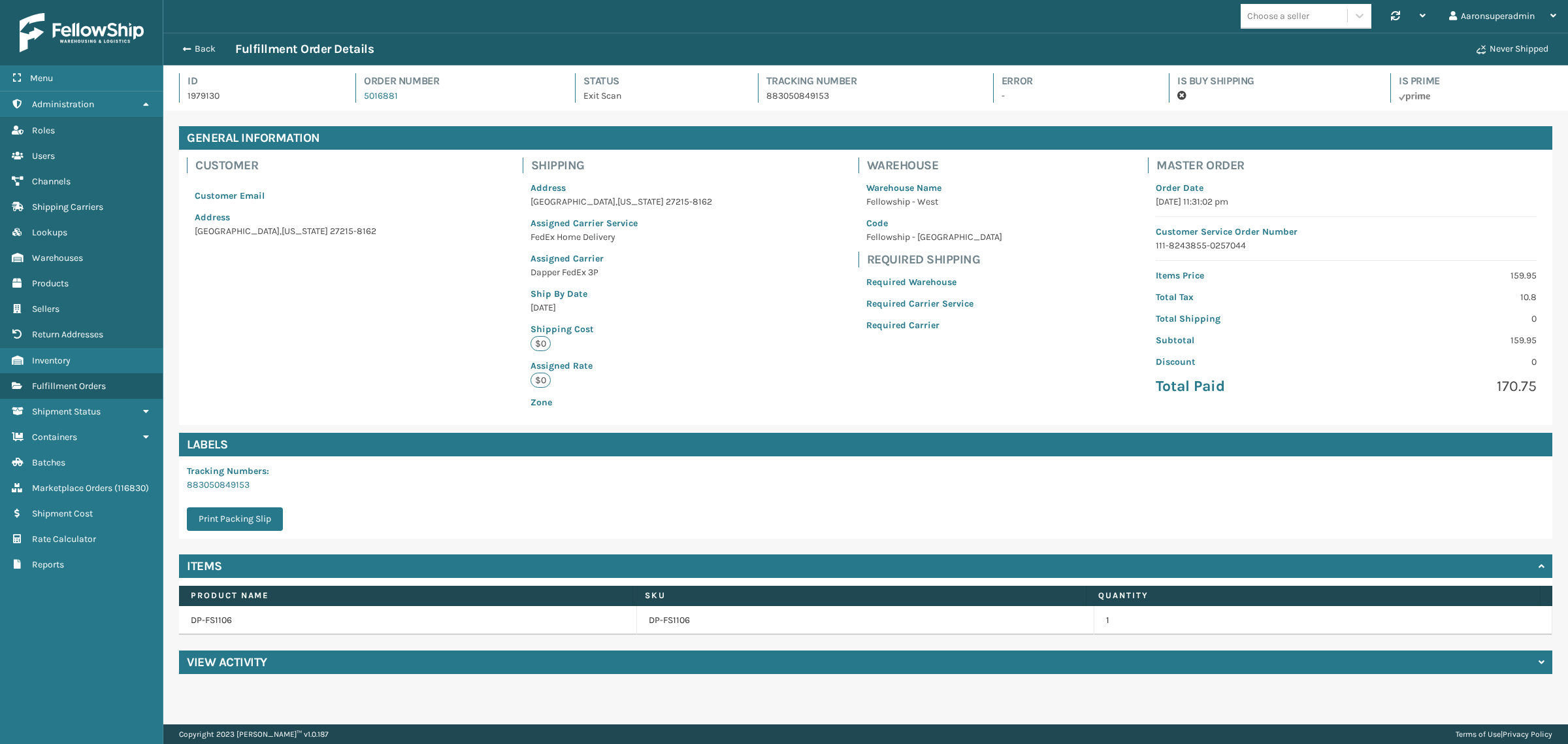
scroll to position [30, 1405]
click at [266, 670] on h4 "View Activity" at bounding box center [227, 663] width 80 height 16
click at [200, 54] on button "Back" at bounding box center [205, 49] width 60 height 12
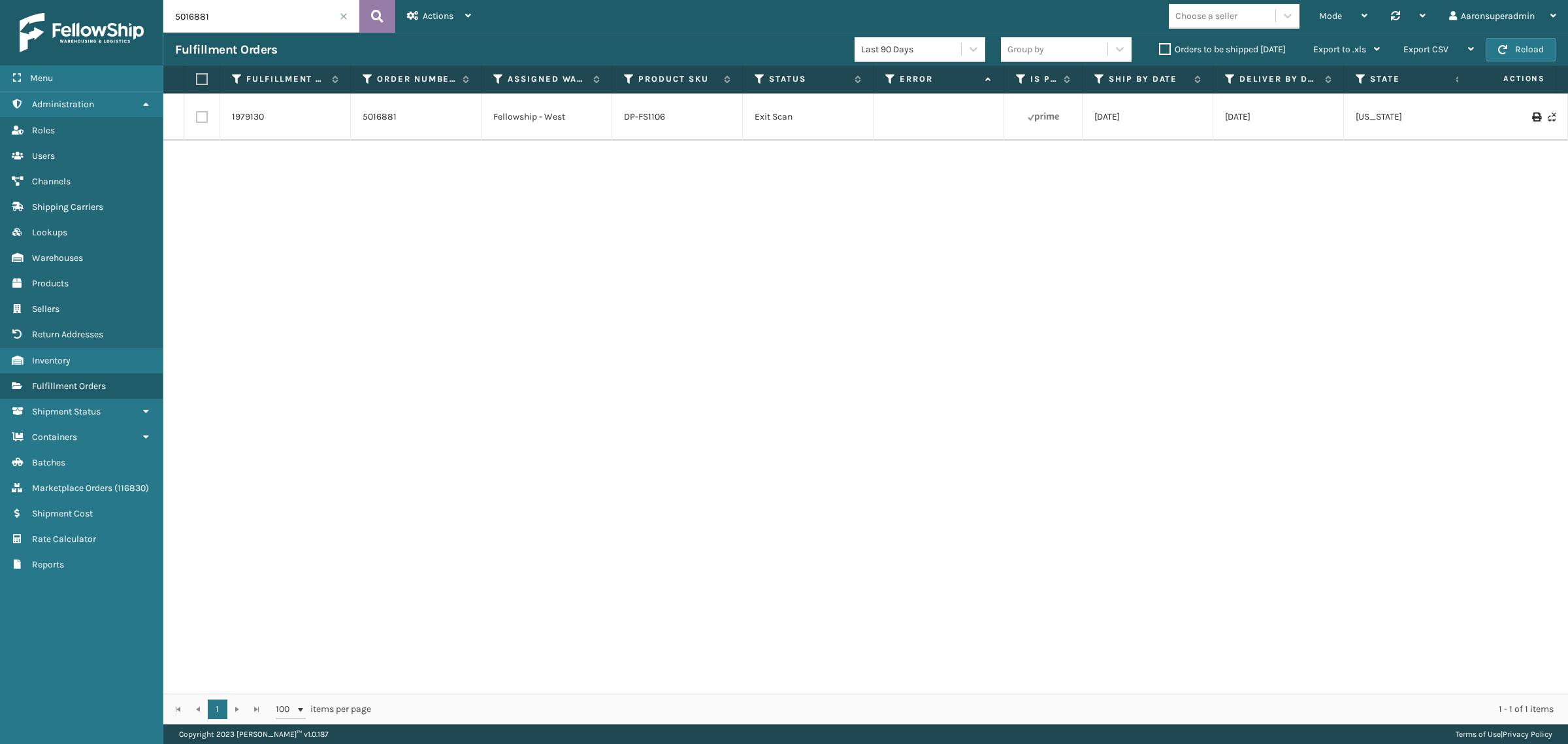
click at [371, 18] on icon at bounding box center [377, 16] width 13 height 20
click at [1200, 51] on label "Orders to be shipped [DATE]" at bounding box center [1222, 50] width 127 height 11
click at [1160, 50] on input "Orders to be shipped [DATE]" at bounding box center [1159, 46] width 1 height 9
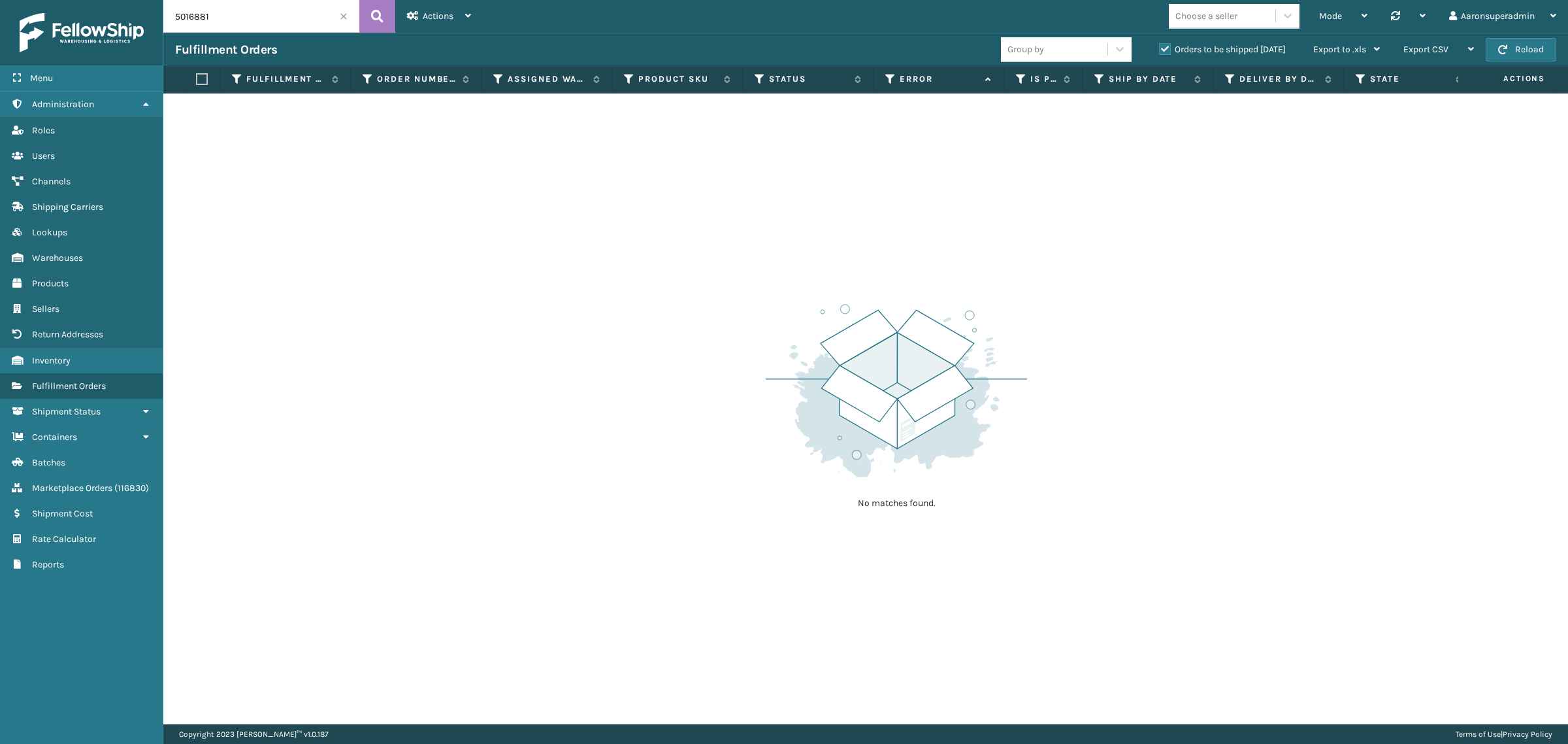
click at [346, 14] on span at bounding box center [343, 16] width 8 height 8
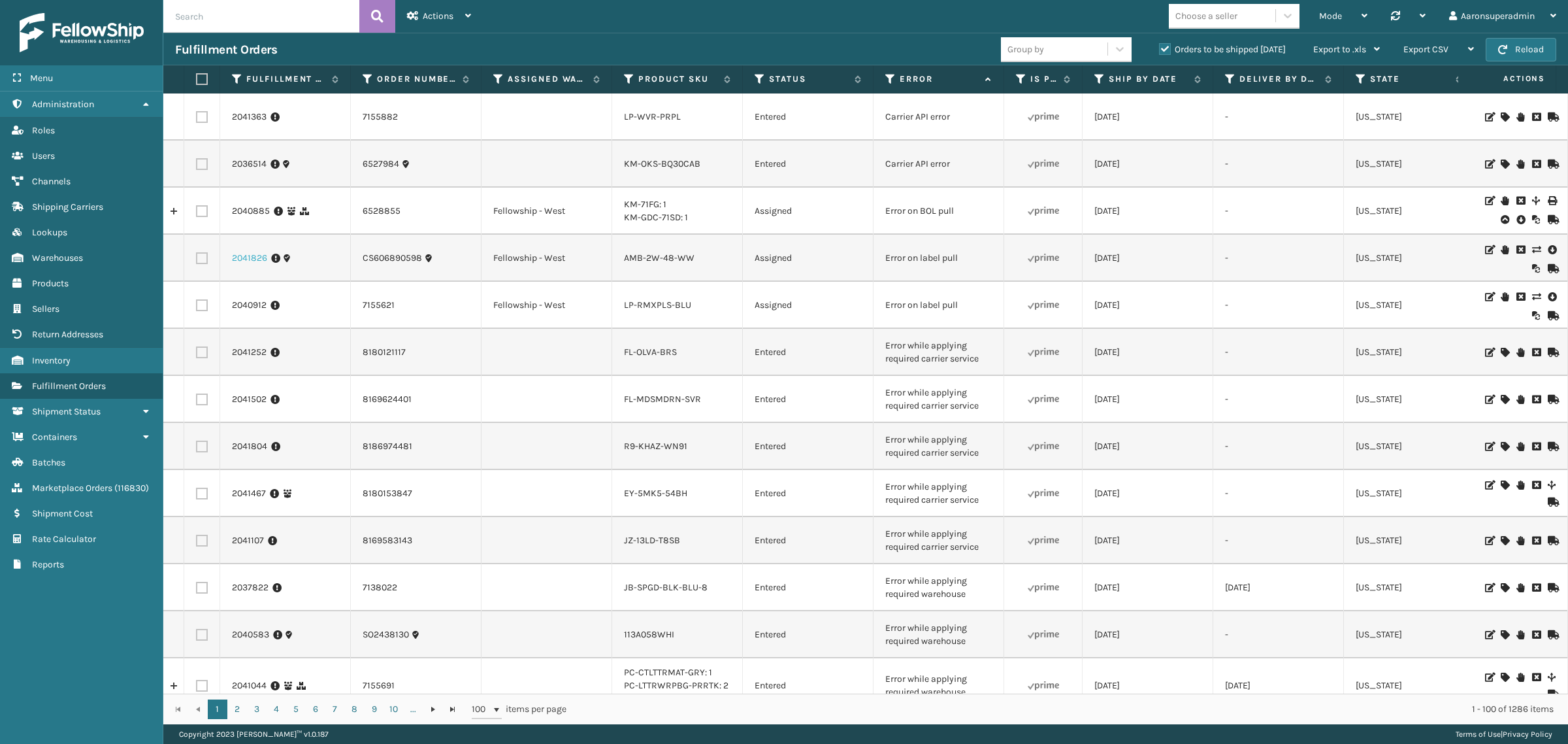
click at [259, 256] on link "2041826" at bounding box center [250, 258] width 35 height 13
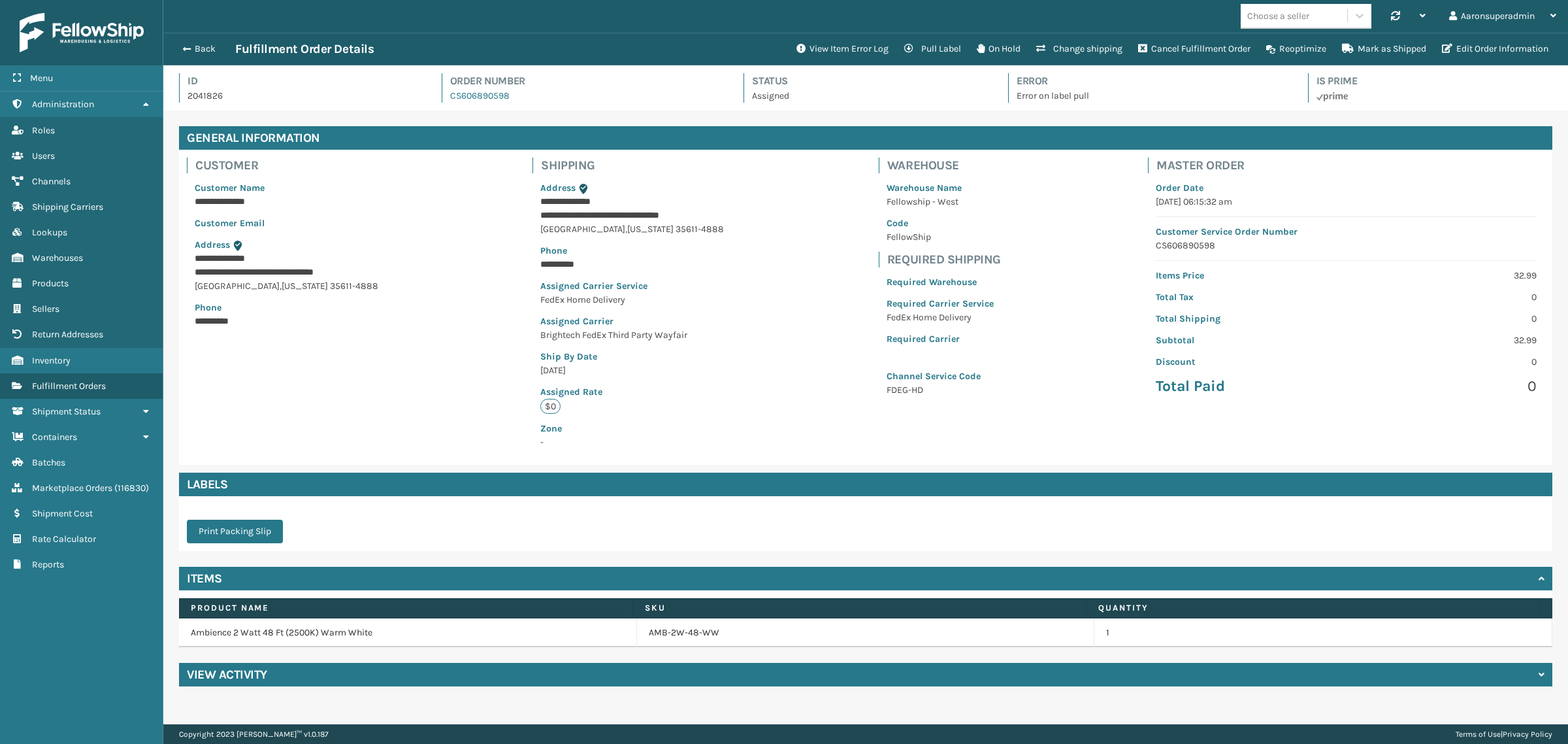
scroll to position [30, 1405]
click at [818, 46] on button "View Item Error Log" at bounding box center [843, 49] width 108 height 26
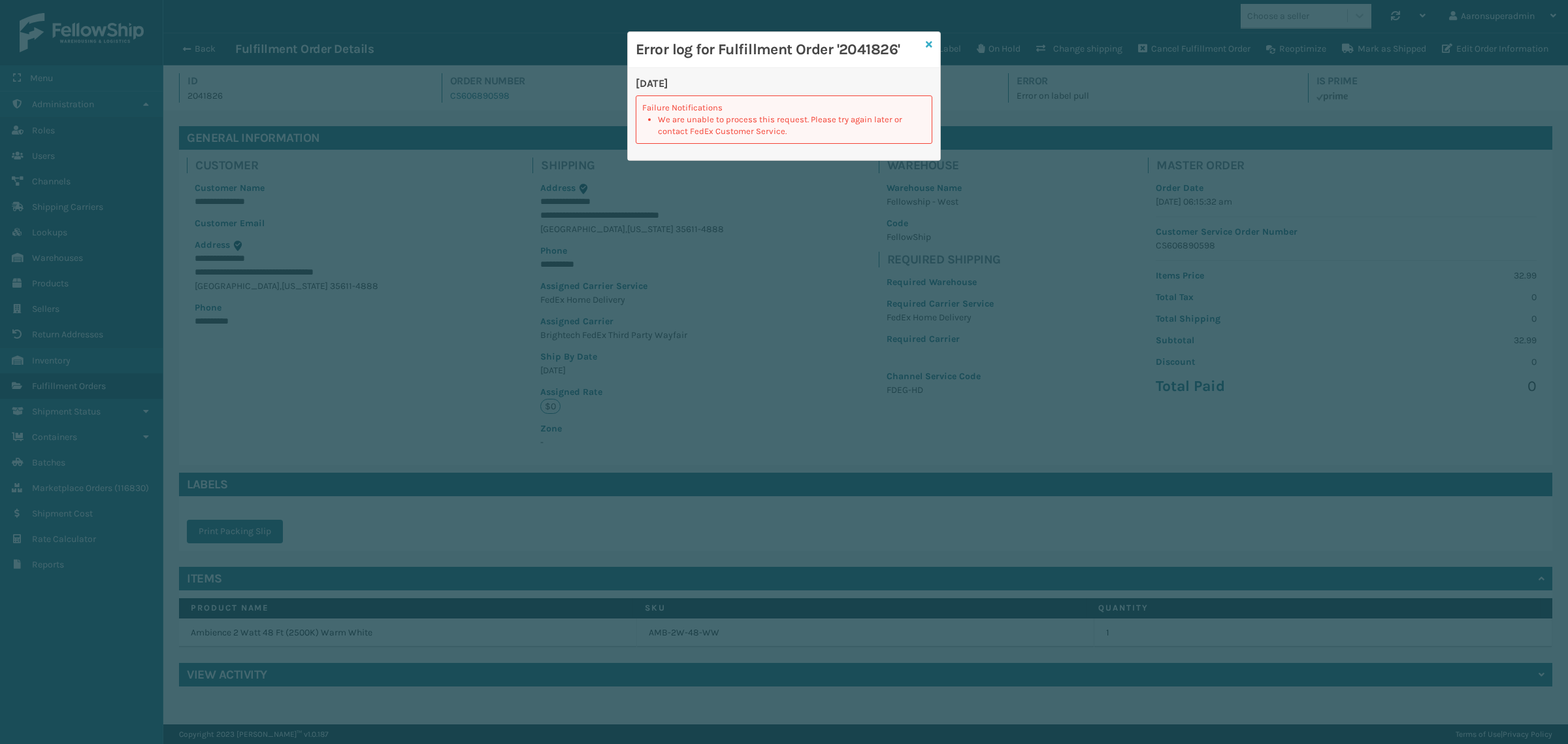
click at [928, 43] on icon at bounding box center [928, 44] width 6 height 9
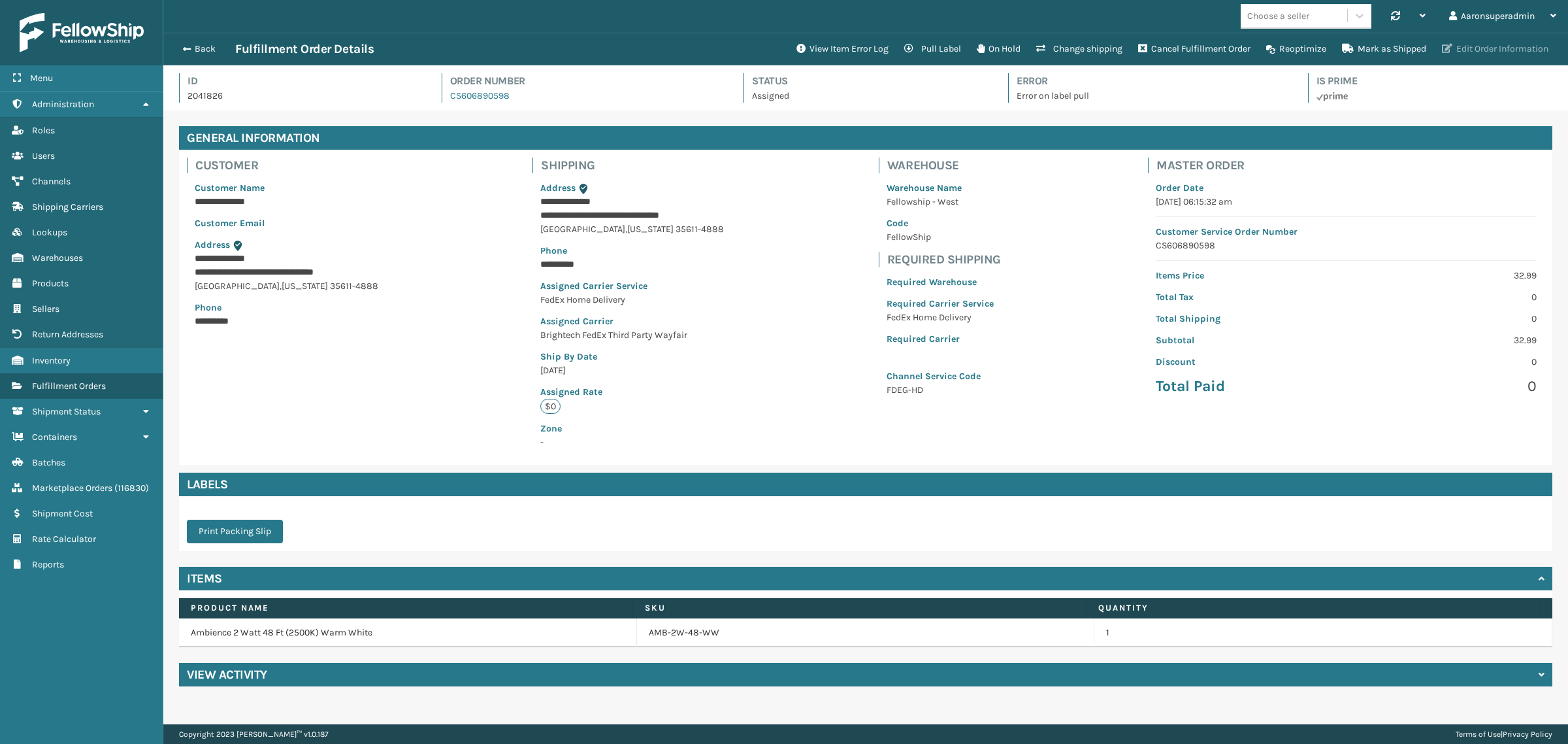
click at [1460, 55] on button "Edit Order Information" at bounding box center [1495, 49] width 123 height 26
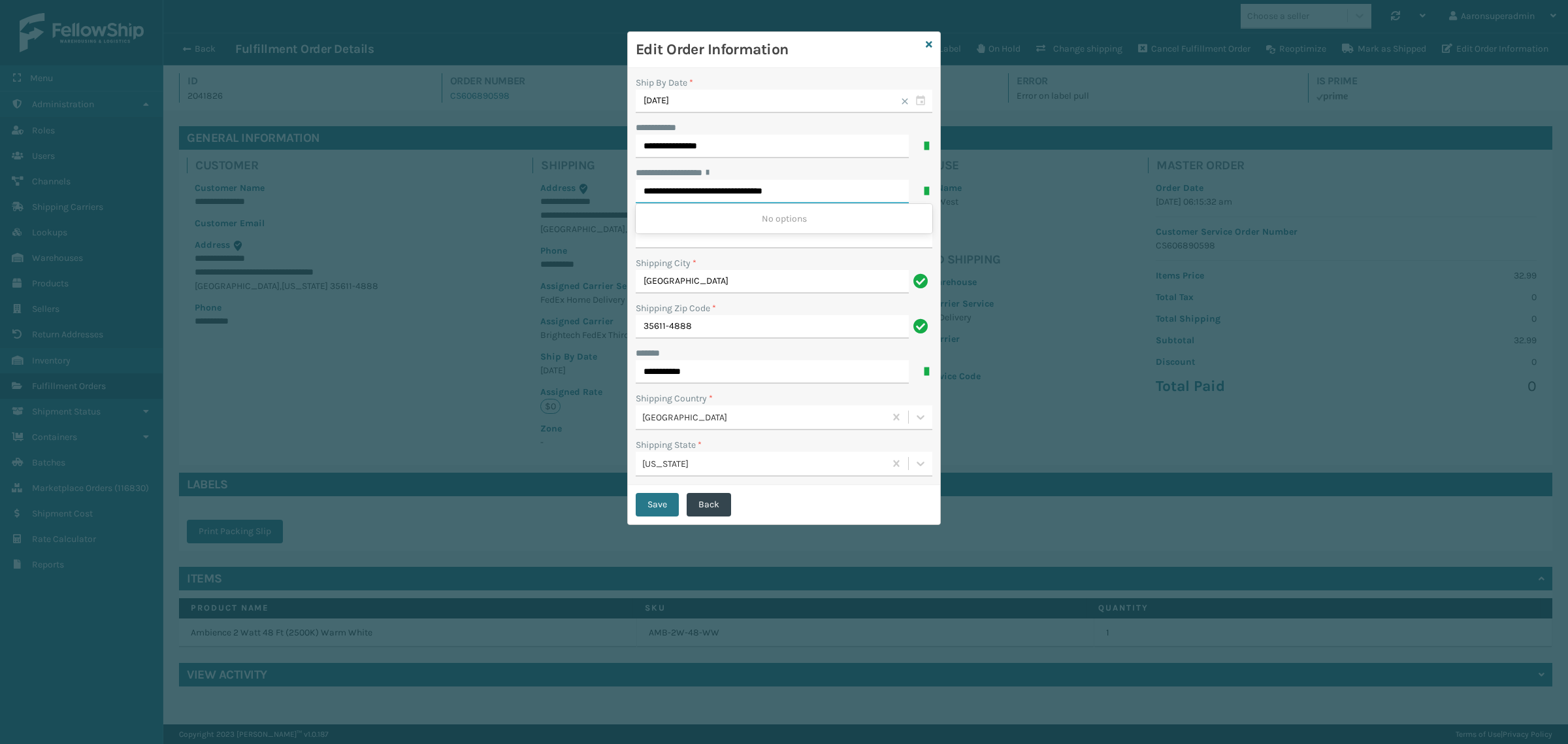
drag, startPoint x: 773, startPoint y: 195, endPoint x: 830, endPoint y: 194, distance: 57.0
click at [827, 194] on input "**********" at bounding box center [773, 191] width 273 height 23
type input "**********"
click at [700, 245] on input "**********" at bounding box center [784, 236] width 297 height 23
paste input "********"
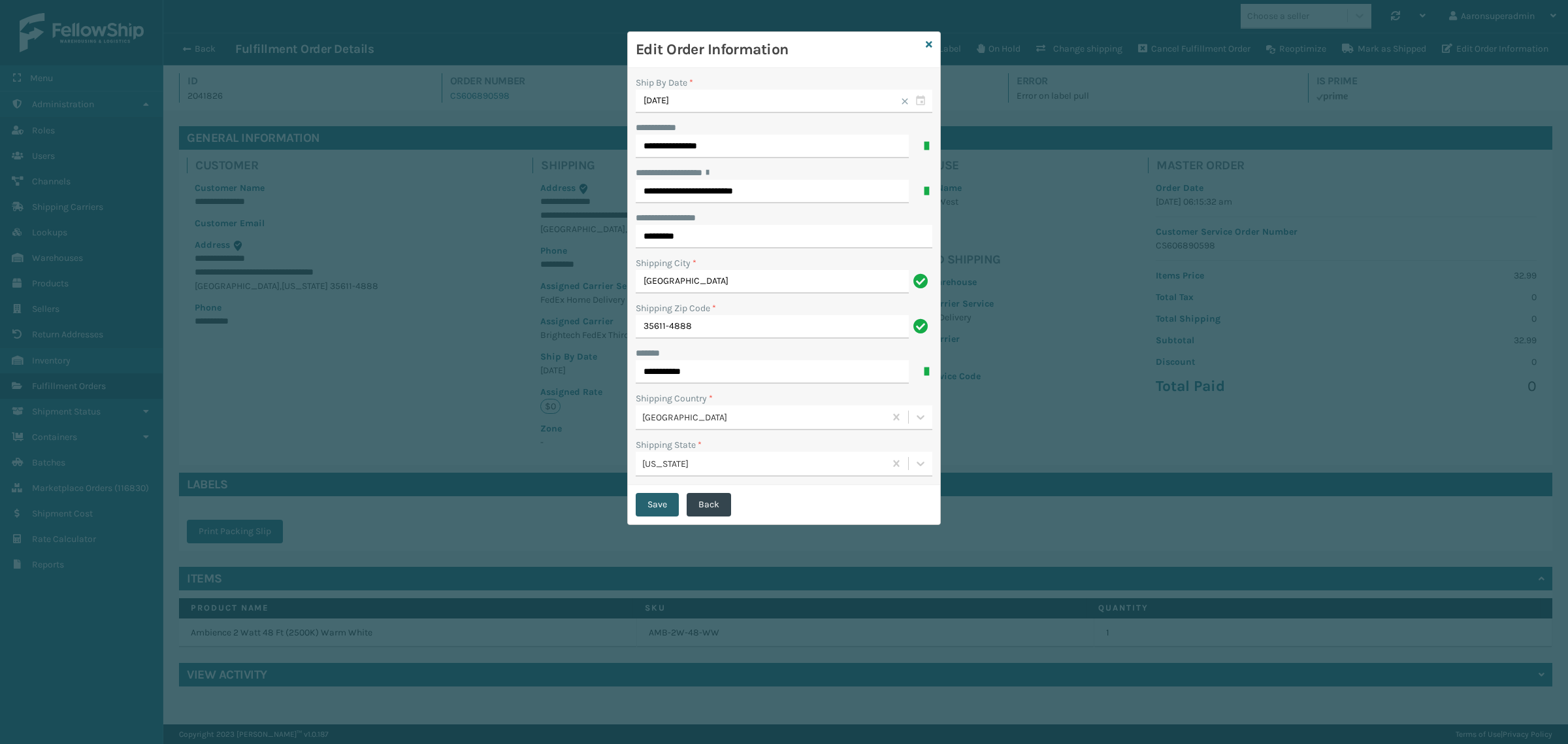
type input "********"
click at [661, 508] on button "Save" at bounding box center [657, 505] width 43 height 23
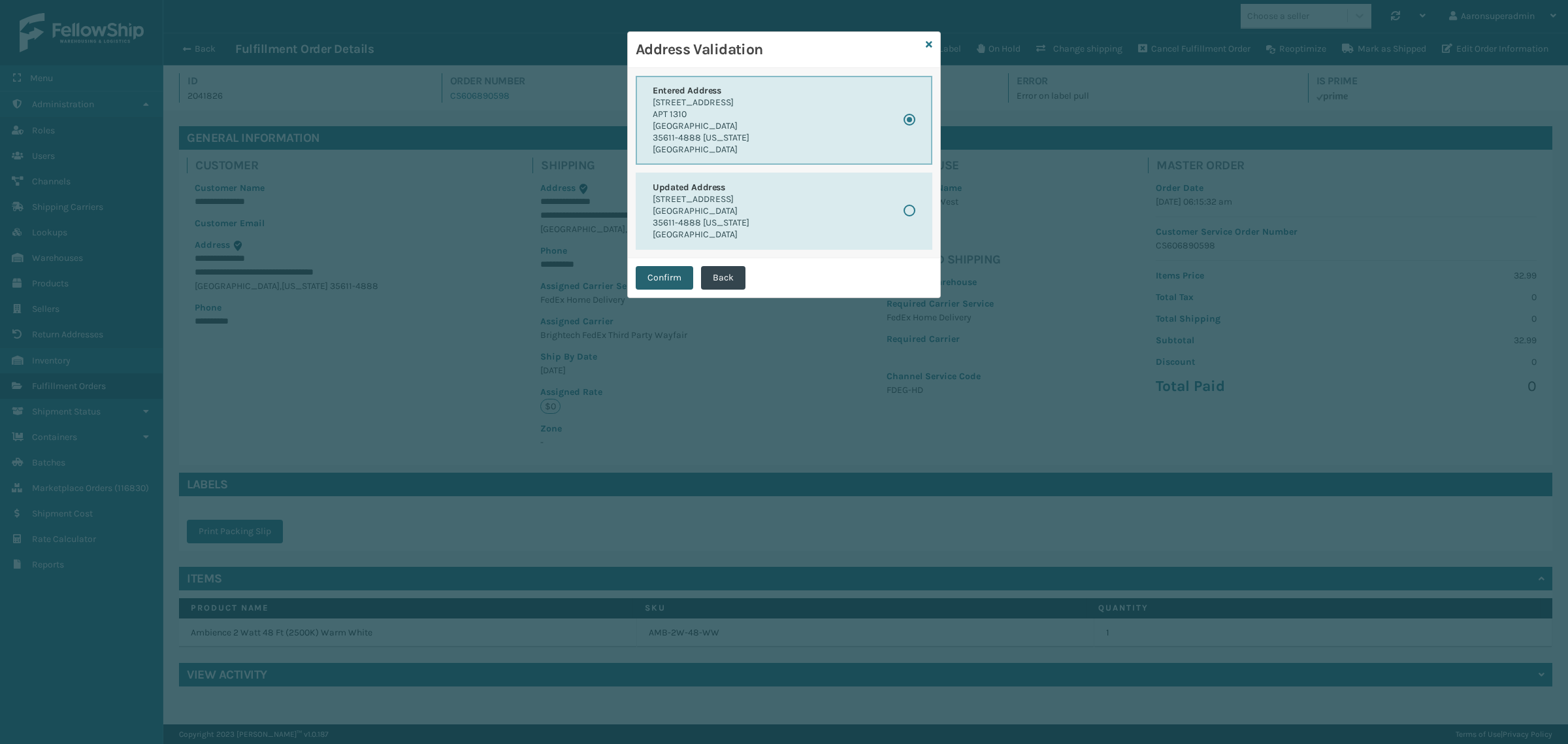
click at [657, 279] on button "Confirm" at bounding box center [664, 277] width 57 height 23
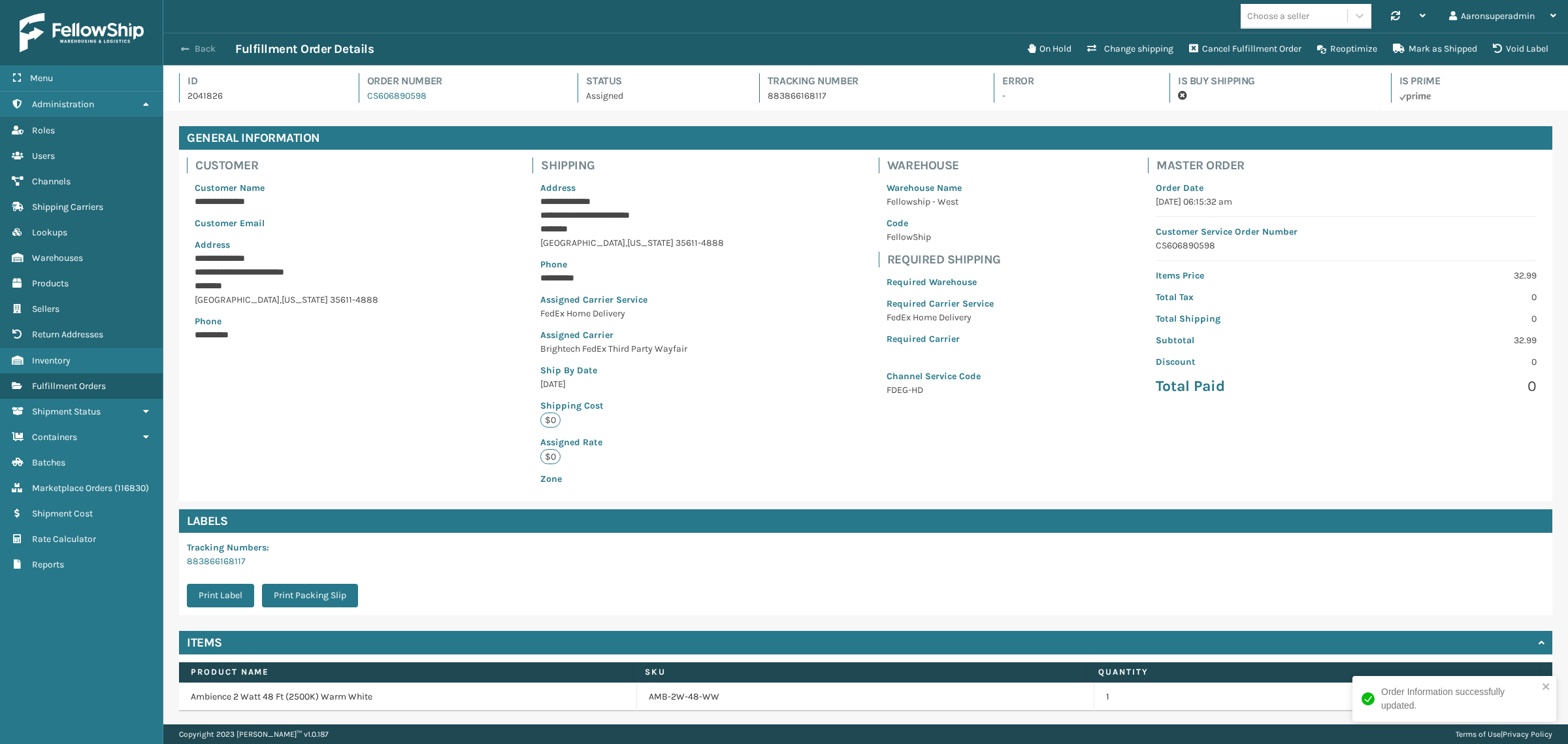
click at [193, 47] on button "Back" at bounding box center [205, 49] width 60 height 12
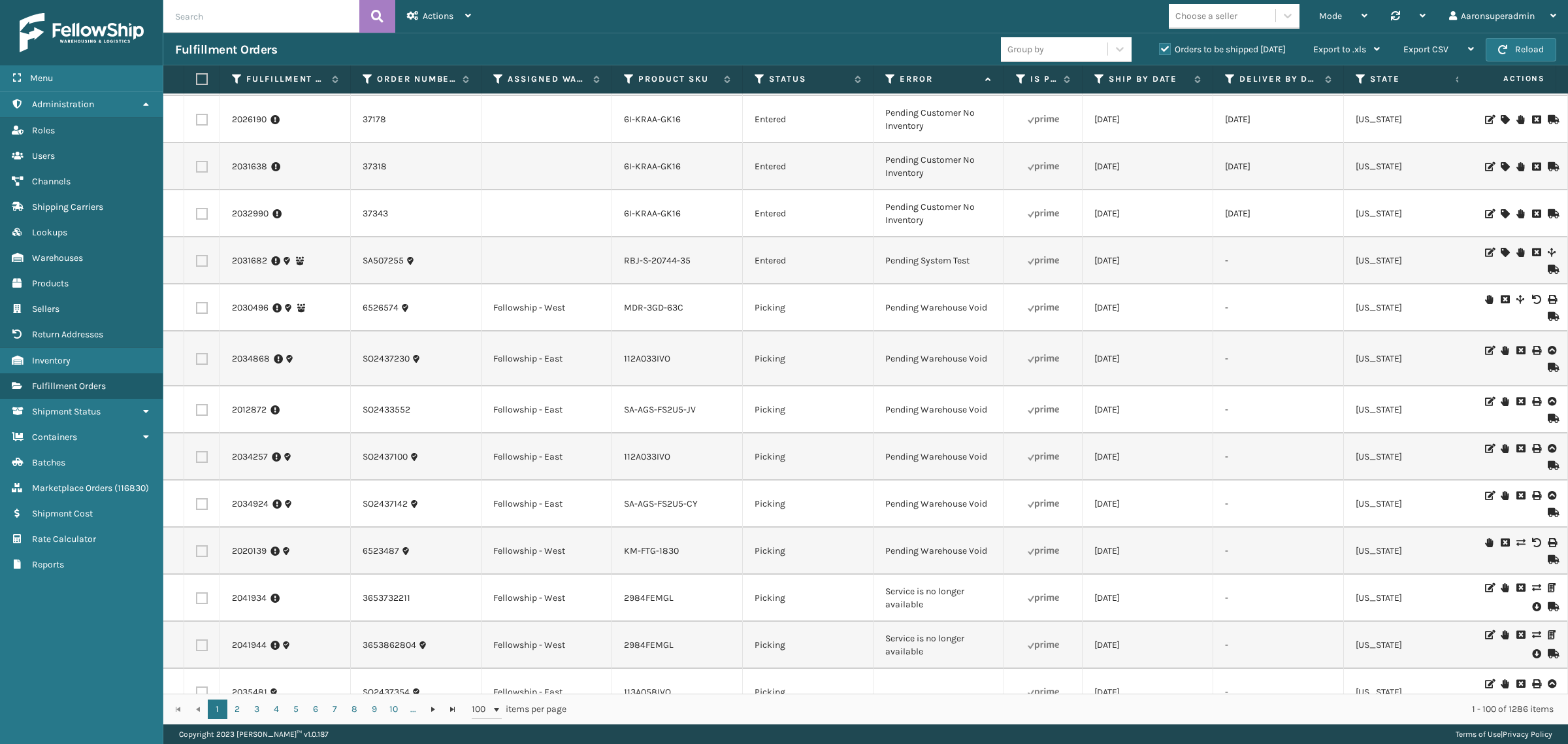
scroll to position [2479, 0]
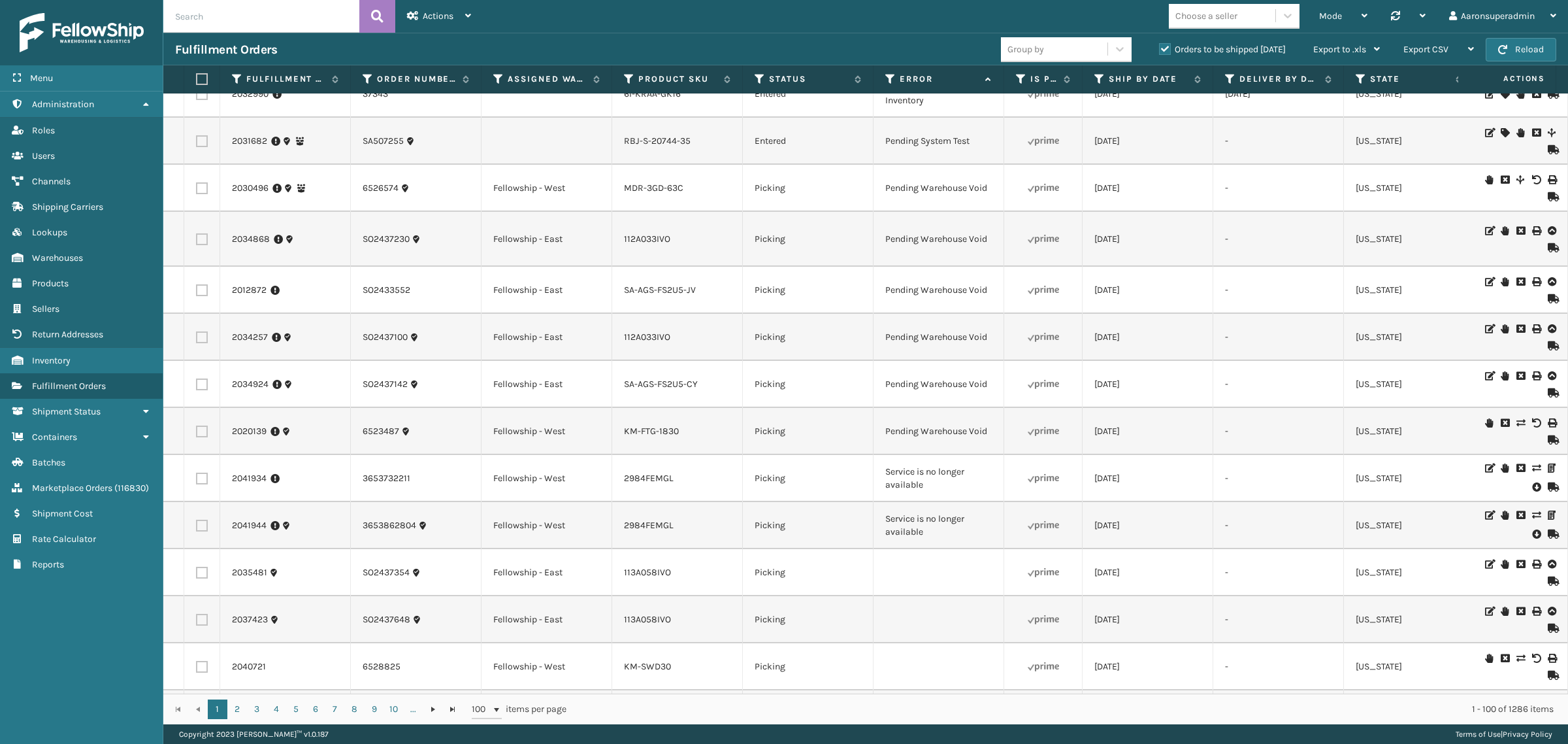
click at [200, 519] on label at bounding box center [202, 525] width 12 height 12
click at [197, 519] on input "checkbox" at bounding box center [196, 524] width 1 height 9
checkbox input "true"
click at [203, 473] on label at bounding box center [202, 478] width 12 height 12
click at [197, 473] on input "checkbox" at bounding box center [196, 477] width 1 height 9
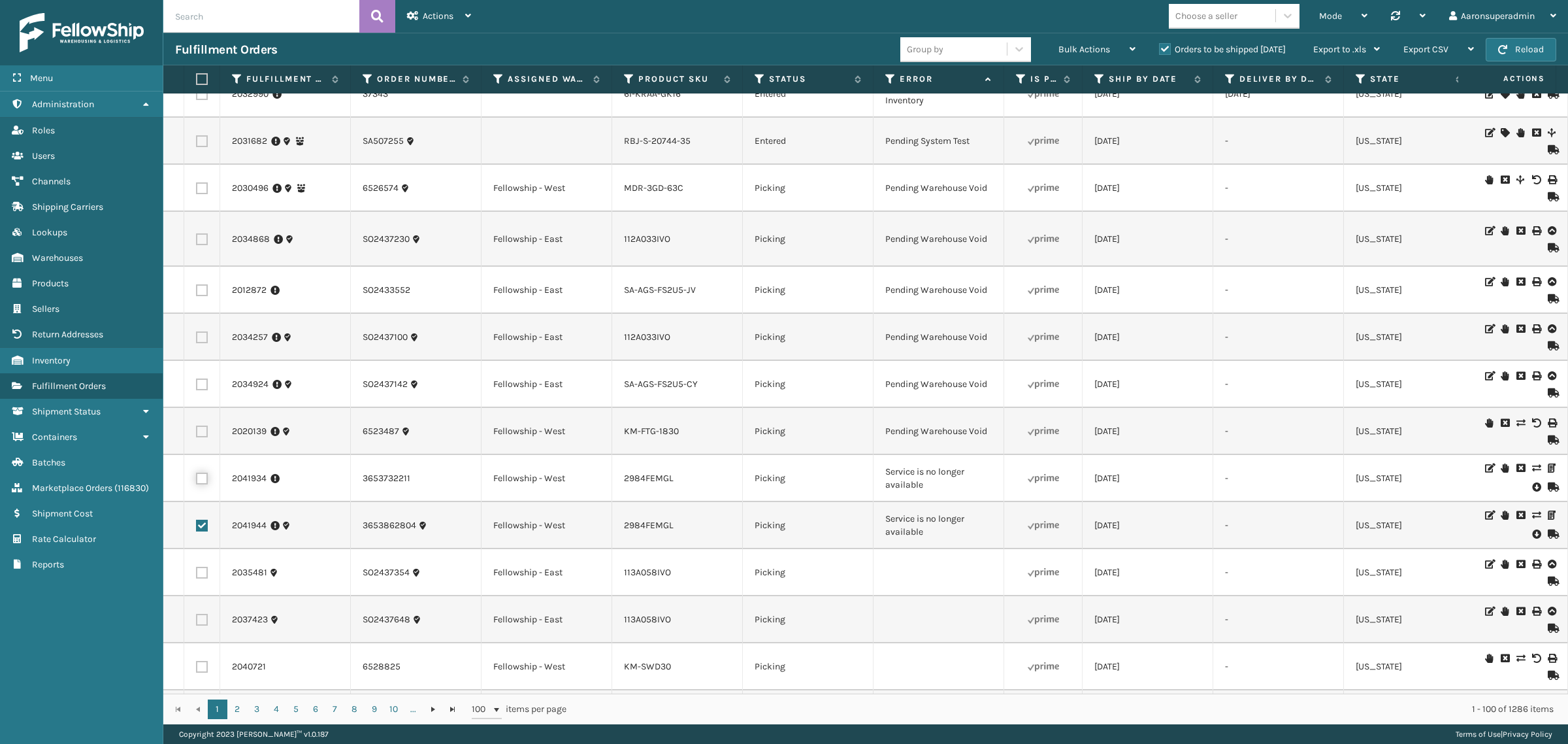
checkbox input "true"
click at [1066, 38] on div "Bulk Actions" at bounding box center [1097, 50] width 77 height 33
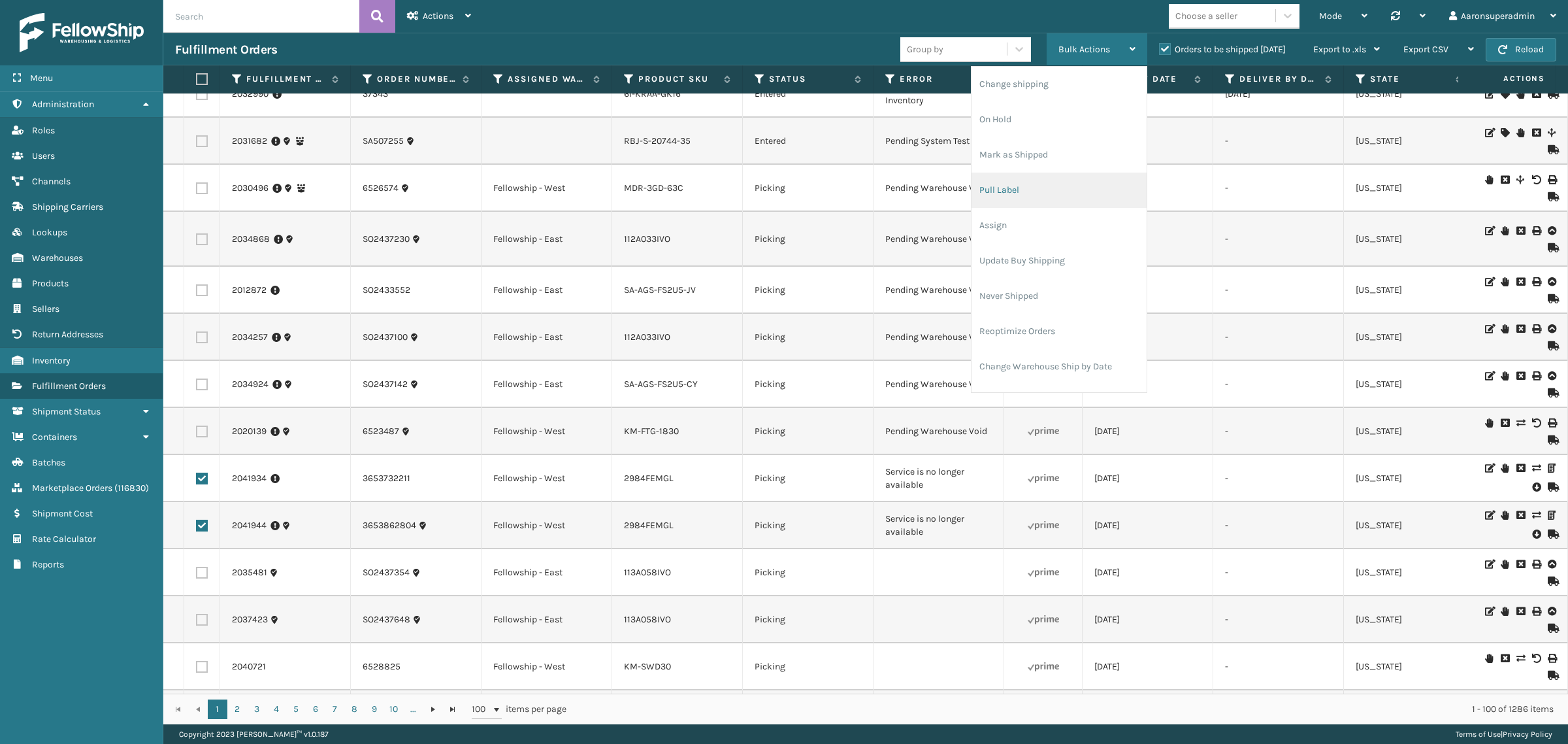
click at [1004, 198] on li "Pull Label" at bounding box center [1059, 191] width 175 height 35
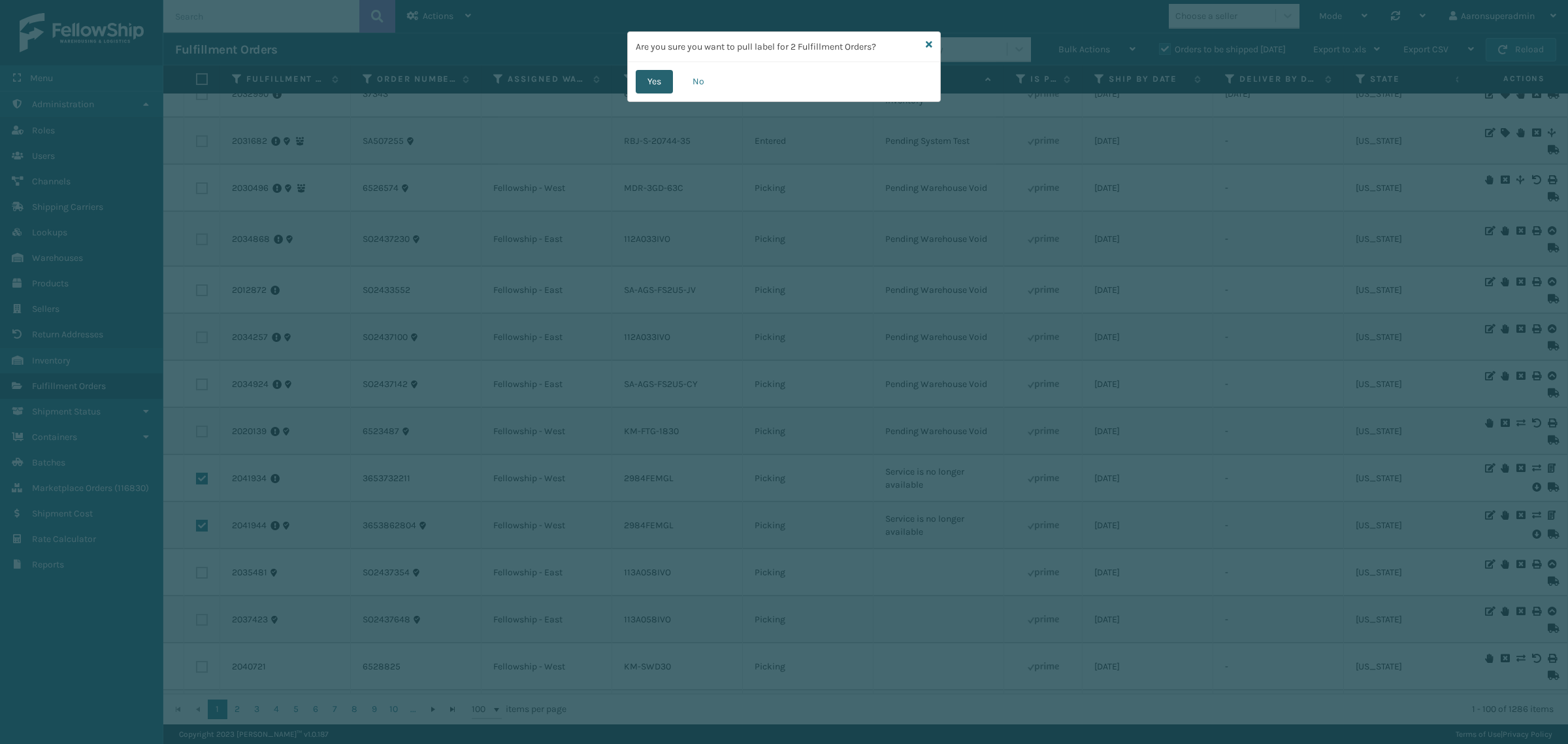
click at [638, 86] on button "Yes" at bounding box center [654, 81] width 38 height 23
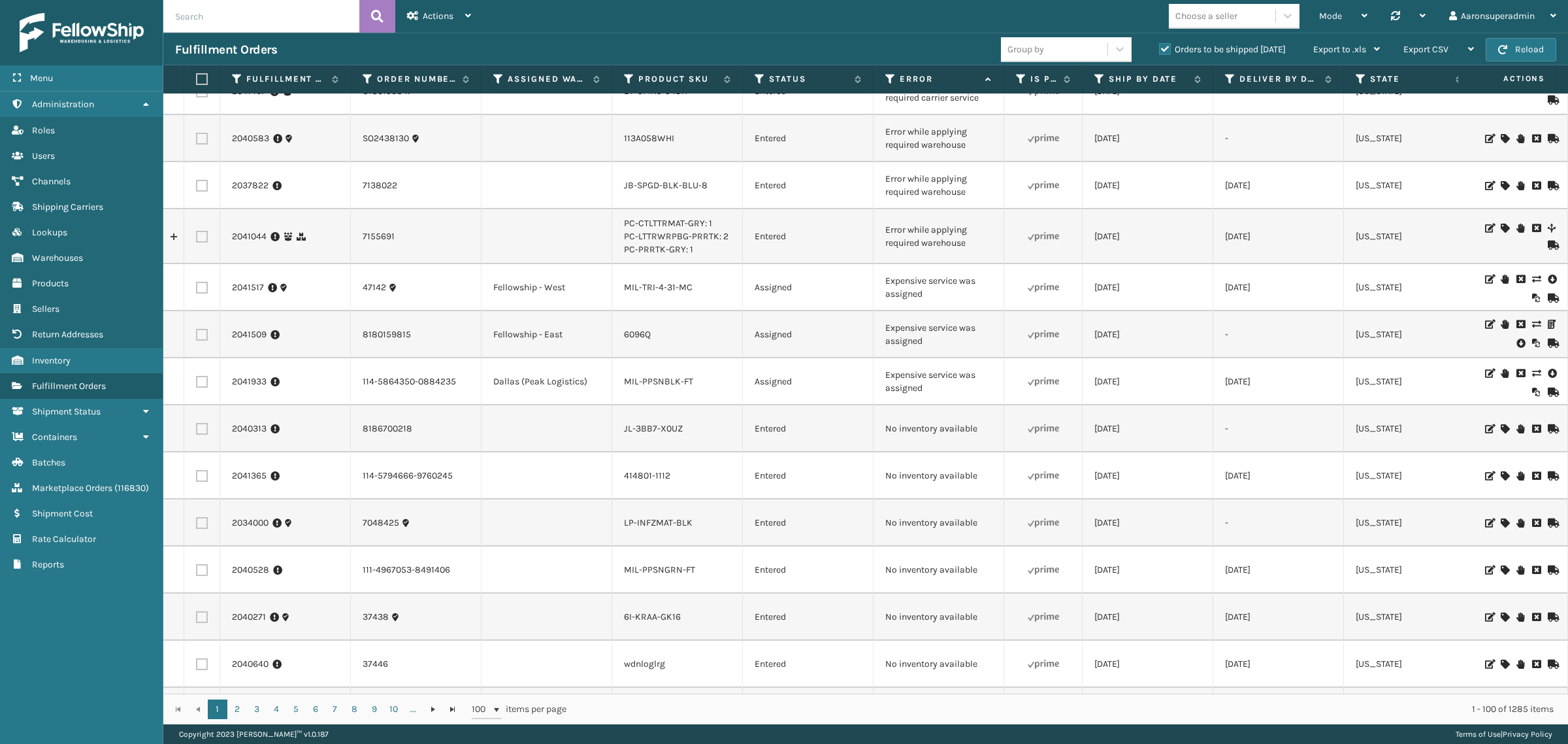
scroll to position [409, 0]
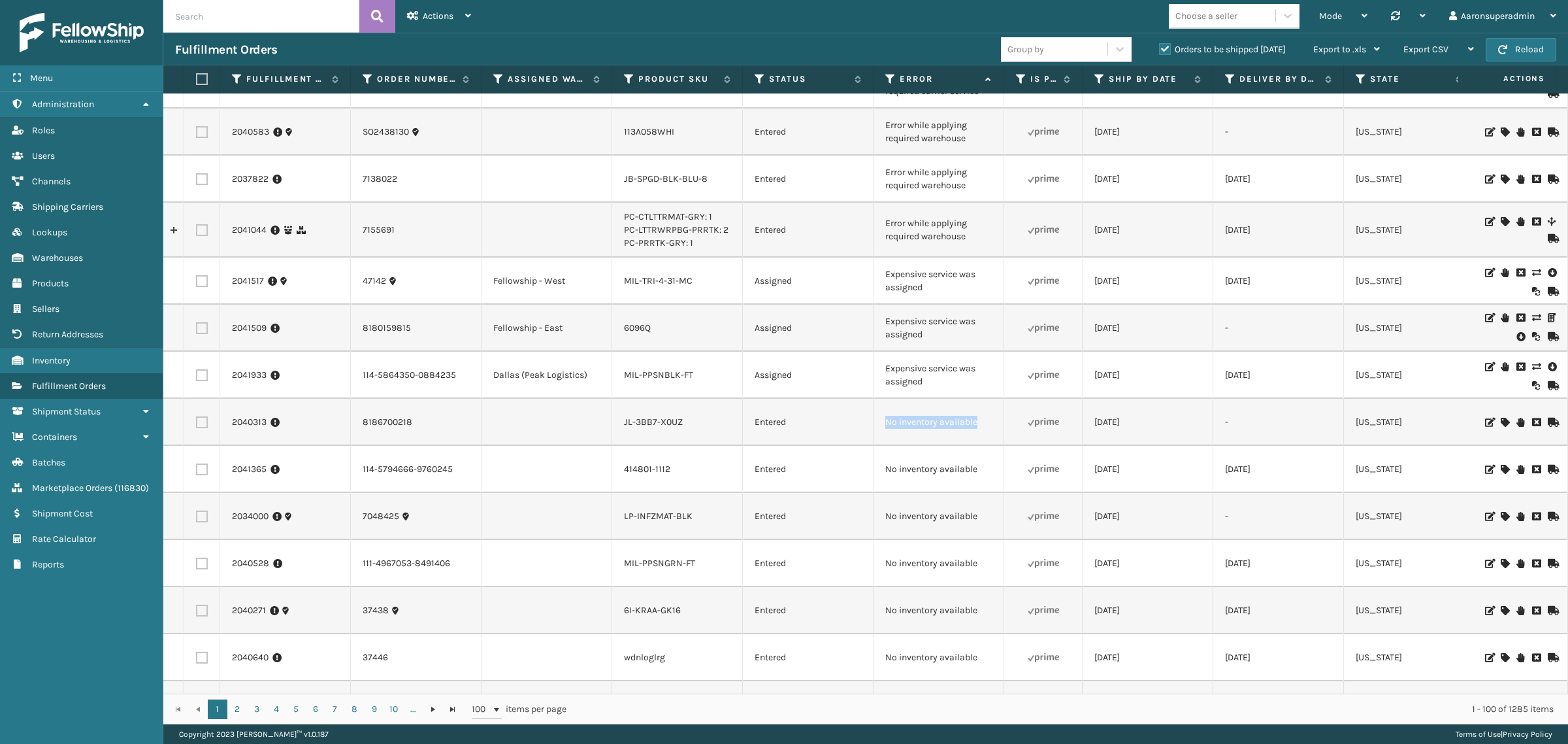
drag, startPoint x: 994, startPoint y: 430, endPoint x: 874, endPoint y: 423, distance: 120.2
copy tr "No inventory available"
drag, startPoint x: 200, startPoint y: 33, endPoint x: 209, endPoint y: 25, distance: 12.0
click at [203, 30] on div "Actions Settings Remove All Filters Track Fulfillment Order Export Labels Bulk …" at bounding box center [866, 362] width 1405 height 724
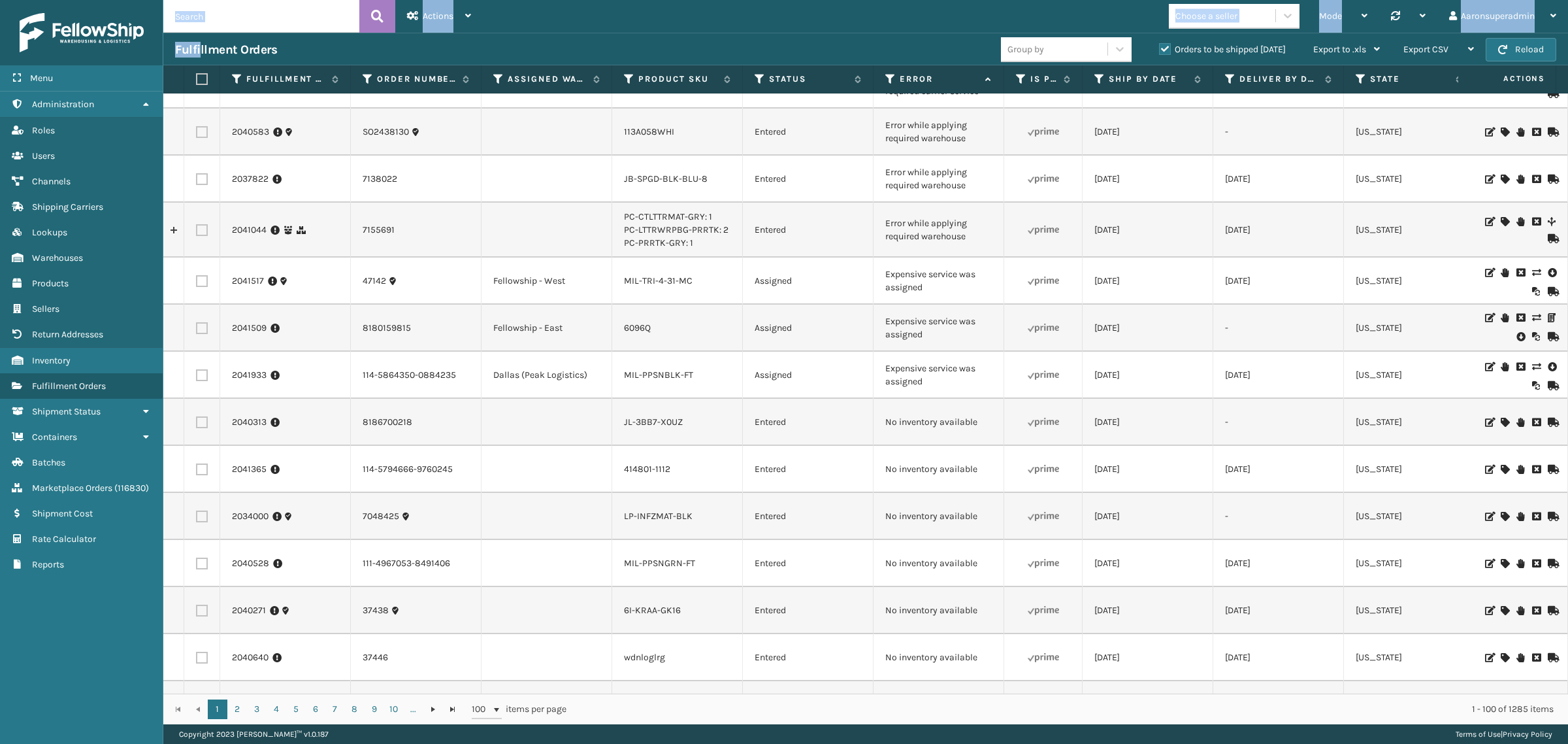
click at [210, 25] on input "text" at bounding box center [261, 16] width 196 height 33
paste input "No inventory available"
click at [371, 23] on icon at bounding box center [377, 16] width 13 height 20
type input "No inventory available"
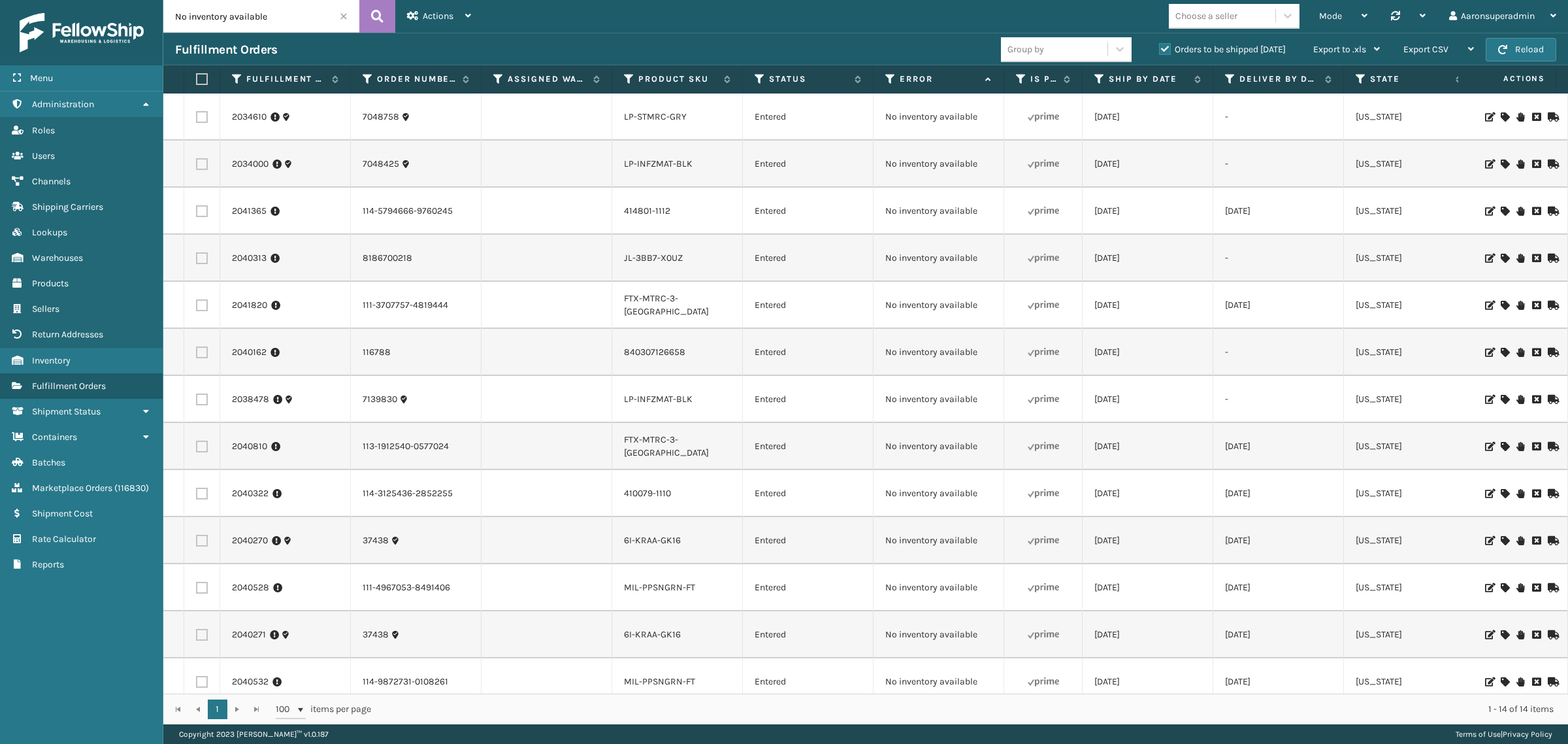
click at [1501, 213] on icon at bounding box center [1504, 211] width 8 height 9
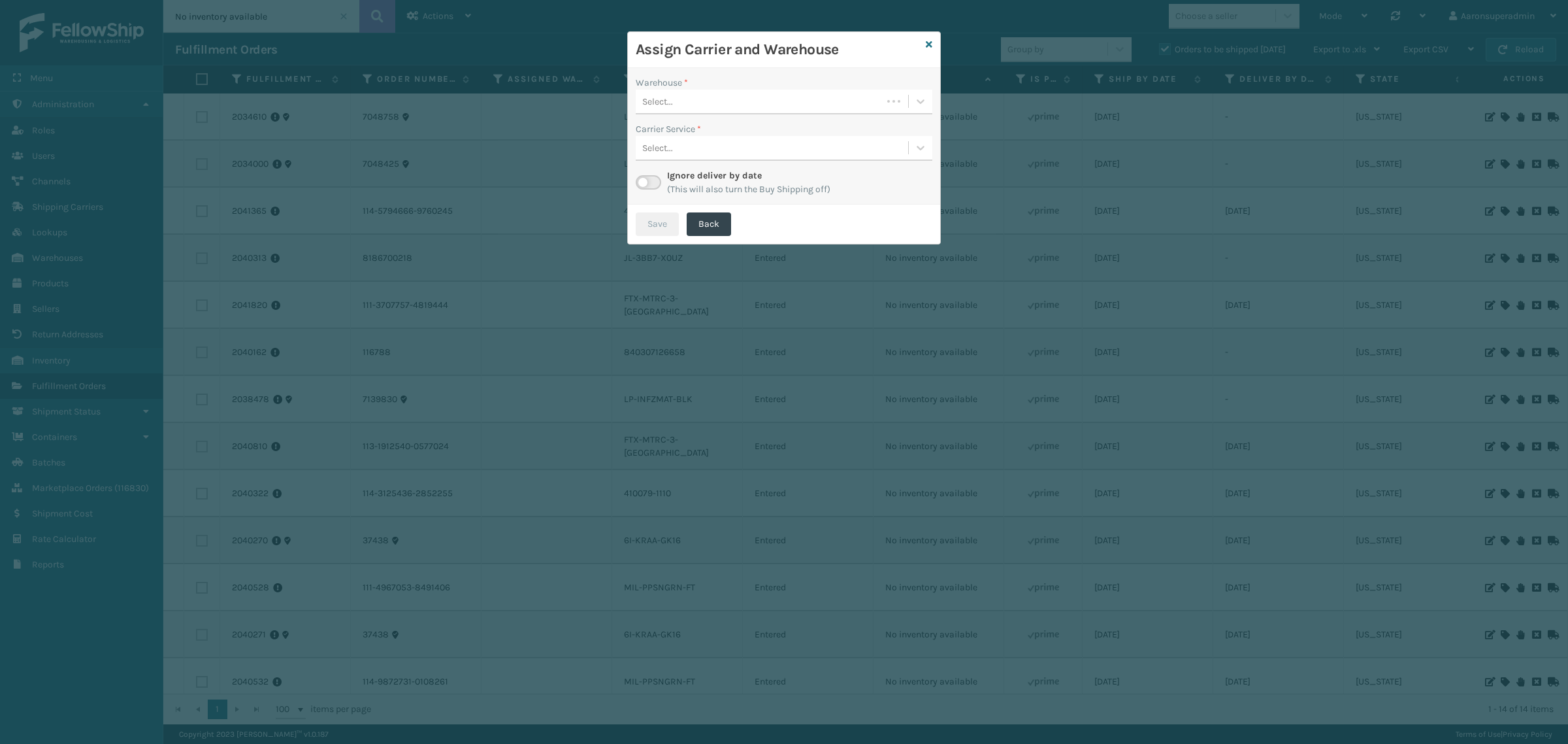
click at [676, 101] on div "Select..." at bounding box center [759, 101] width 246 height 21
click at [725, 140] on div "Fellowship - West" at bounding box center [784, 135] width 297 height 24
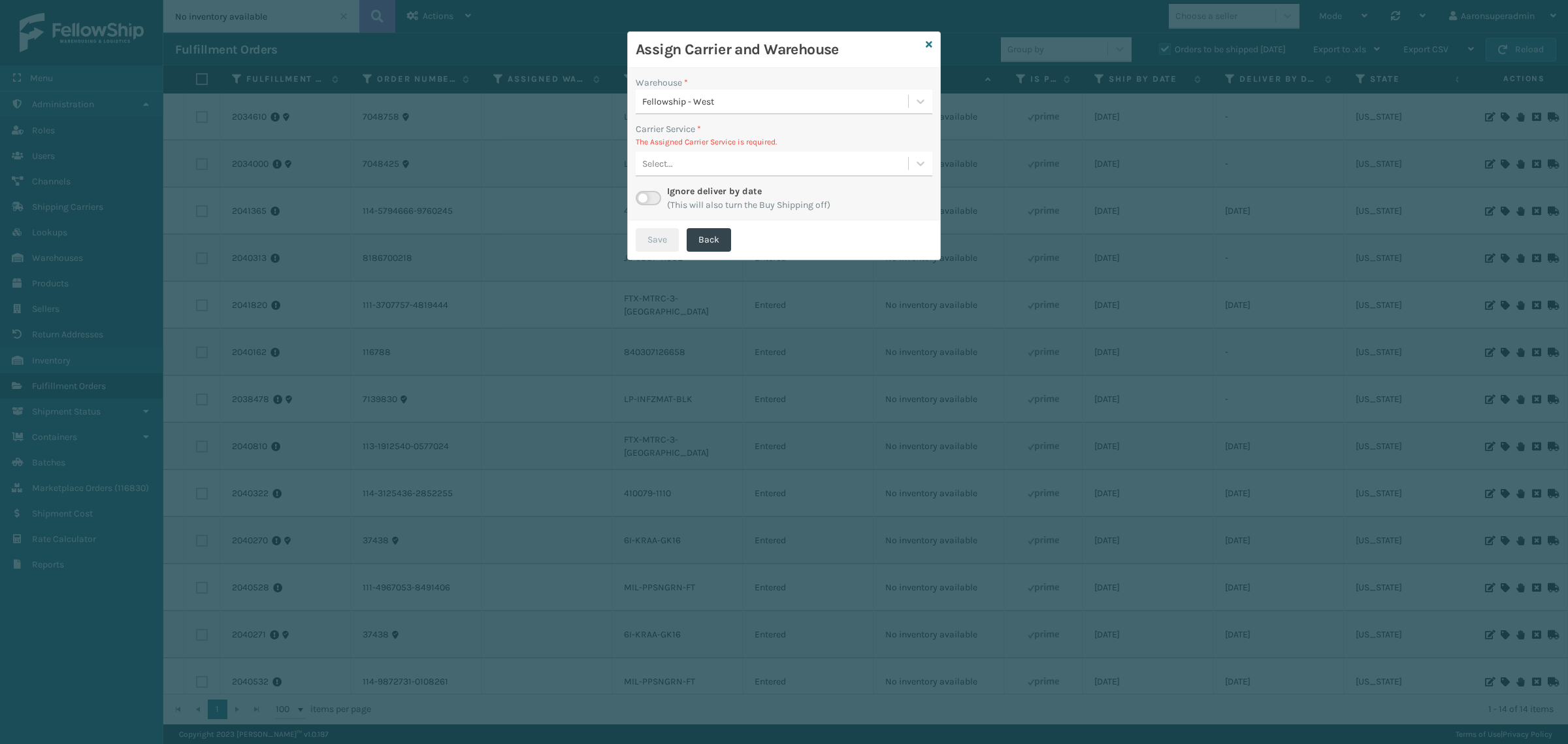
click at [722, 171] on div "Select..." at bounding box center [772, 164] width 273 height 21
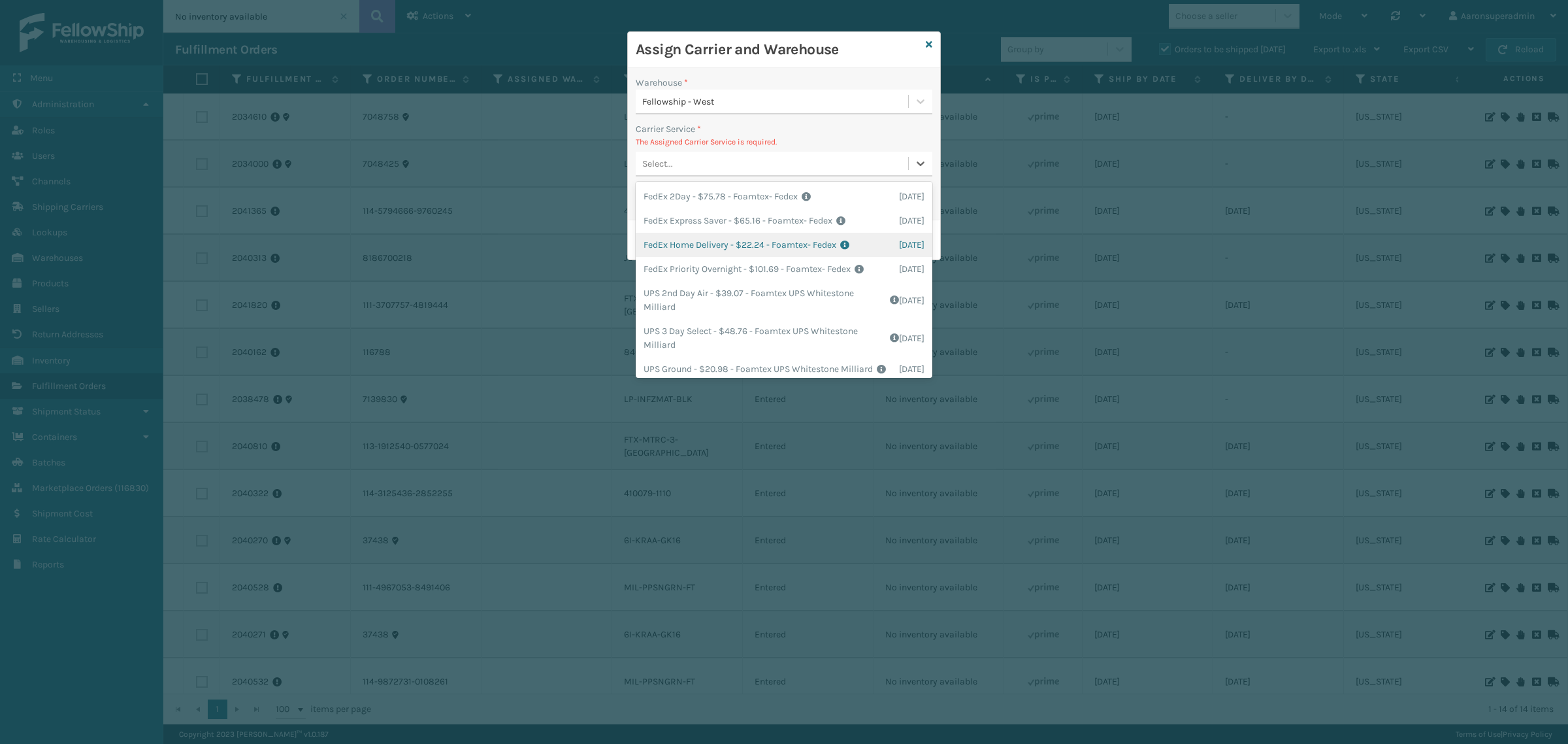
click at [689, 243] on div "FedEx Home Delivery - $22.24 - Foamtex- Fedex Shipping Cost $22.24 Surplus Cost…" at bounding box center [784, 244] width 297 height 24
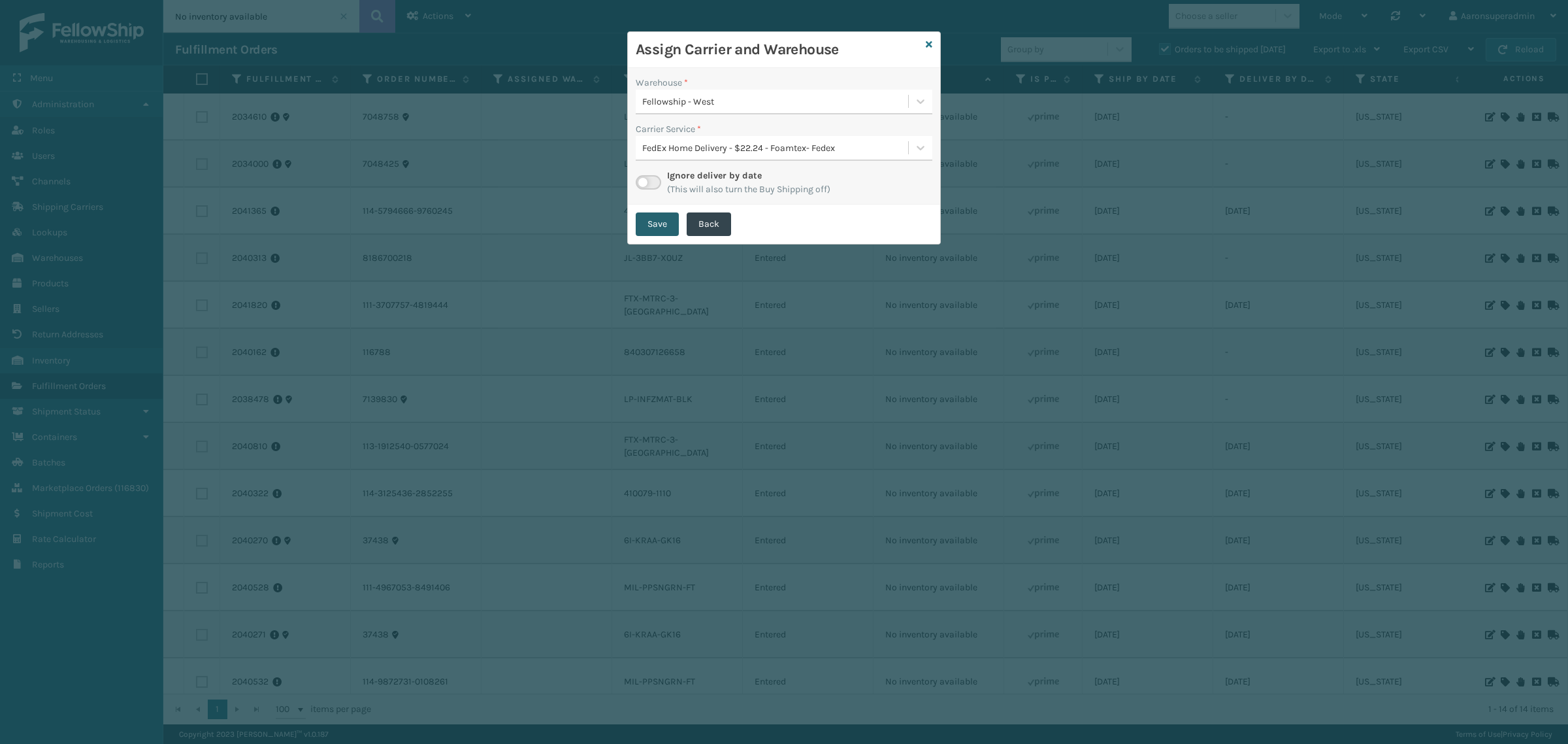
click at [644, 220] on button "Save" at bounding box center [657, 224] width 43 height 23
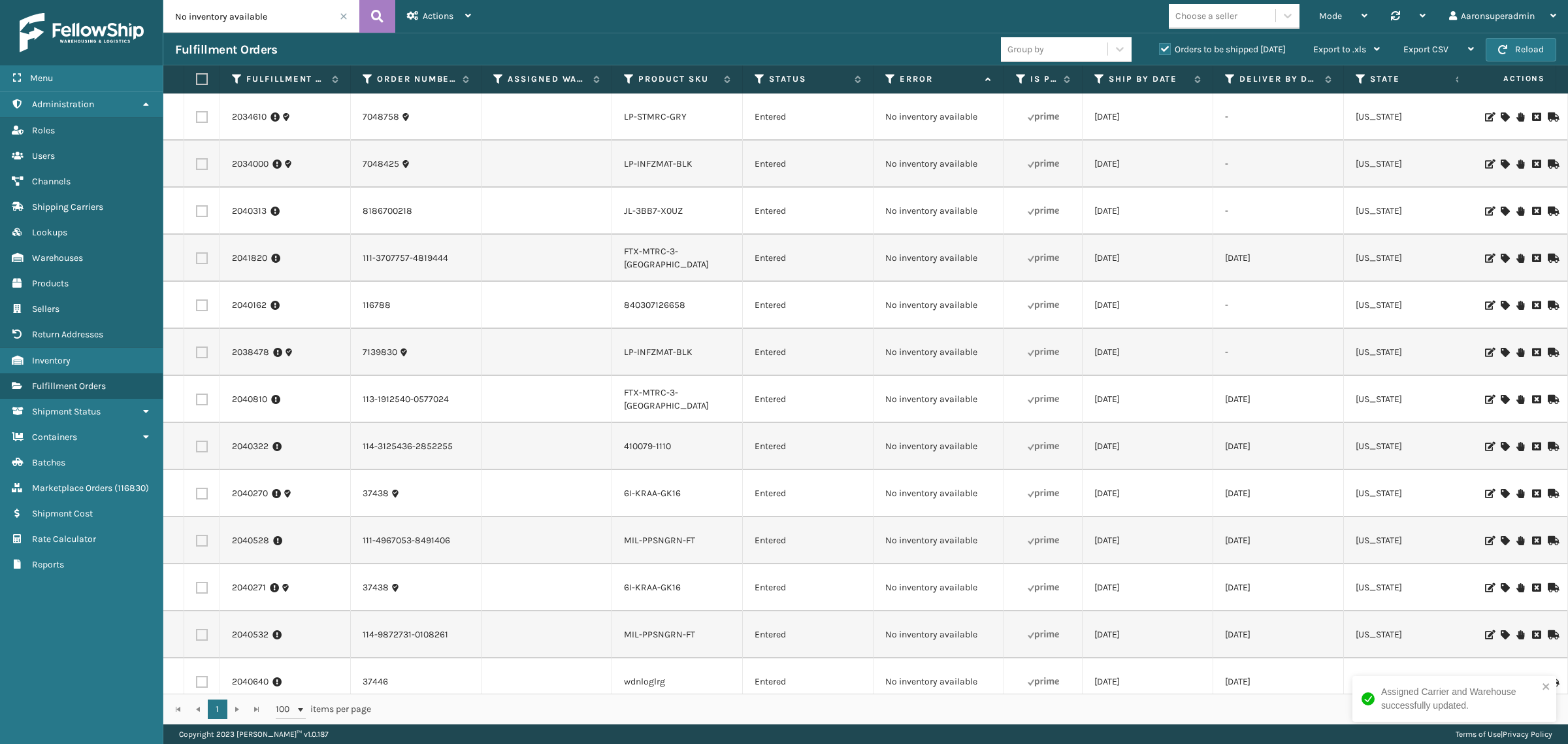
scroll to position [23, 0]
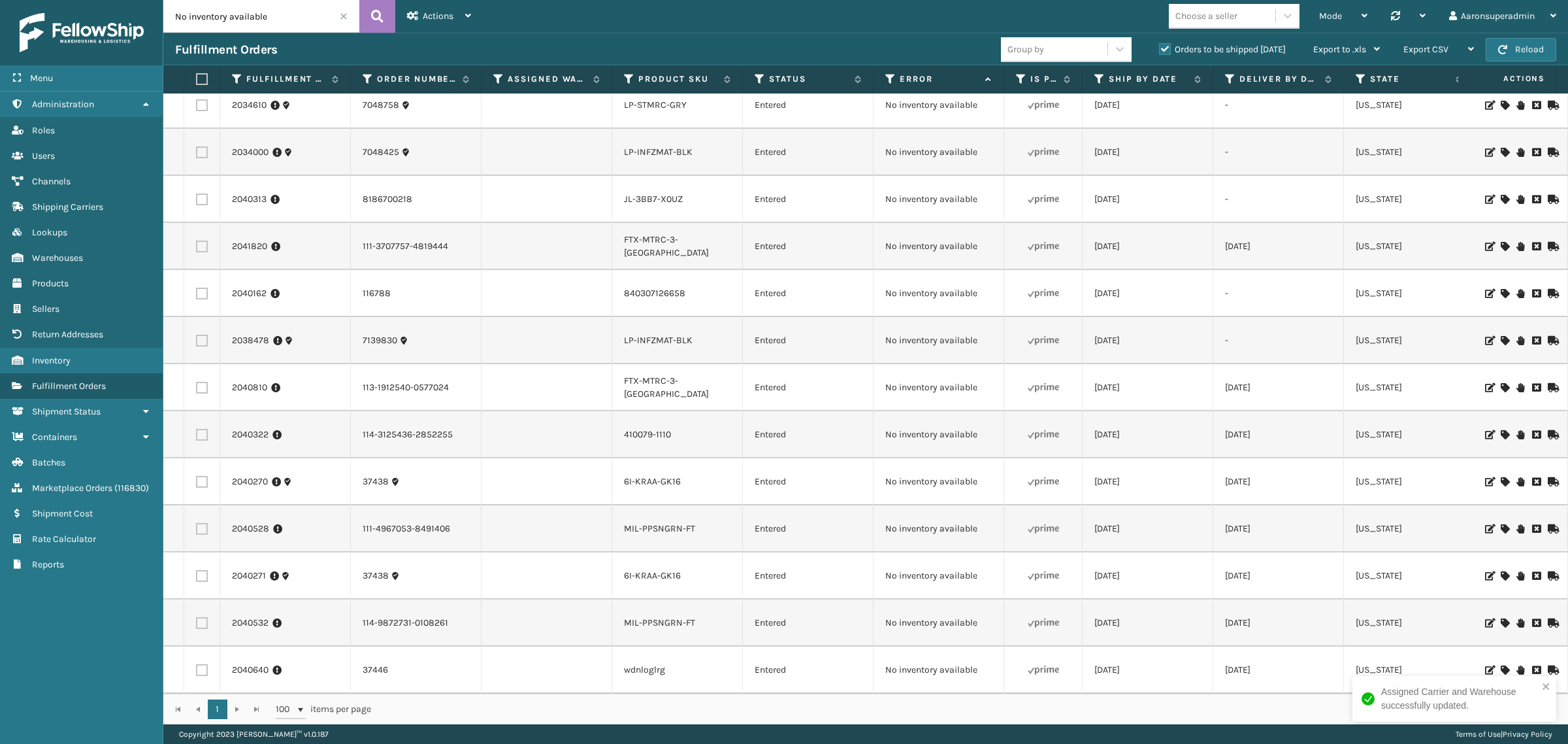
click at [1501, 430] on icon at bounding box center [1504, 434] width 8 height 9
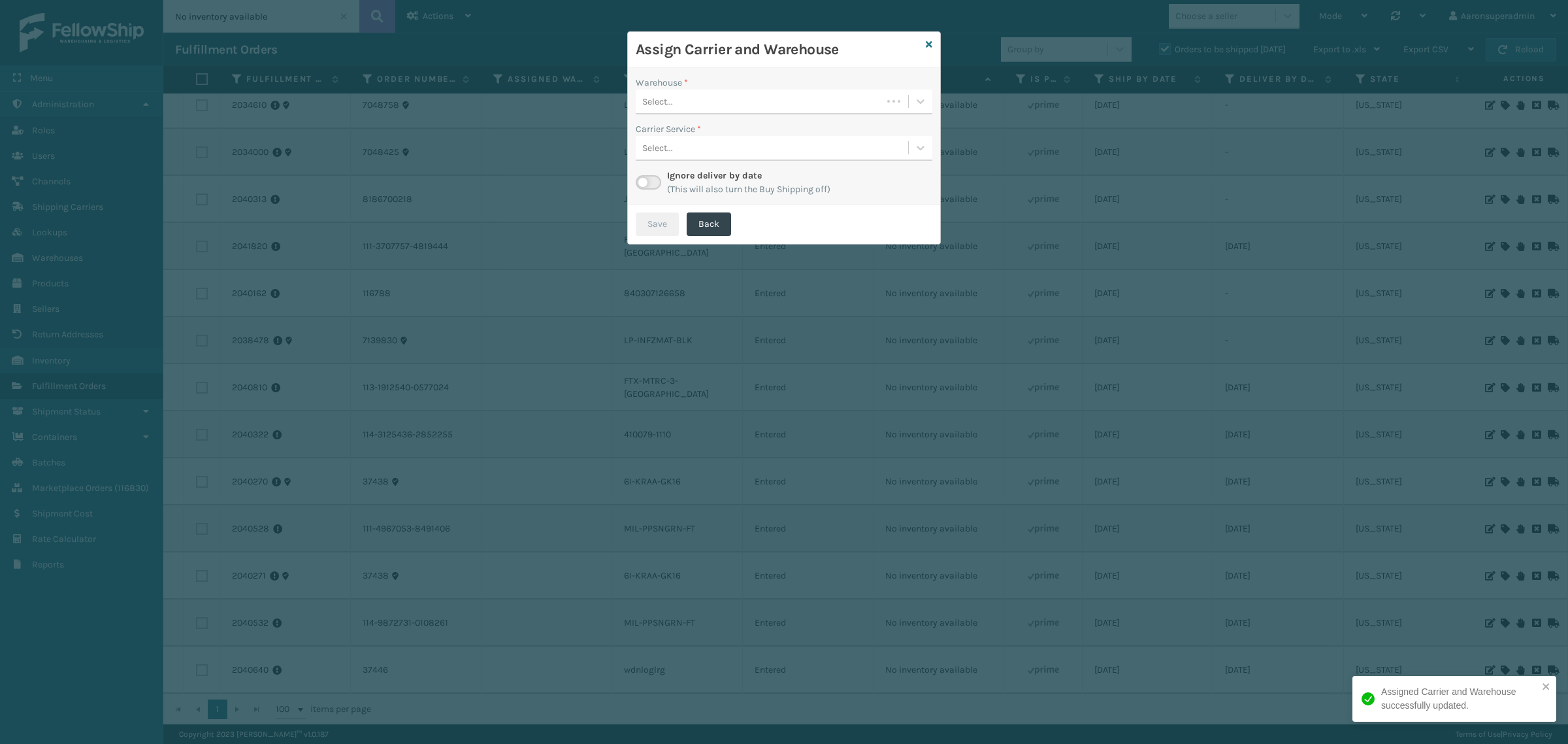
click at [676, 99] on div "Select..." at bounding box center [759, 101] width 246 height 21
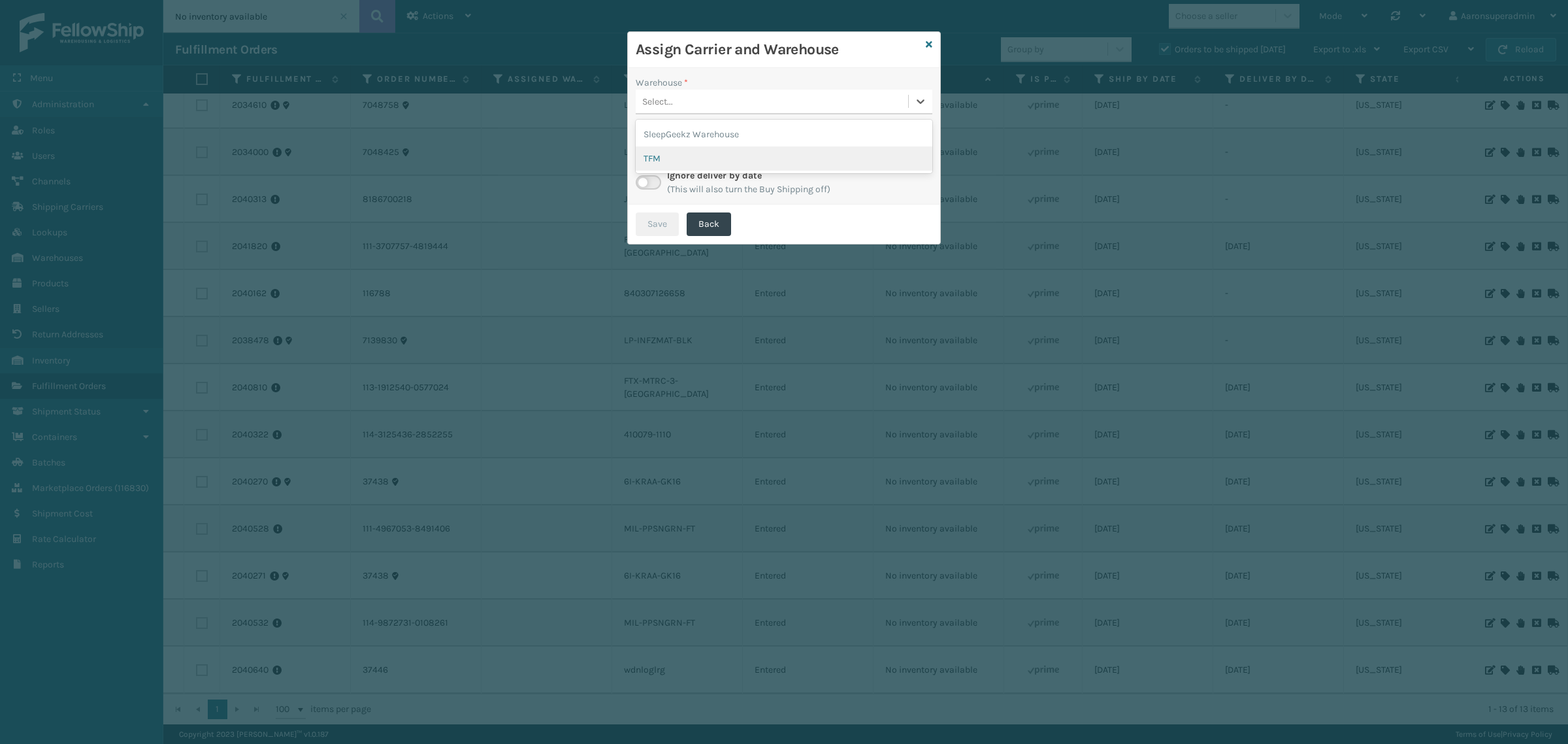
click at [674, 160] on div "TFM" at bounding box center [784, 159] width 297 height 24
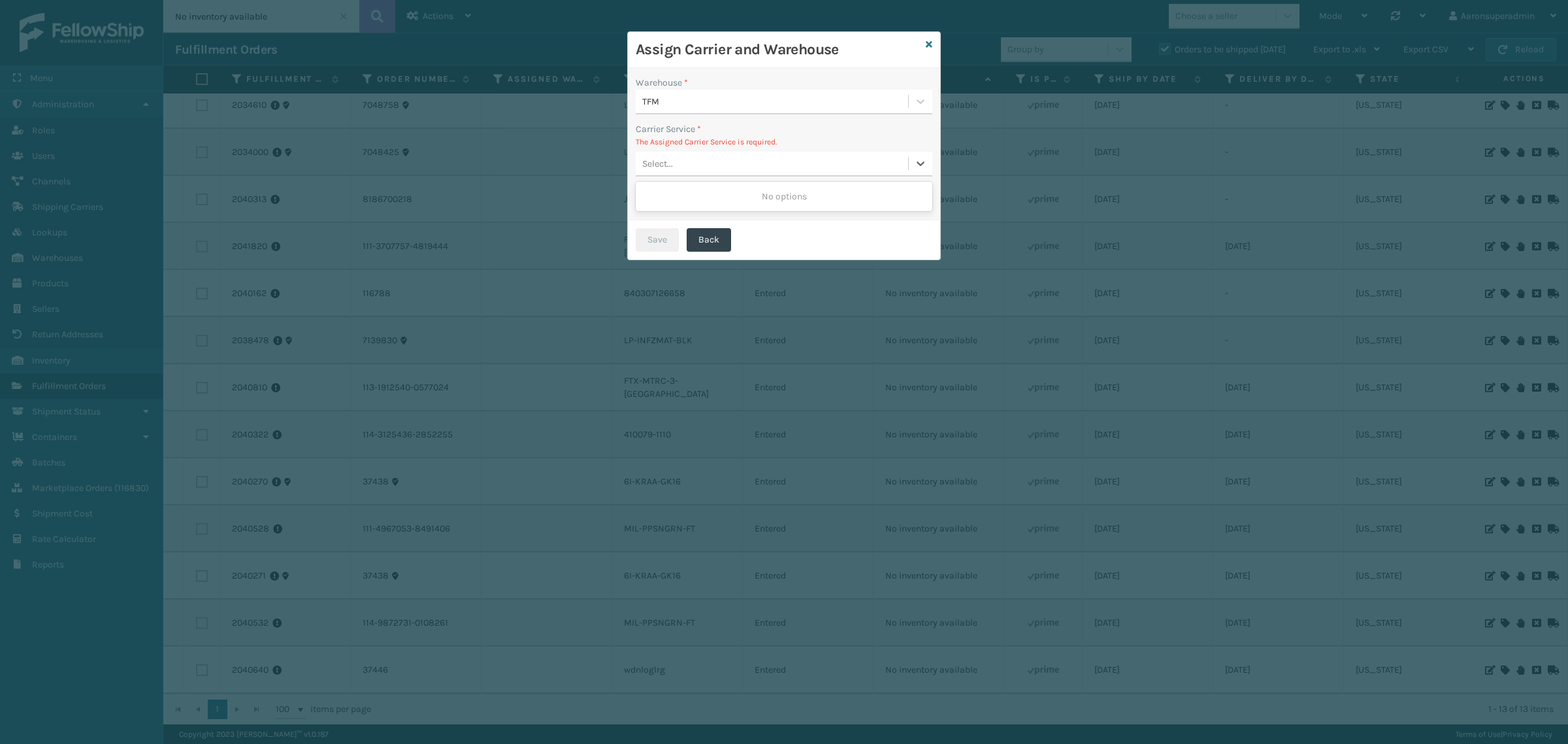
click at [687, 162] on div "Select..." at bounding box center [772, 164] width 273 height 21
click at [717, 148] on div "Carrier Service * The Assigned Carrier Service is required. Select..." at bounding box center [784, 150] width 297 height 55
click at [650, 194] on label at bounding box center [649, 198] width 25 height 14
click at [644, 194] on input "checkbox" at bounding box center [640, 195] width 8 height 9
checkbox input "true"
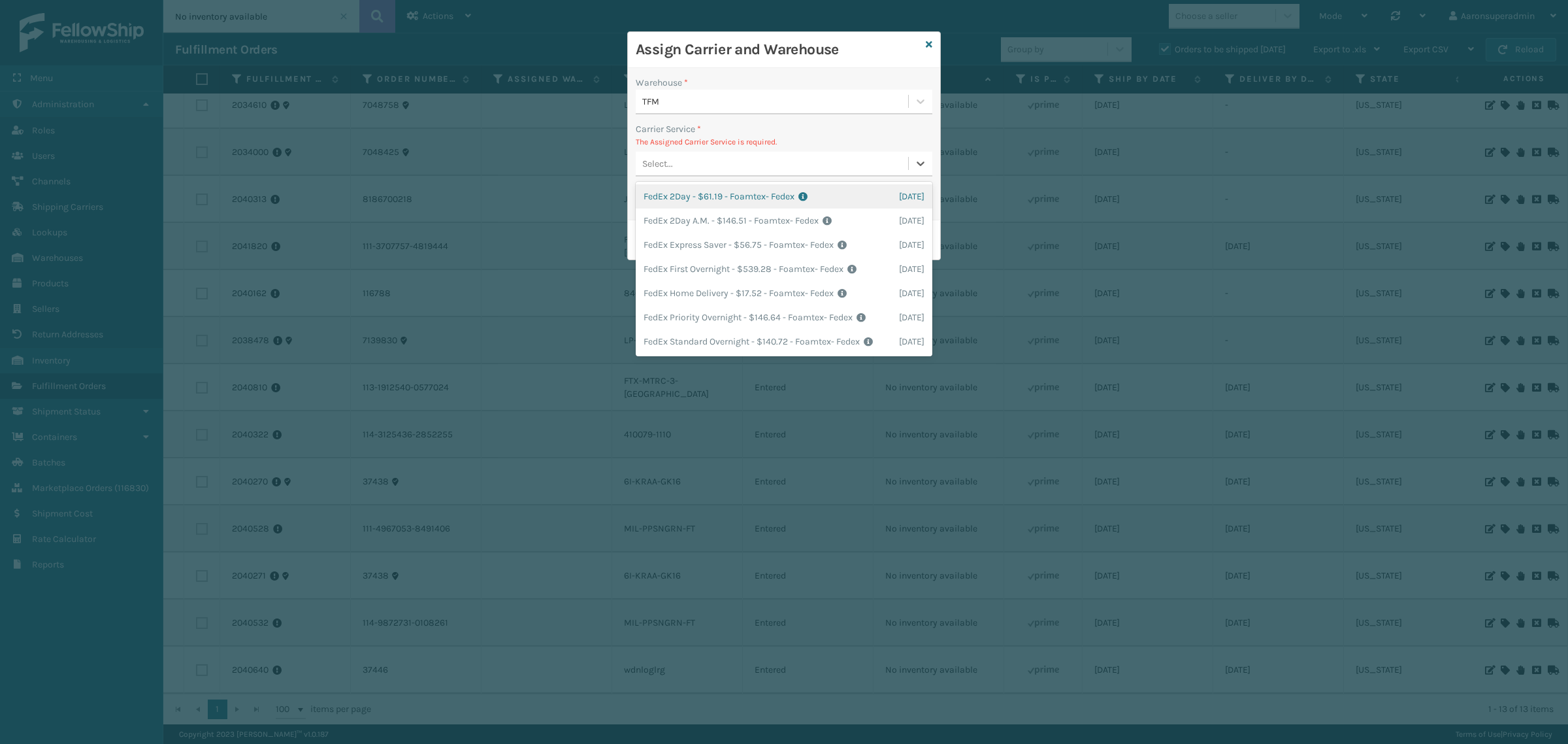
click at [719, 161] on div "Select..." at bounding box center [772, 164] width 273 height 21
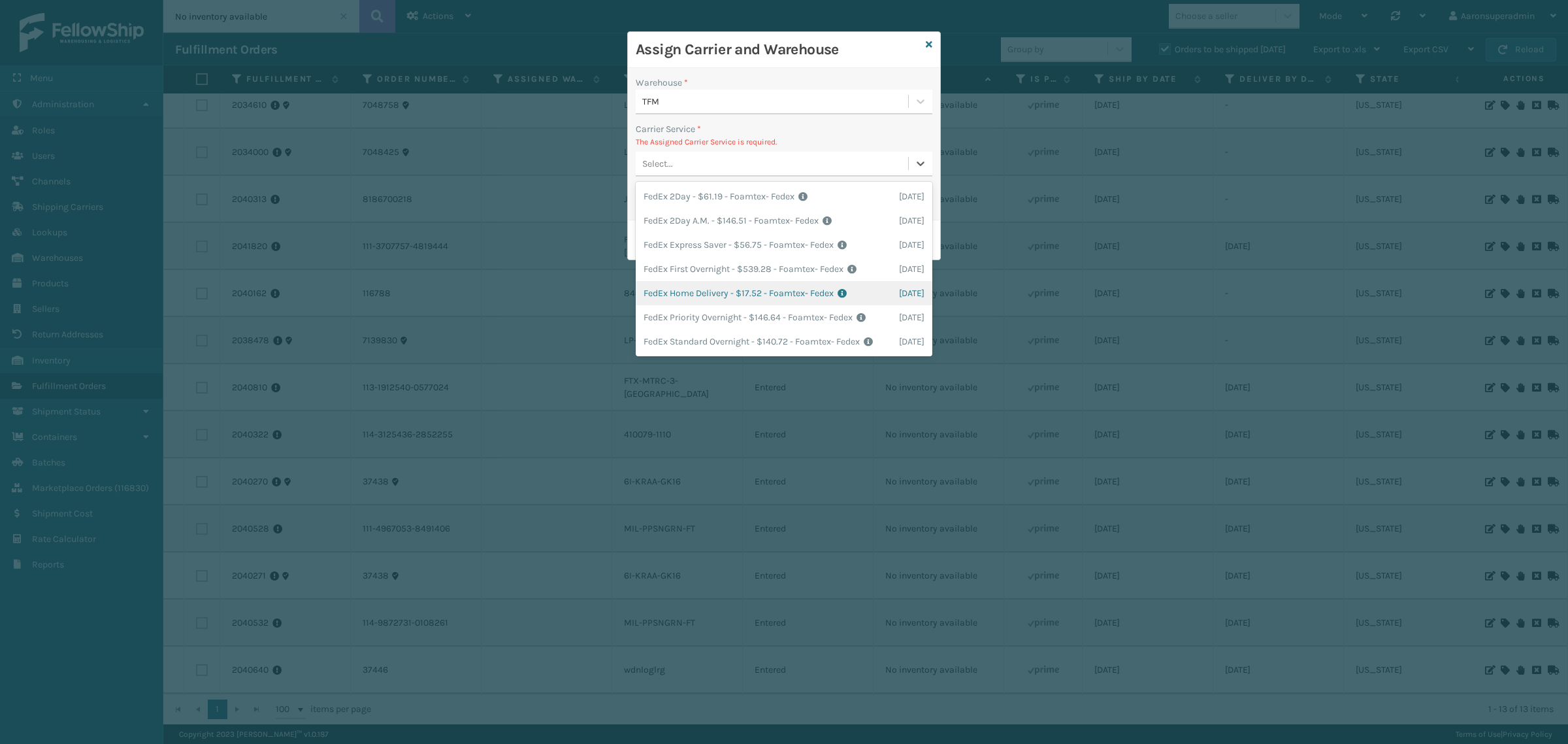
click at [678, 286] on div "FedEx Home Delivery - $17.52 - Foamtex- Fedex Shipping Cost $17.52 Surplus Cost…" at bounding box center [784, 293] width 297 height 24
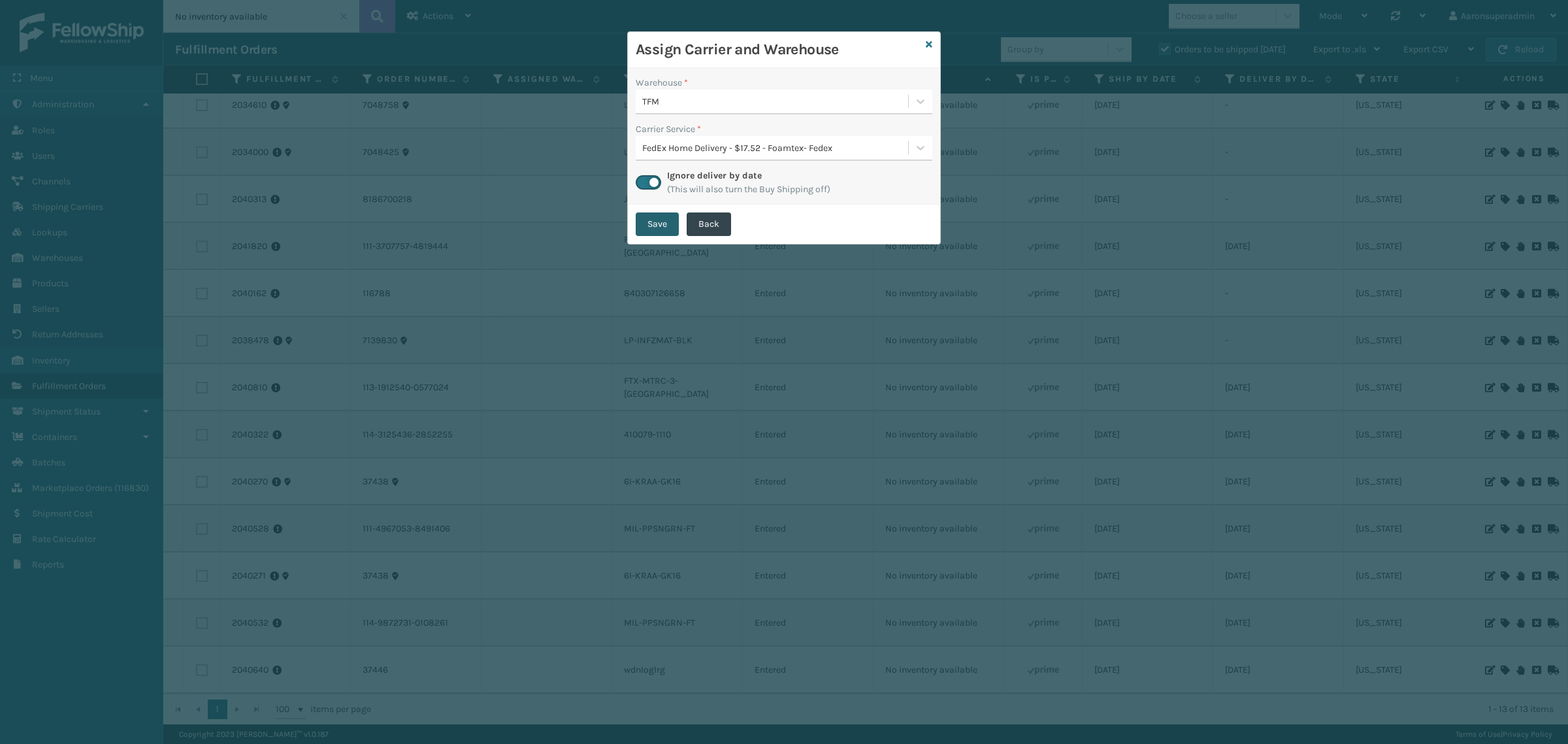
click at [658, 216] on button "Save" at bounding box center [657, 224] width 43 height 23
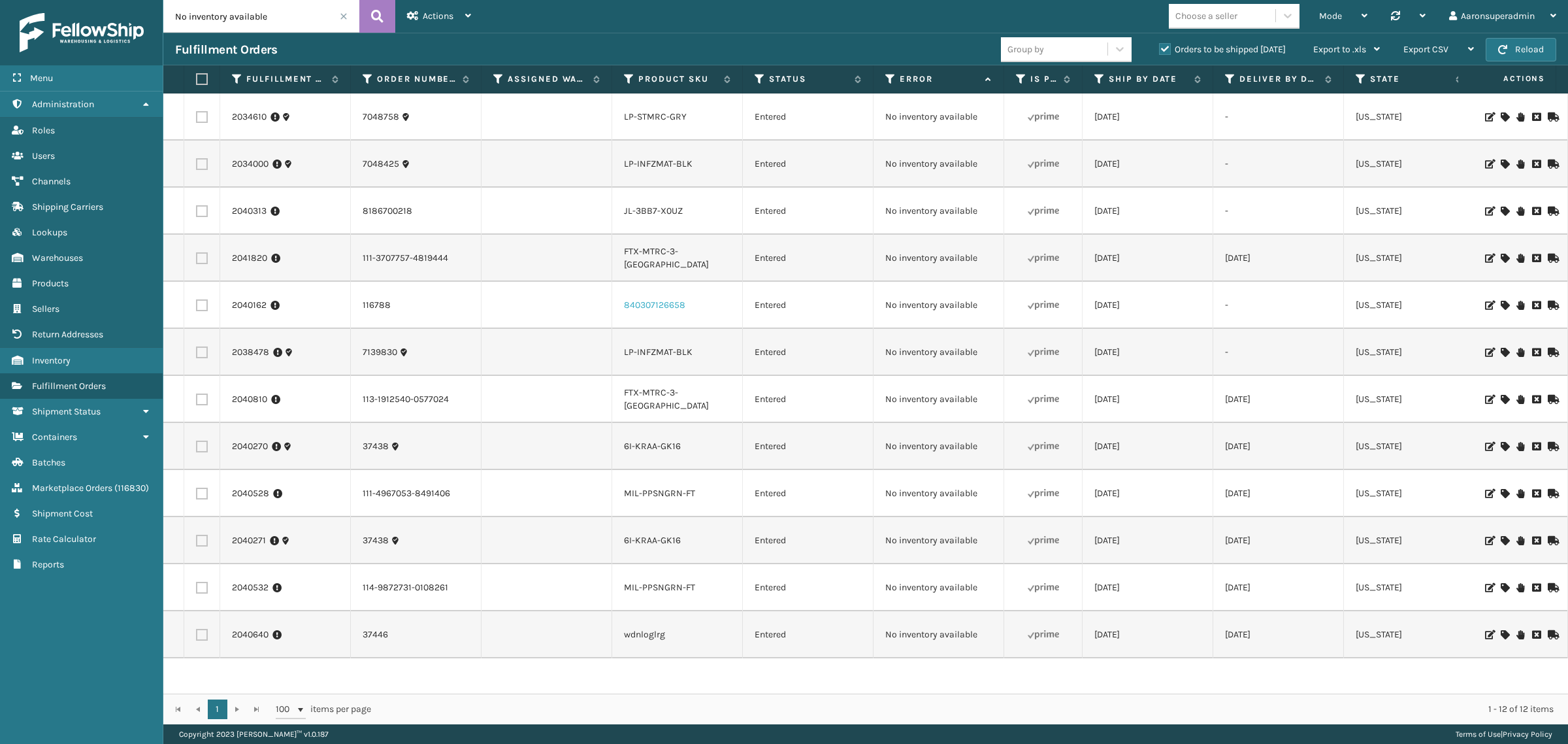
click at [639, 305] on link "840307126658" at bounding box center [654, 305] width 62 height 11
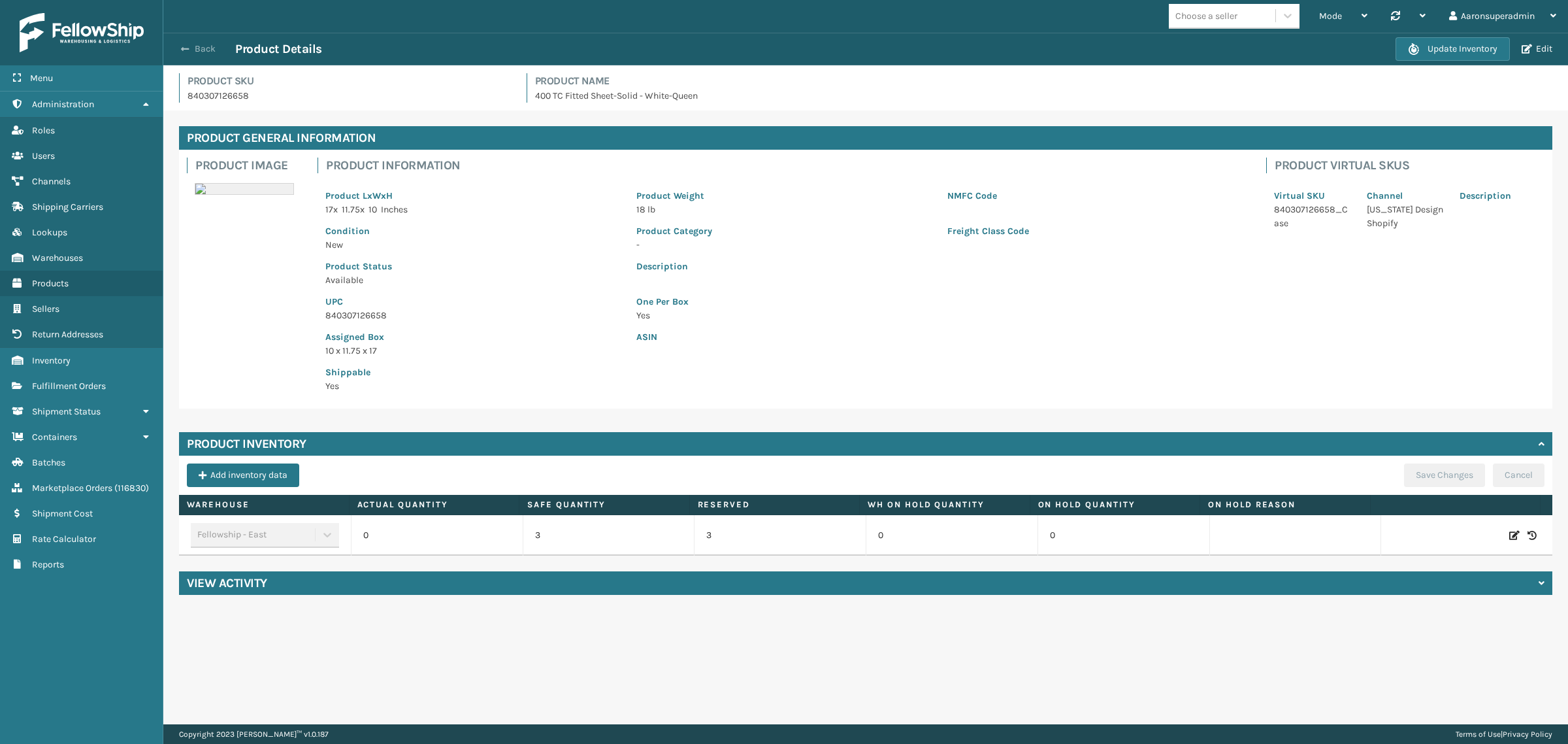
click at [191, 47] on button "Back" at bounding box center [205, 49] width 60 height 12
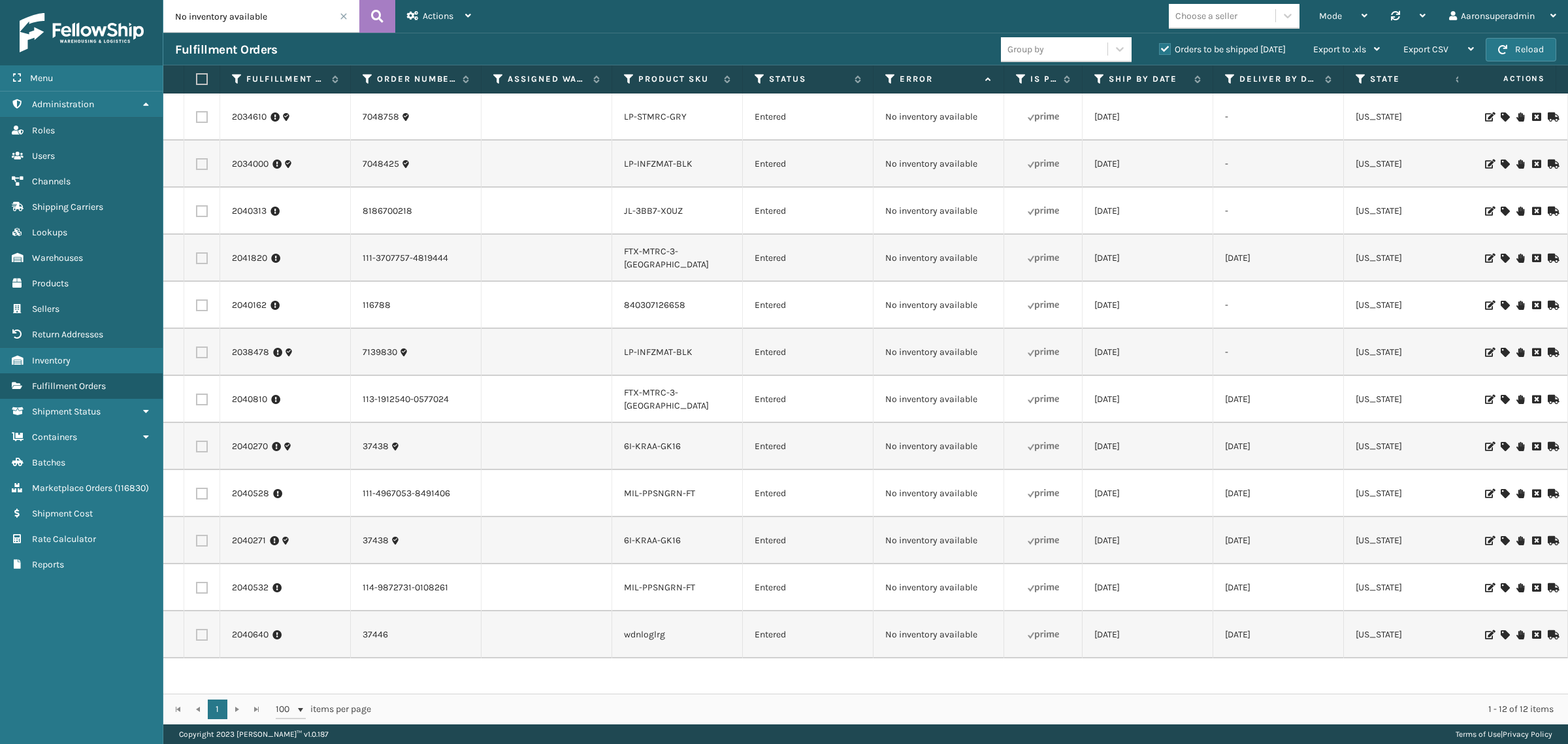
click at [1501, 209] on icon at bounding box center [1504, 211] width 8 height 9
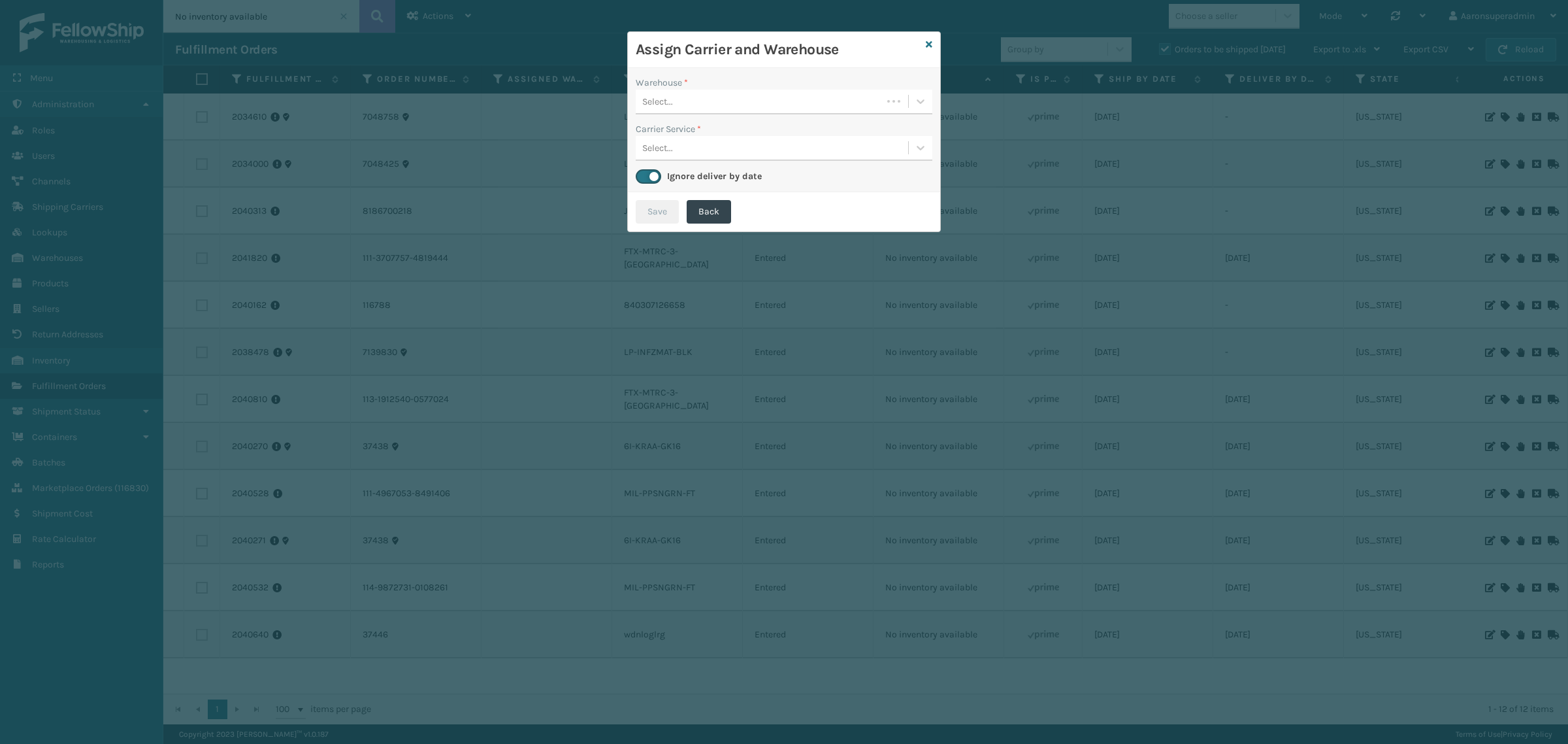
click at [739, 106] on div "Select..." at bounding box center [759, 101] width 246 height 21
click at [705, 135] on div "Fellowship - West" at bounding box center [784, 135] width 297 height 24
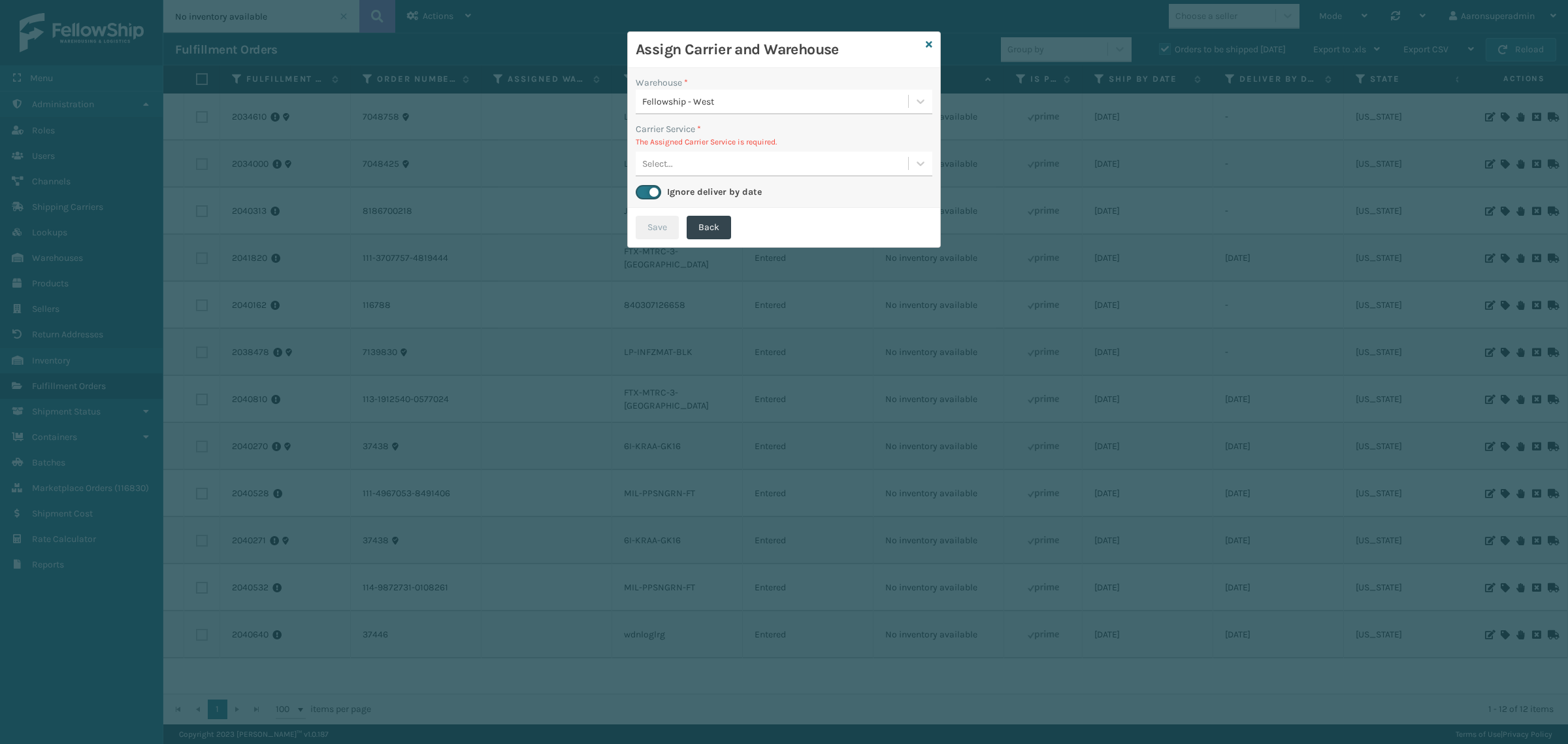
click at [717, 174] on div "Select..." at bounding box center [784, 164] width 297 height 25
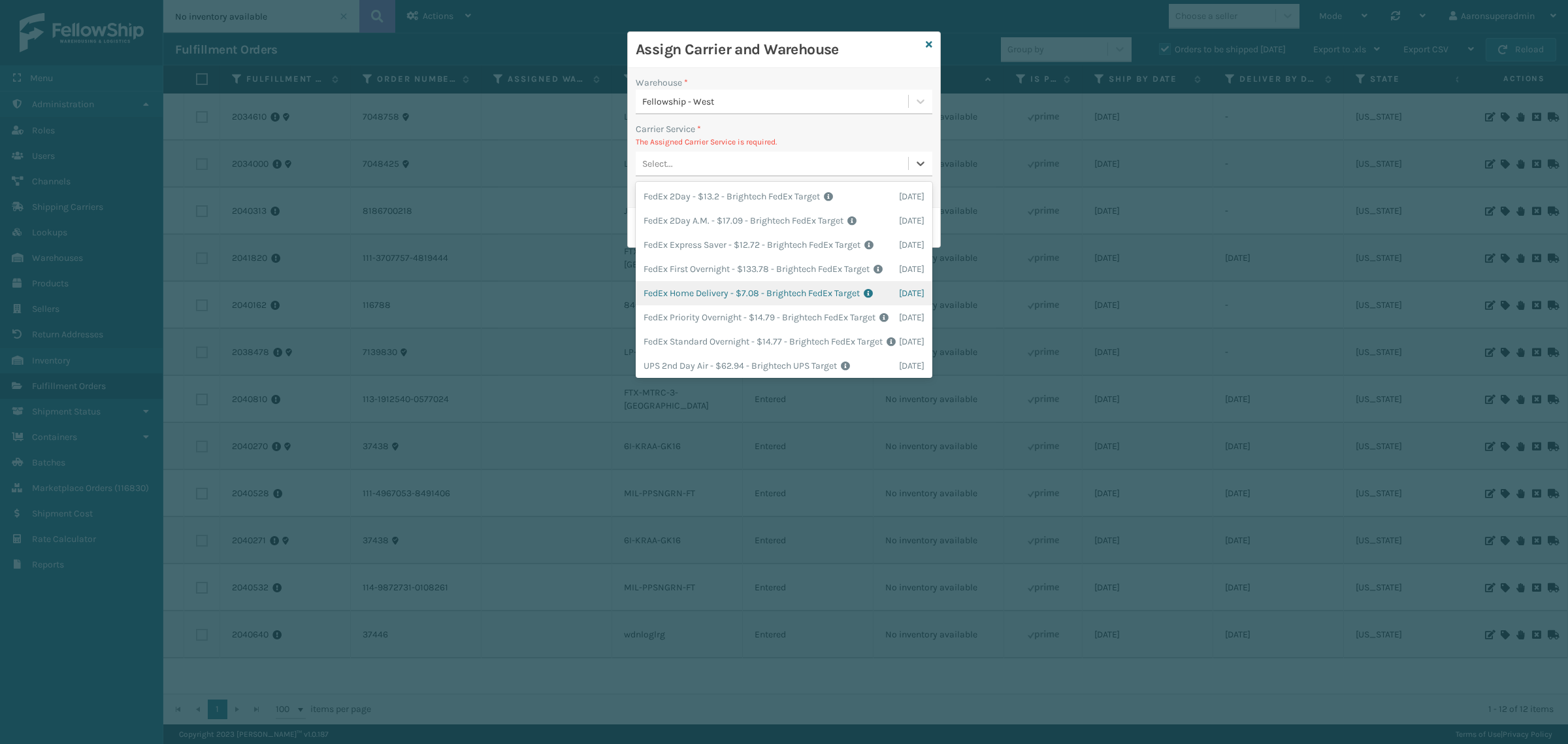
click at [758, 305] on div "FedEx Home Delivery - $7.08 - Brightech FedEx Target Shipping Cost $7.08 Surplu…" at bounding box center [784, 293] width 297 height 24
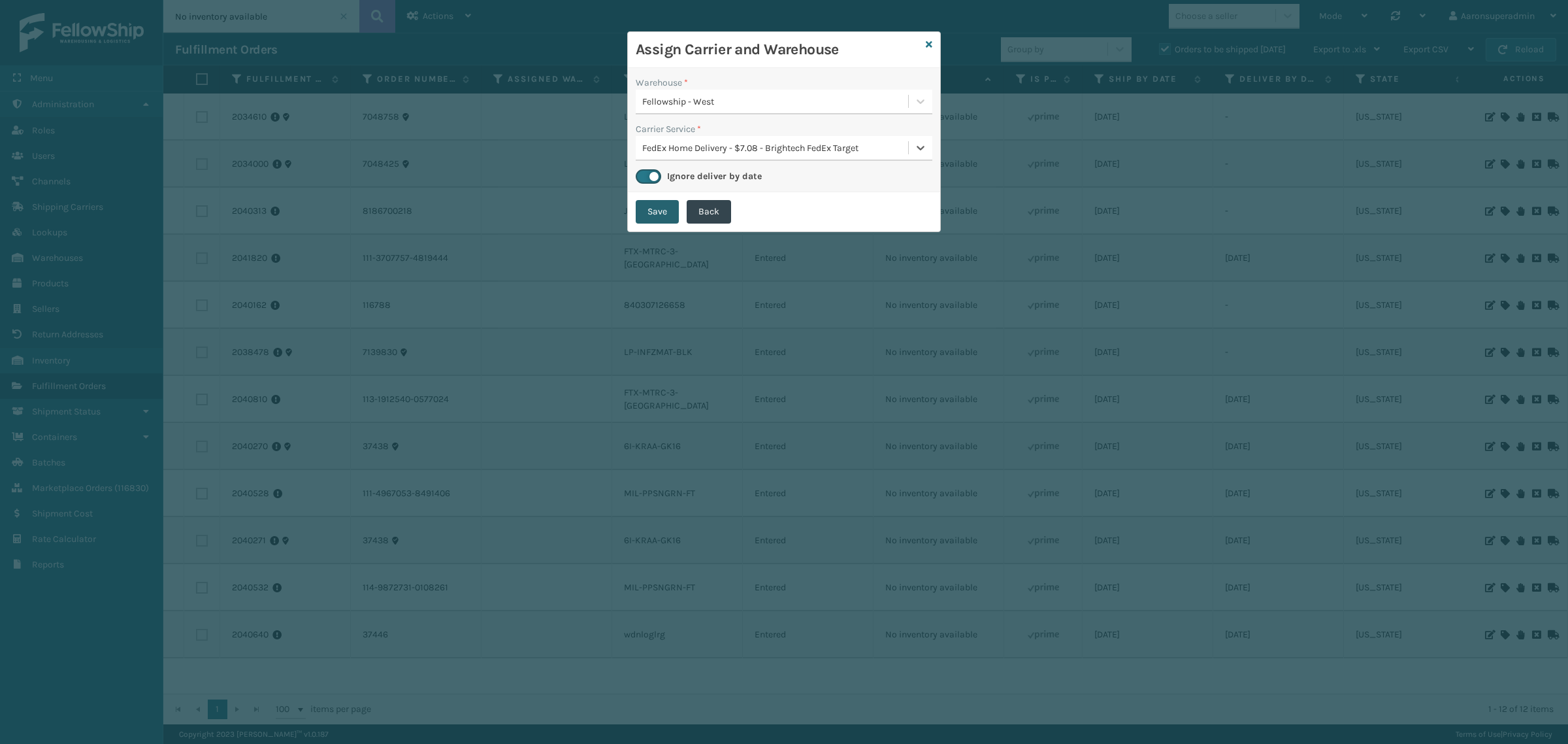
click at [654, 210] on button "Save" at bounding box center [657, 211] width 43 height 23
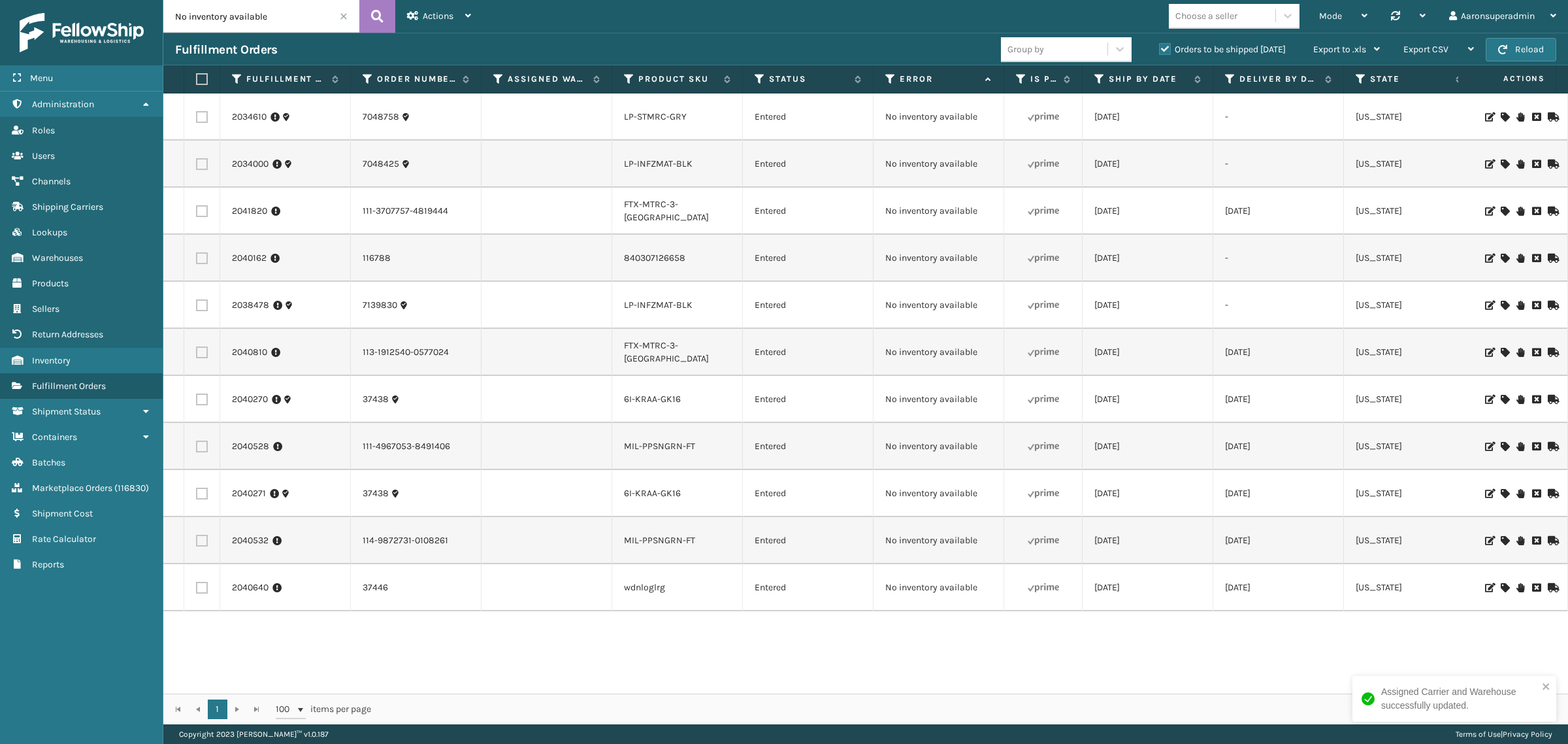
click at [1501, 213] on icon at bounding box center [1504, 211] width 8 height 9
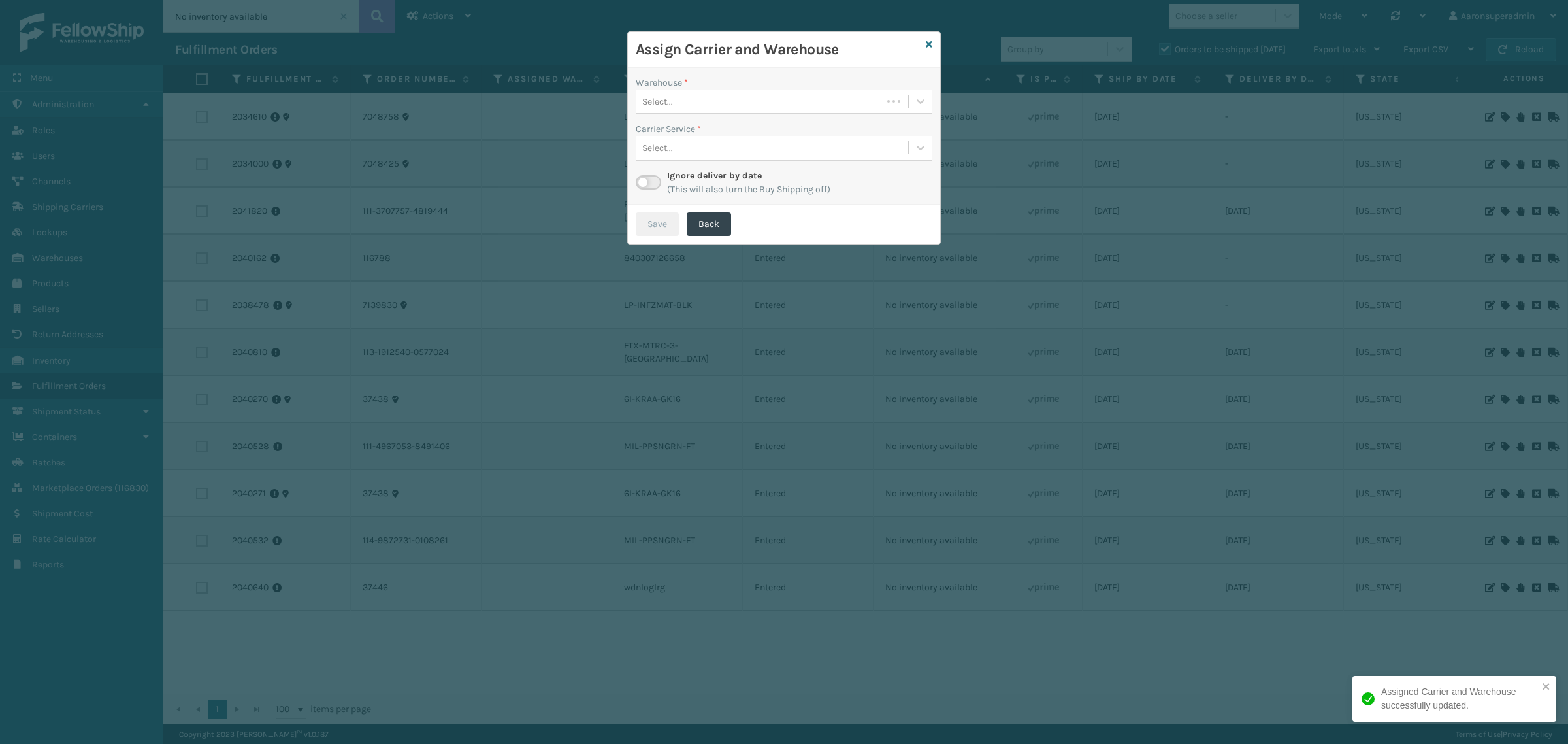
click at [664, 106] on div "Select..." at bounding box center [657, 101] width 30 height 13
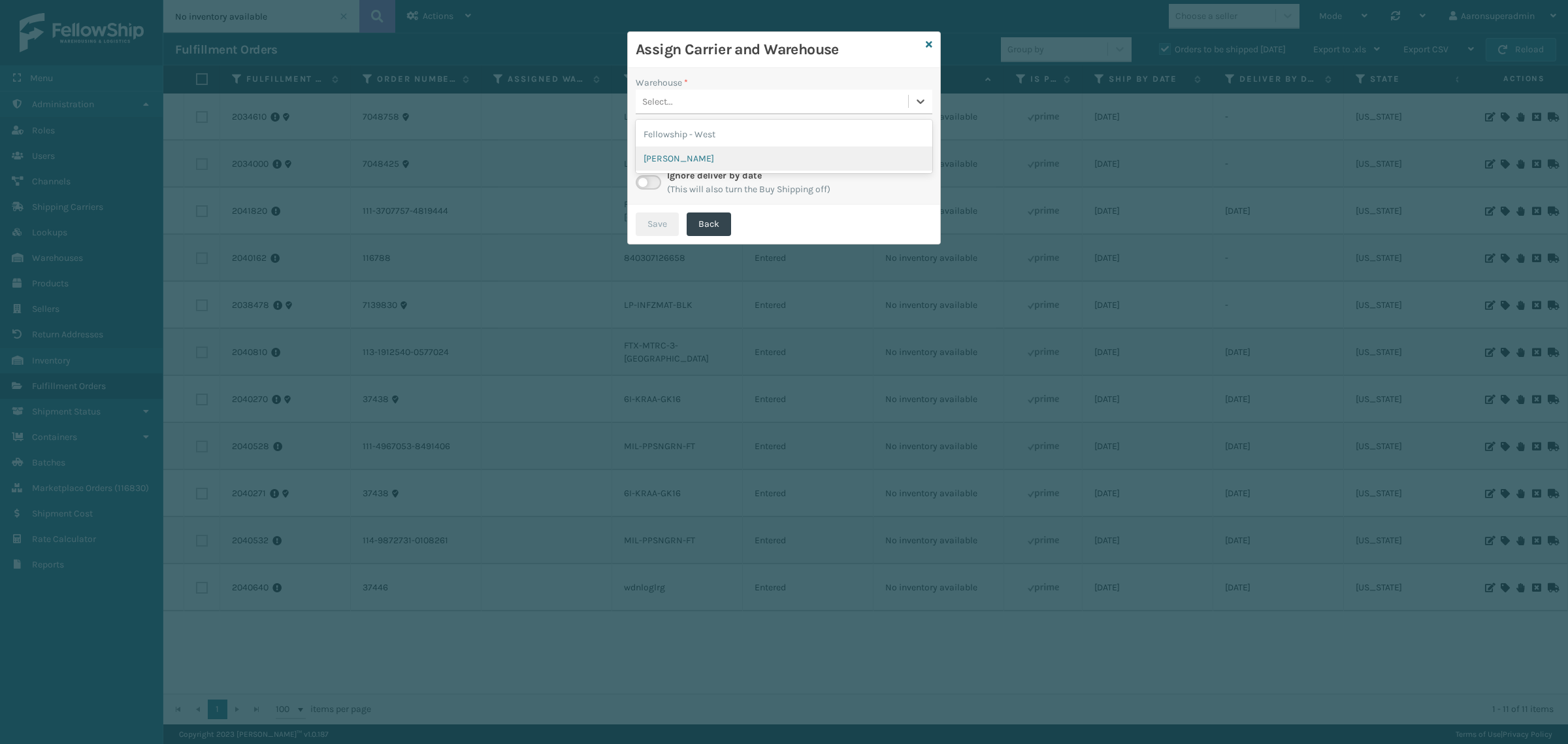
click at [696, 152] on div "[PERSON_NAME]" at bounding box center [784, 159] width 297 height 24
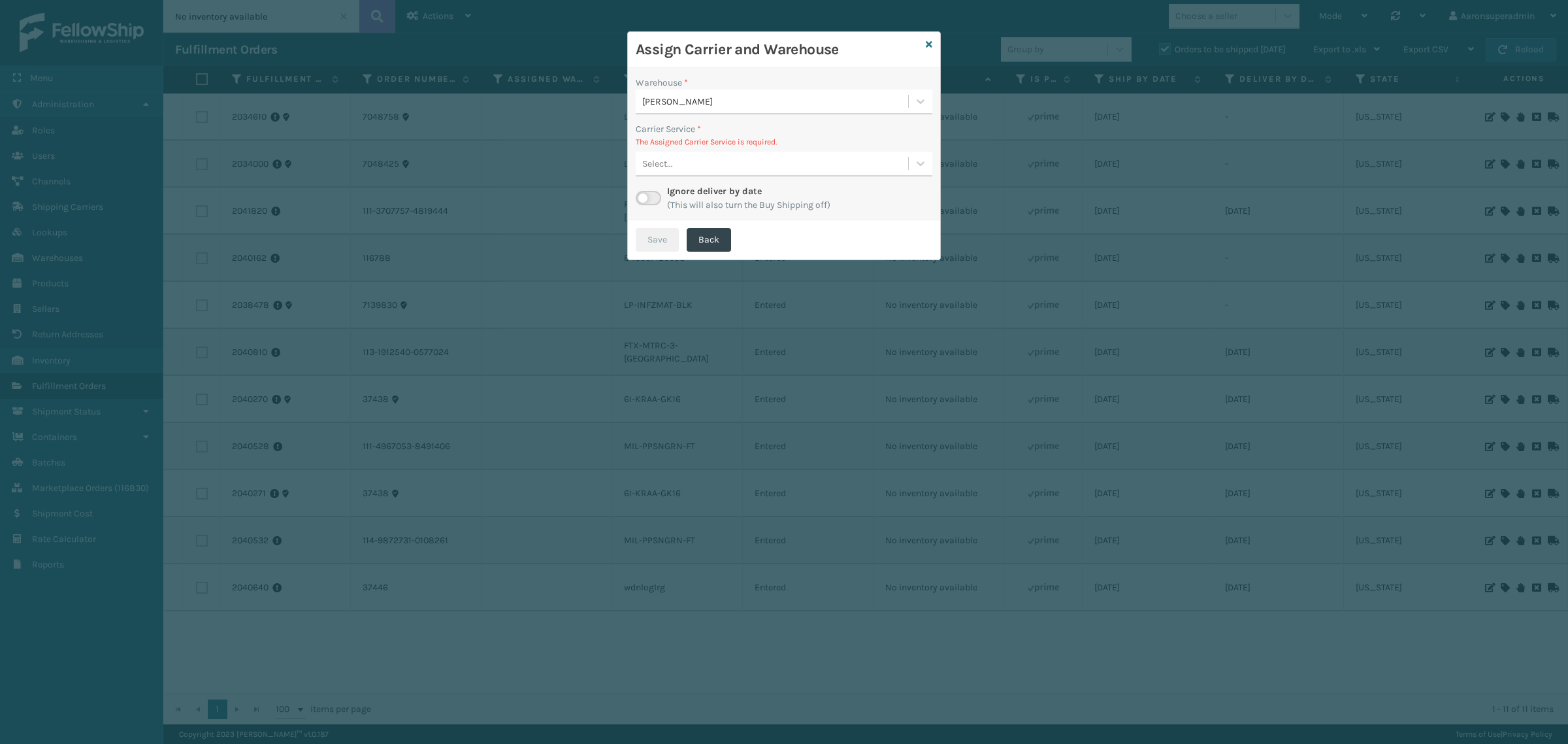
drag, startPoint x: 674, startPoint y: 167, endPoint x: 681, endPoint y: 167, distance: 7.0
click at [676, 167] on div "Select..." at bounding box center [772, 164] width 273 height 21
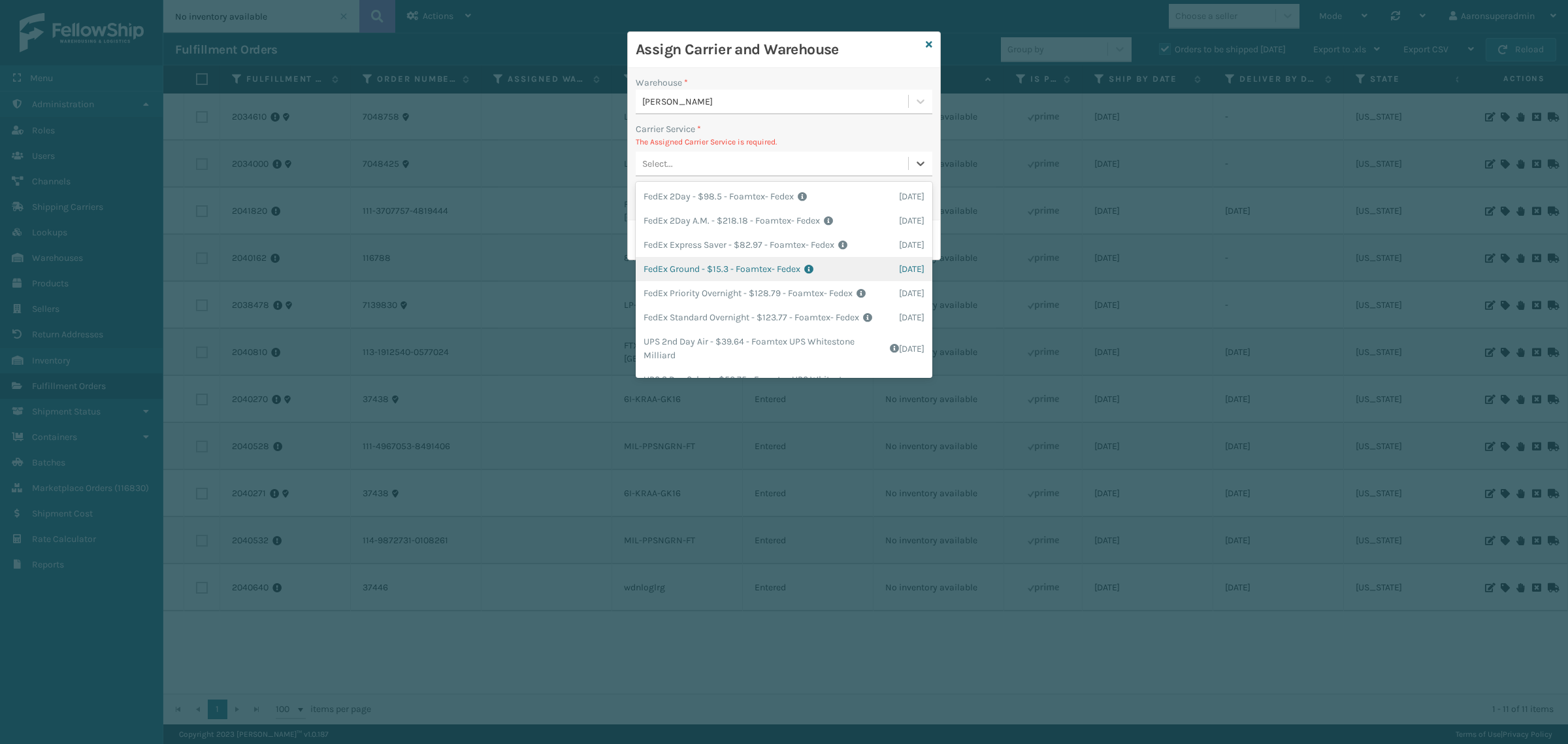
click at [683, 259] on div "FedEx Ground - $15.3 - Foamtex- Fedex Shipping Cost $15.3 Surplus Cost $0 Total…" at bounding box center [784, 269] width 297 height 24
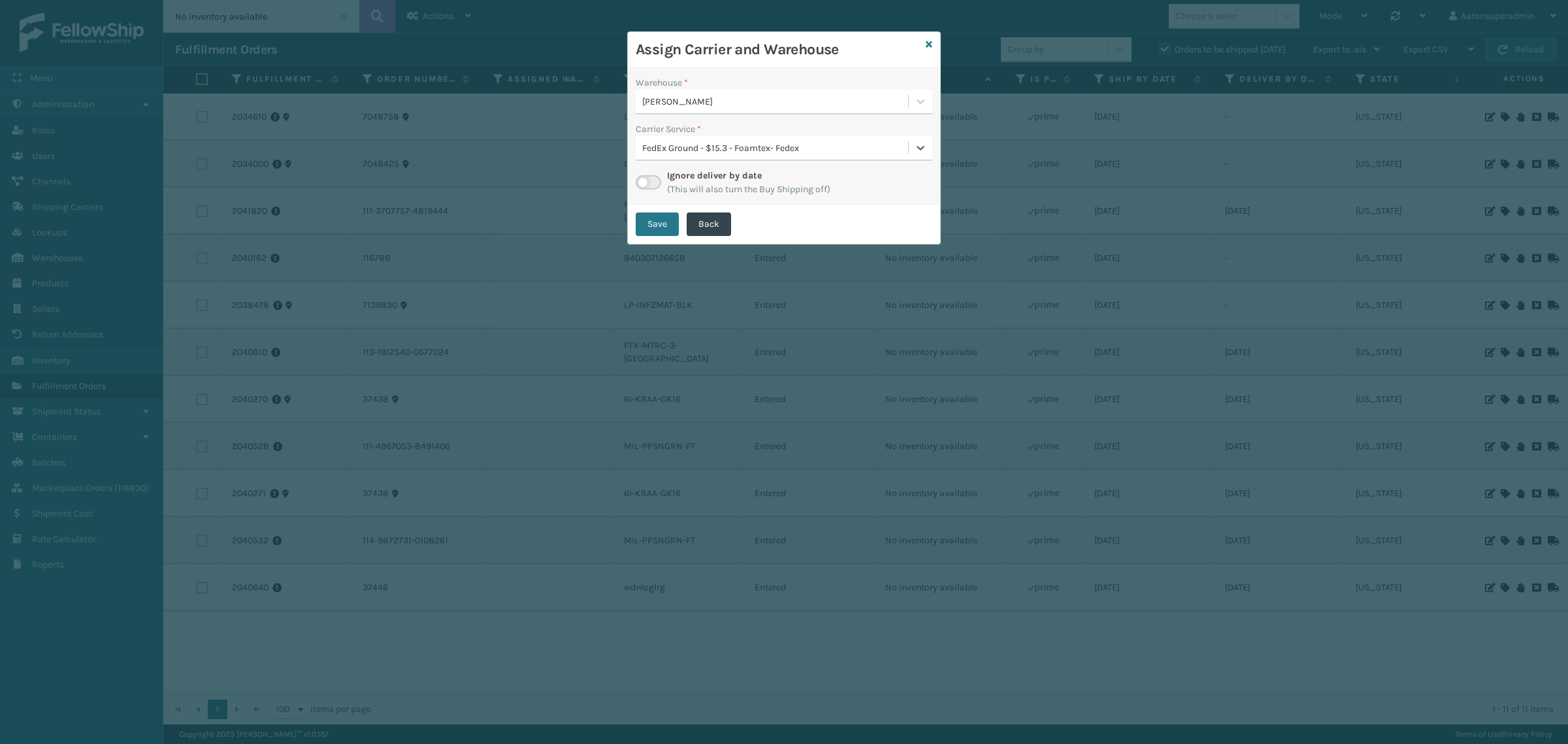
click at [667, 231] on button "Save" at bounding box center [657, 224] width 43 height 23
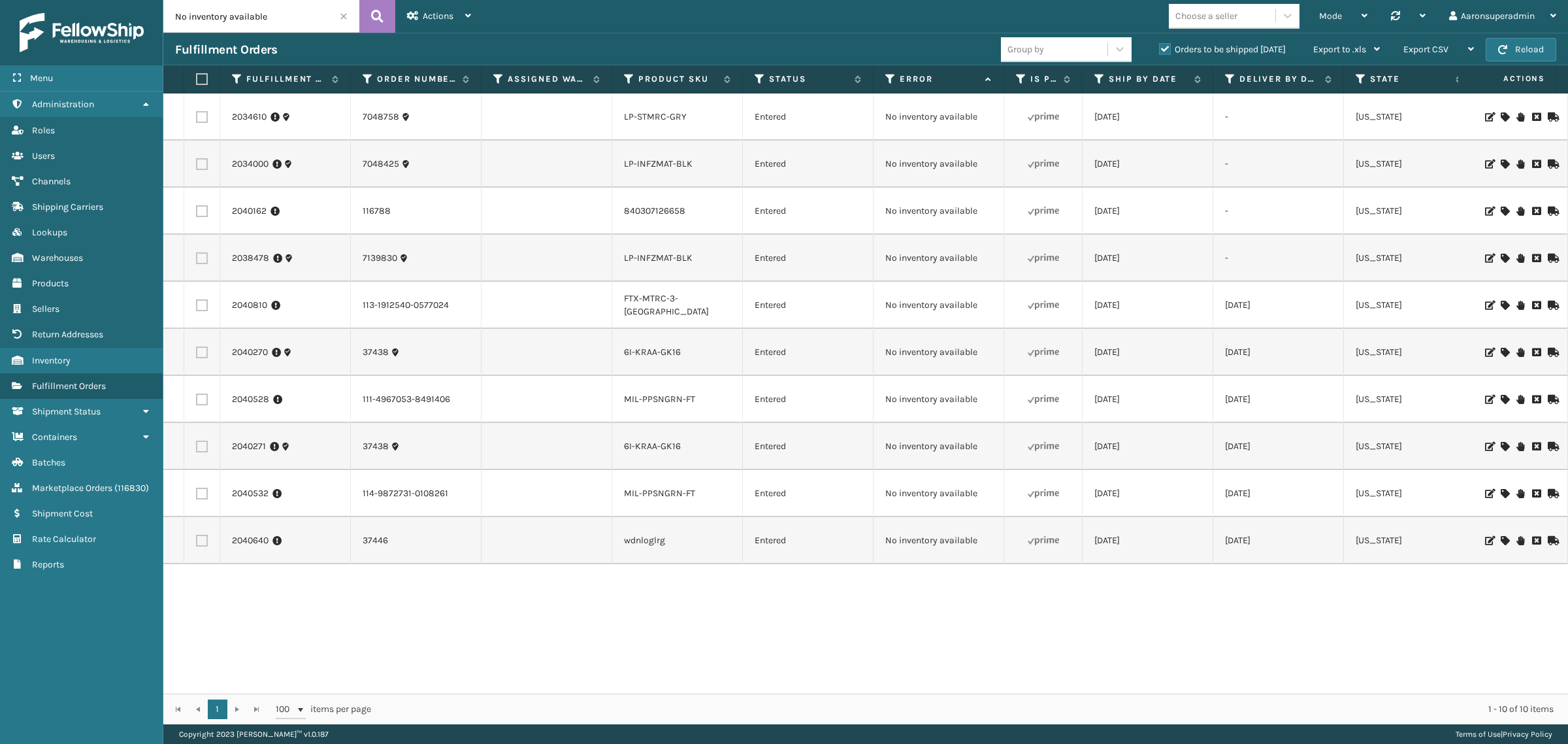
click at [1501, 397] on icon at bounding box center [1504, 399] width 8 height 9
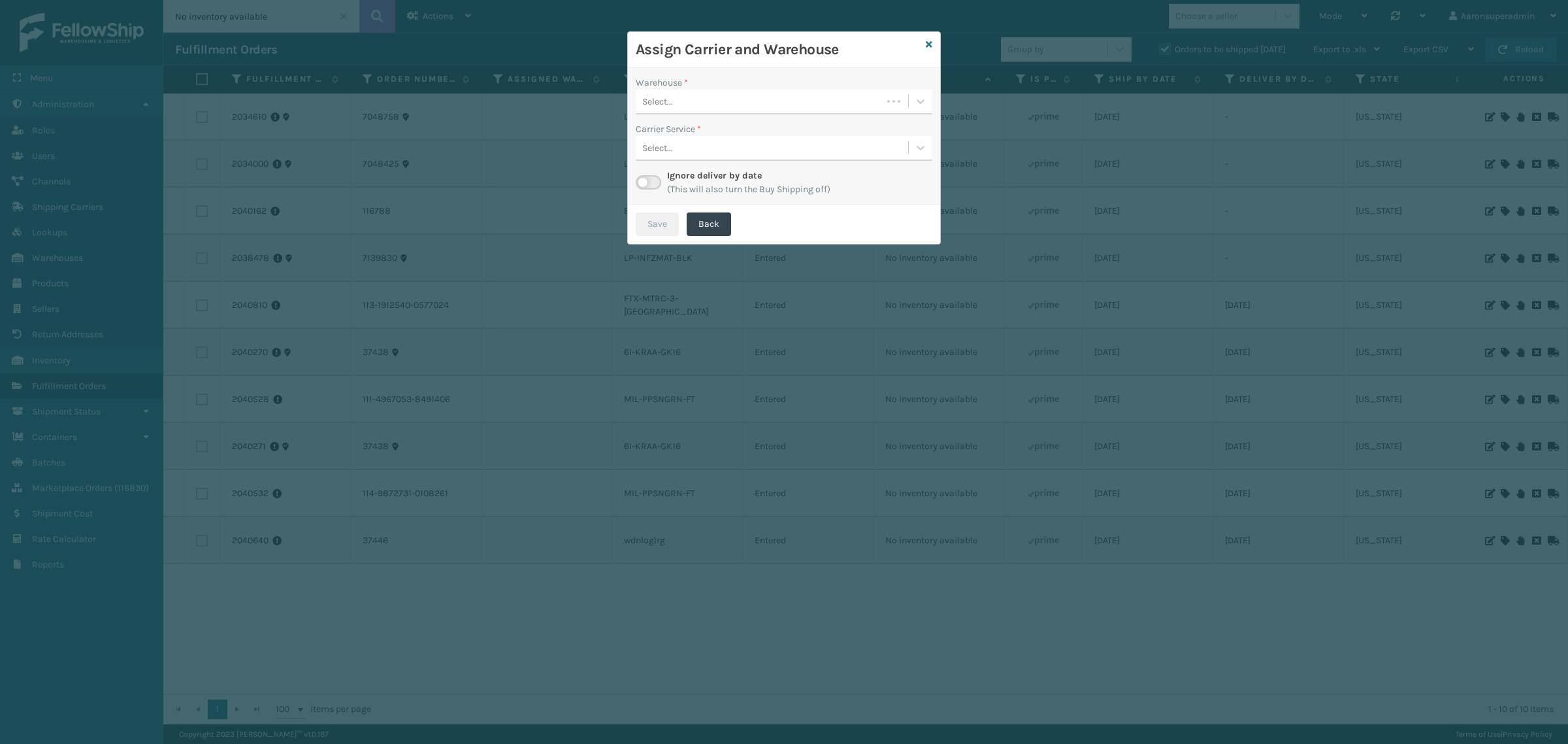
click at [752, 92] on div "Select..." at bounding box center [759, 101] width 246 height 21
click at [683, 157] on div "[PERSON_NAME]" at bounding box center [784, 159] width 297 height 24
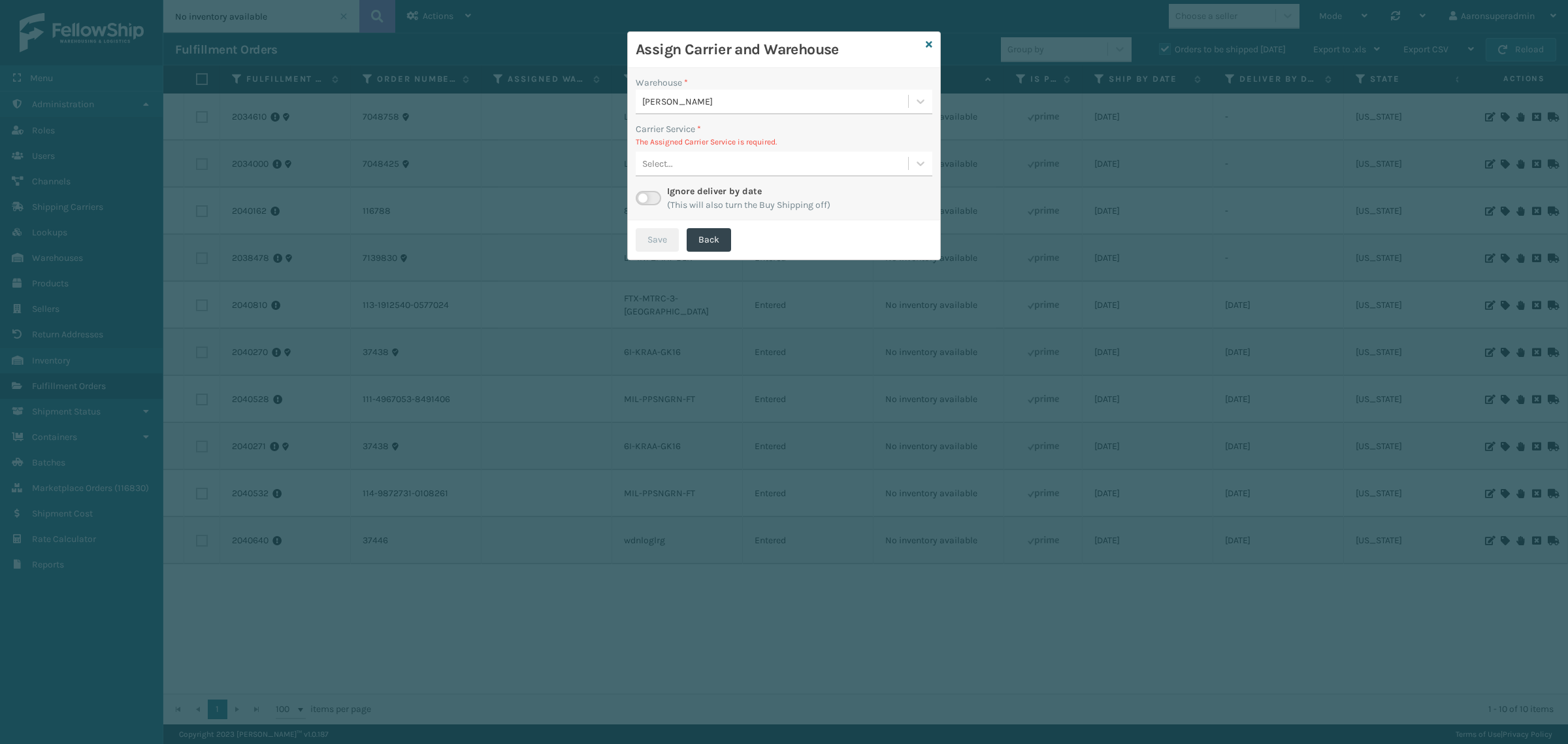
click at [658, 171] on div "Select..." at bounding box center [657, 163] width 30 height 13
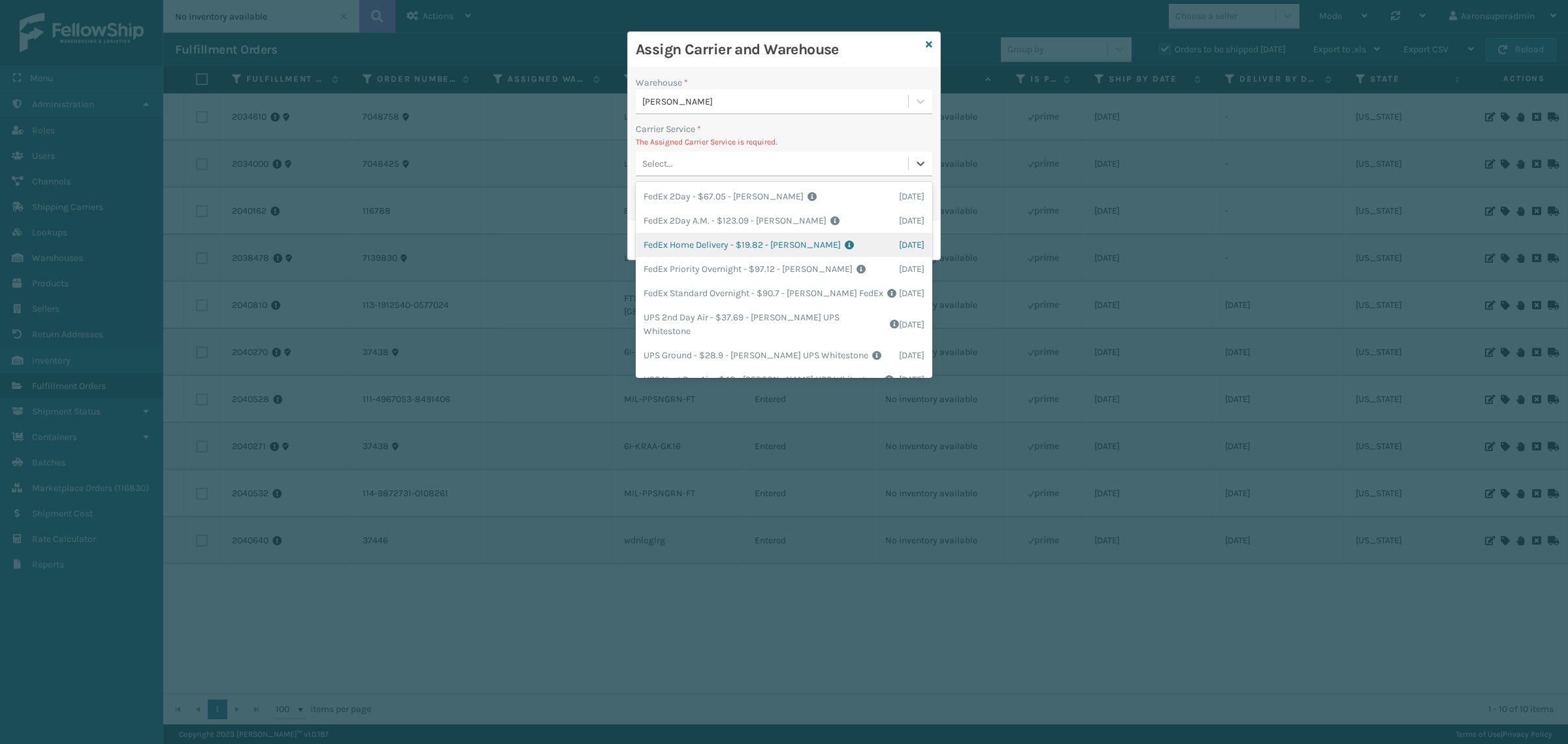
click at [678, 242] on div "FedEx Home Delivery - $19.82 - [PERSON_NAME] FedEx Shipping Cost $17.39 Surplus…" at bounding box center [784, 244] width 297 height 24
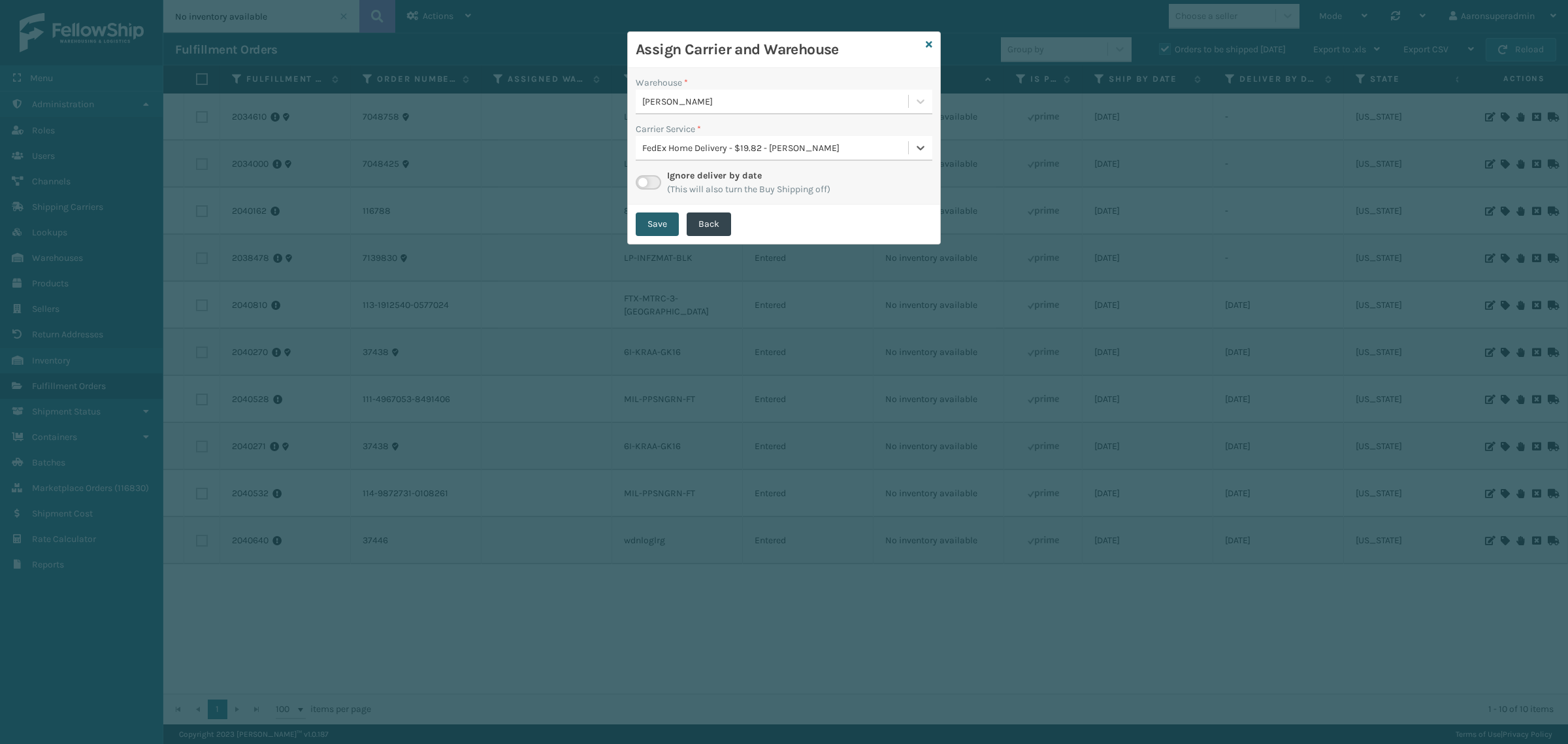
click at [662, 227] on button "Save" at bounding box center [657, 224] width 43 height 23
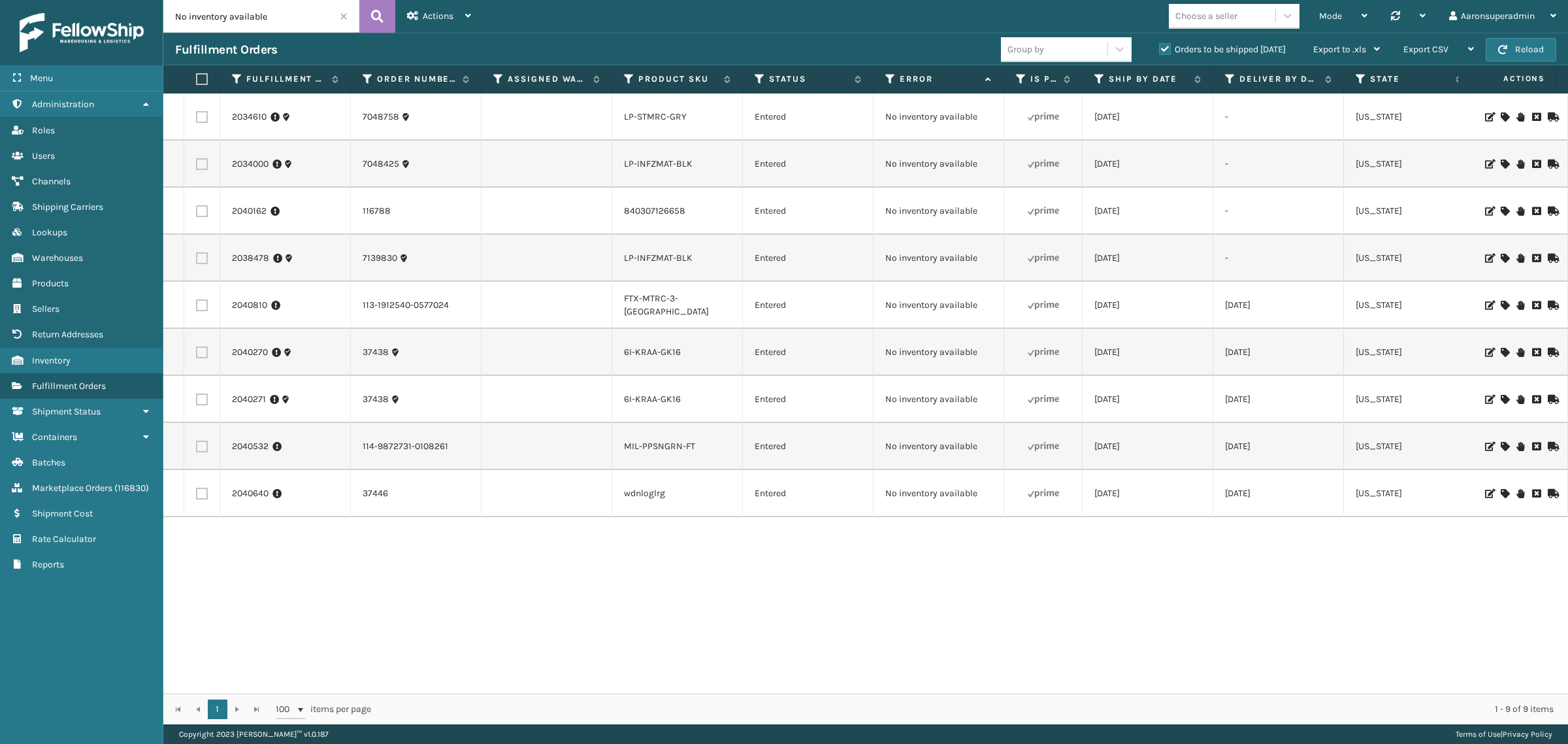
click at [1501, 303] on icon at bounding box center [1504, 305] width 8 height 9
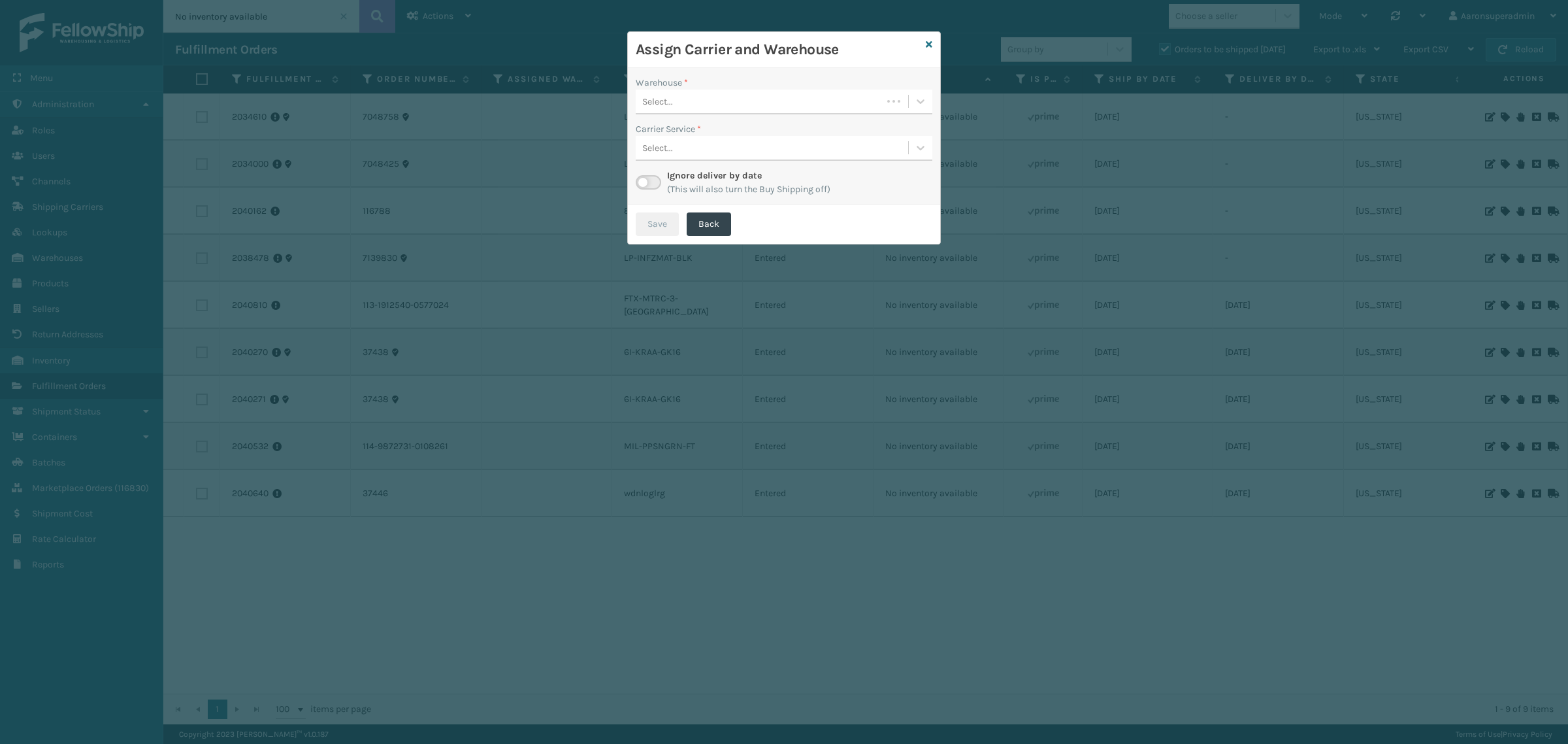
click at [660, 106] on div "Select..." at bounding box center [657, 101] width 30 height 13
click at [689, 175] on div "TFM" at bounding box center [784, 183] width 297 height 24
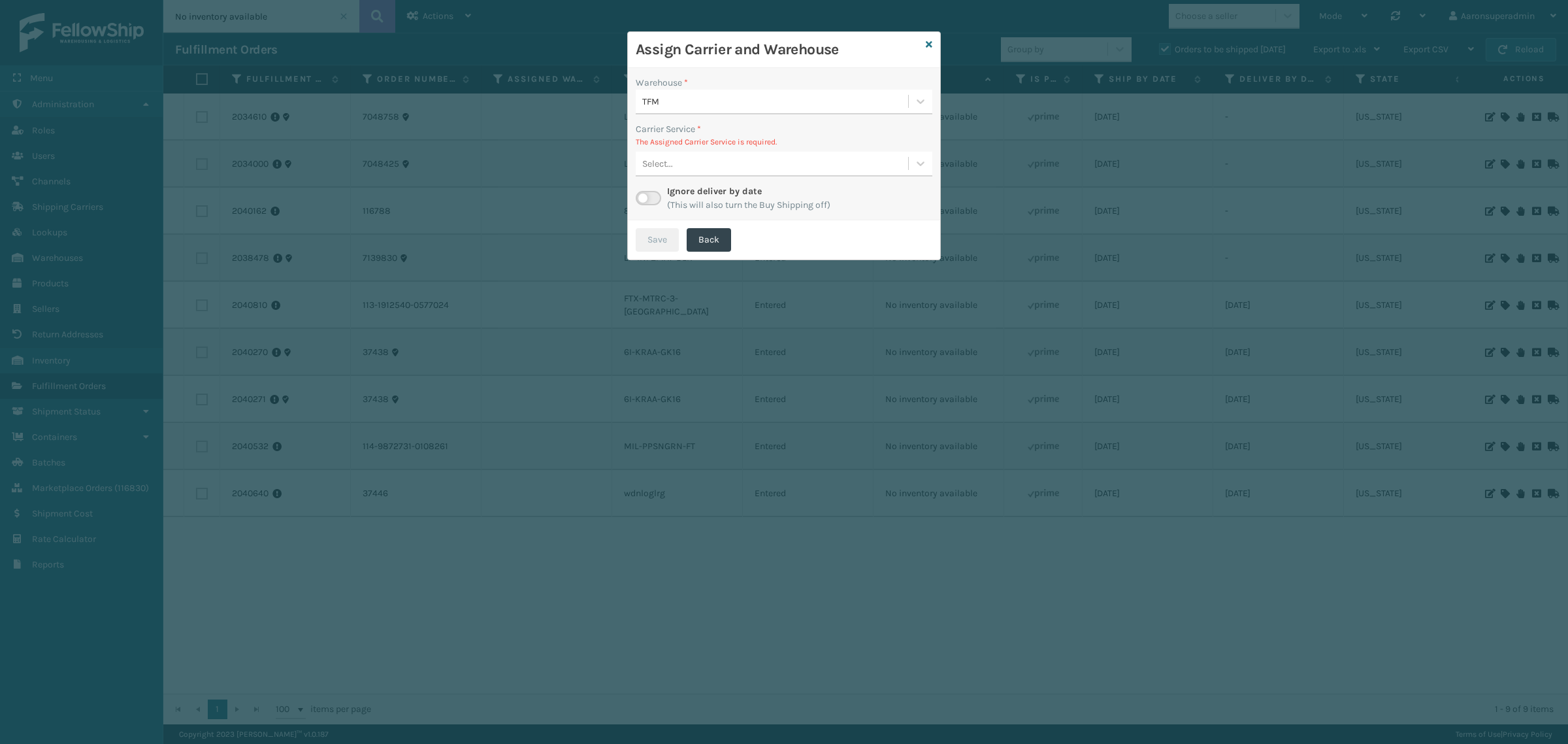
click at [751, 156] on div "Select..." at bounding box center [772, 164] width 273 height 21
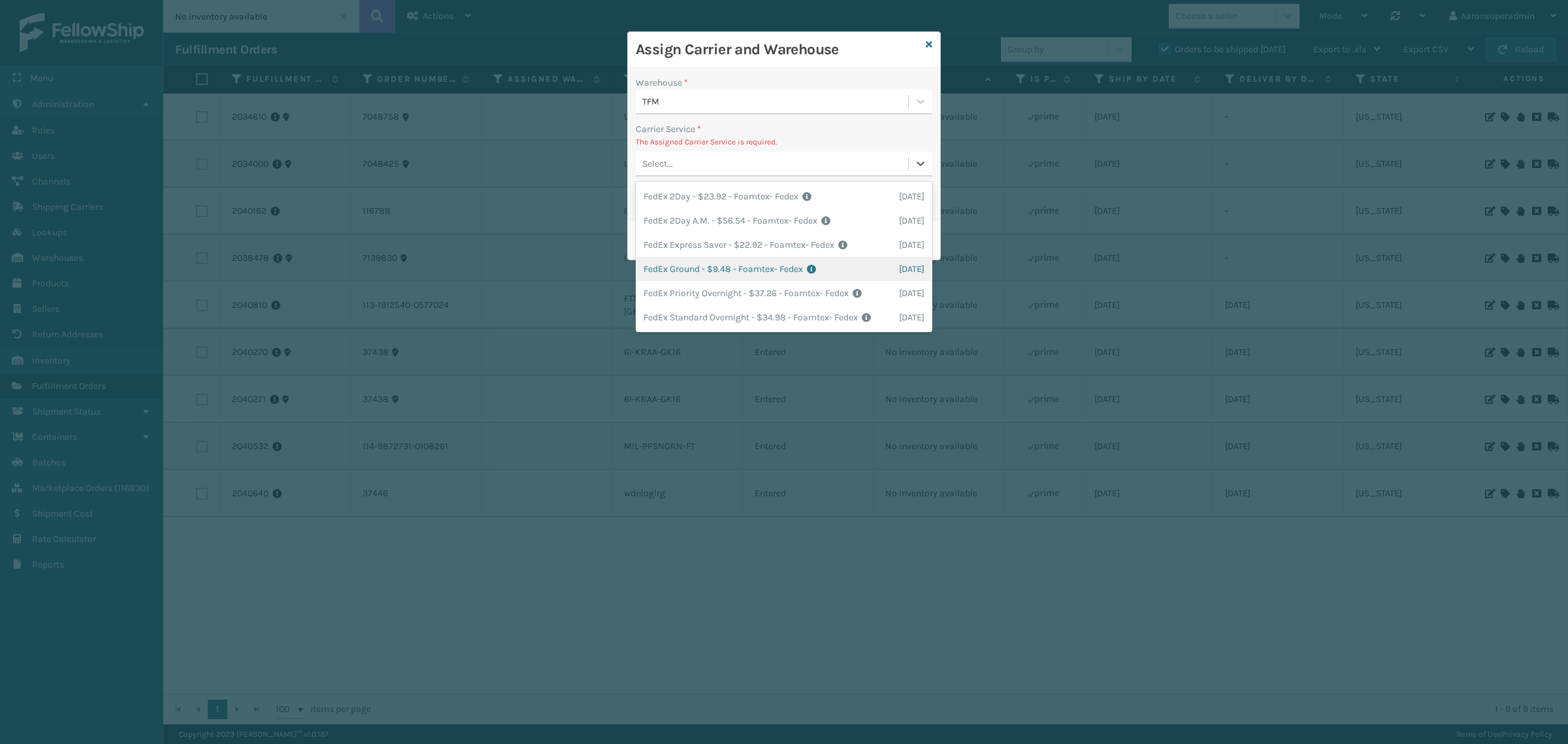
click at [696, 266] on div "FedEx Ground - $9.48 - Foamtex- Fedex Shipping Cost $9.48 Surplus Cost $0 Total…" at bounding box center [784, 269] width 297 height 24
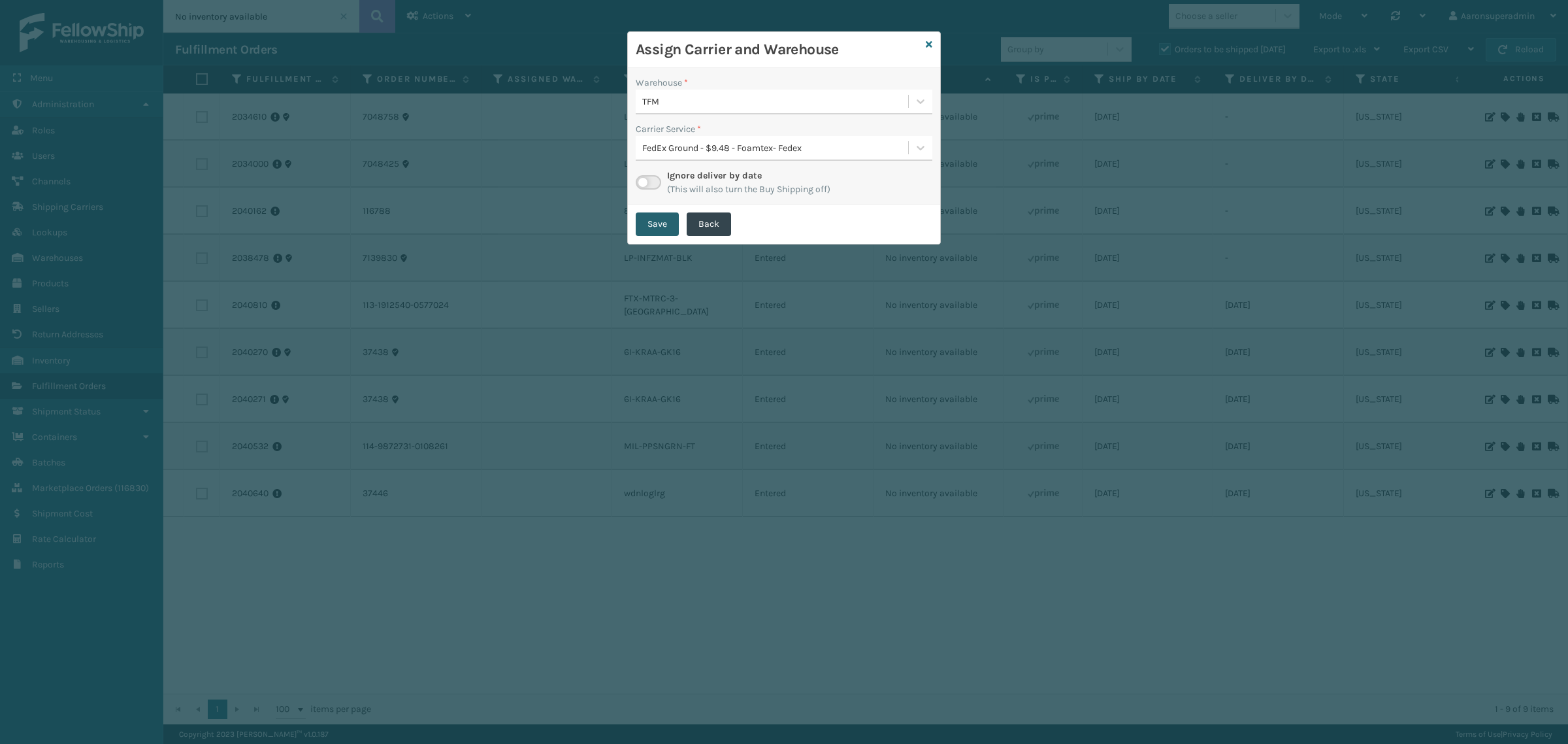
click at [654, 236] on button "Save" at bounding box center [657, 224] width 43 height 23
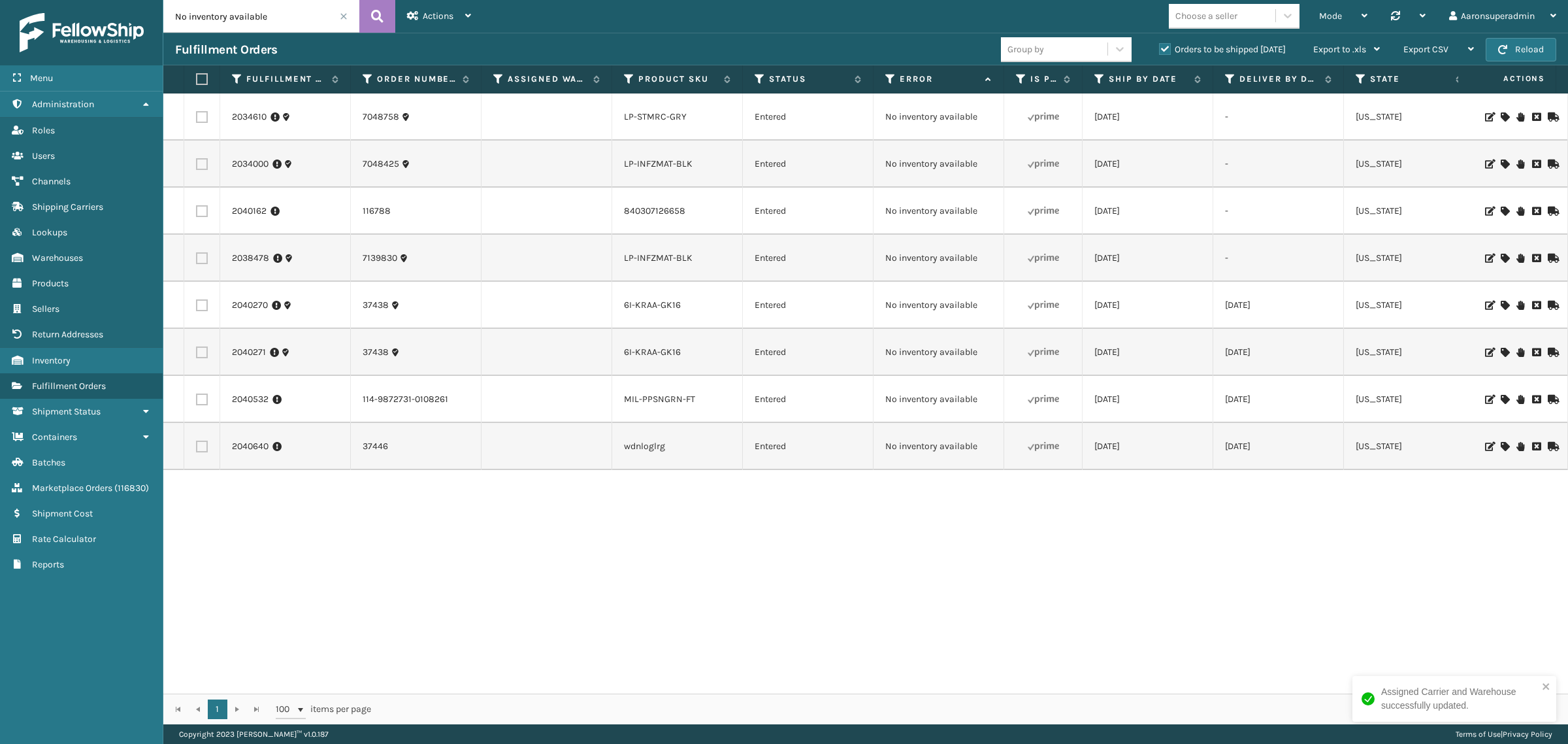
click at [1501, 400] on icon at bounding box center [1504, 399] width 8 height 9
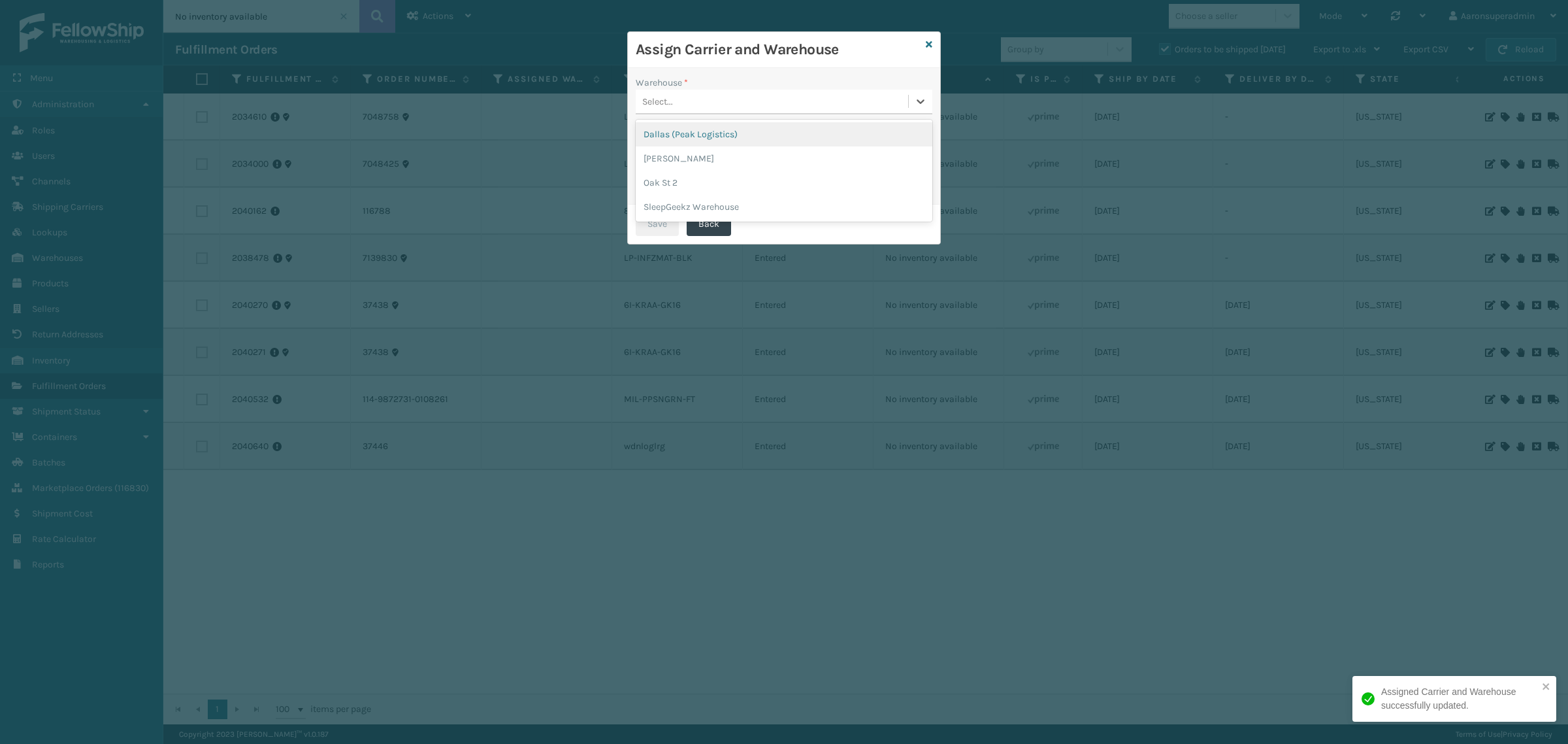
click at [676, 103] on div "Select..." at bounding box center [772, 101] width 273 height 21
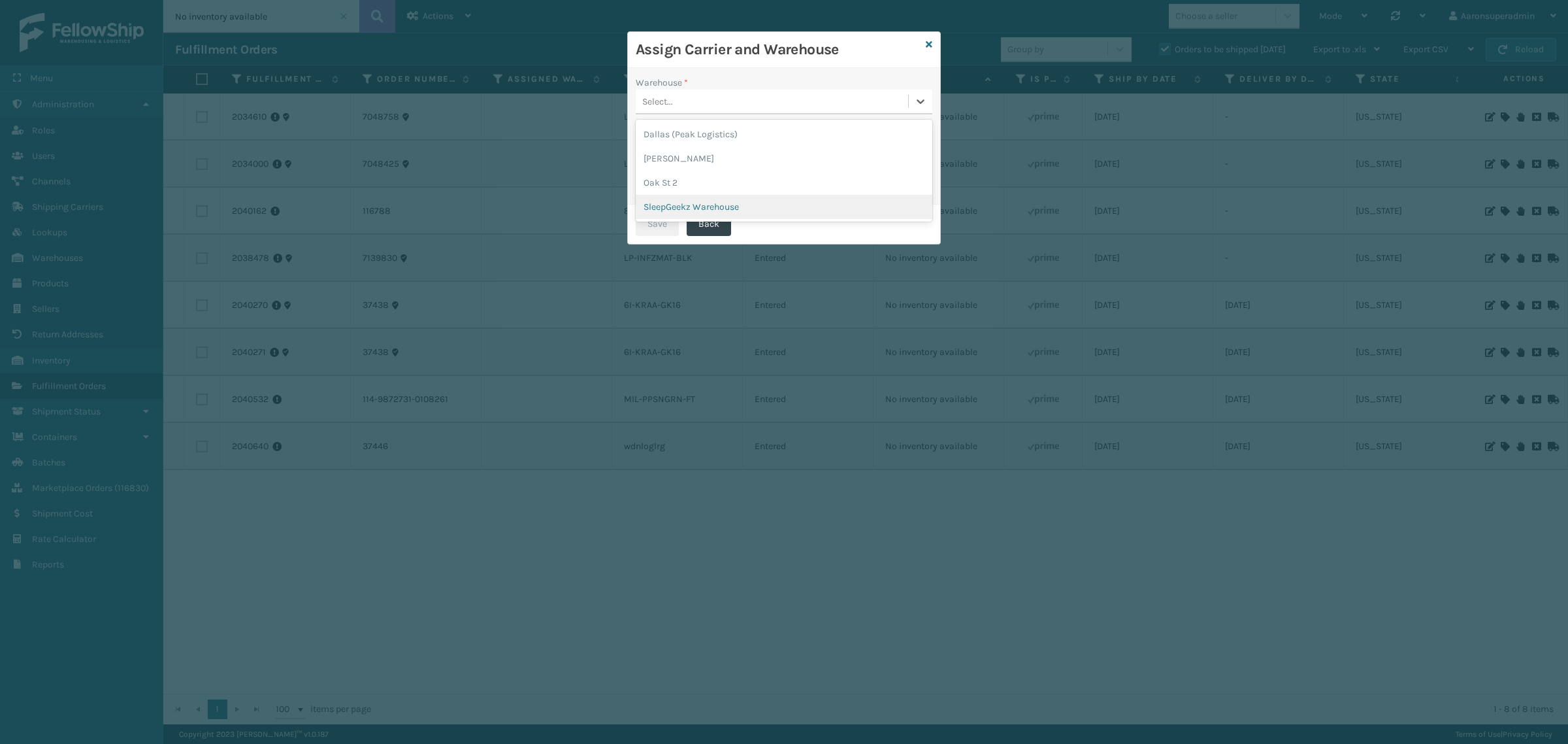
click at [668, 208] on div "SleepGeekz Warehouse" at bounding box center [784, 207] width 297 height 24
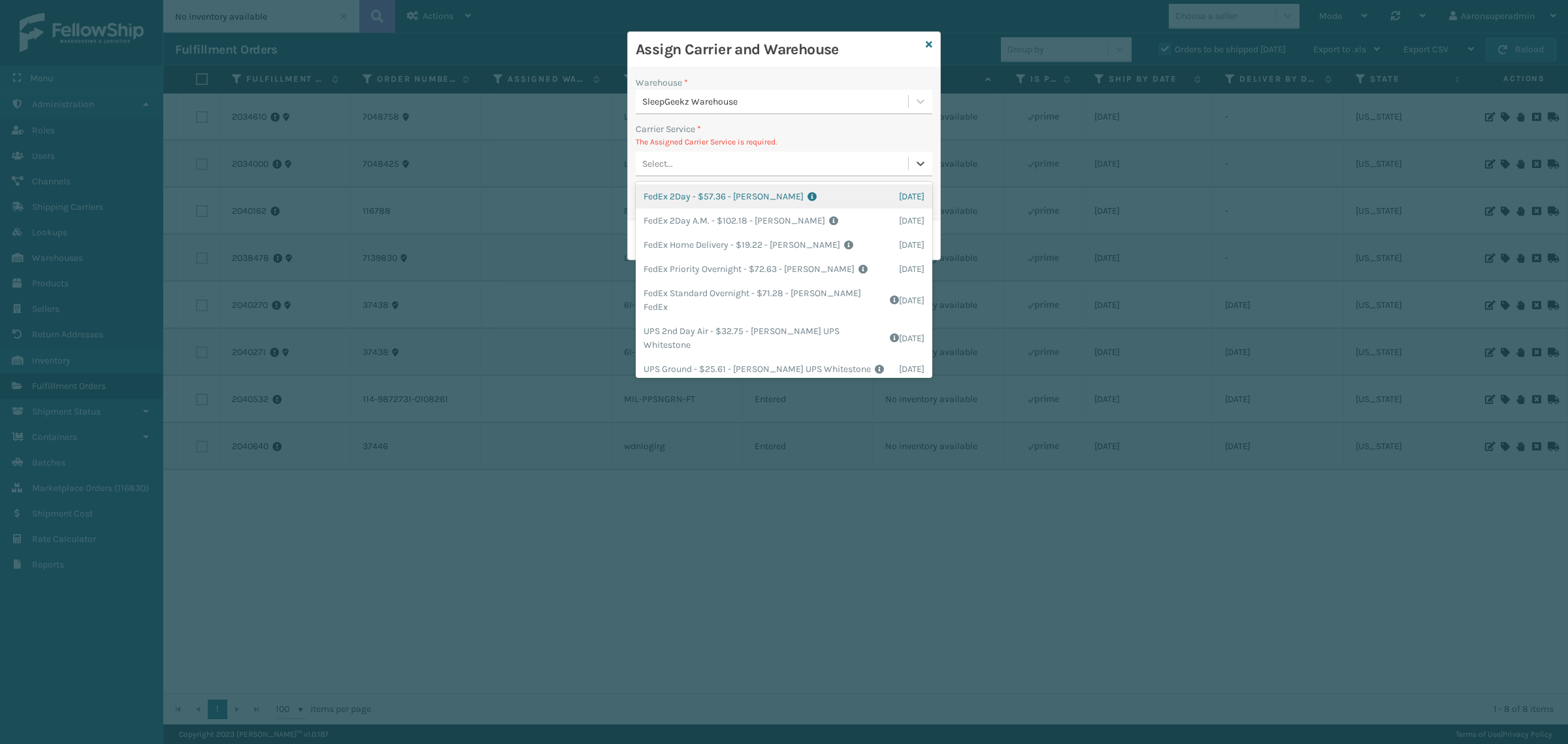
click at [808, 162] on div "Select..." at bounding box center [772, 164] width 273 height 21
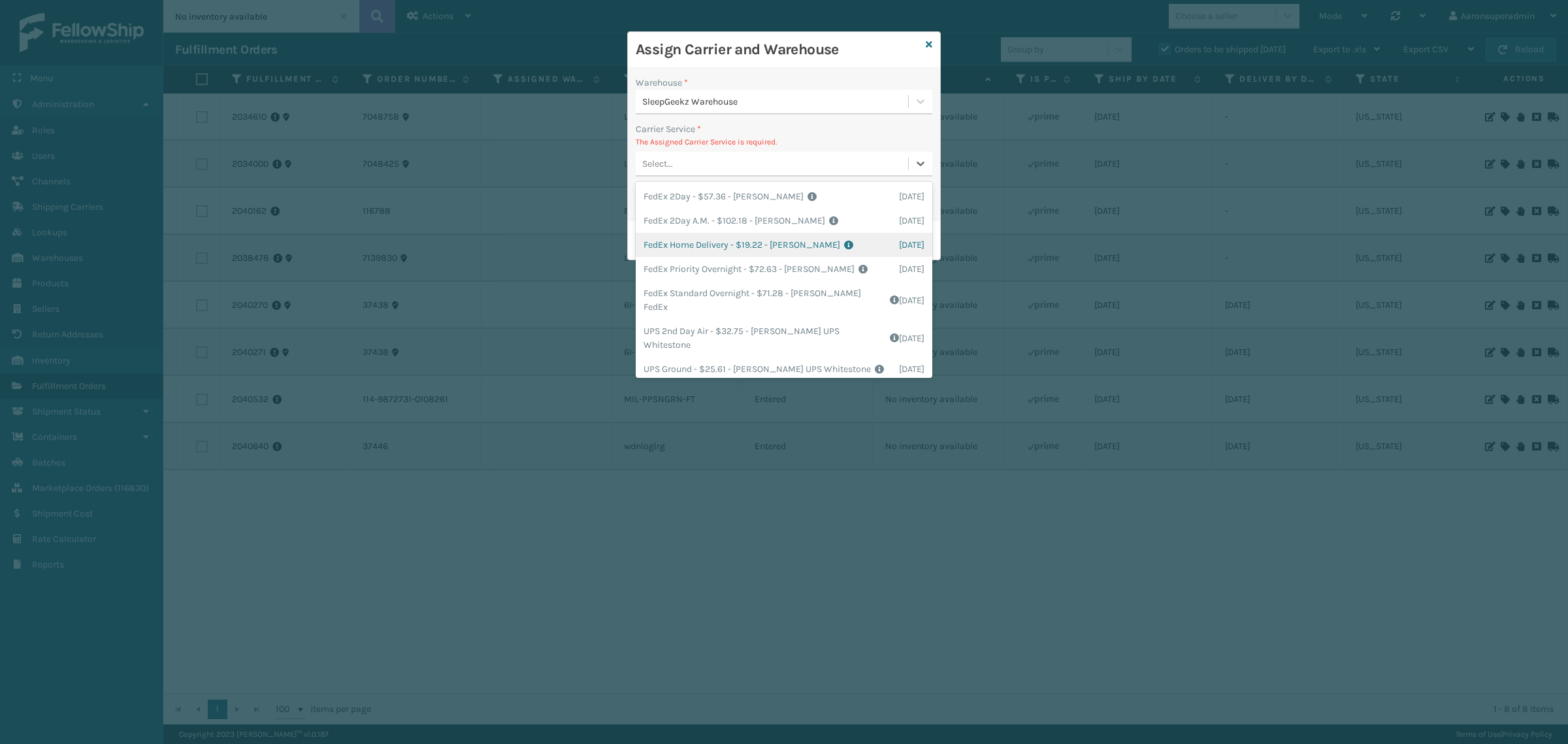
click at [729, 233] on div "FedEx Home Delivery - $19.22 - [PERSON_NAME] FedEx Shipping Cost $16.86 Surplus…" at bounding box center [784, 244] width 297 height 24
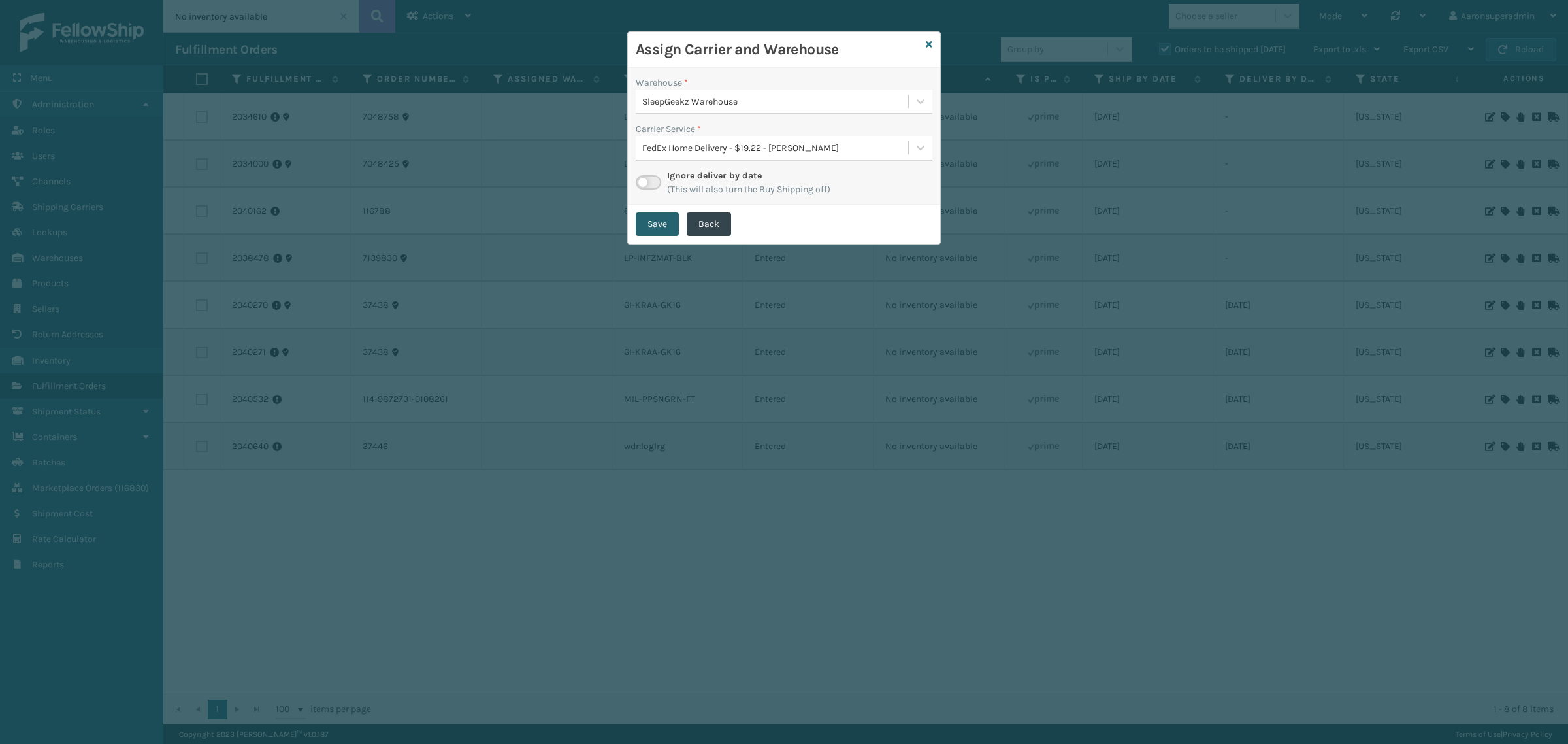
click at [661, 233] on button "Save" at bounding box center [657, 224] width 43 height 23
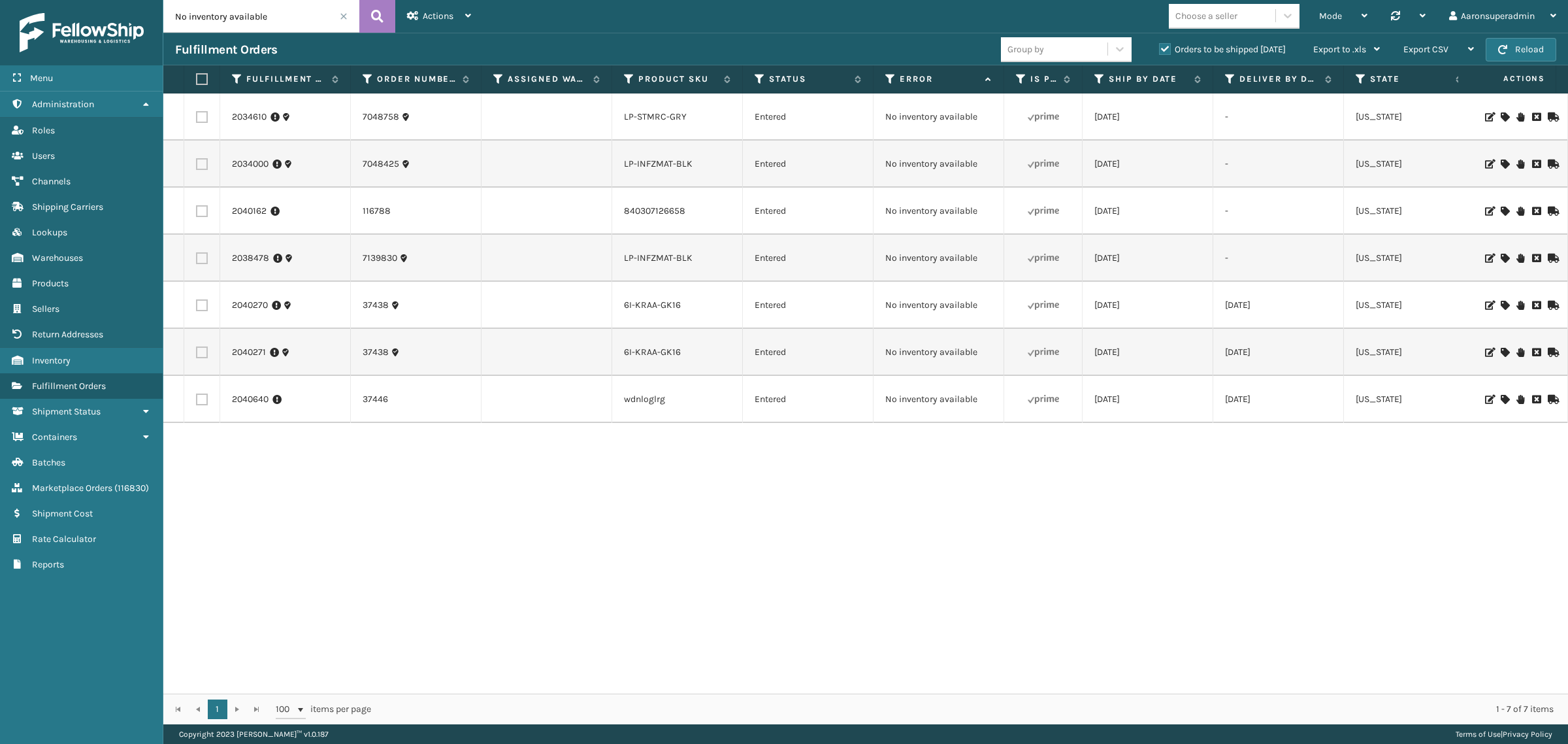
click at [342, 15] on span at bounding box center [343, 16] width 8 height 8
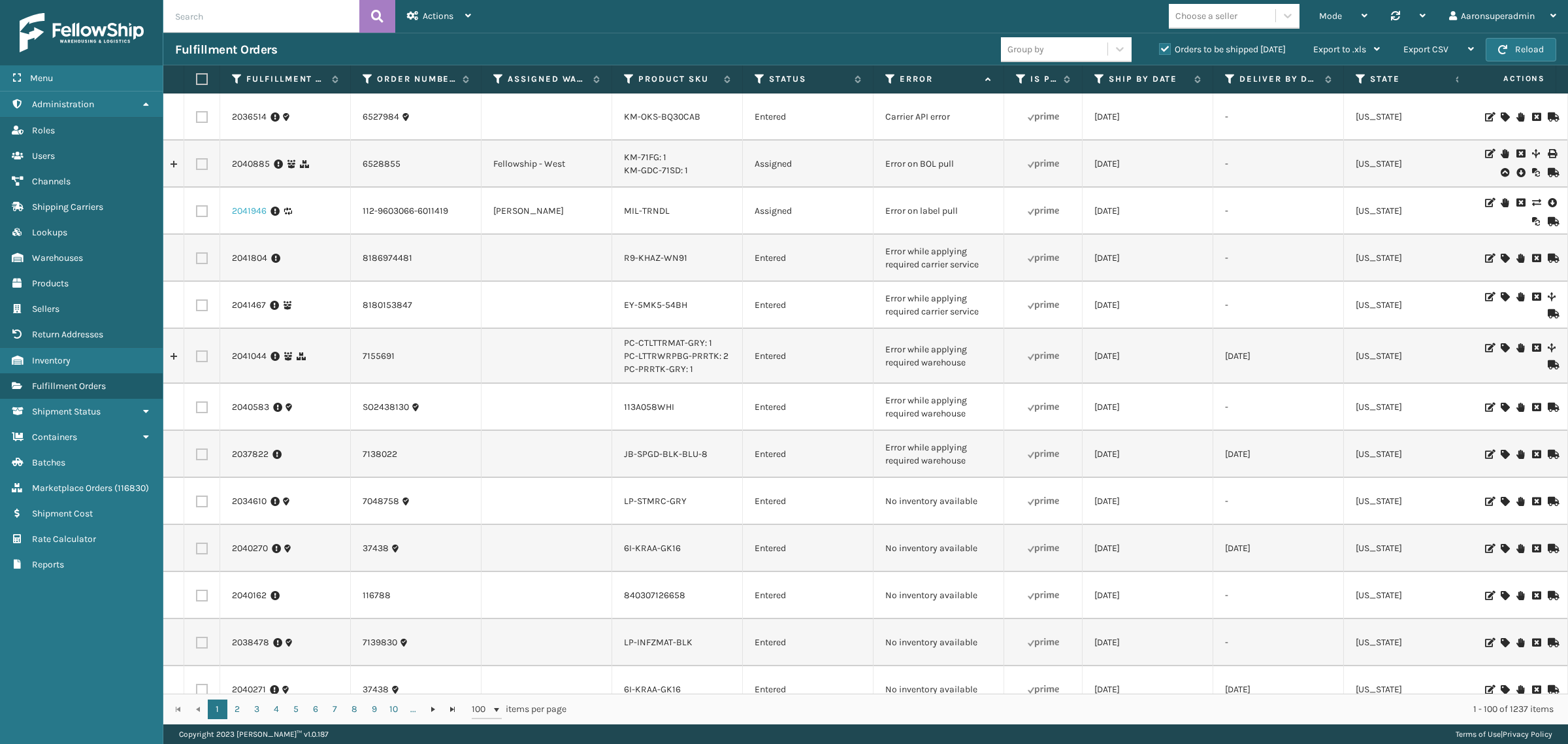
click at [250, 214] on link "2041946" at bounding box center [249, 211] width 35 height 13
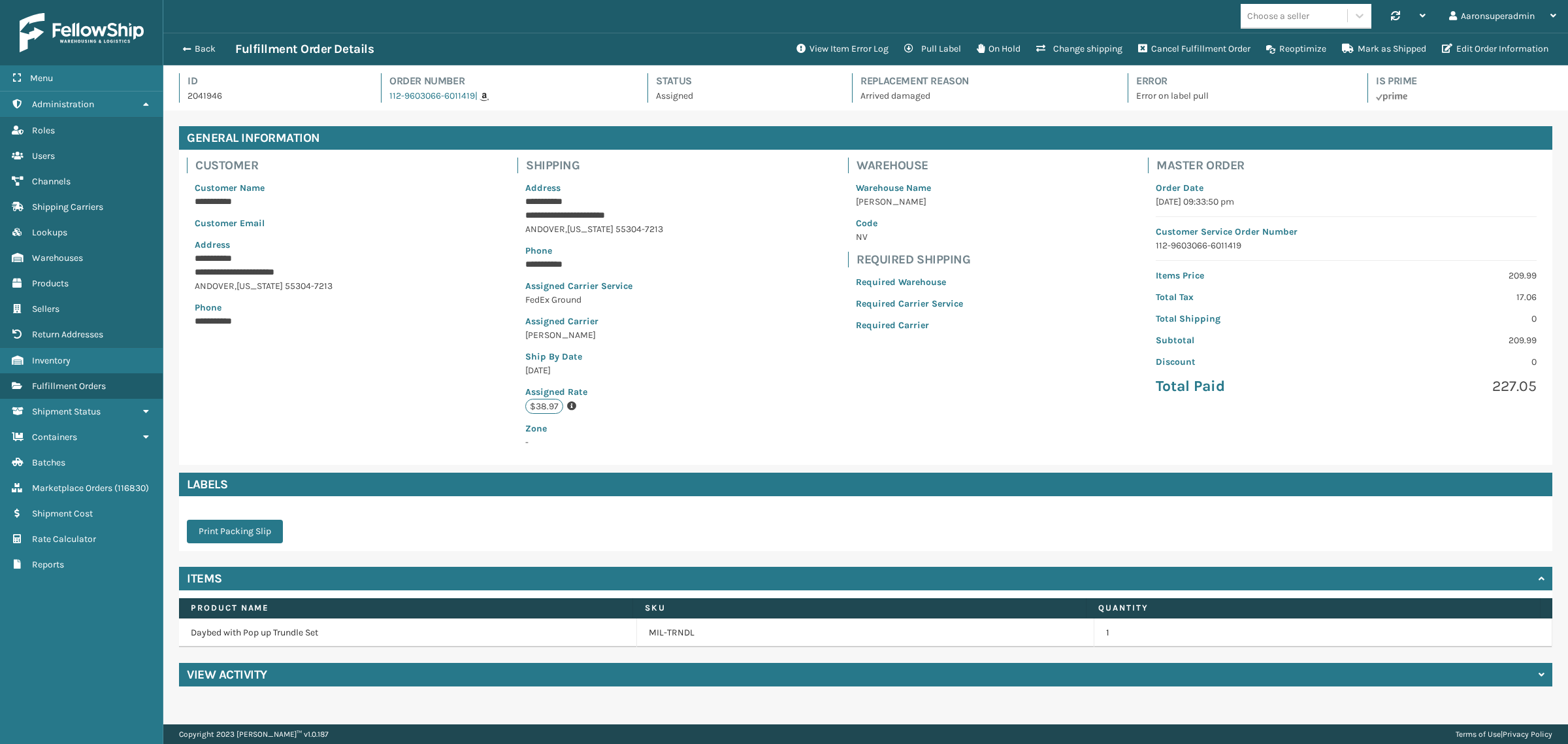
scroll to position [30, 1405]
click at [819, 50] on button "View Item Error Log" at bounding box center [843, 49] width 108 height 26
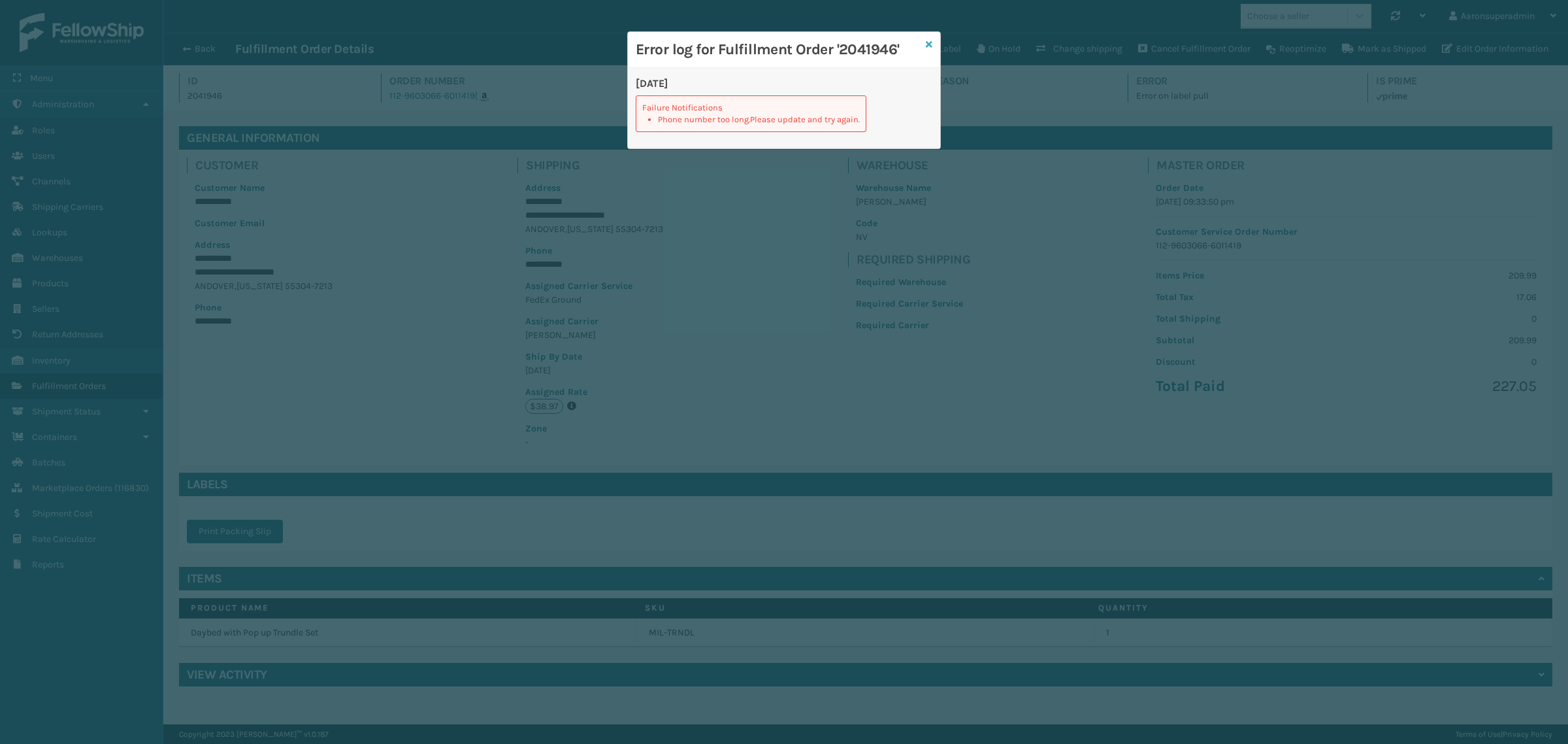
click at [931, 43] on icon at bounding box center [928, 44] width 6 height 9
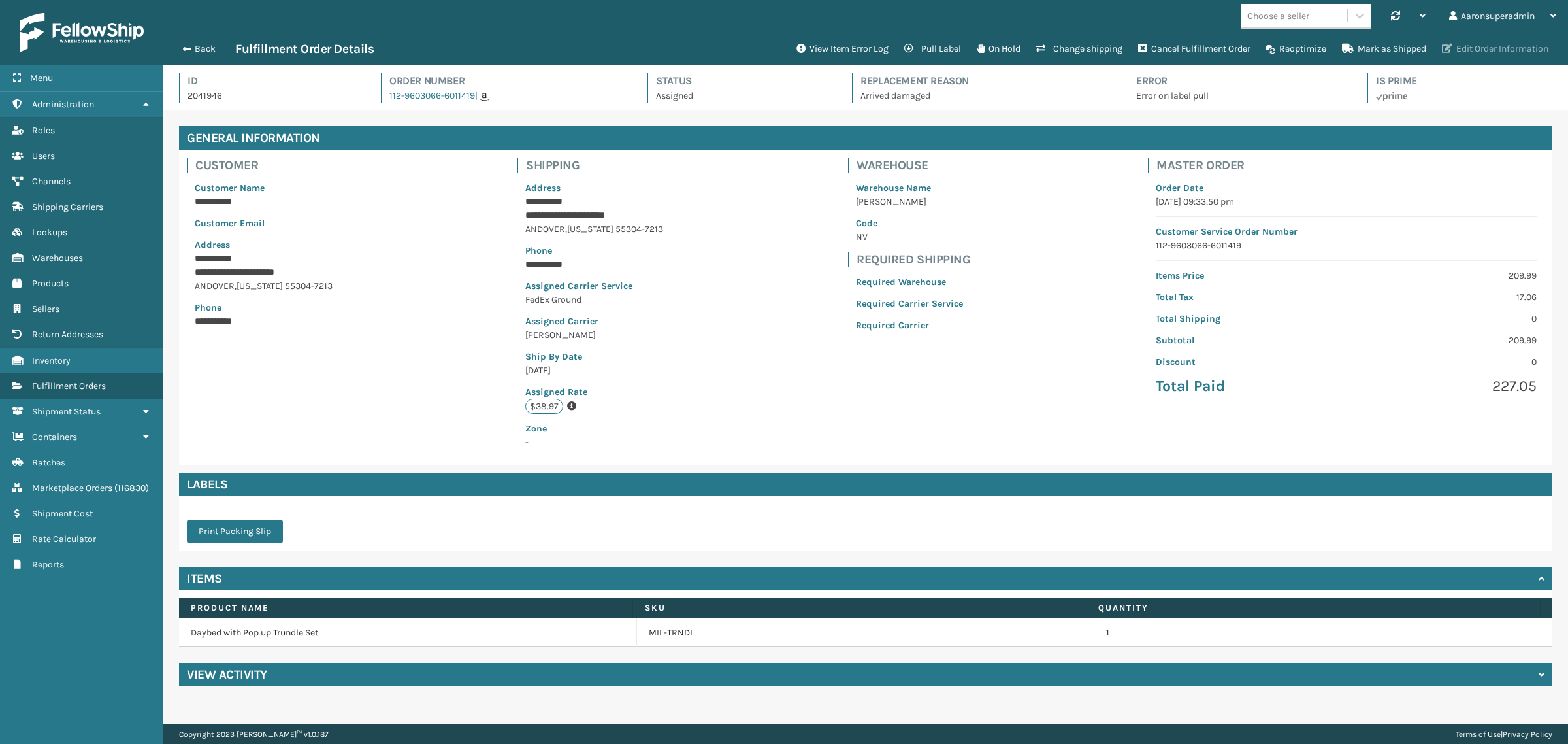
click at [1543, 45] on button "Edit Order Information" at bounding box center [1495, 49] width 123 height 26
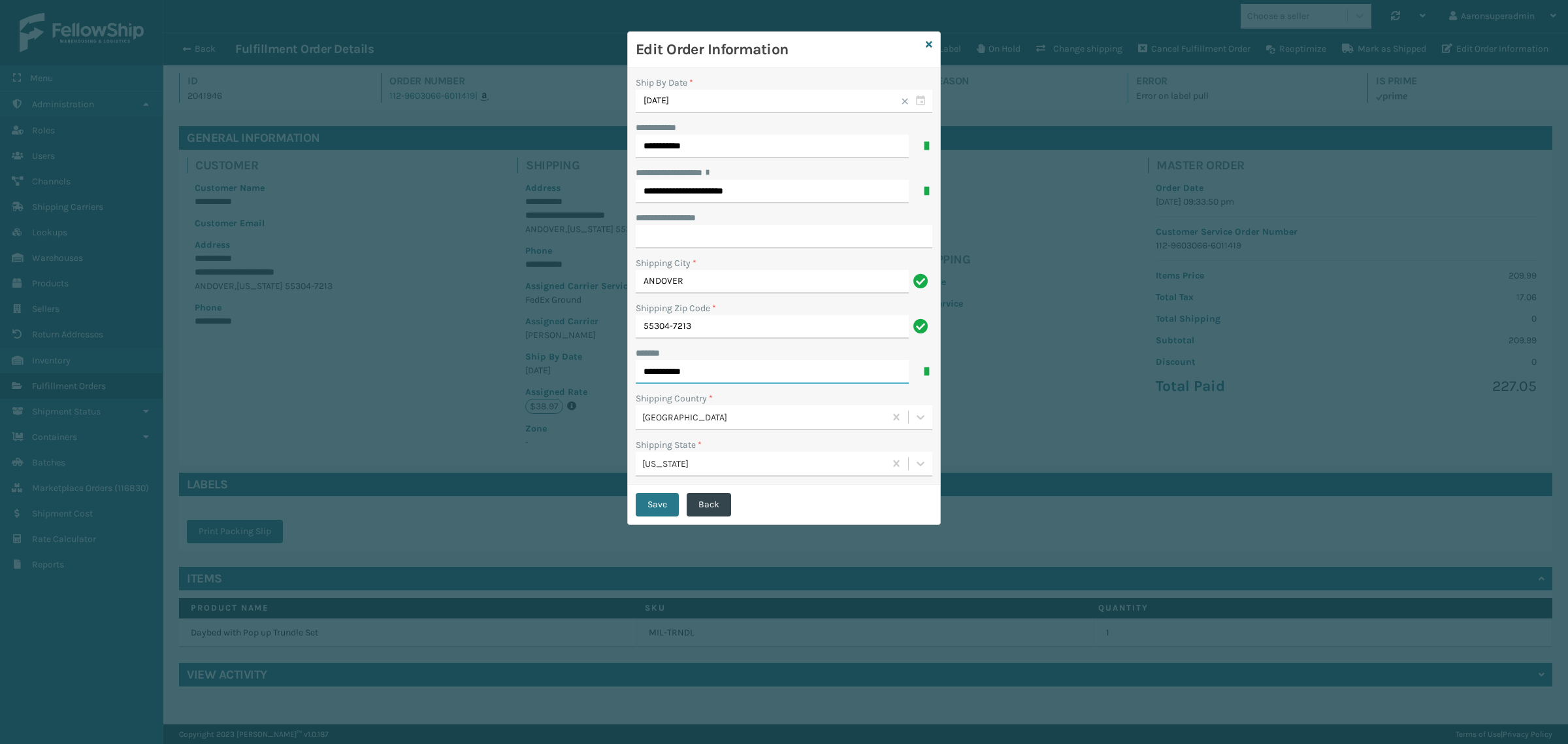
click at [736, 383] on input "**********" at bounding box center [773, 371] width 273 height 23
click at [736, 381] on input "**********" at bounding box center [773, 371] width 273 height 23
type input "**********"
click at [663, 505] on button "Save" at bounding box center [657, 505] width 43 height 23
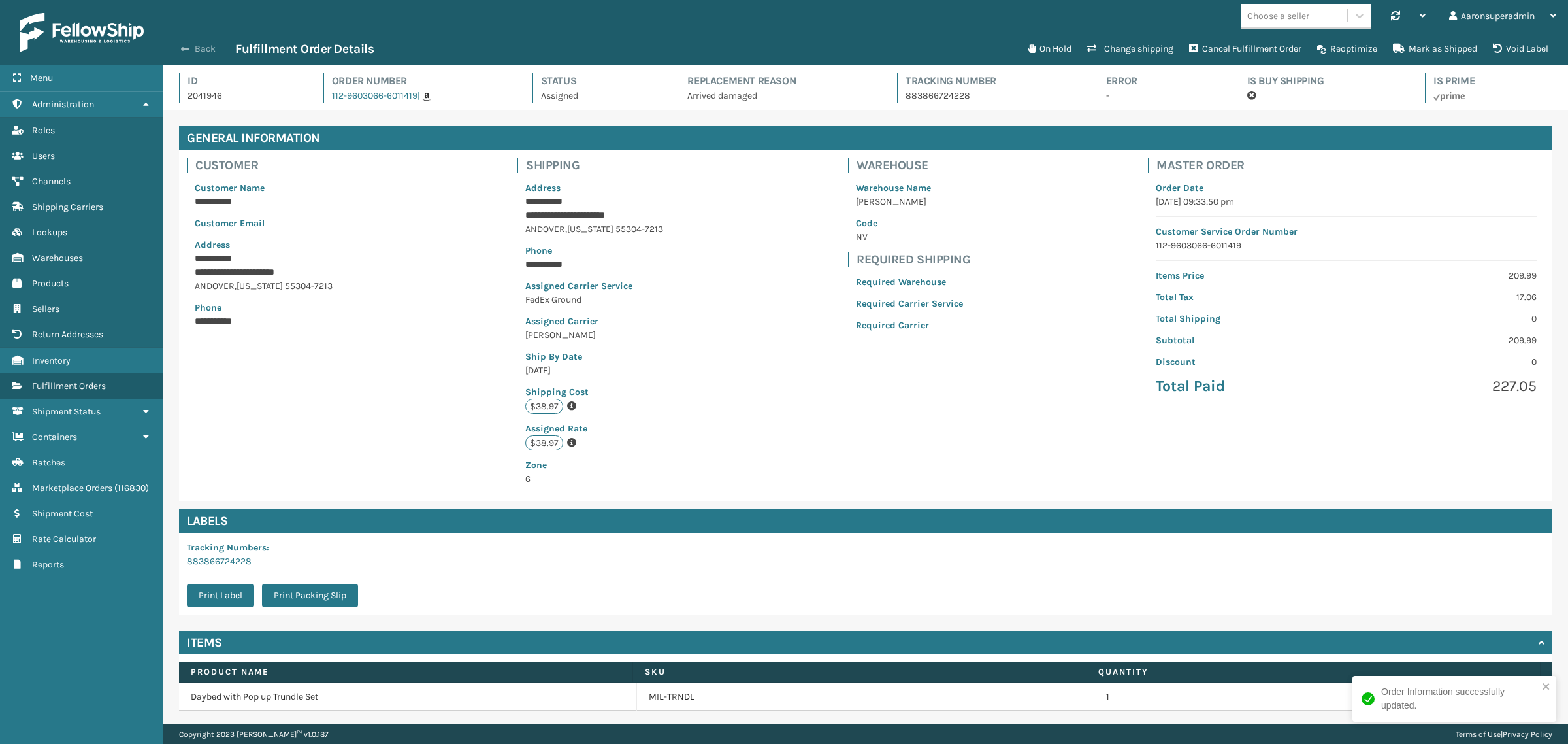
click at [197, 47] on button "Back" at bounding box center [205, 49] width 60 height 12
click at [190, 47] on button "Back" at bounding box center [205, 49] width 60 height 12
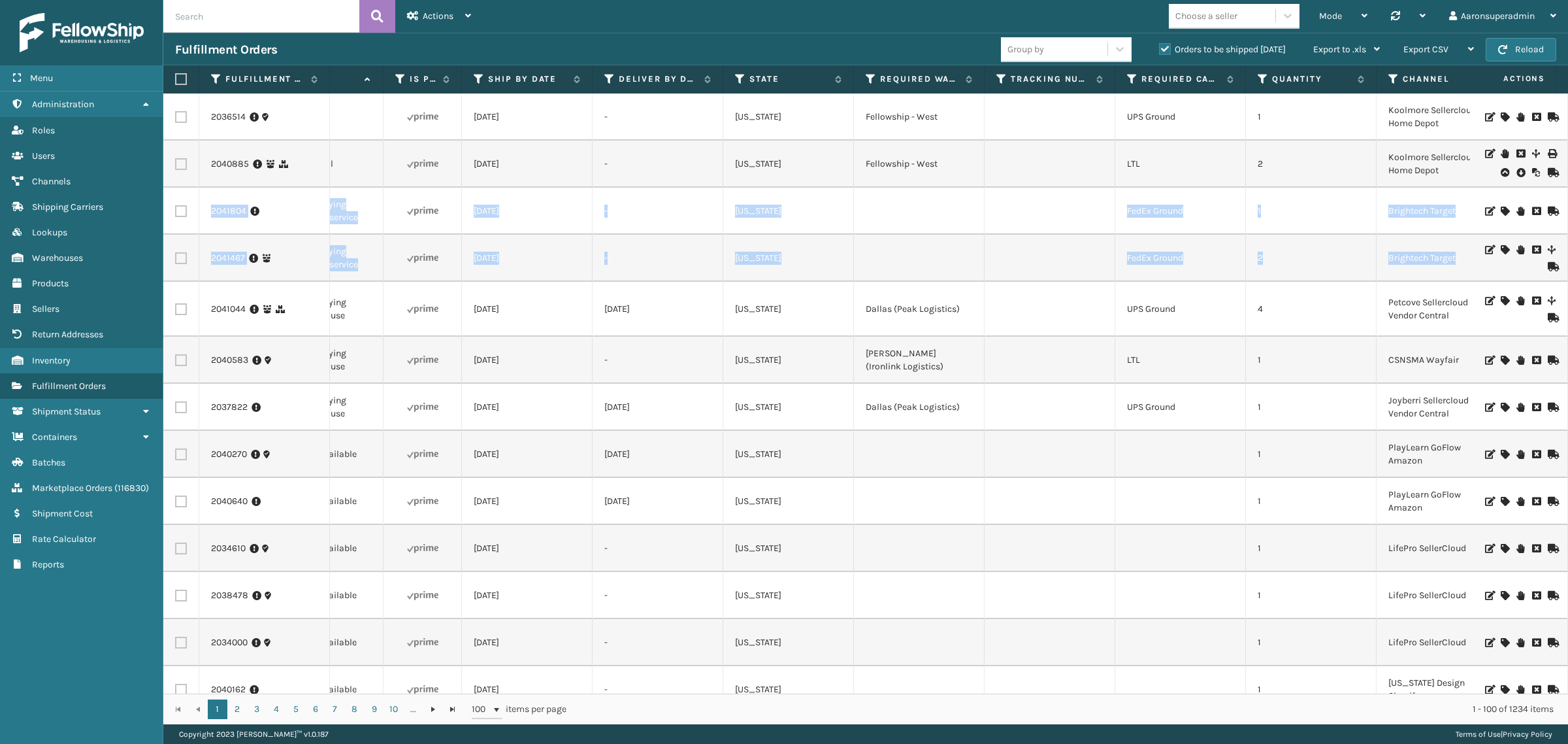
scroll to position [0, 751]
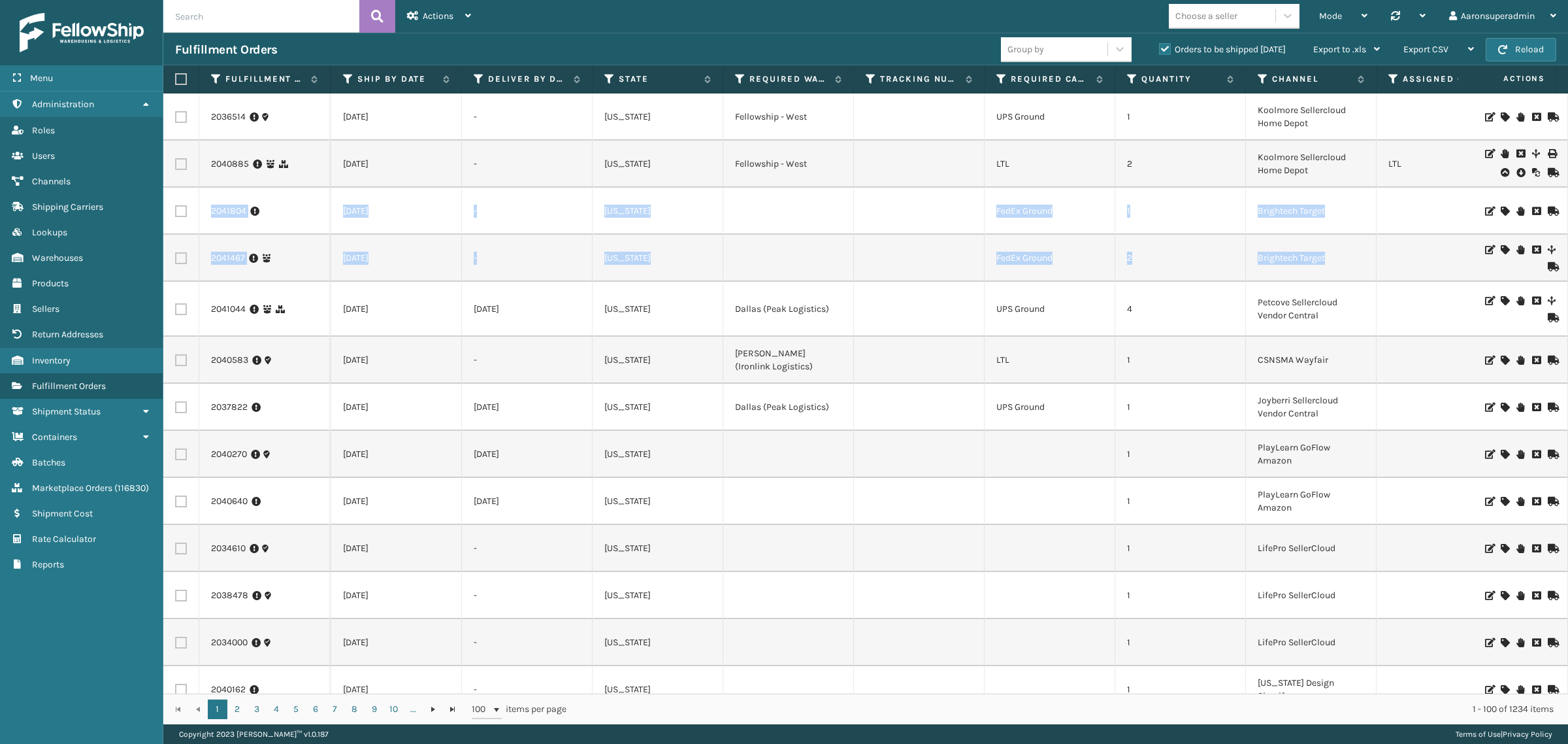
drag, startPoint x: 1555, startPoint y: 170, endPoint x: 1555, endPoint y: 239, distance: 69.0
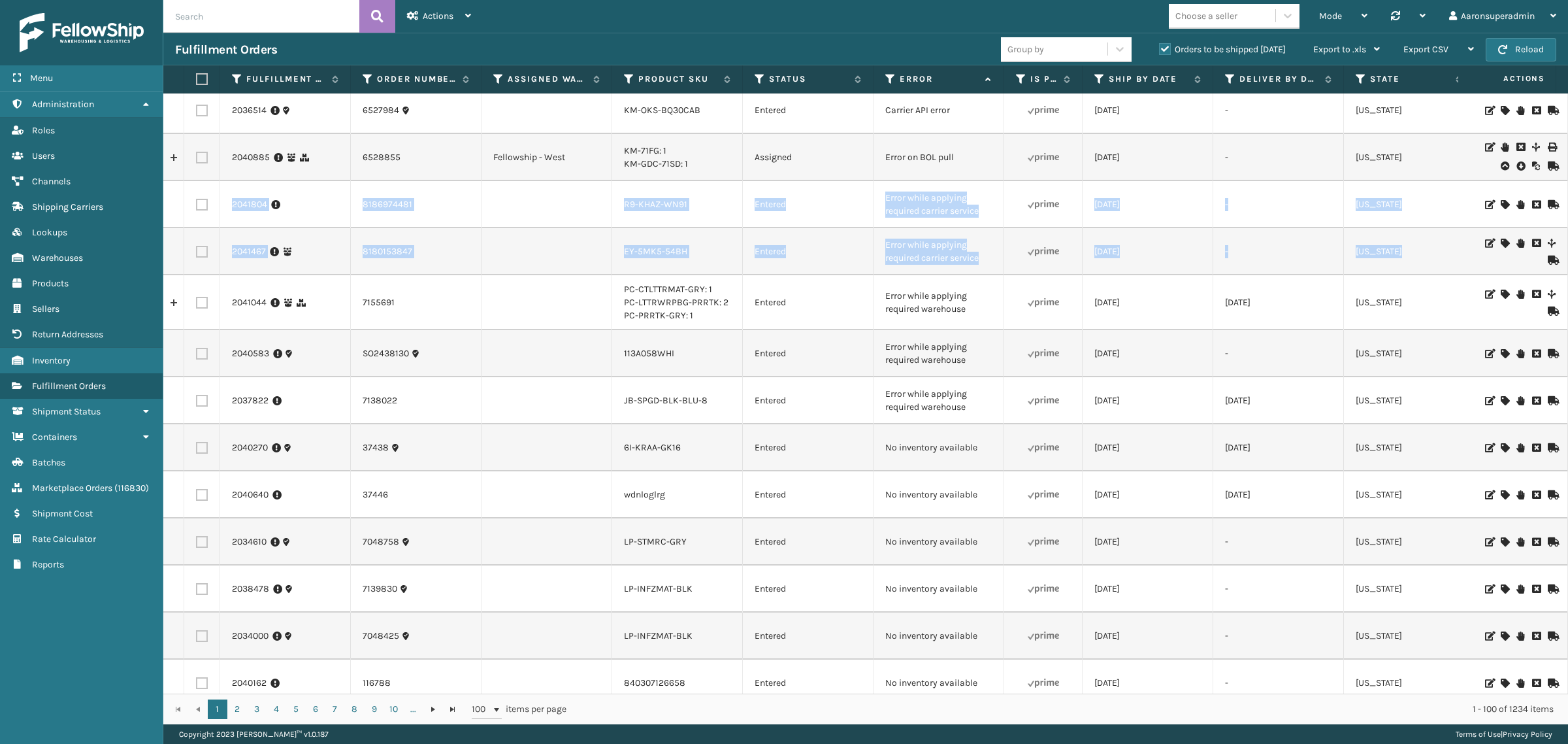
scroll to position [0, 0]
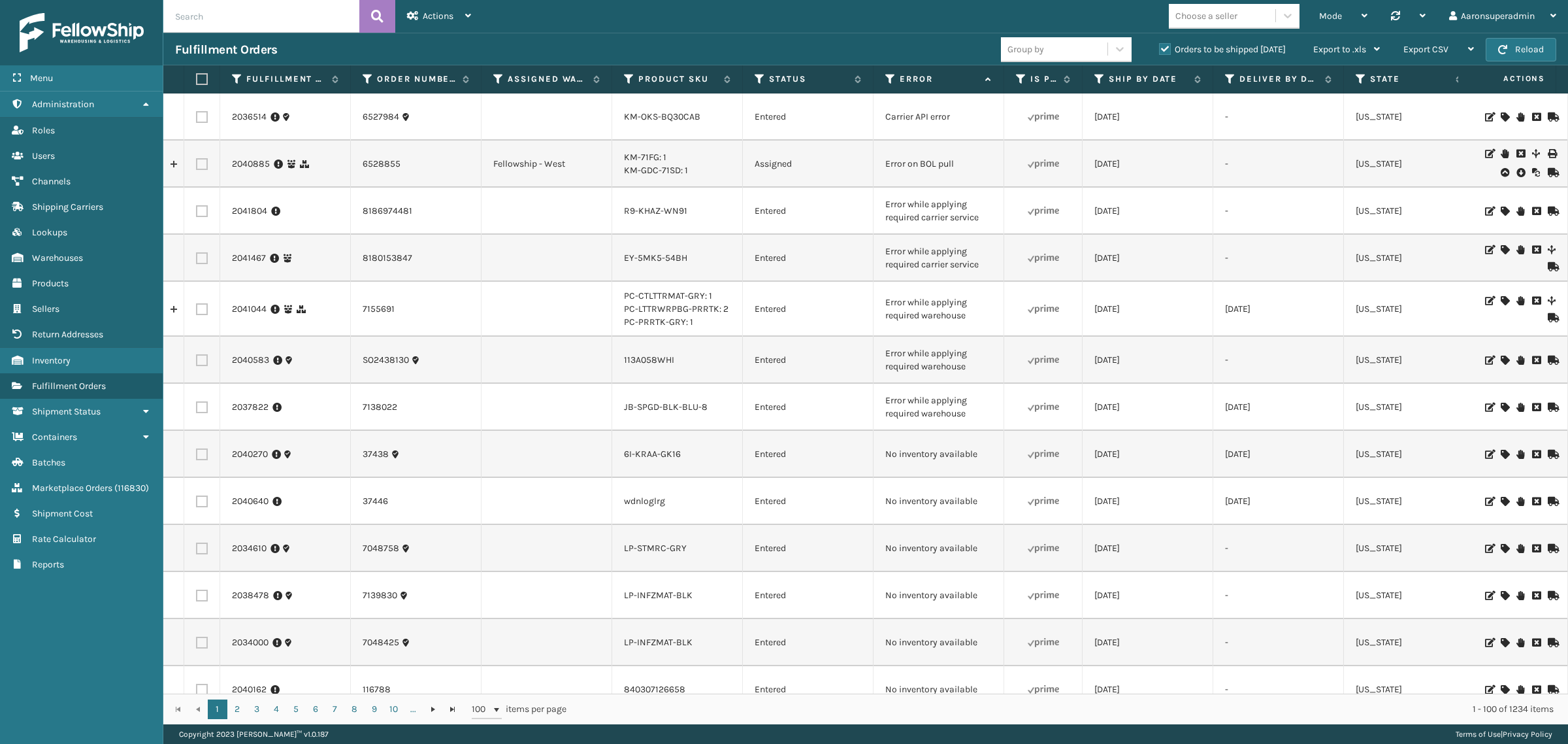
click at [821, 139] on td "Entered" at bounding box center [808, 117] width 131 height 47
click at [1516, 174] on icon at bounding box center [1520, 172] width 8 height 13
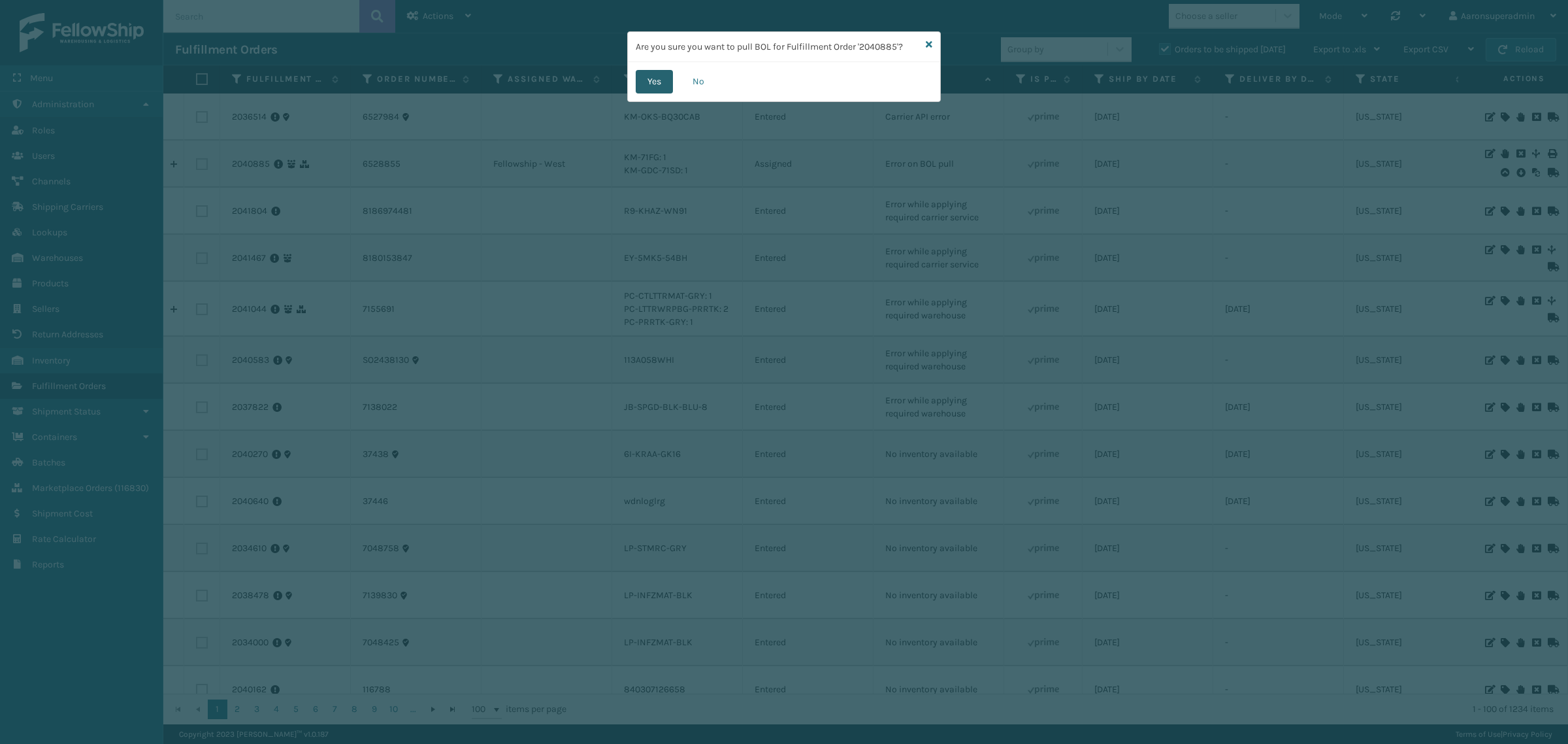
click at [647, 86] on button "Yes" at bounding box center [654, 81] width 38 height 23
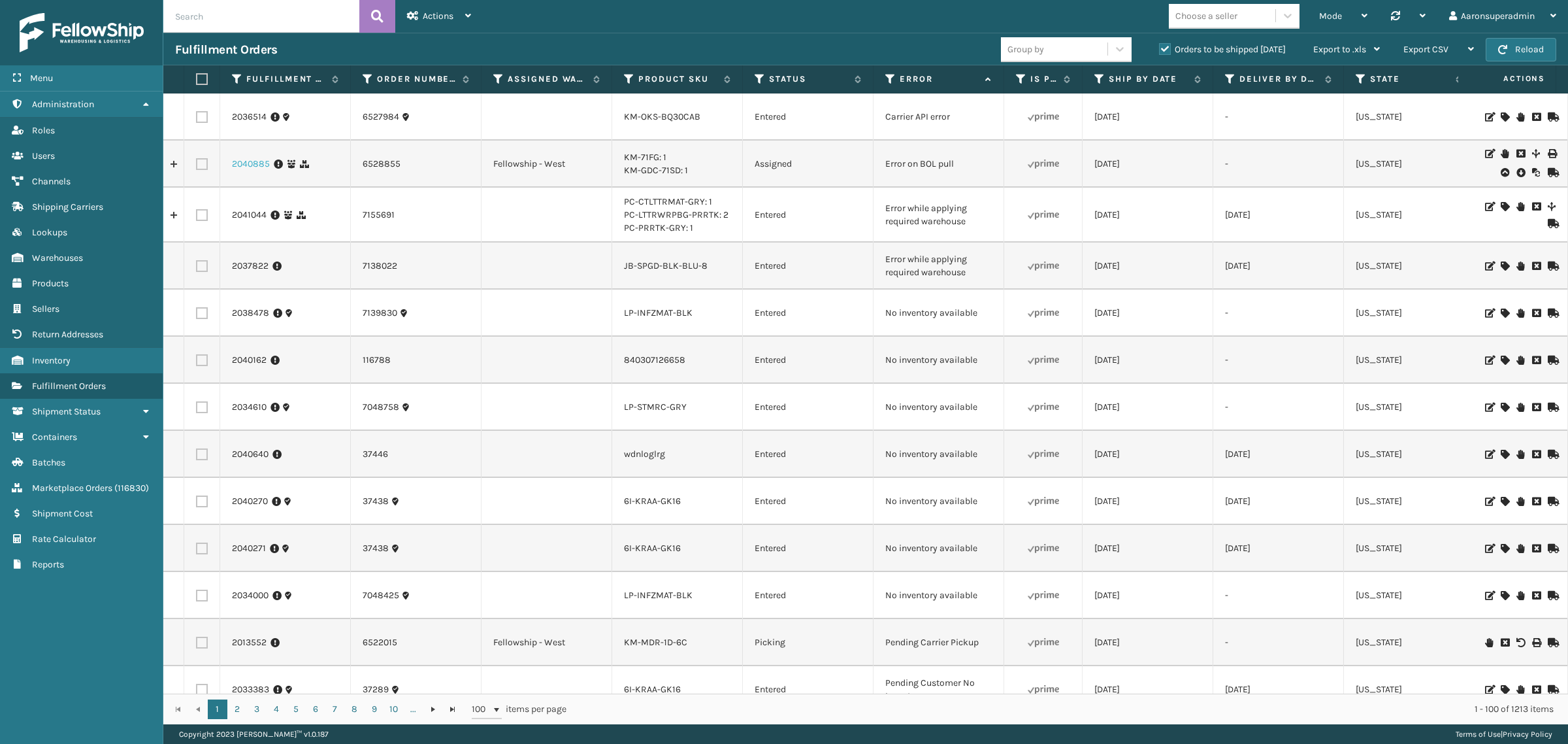
click at [239, 168] on link "2040885" at bounding box center [251, 164] width 38 height 13
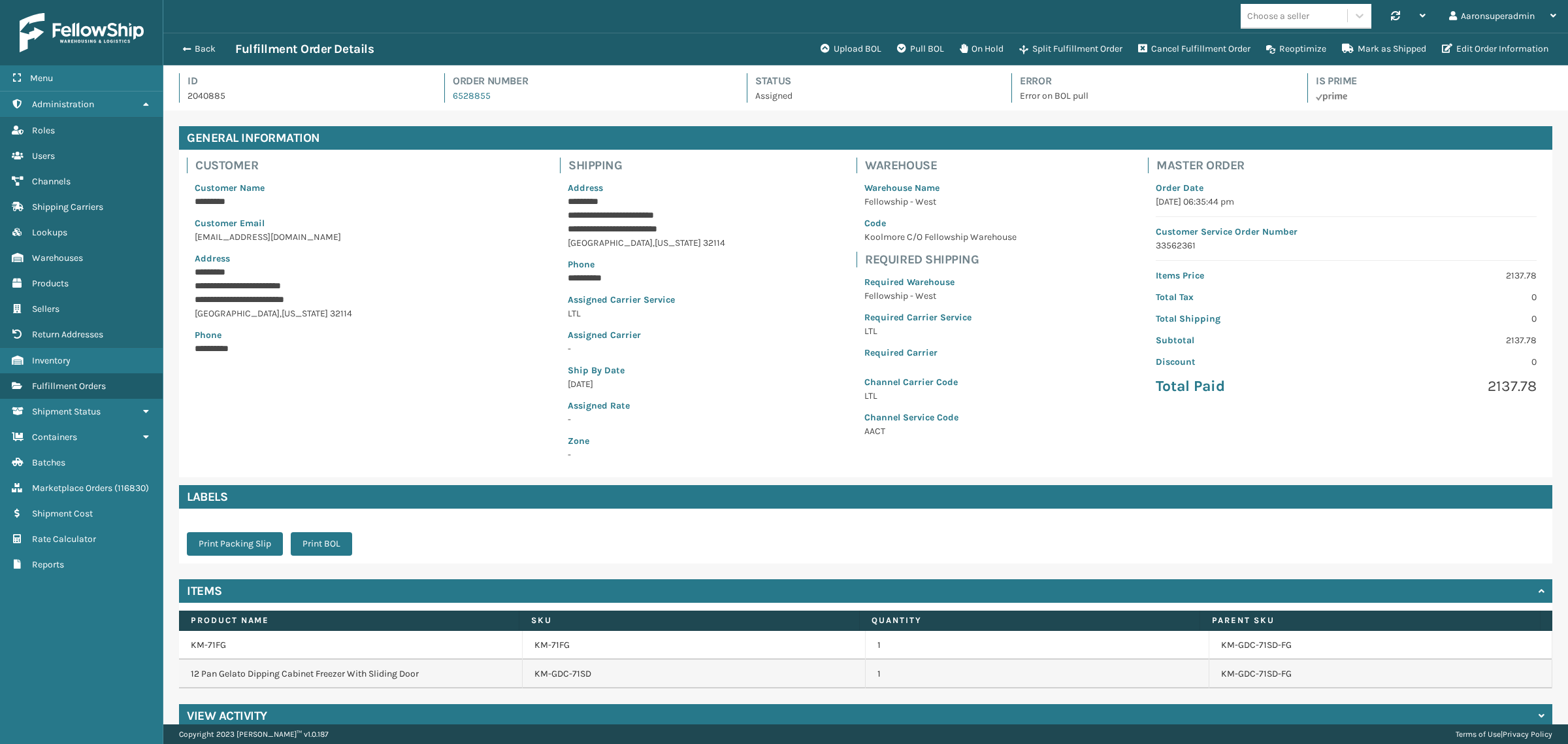
scroll to position [30, 1405]
click at [198, 49] on button "Back" at bounding box center [205, 49] width 60 height 12
